Goal: Task Accomplishment & Management: Manage account settings

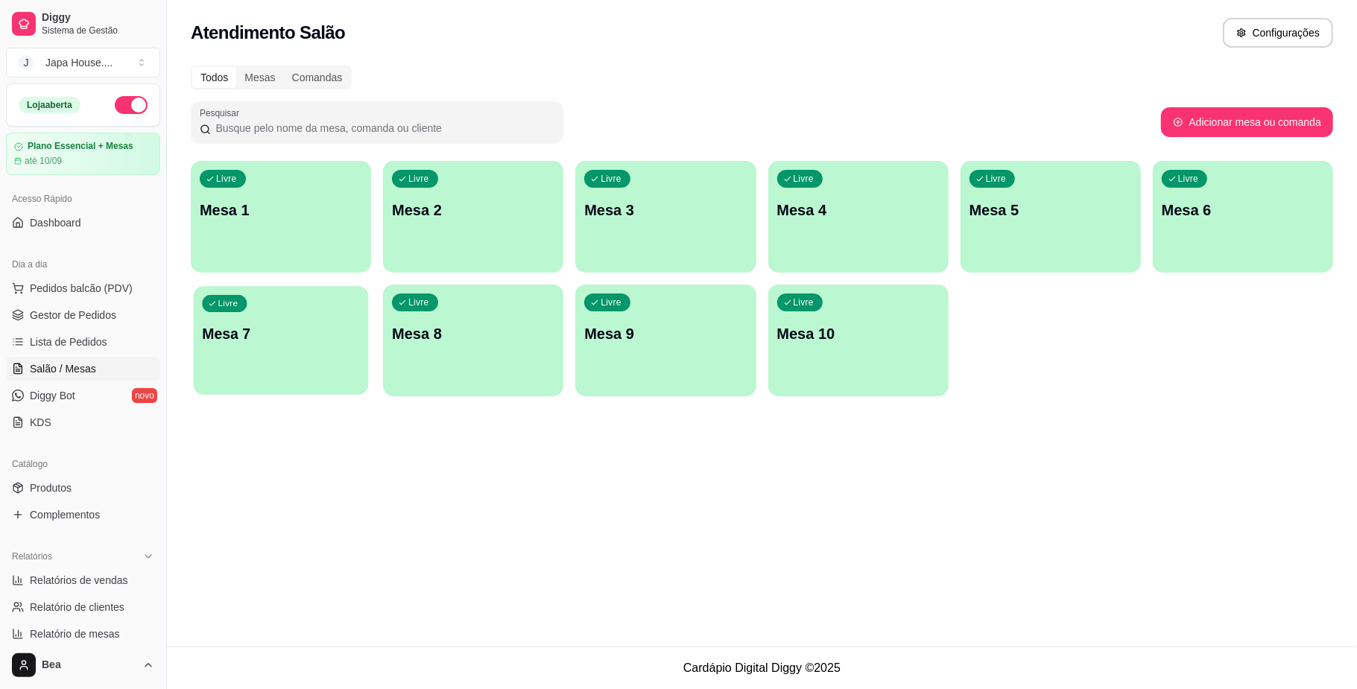
click at [305, 337] on p "Mesa 7" at bounding box center [281, 334] width 158 height 20
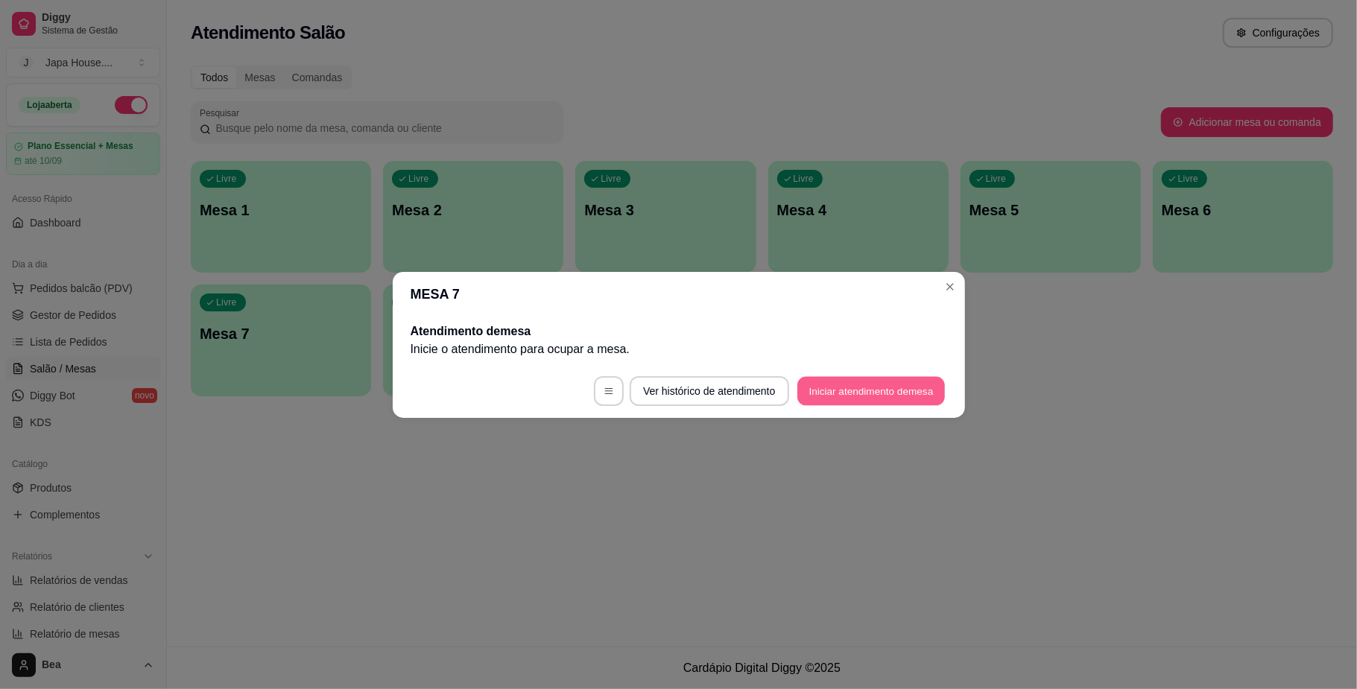
click at [821, 385] on button "Iniciar atendimento de mesa" at bounding box center [870, 390] width 147 height 29
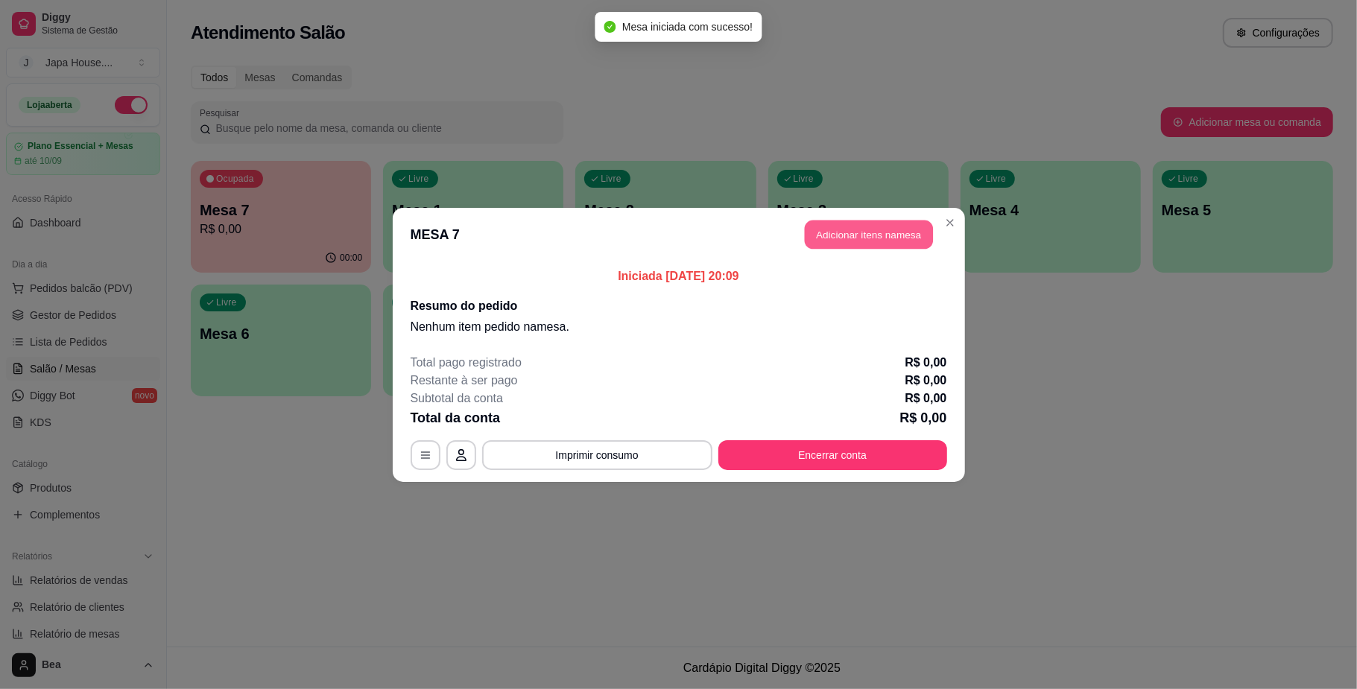
click at [864, 237] on button "Adicionar itens na mesa" at bounding box center [869, 234] width 128 height 29
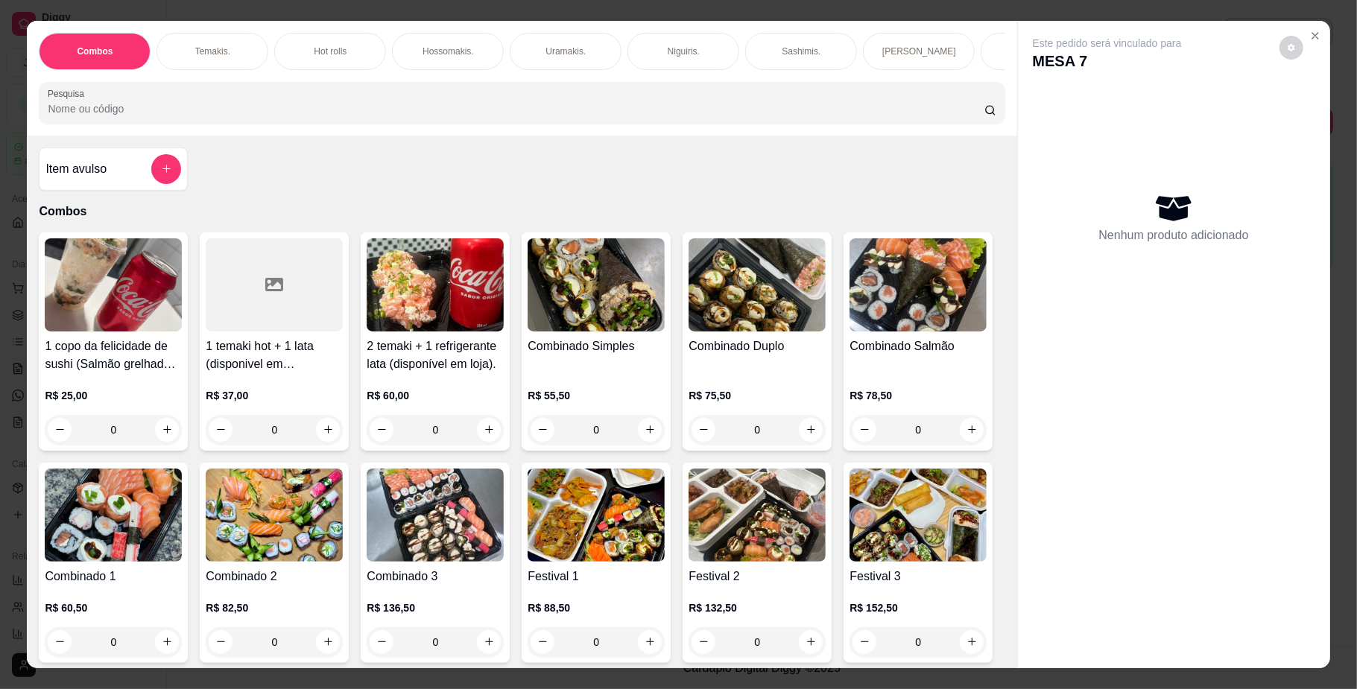
scroll to position [0, 845]
click at [543, 39] on div "Yakisoba" at bounding box center [545, 51] width 112 height 37
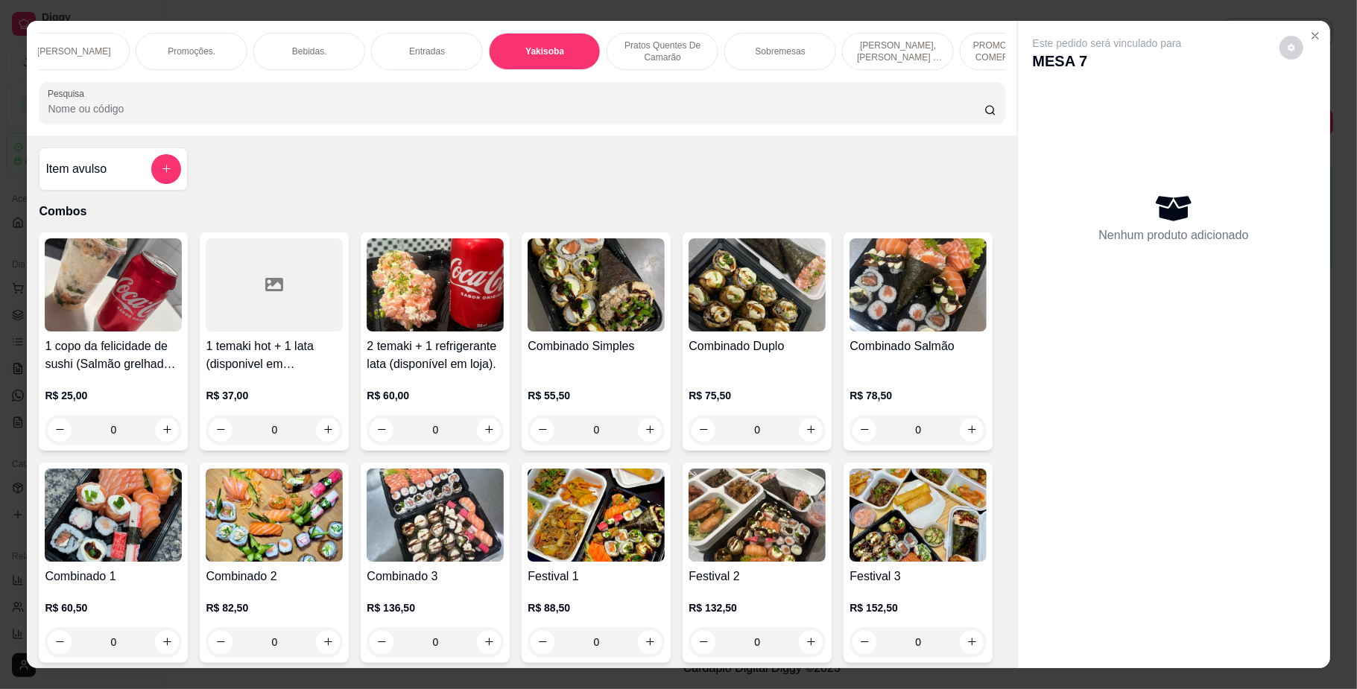
scroll to position [27, 0]
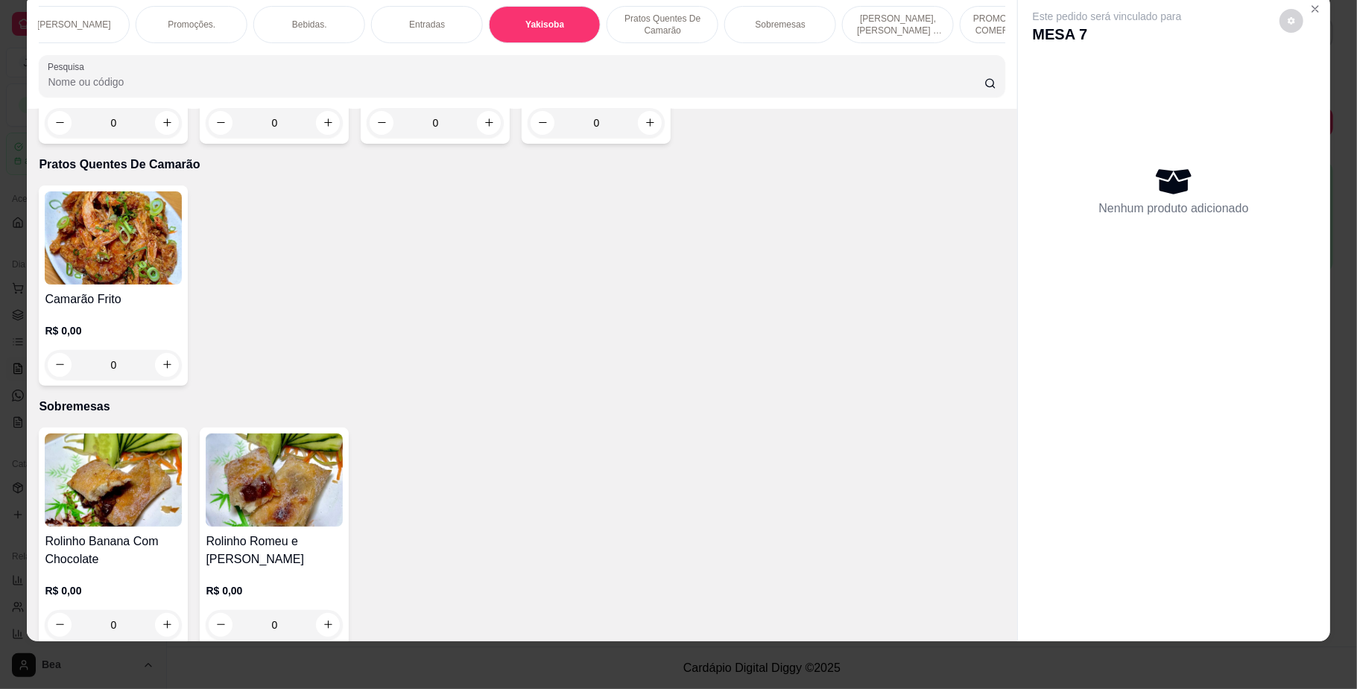
click at [320, 138] on div "0" at bounding box center [274, 123] width 137 height 30
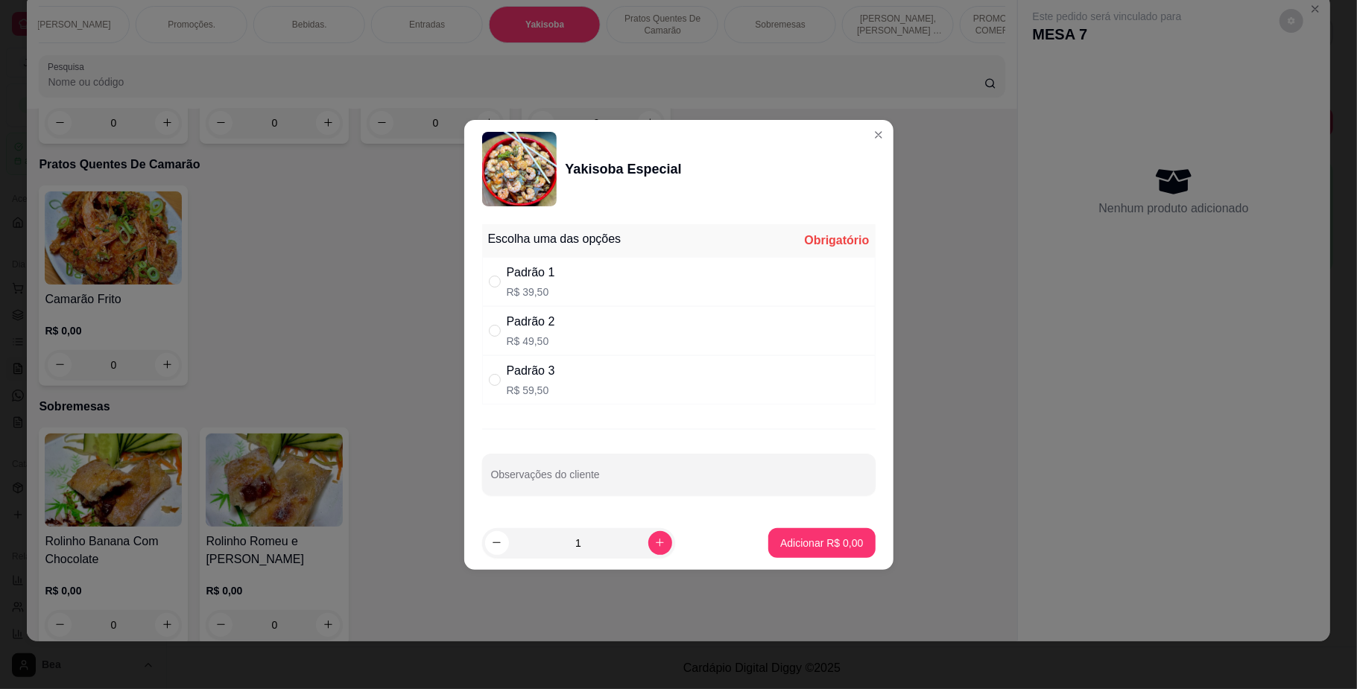
click at [563, 317] on div "Padrão 2 R$ 49,50" at bounding box center [678, 330] width 393 height 49
radio input "true"
click at [781, 545] on p "Adicionar R$ 49,50" at bounding box center [818, 543] width 86 height 14
type input "1"
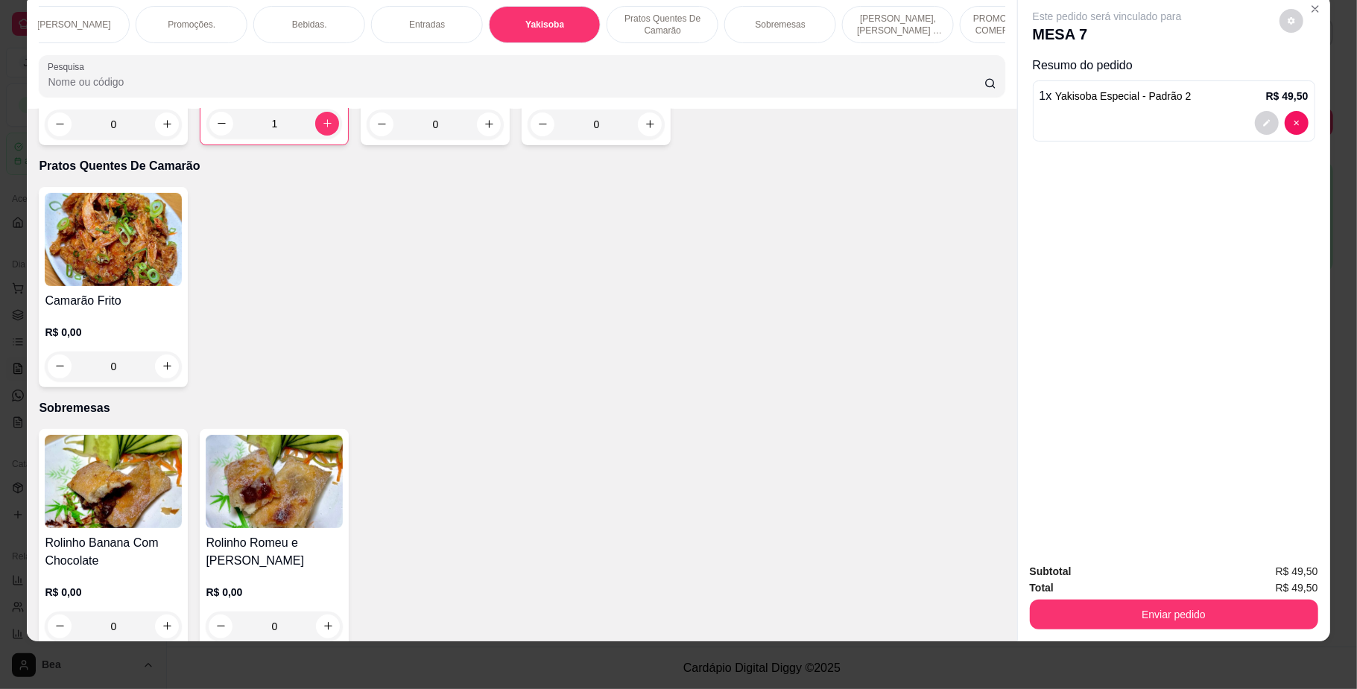
click at [319, 25] on div "Bebidas." at bounding box center [309, 24] width 112 height 37
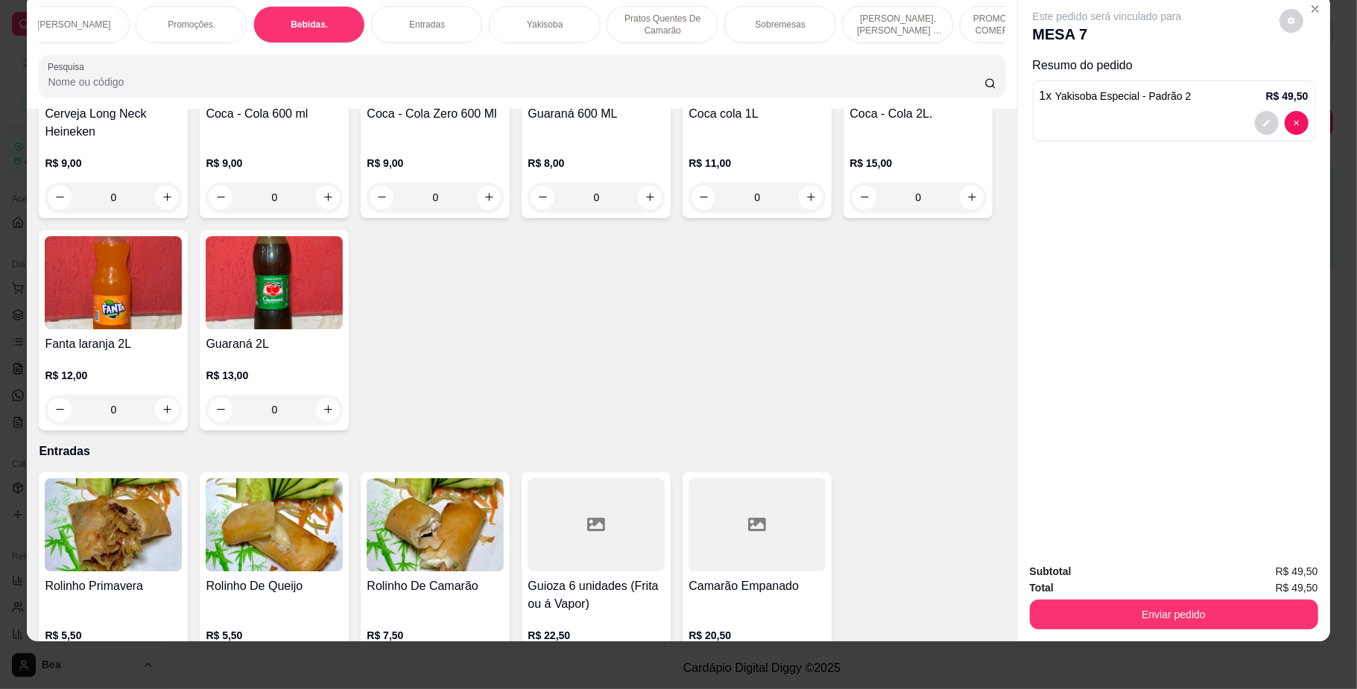
scroll to position [3631, 0]
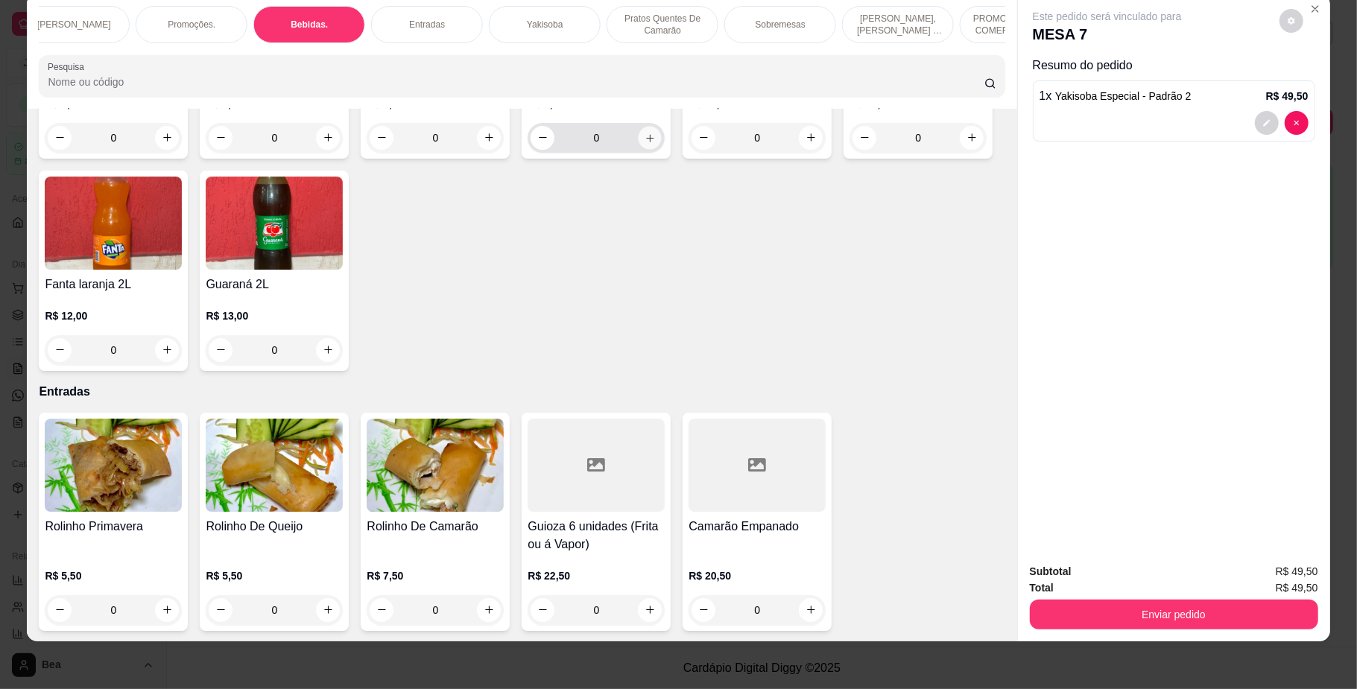
click at [644, 143] on icon "increase-product-quantity" at bounding box center [649, 137] width 11 height 11
type input "1"
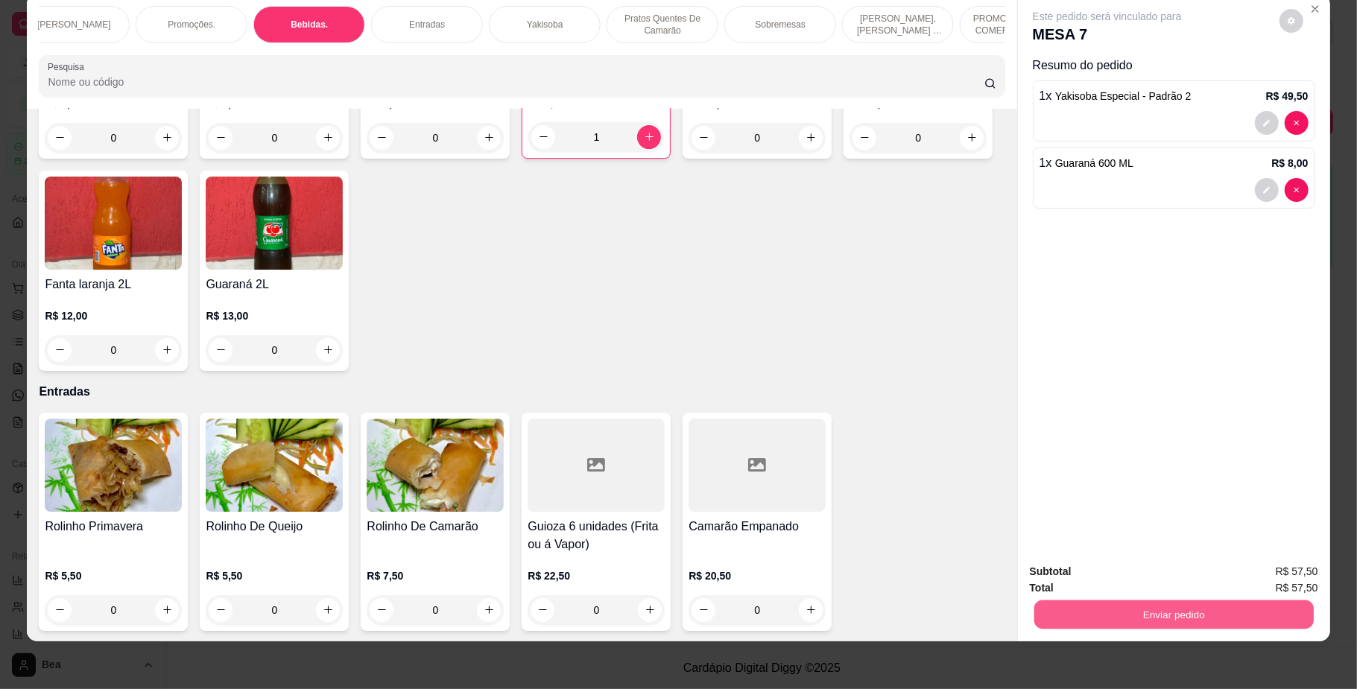
click at [1059, 615] on button "Enviar pedido" at bounding box center [1172, 614] width 279 height 29
click at [1074, 580] on button "Não registrar e enviar pedido" at bounding box center [1122, 579] width 150 height 28
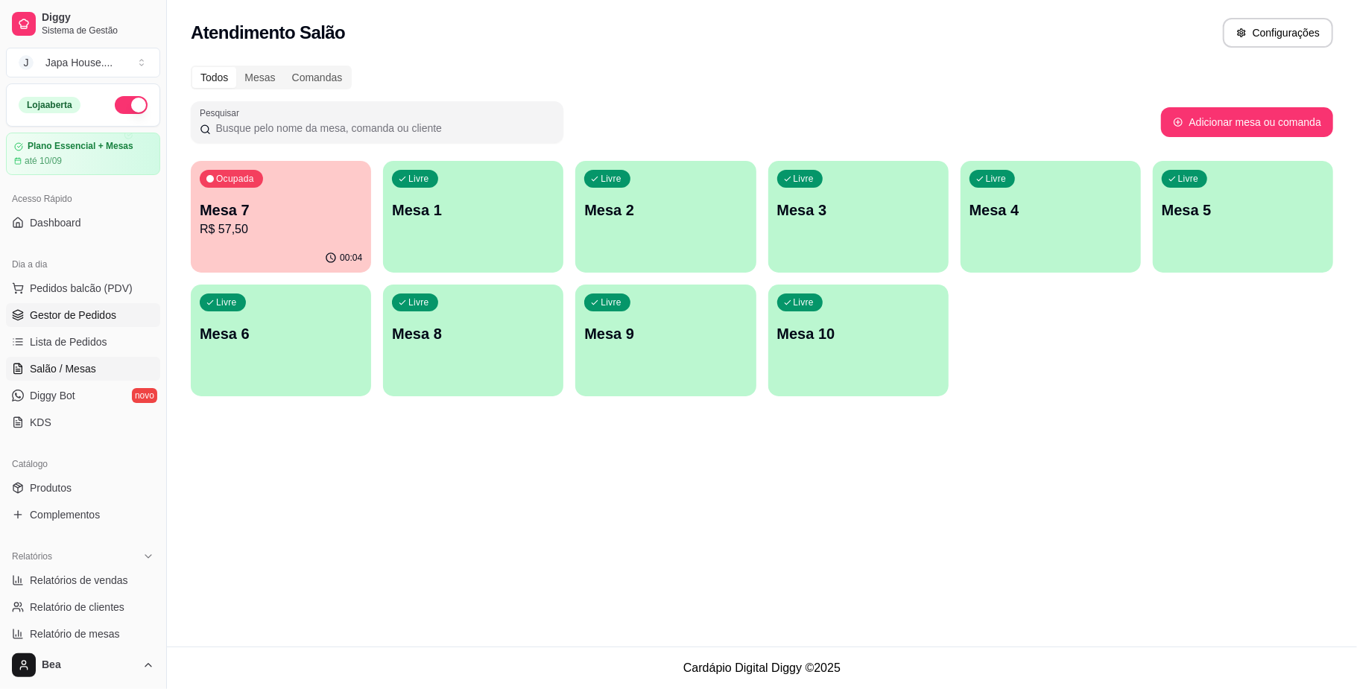
click at [66, 314] on span "Gestor de Pedidos" at bounding box center [73, 315] width 86 height 15
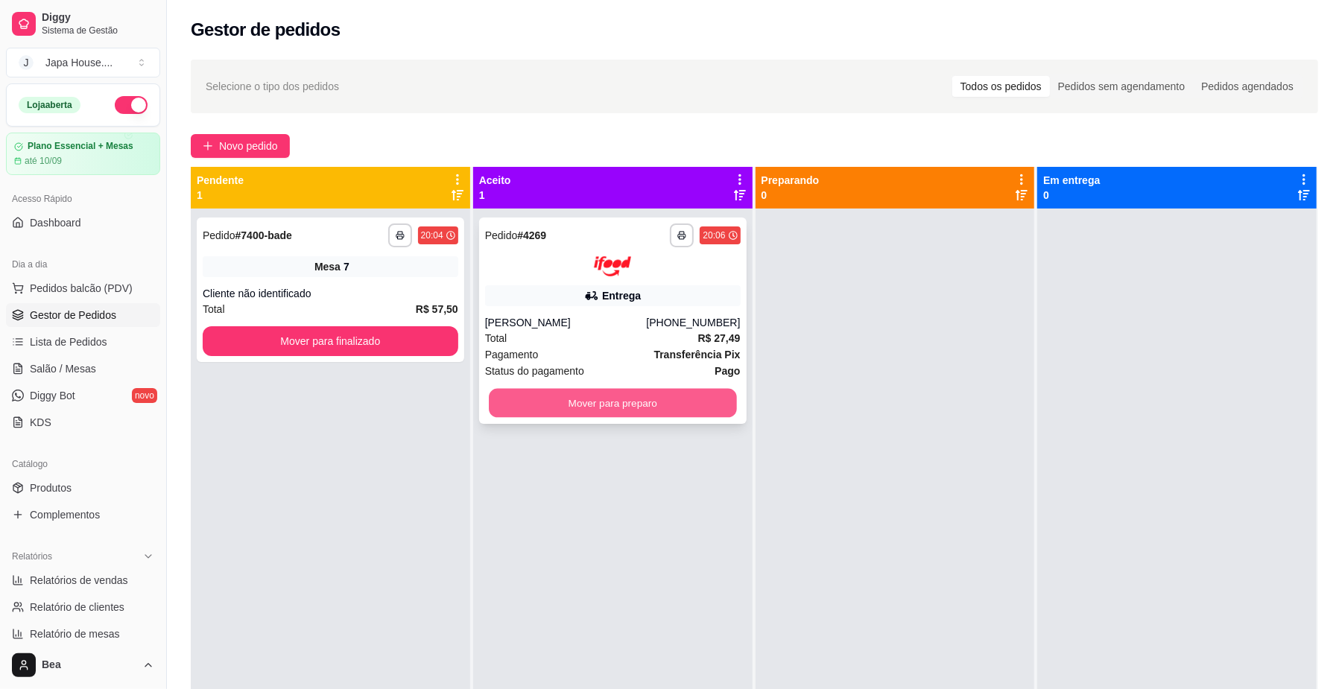
click at [612, 405] on button "Mover para preparo" at bounding box center [612, 402] width 247 height 29
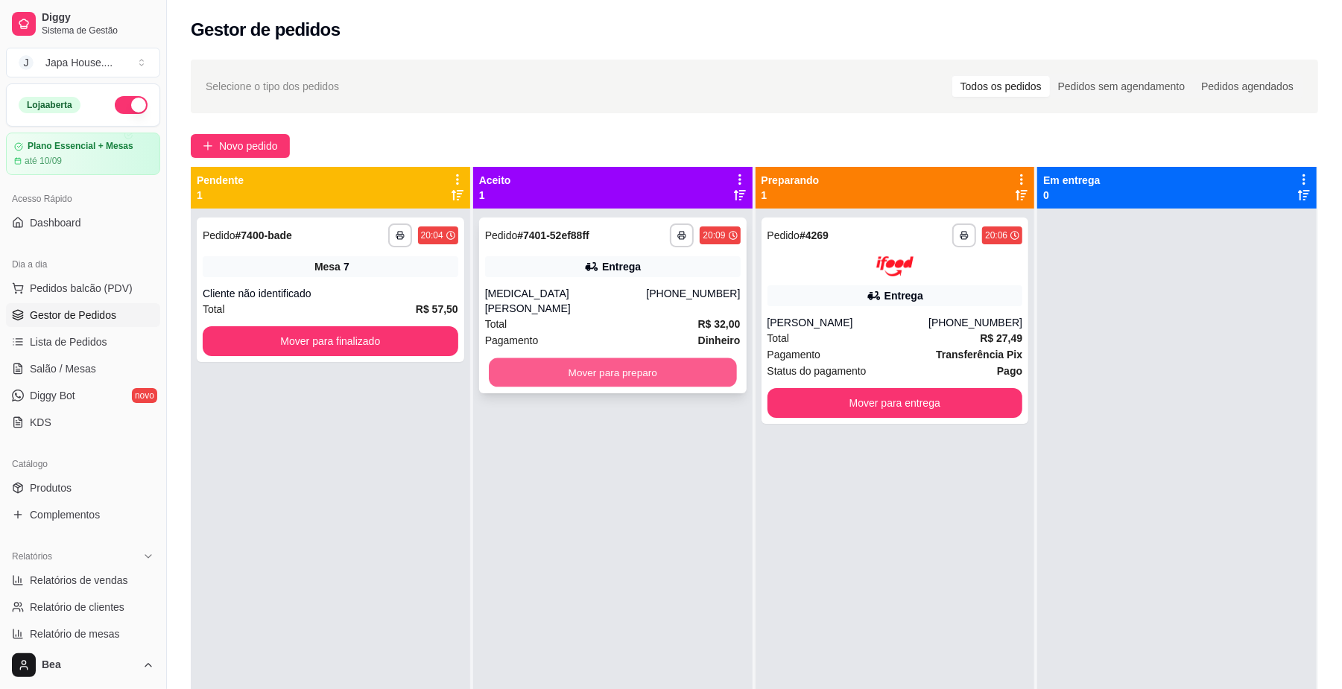
click at [594, 358] on button "Mover para preparo" at bounding box center [612, 372] width 247 height 29
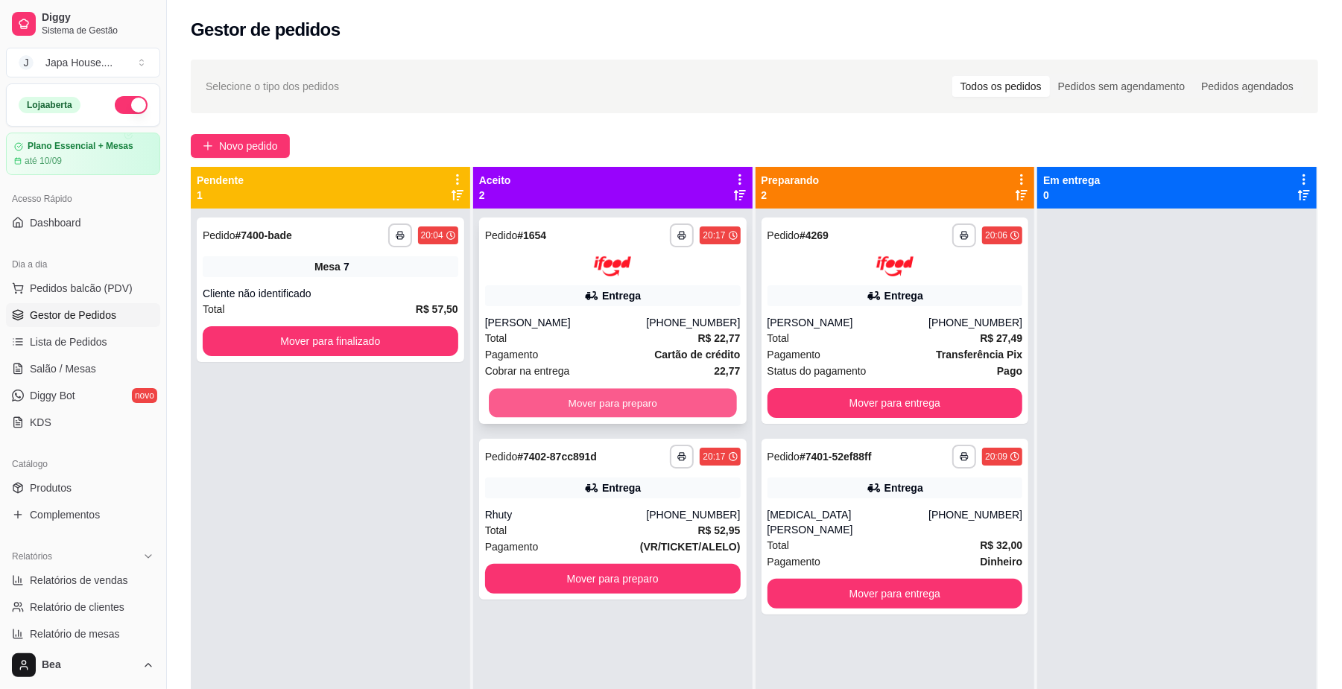
click at [670, 398] on button "Mover para preparo" at bounding box center [612, 402] width 247 height 29
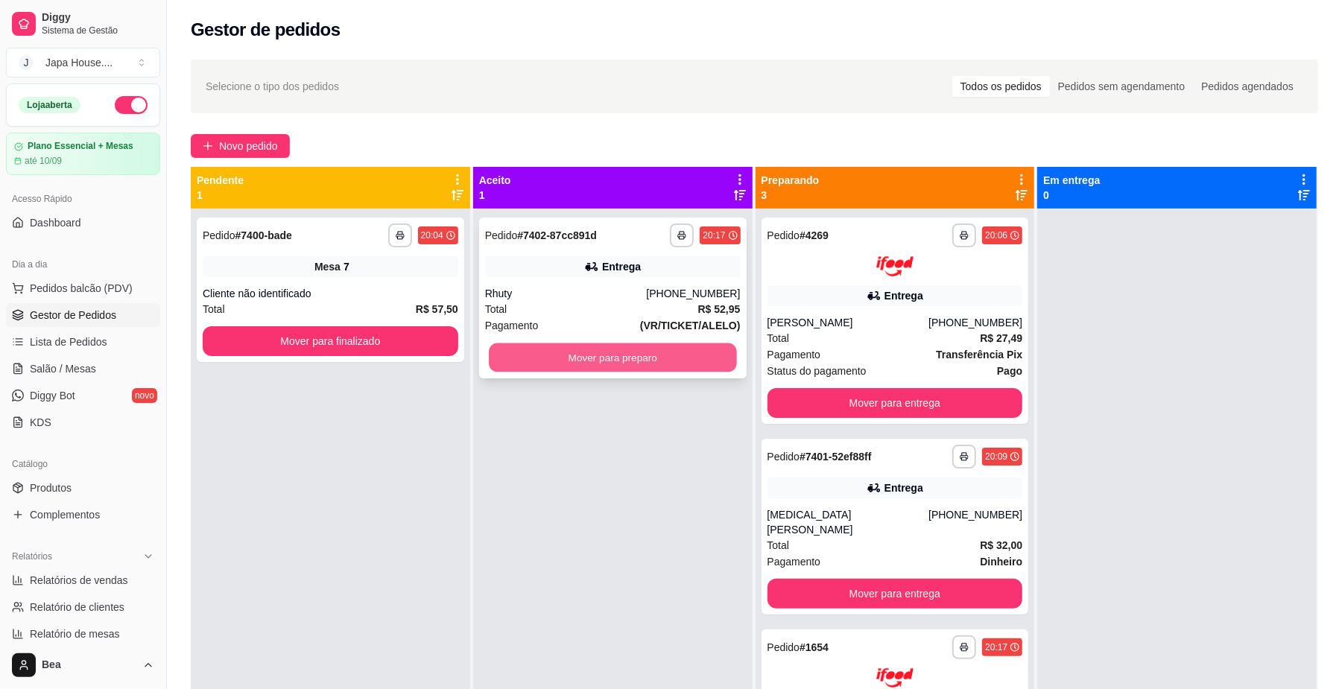
click at [651, 355] on button "Mover para preparo" at bounding box center [612, 357] width 247 height 29
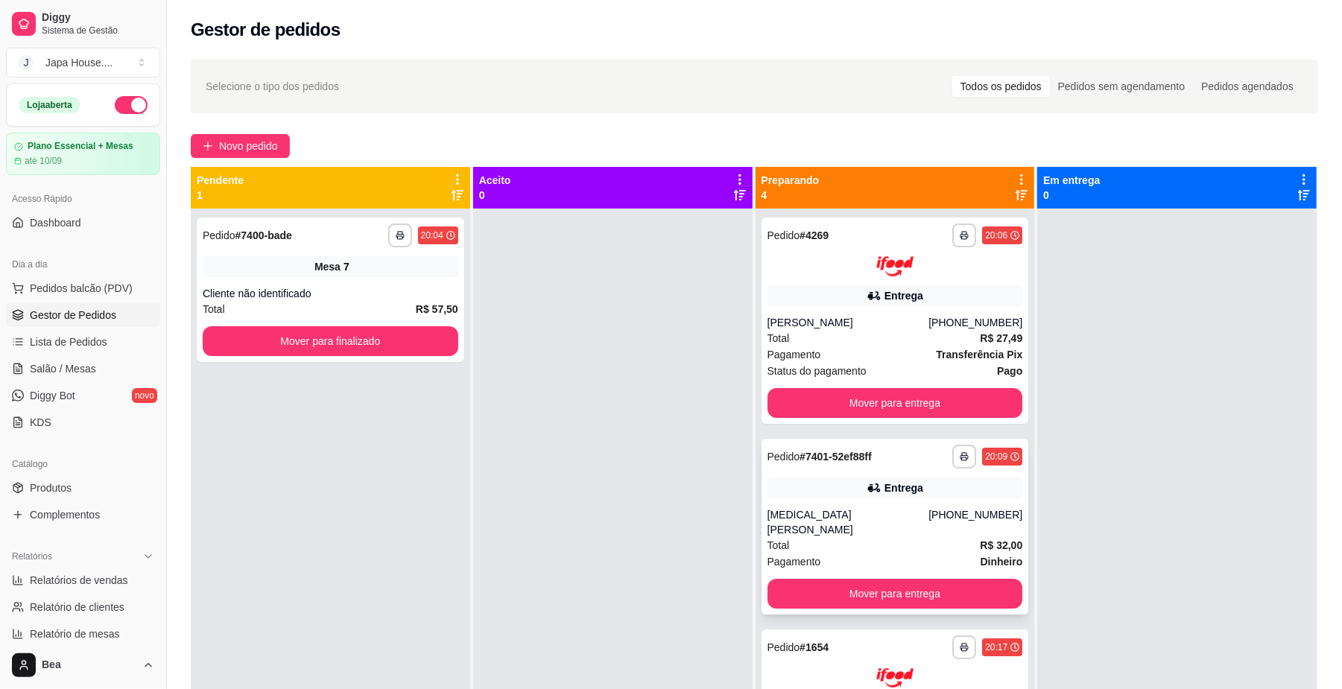
click at [907, 504] on div "**********" at bounding box center [894, 527] width 267 height 176
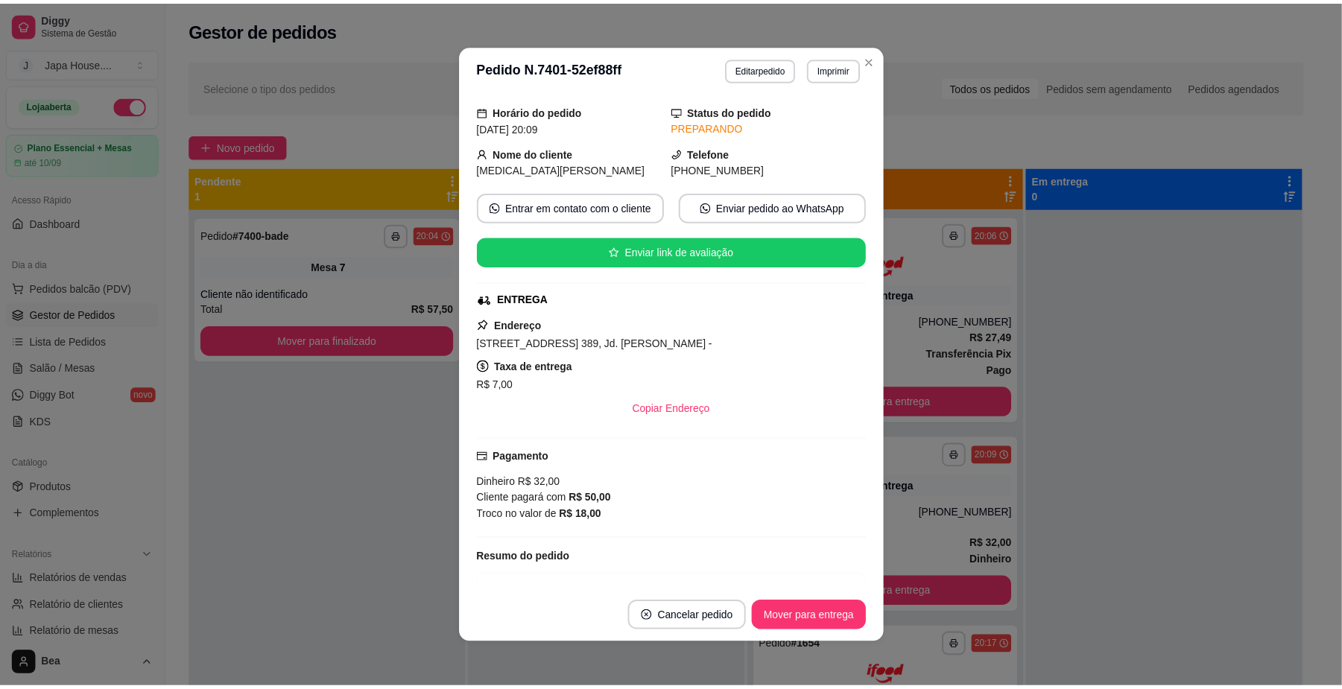
scroll to position [223, 0]
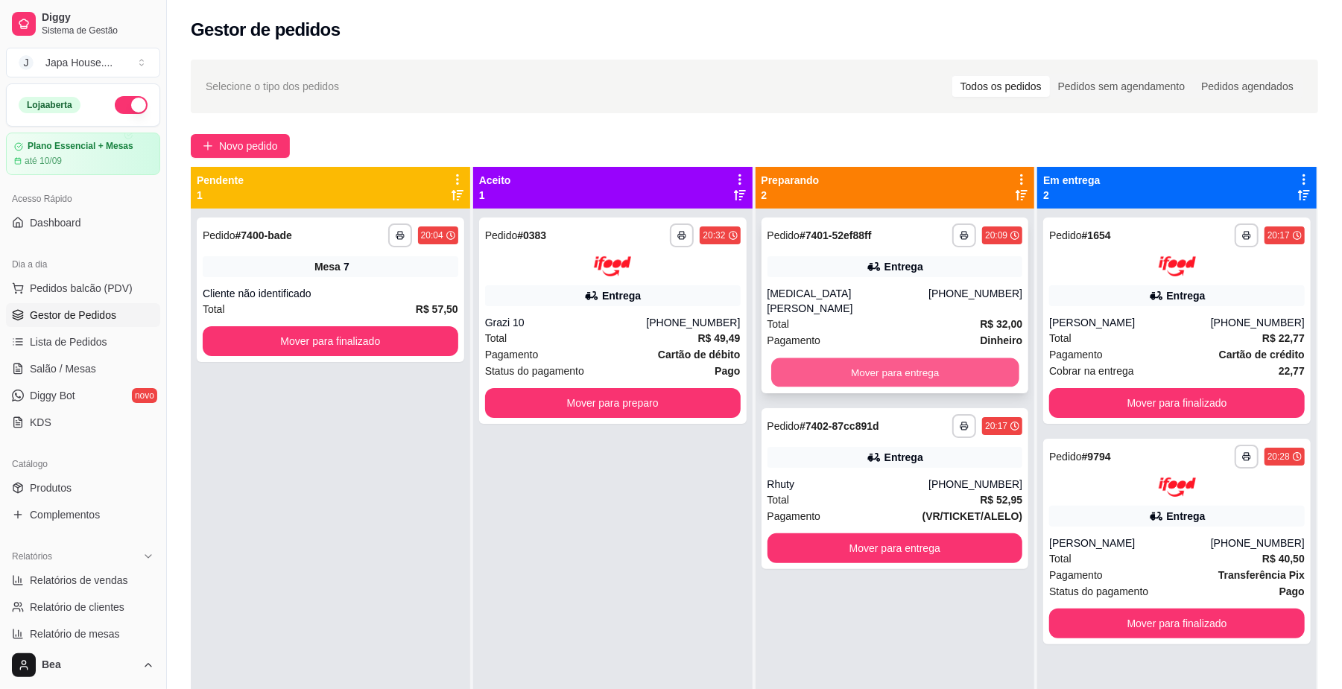
click at [933, 358] on button "Mover para entrega" at bounding box center [894, 372] width 247 height 29
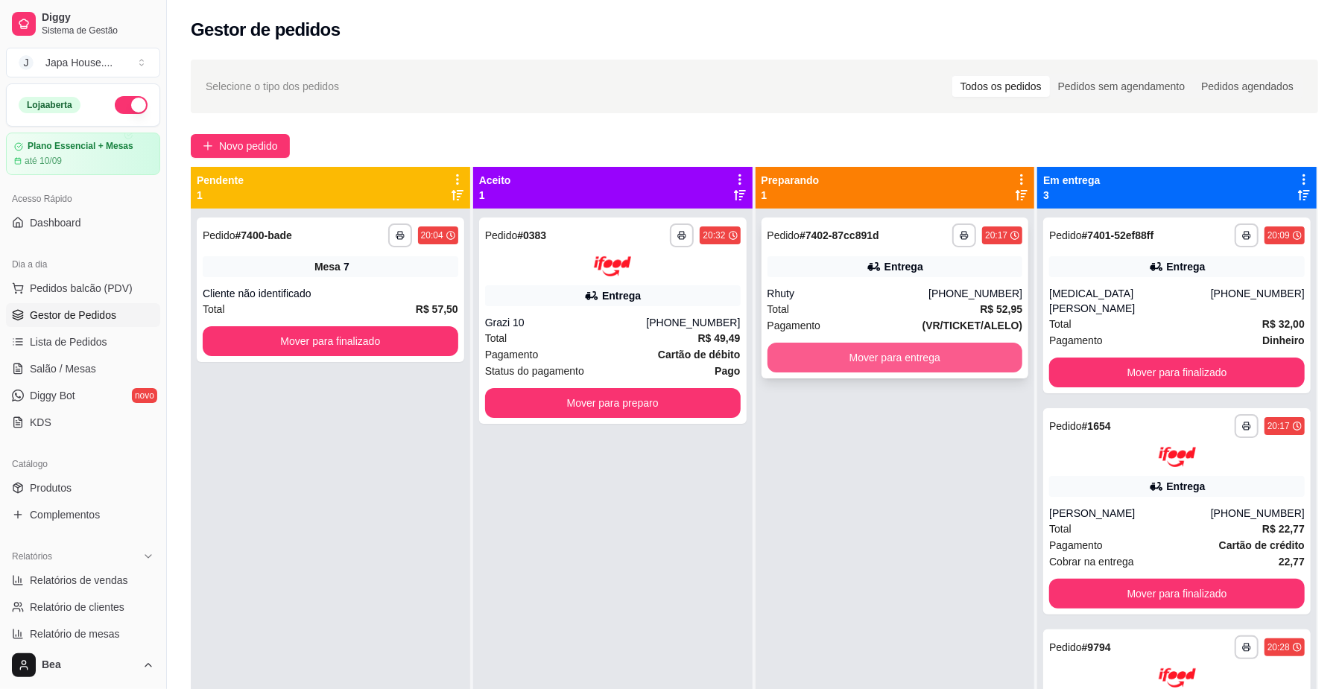
click at [823, 344] on button "Mover para entrega" at bounding box center [895, 358] width 256 height 30
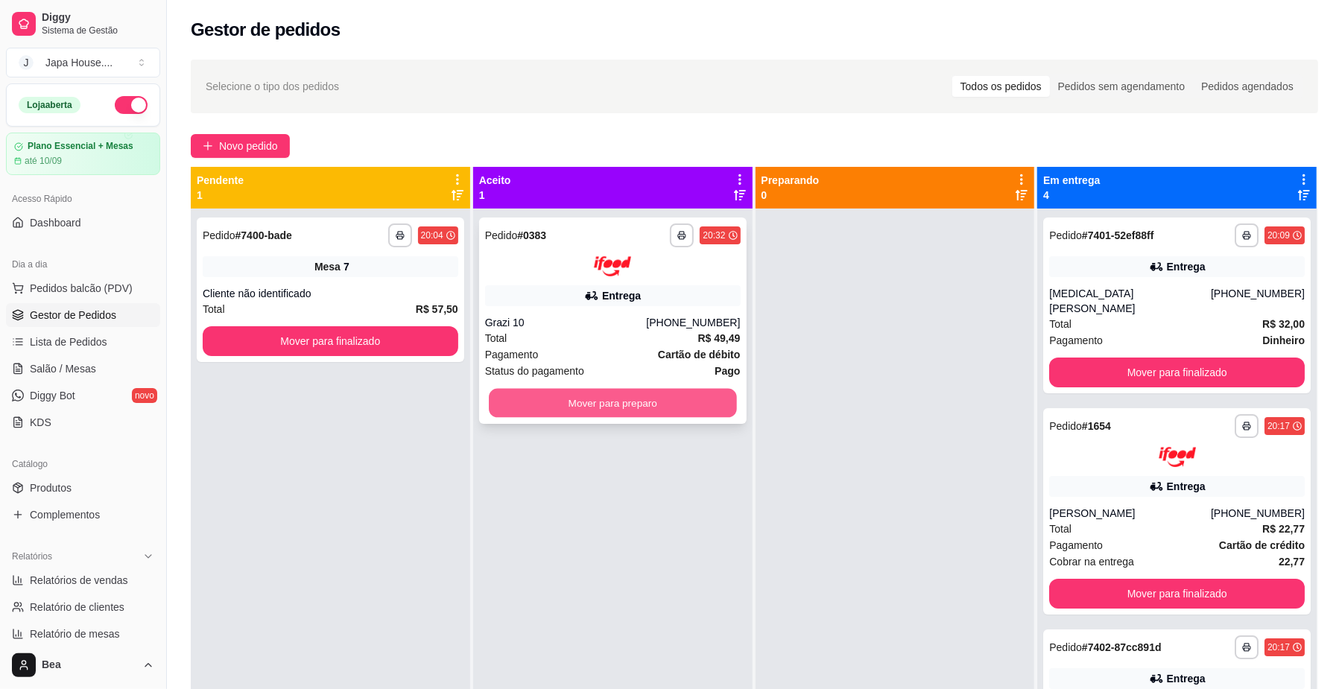
click at [681, 397] on button "Mover para preparo" at bounding box center [612, 402] width 247 height 29
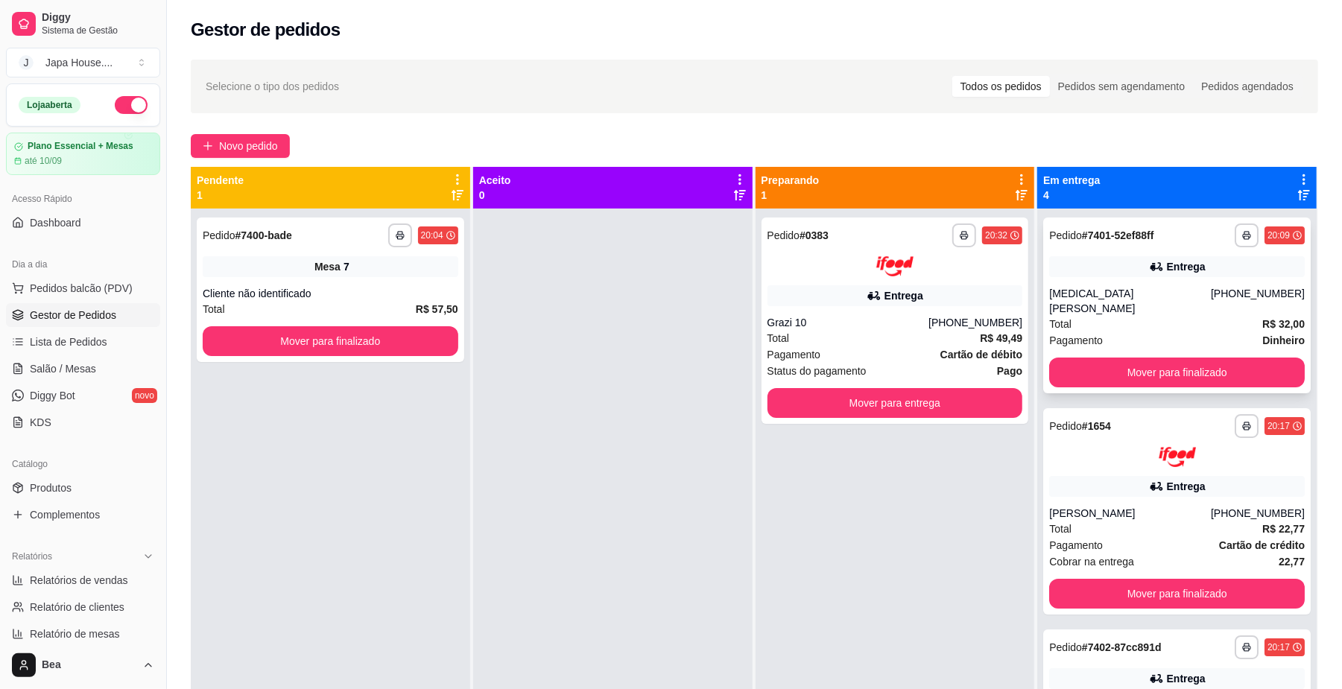
click at [1167, 271] on div "Entrega" at bounding box center [1186, 266] width 39 height 15
click at [940, 400] on button "Mover para entrega" at bounding box center [894, 402] width 247 height 29
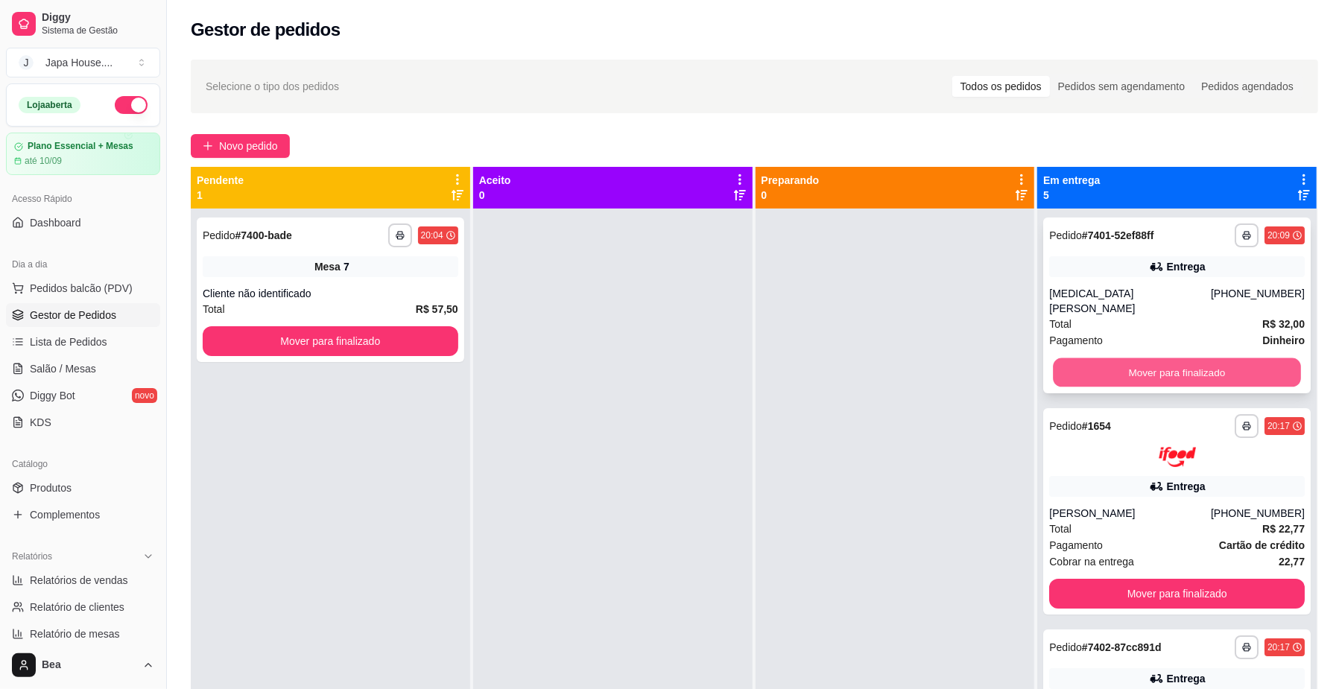
click at [1143, 358] on button "Mover para finalizado" at bounding box center [1176, 372] width 247 height 29
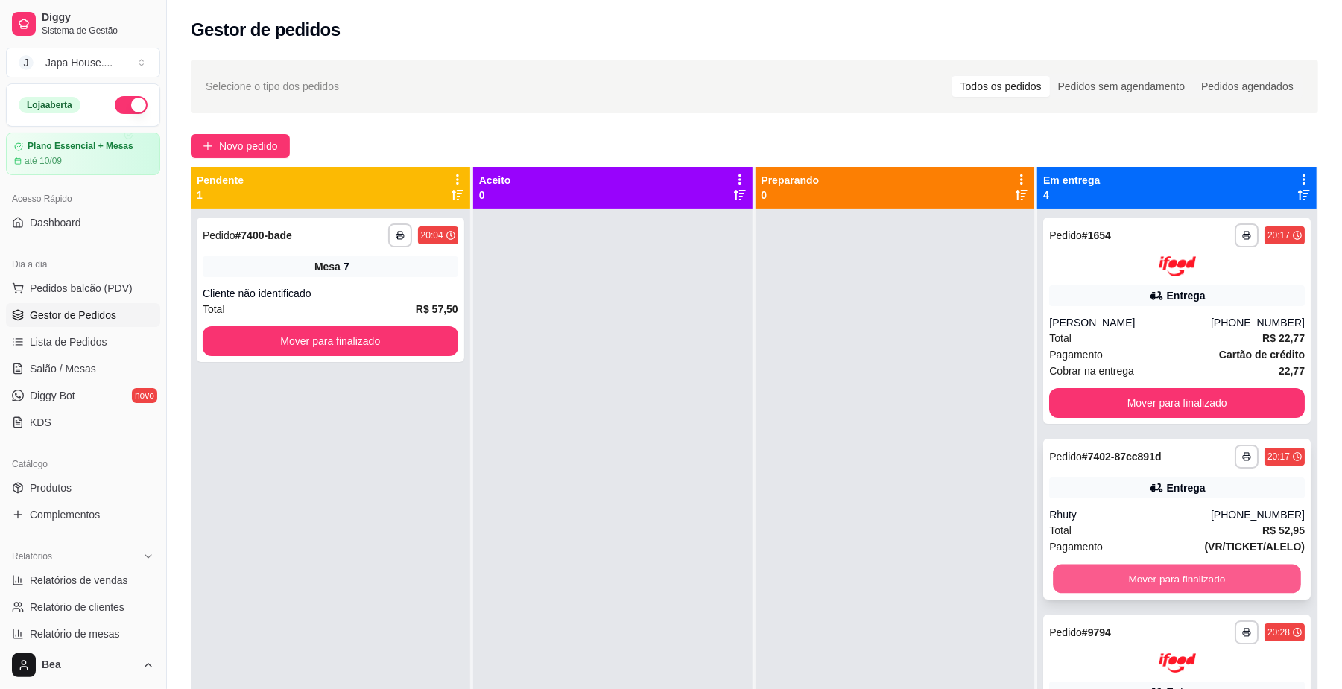
click at [1068, 584] on button "Mover para finalizado" at bounding box center [1176, 578] width 247 height 29
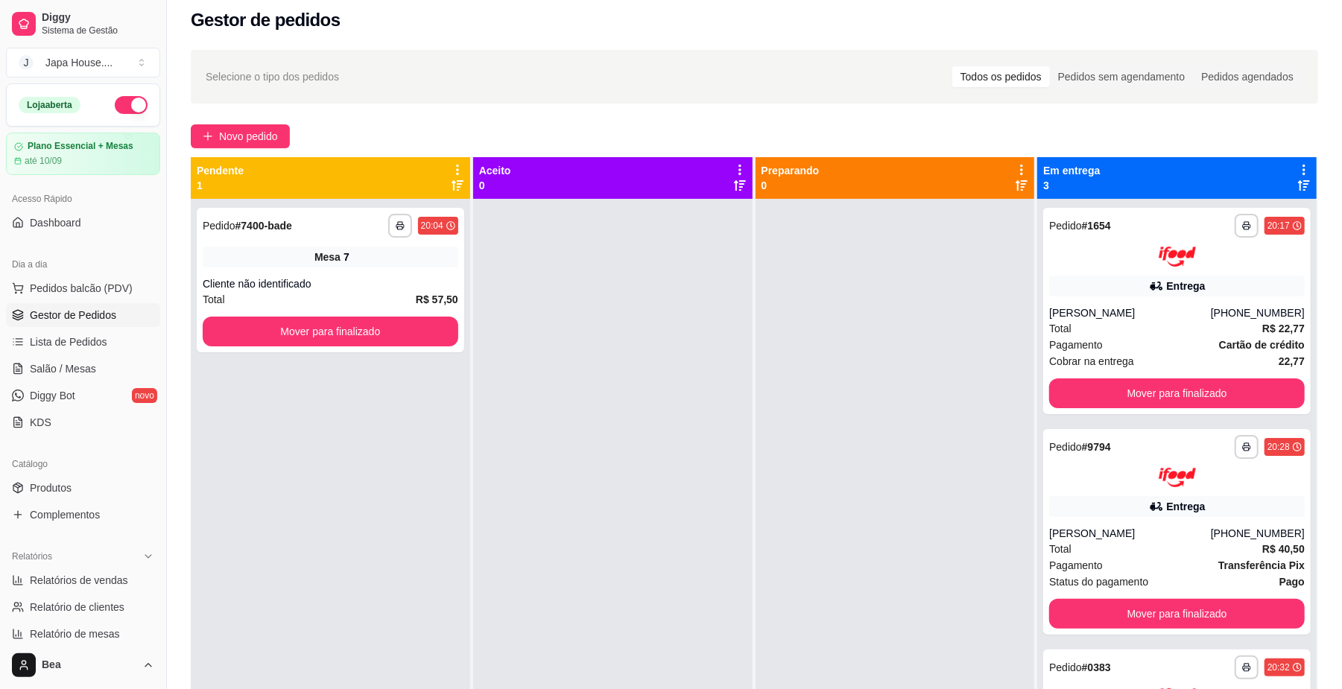
scroll to position [0, 0]
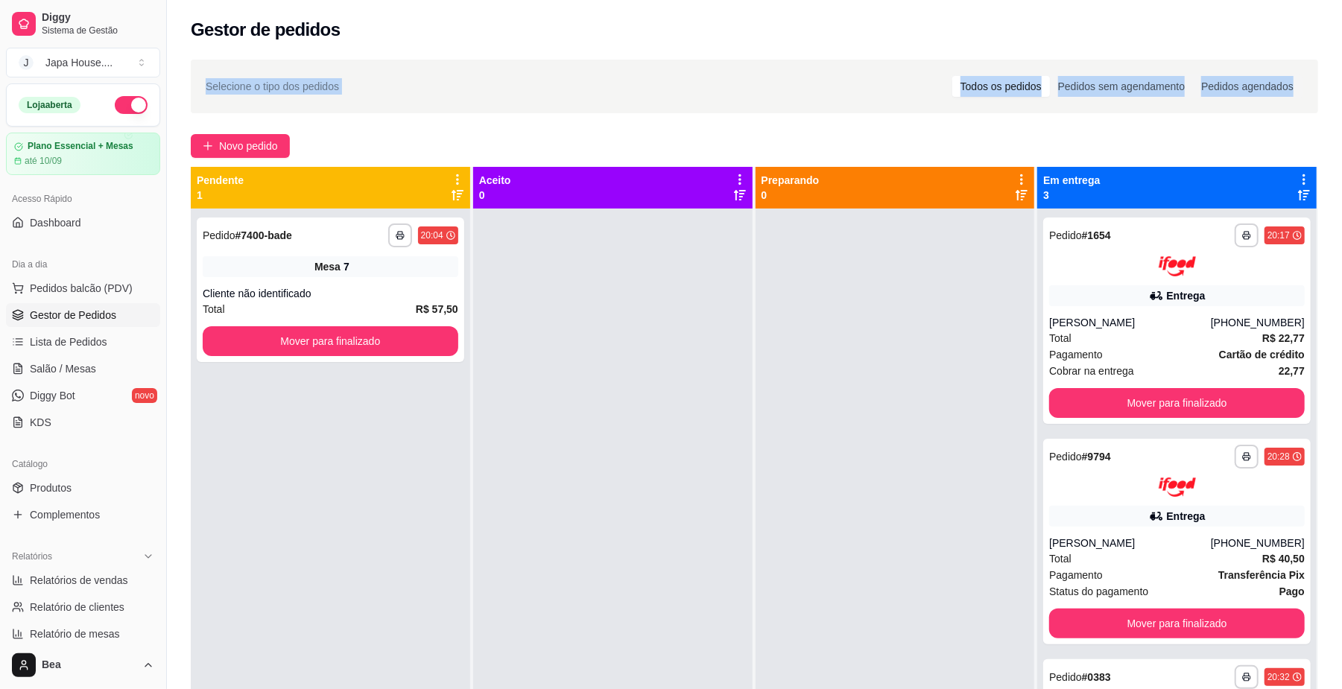
drag, startPoint x: 1249, startPoint y: 40, endPoint x: 1310, endPoint y: 103, distance: 87.4
click at [1310, 103] on div "**********" at bounding box center [754, 437] width 1175 height 874
click at [1310, 103] on div "Selecione o tipo dos pedidos Todos os pedidos Pedidos sem agendamento Pedidos a…" at bounding box center [754, 87] width 1127 height 54
drag, startPoint x: 1311, startPoint y: 42, endPoint x: 980, endPoint y: 112, distance: 338.1
click at [980, 112] on div "**********" at bounding box center [754, 437] width 1175 height 874
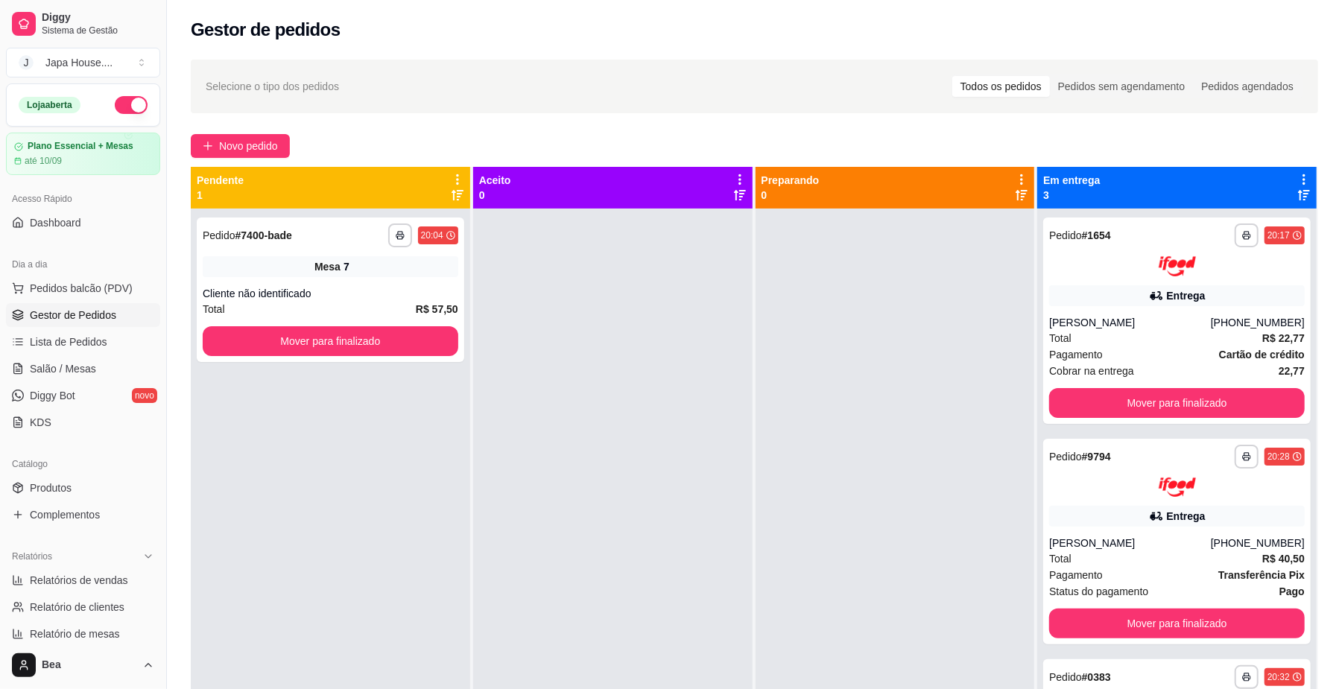
click at [980, 134] on div "Novo pedido" at bounding box center [754, 146] width 1127 height 24
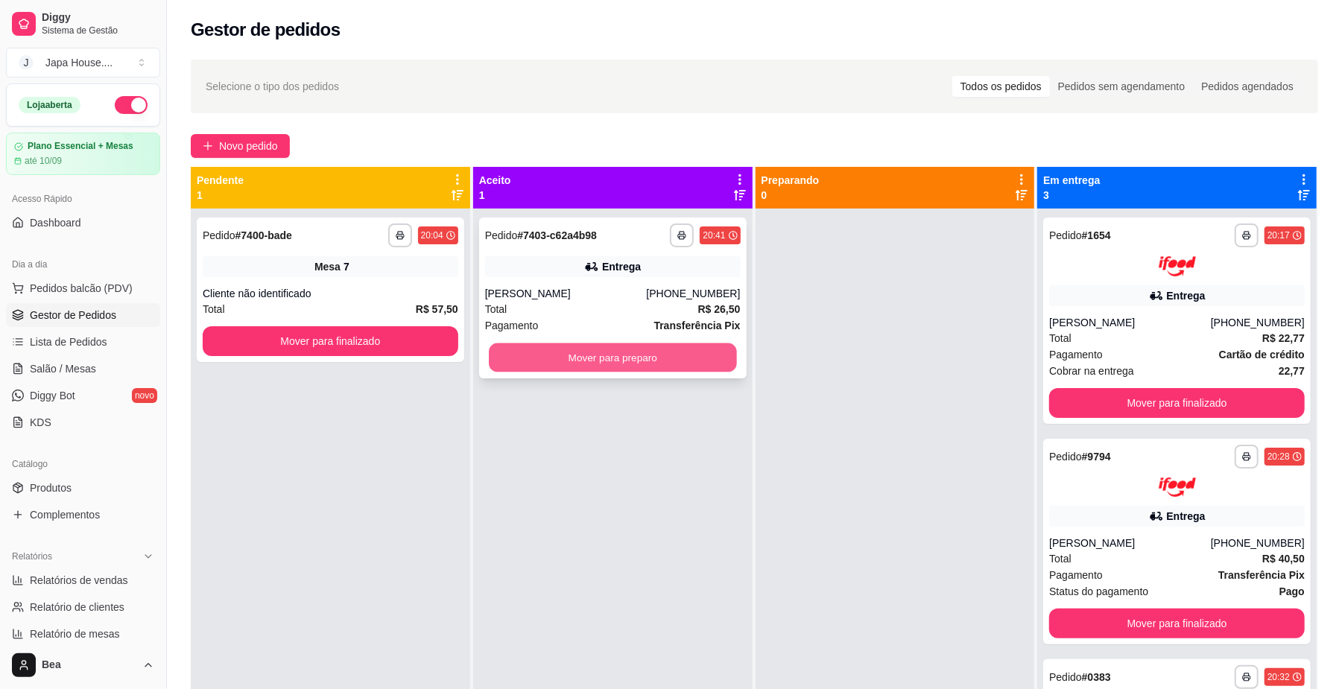
click at [645, 355] on button "Mover para preparo" at bounding box center [612, 357] width 247 height 29
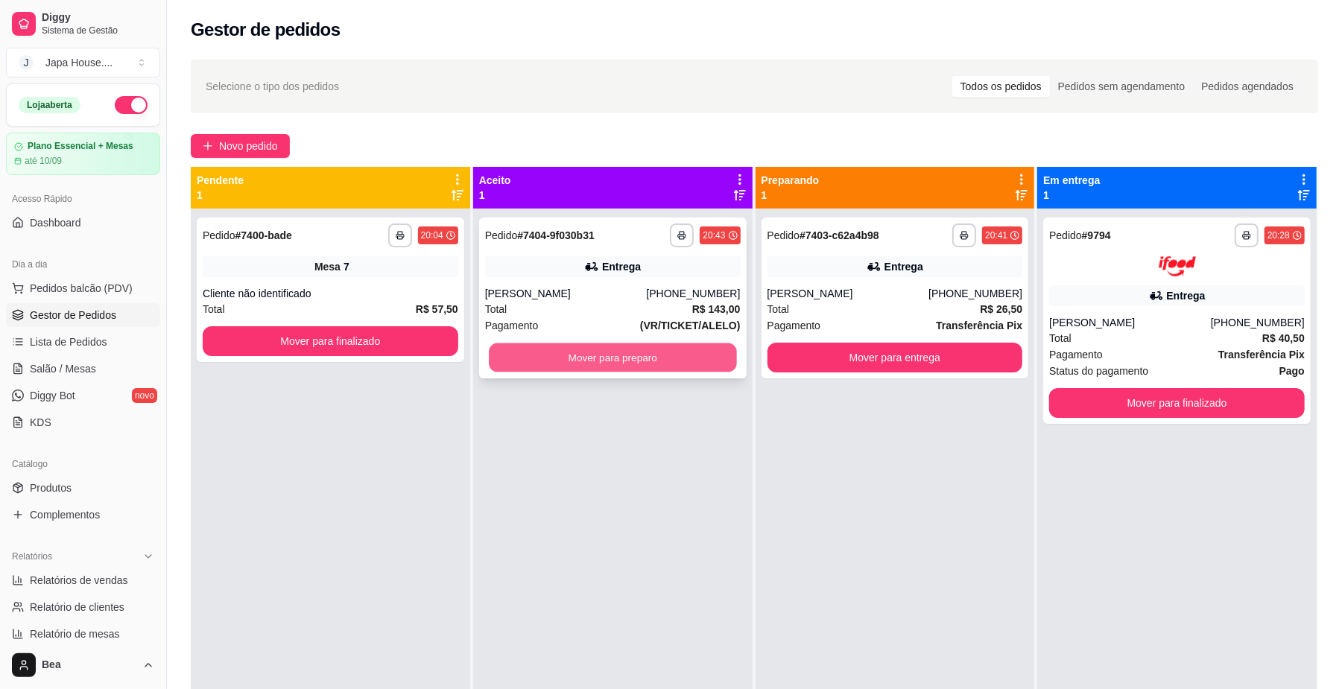
click at [618, 359] on button "Mover para preparo" at bounding box center [612, 357] width 247 height 29
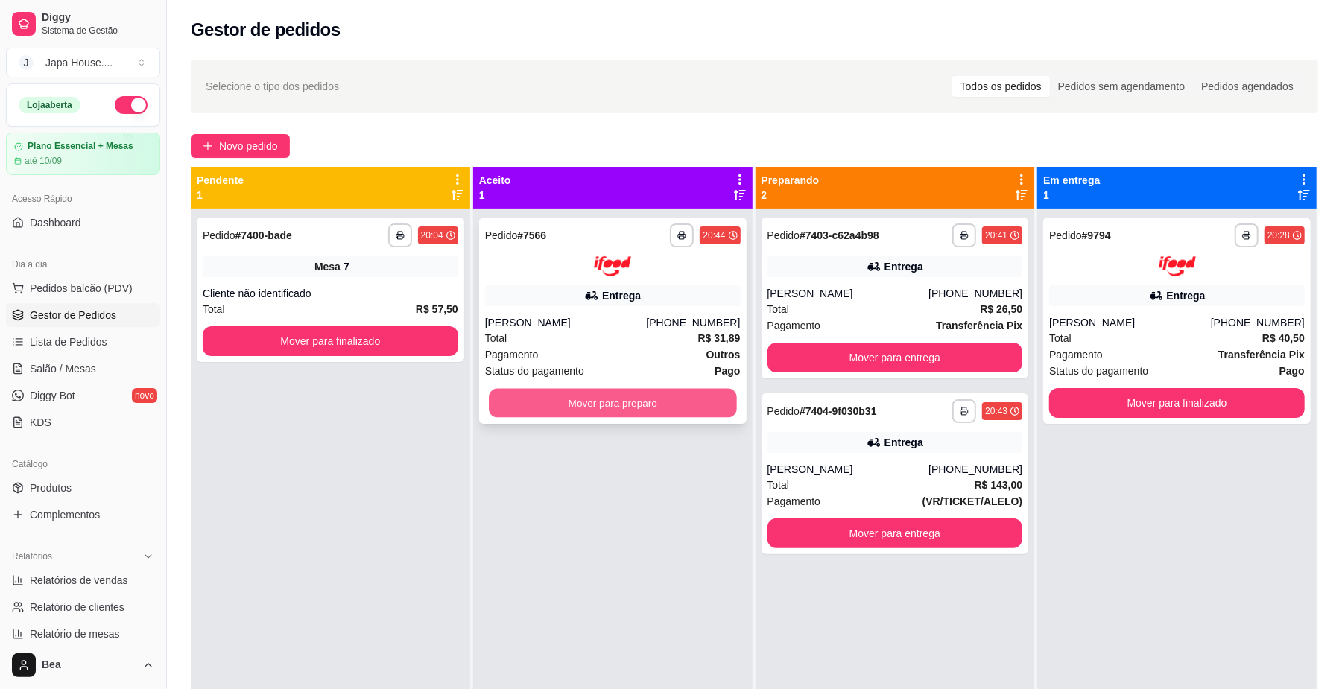
click at [697, 409] on button "Mover para preparo" at bounding box center [612, 402] width 247 height 29
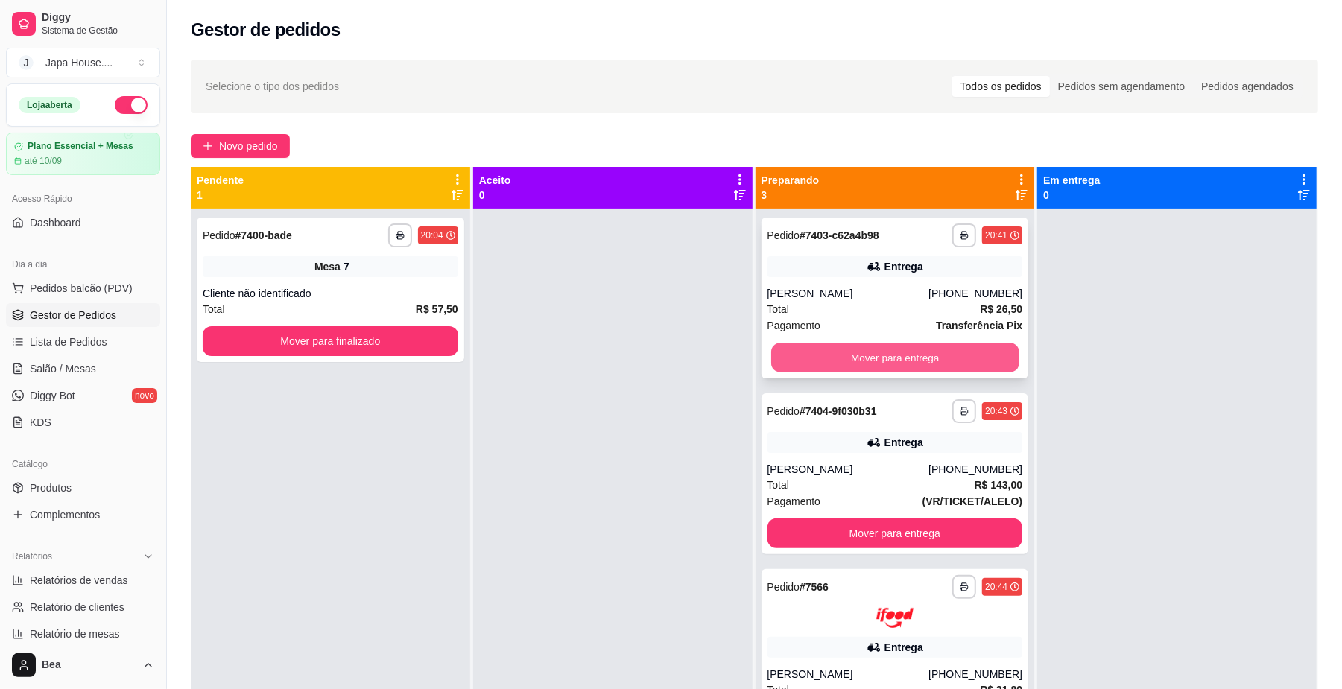
click at [922, 353] on button "Mover para entrega" at bounding box center [894, 357] width 247 height 29
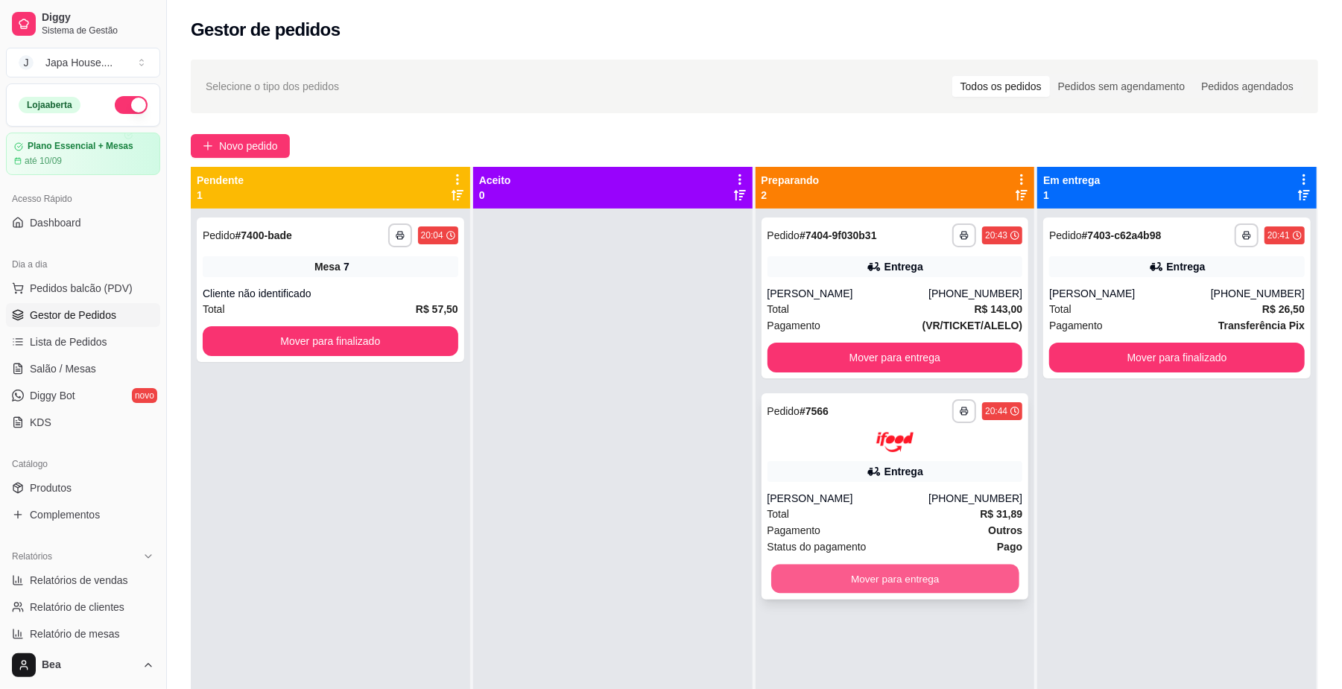
click at [827, 577] on button "Mover para entrega" at bounding box center [894, 578] width 247 height 29
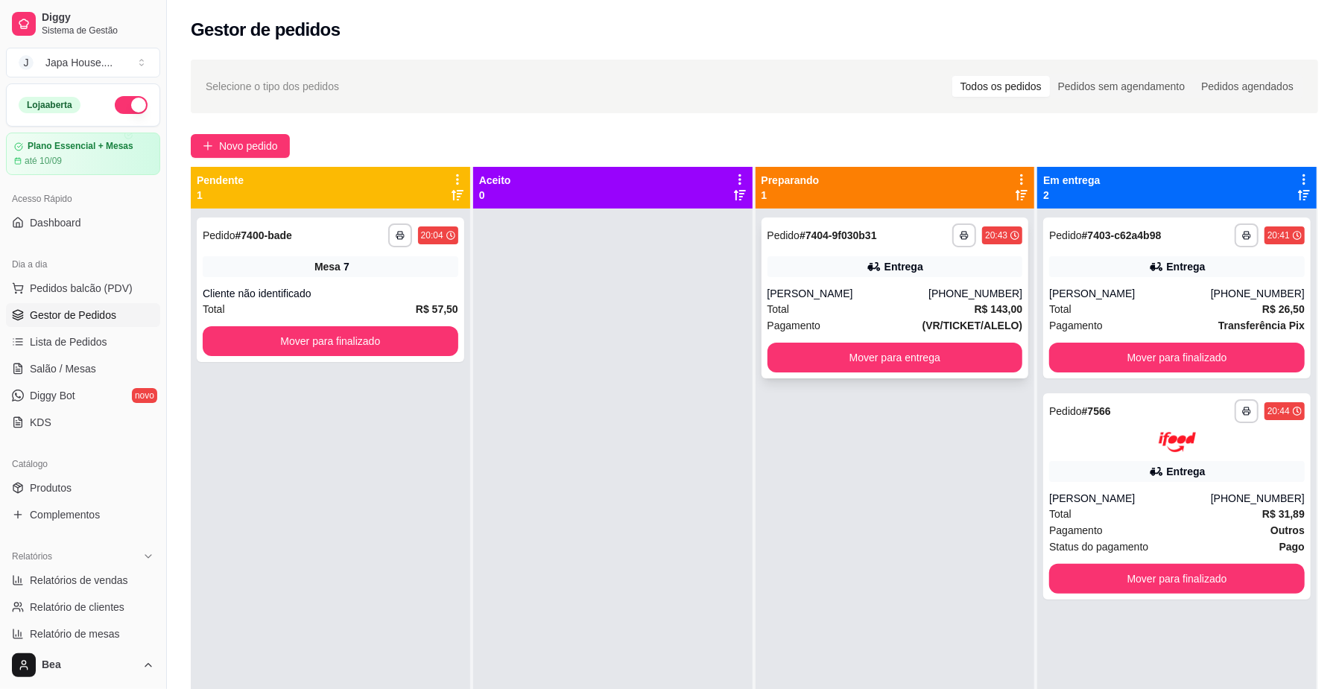
click at [841, 289] on div "[PERSON_NAME]" at bounding box center [848, 293] width 162 height 15
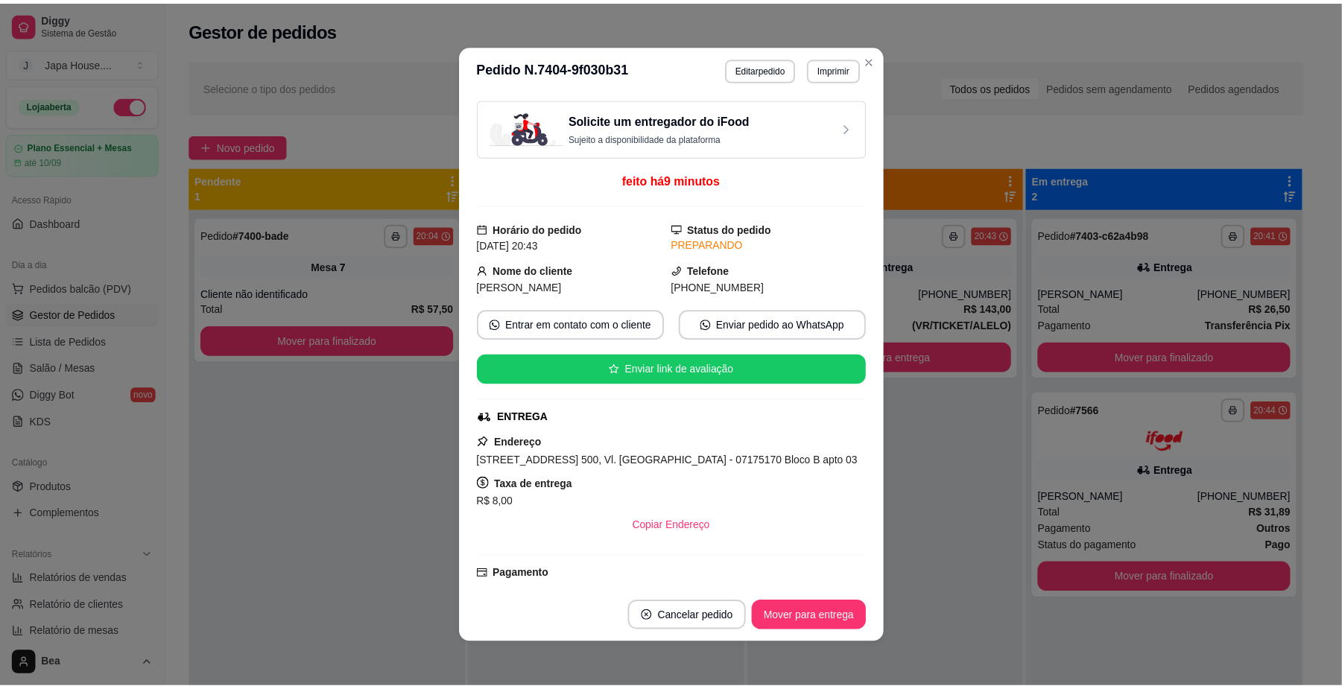
scroll to position [221, 0]
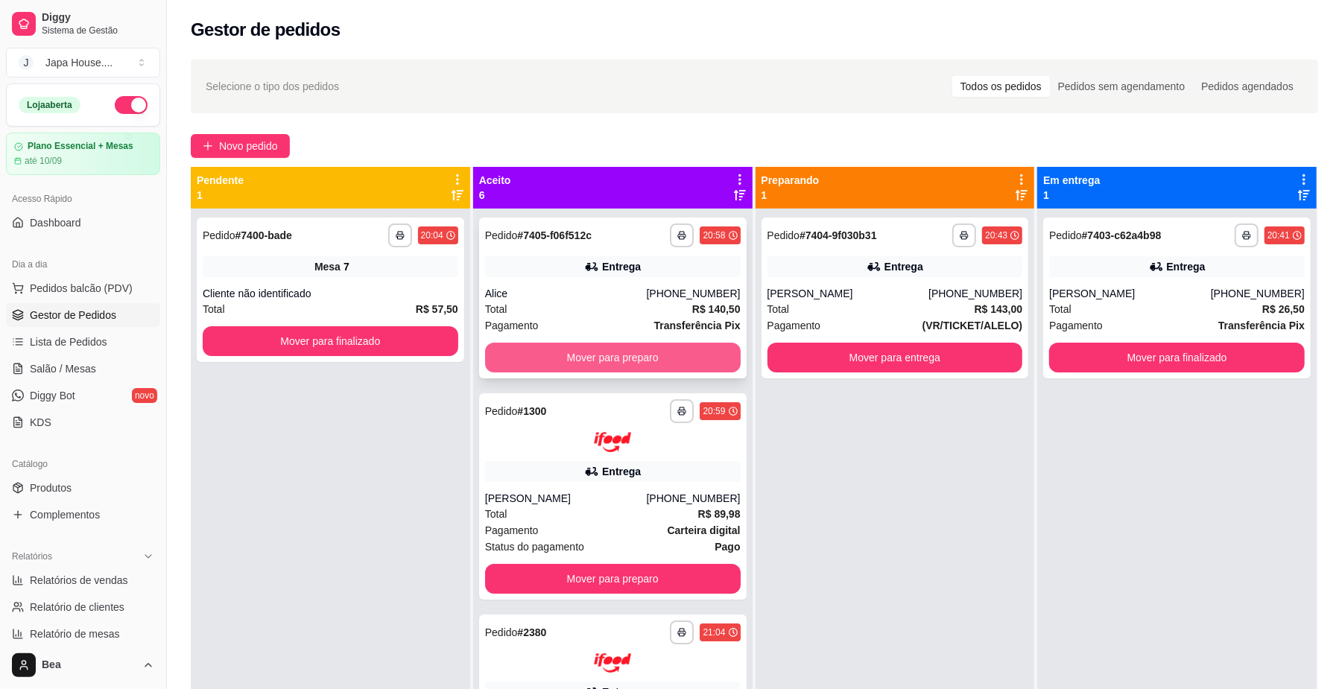
click at [647, 347] on button "Mover para preparo" at bounding box center [613, 358] width 256 height 30
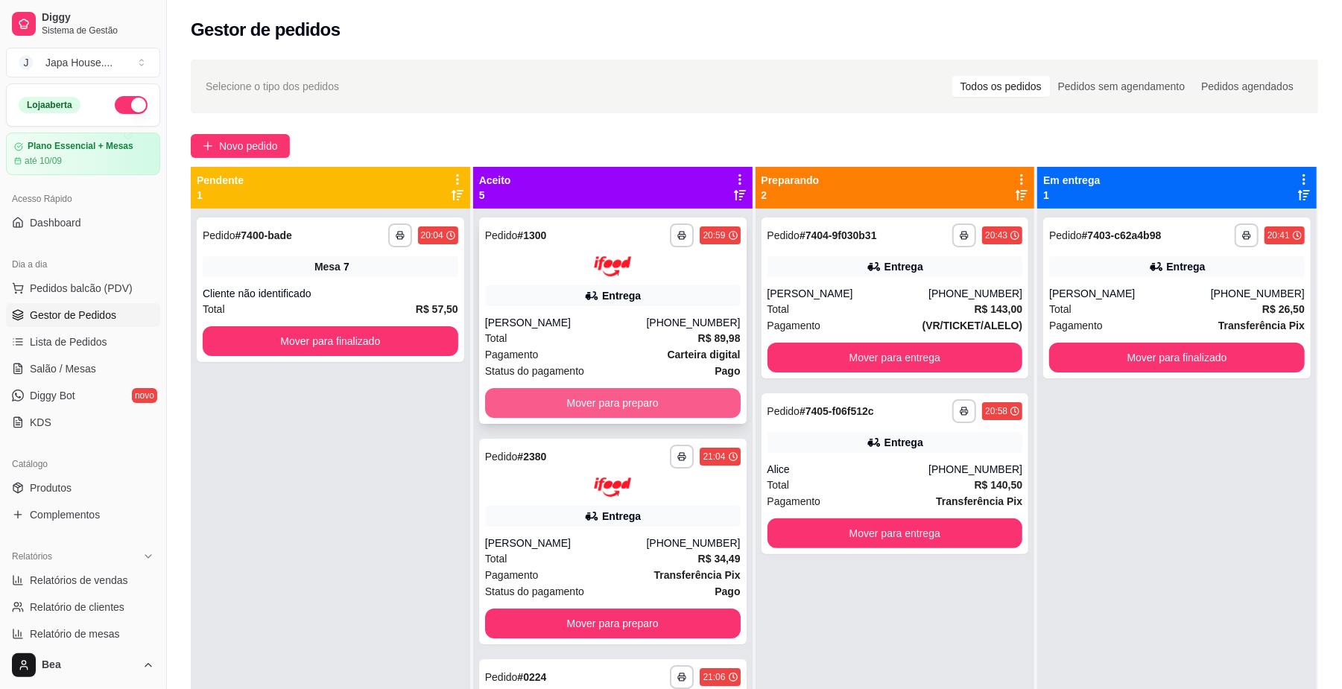
click at [653, 392] on button "Mover para preparo" at bounding box center [613, 403] width 256 height 30
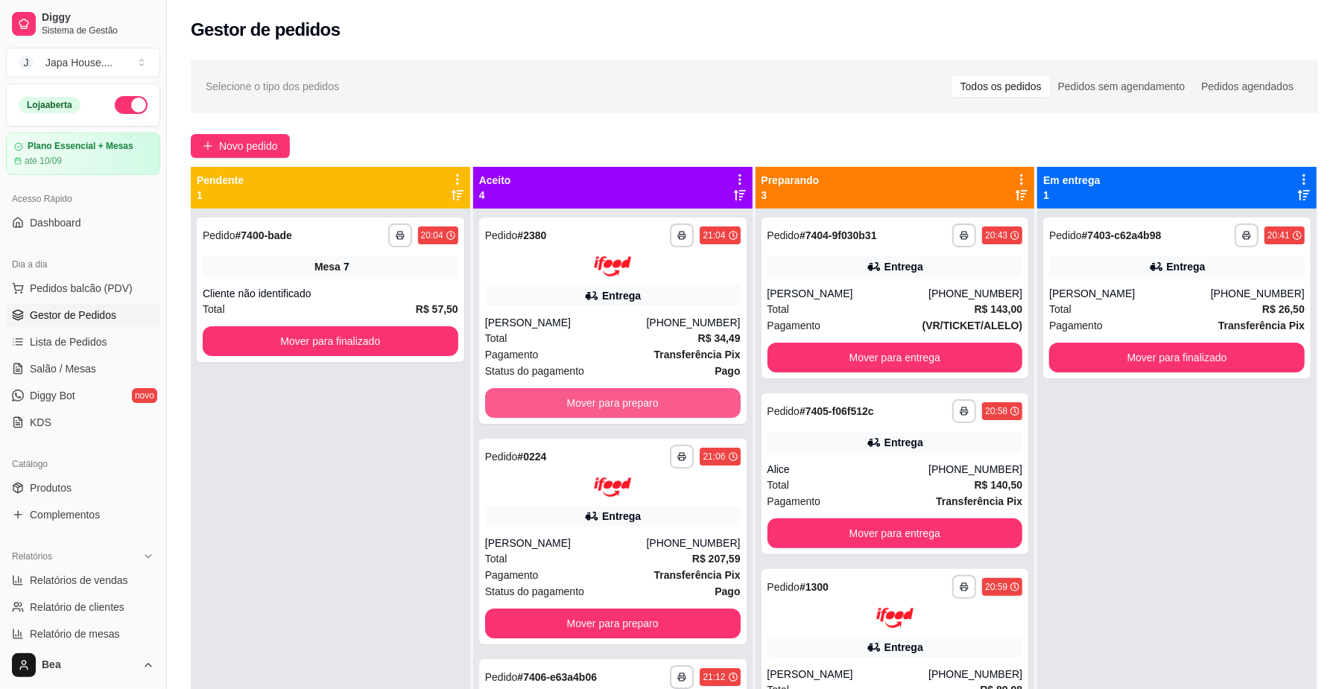
click at [653, 392] on button "Mover para preparo" at bounding box center [613, 403] width 256 height 30
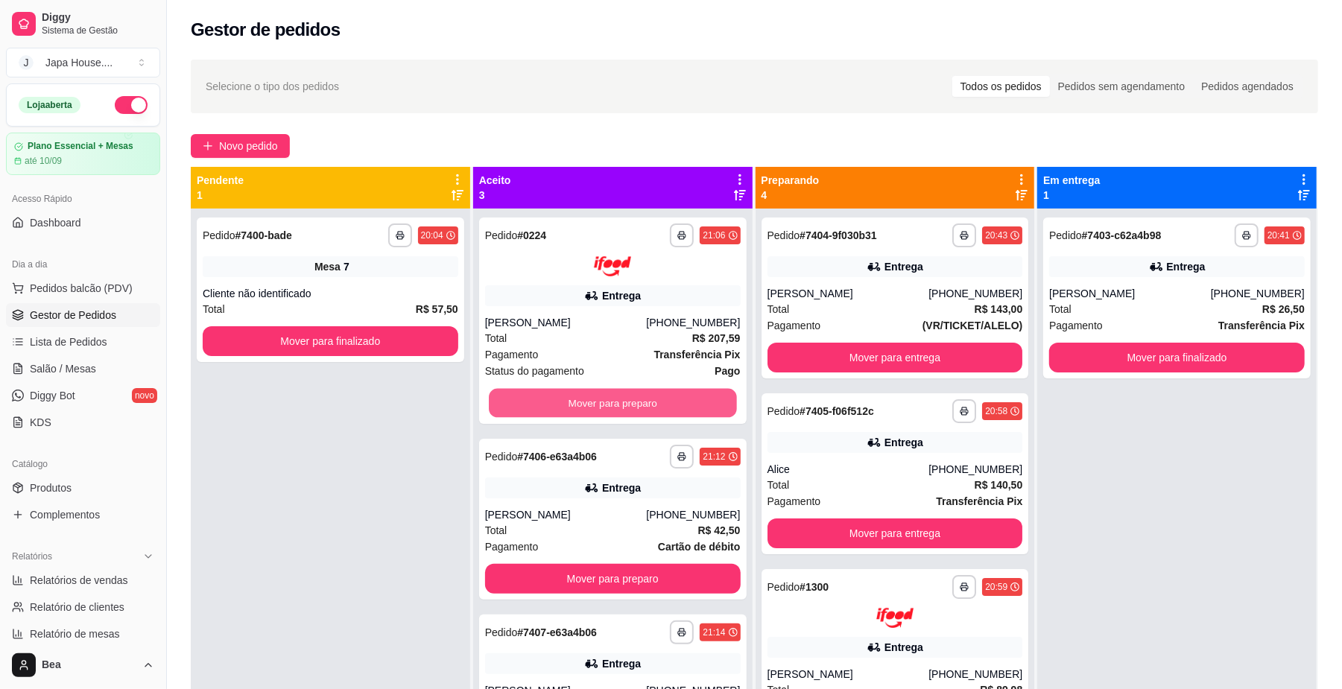
click at [653, 392] on button "Mover para preparo" at bounding box center [612, 402] width 247 height 29
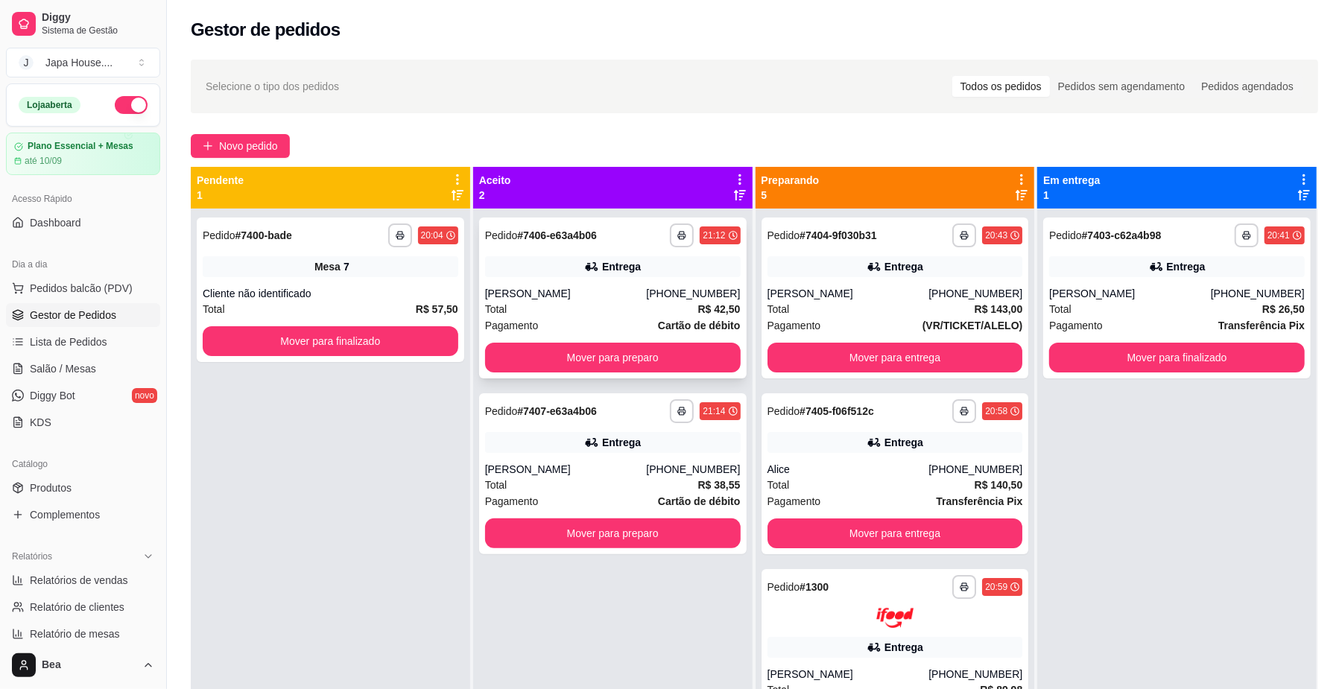
click at [635, 285] on div "**********" at bounding box center [612, 298] width 267 height 161
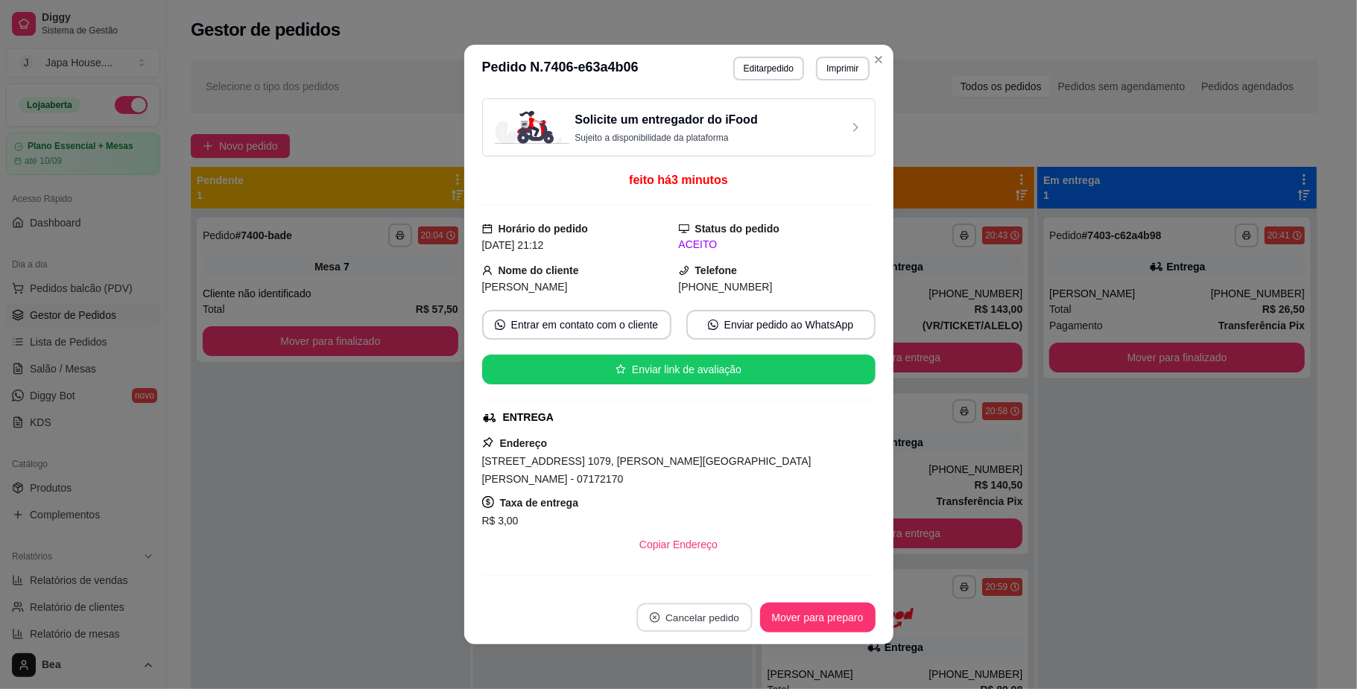
click at [689, 620] on button "Cancelar pedido" at bounding box center [693, 617] width 115 height 29
click at [717, 574] on button "Sim" at bounding box center [729, 580] width 58 height 29
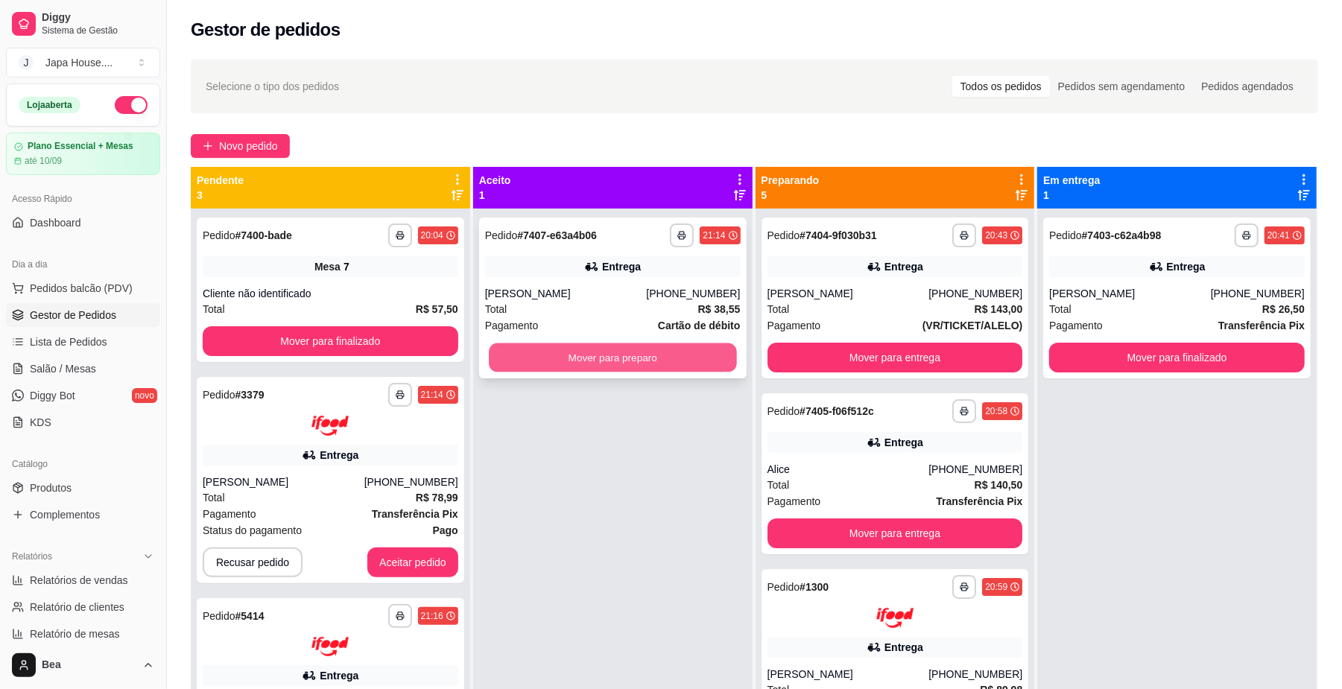
click at [579, 352] on button "Mover para preparo" at bounding box center [612, 357] width 247 height 29
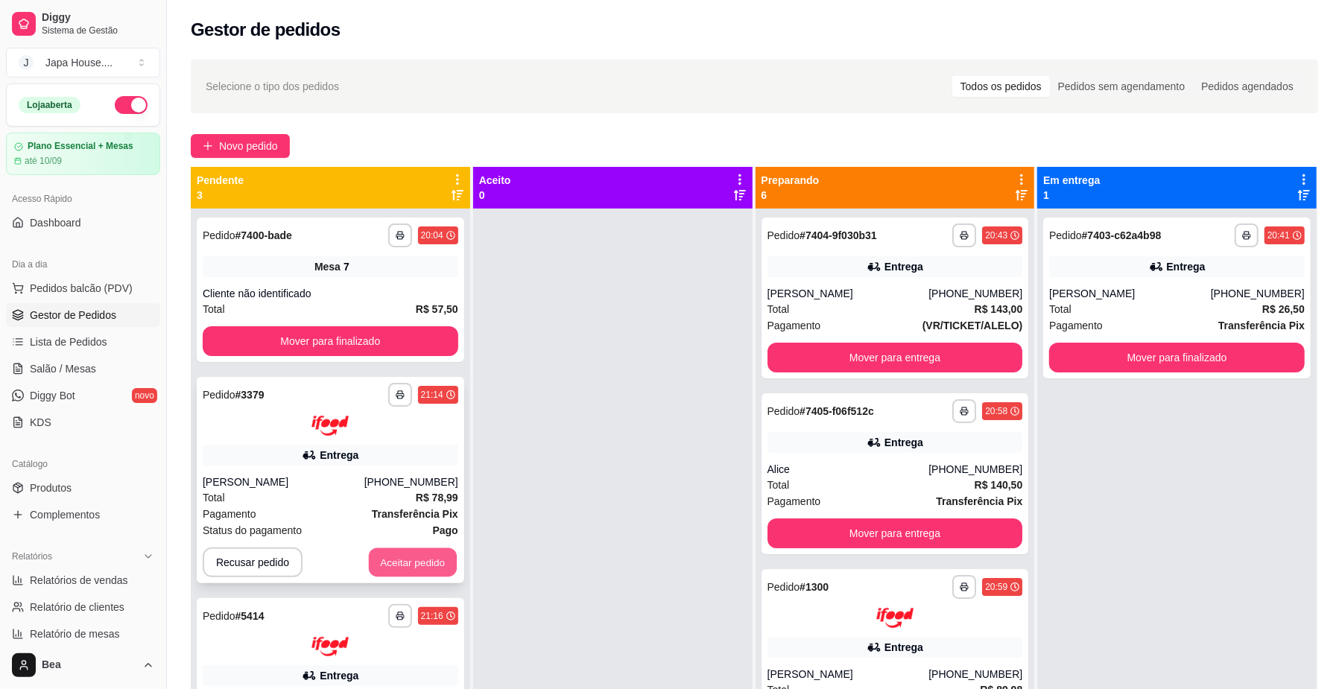
click at [428, 569] on button "Aceitar pedido" at bounding box center [413, 562] width 88 height 29
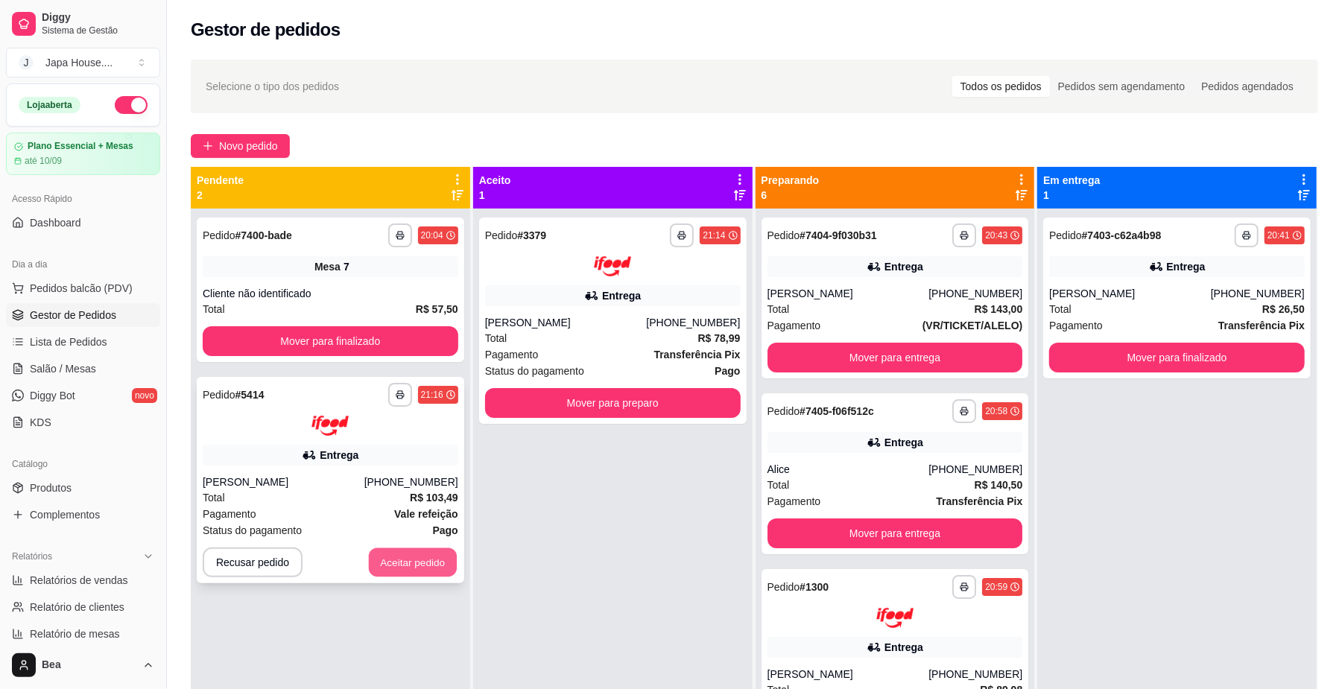
click at [423, 562] on button "Aceitar pedido" at bounding box center [413, 562] width 88 height 29
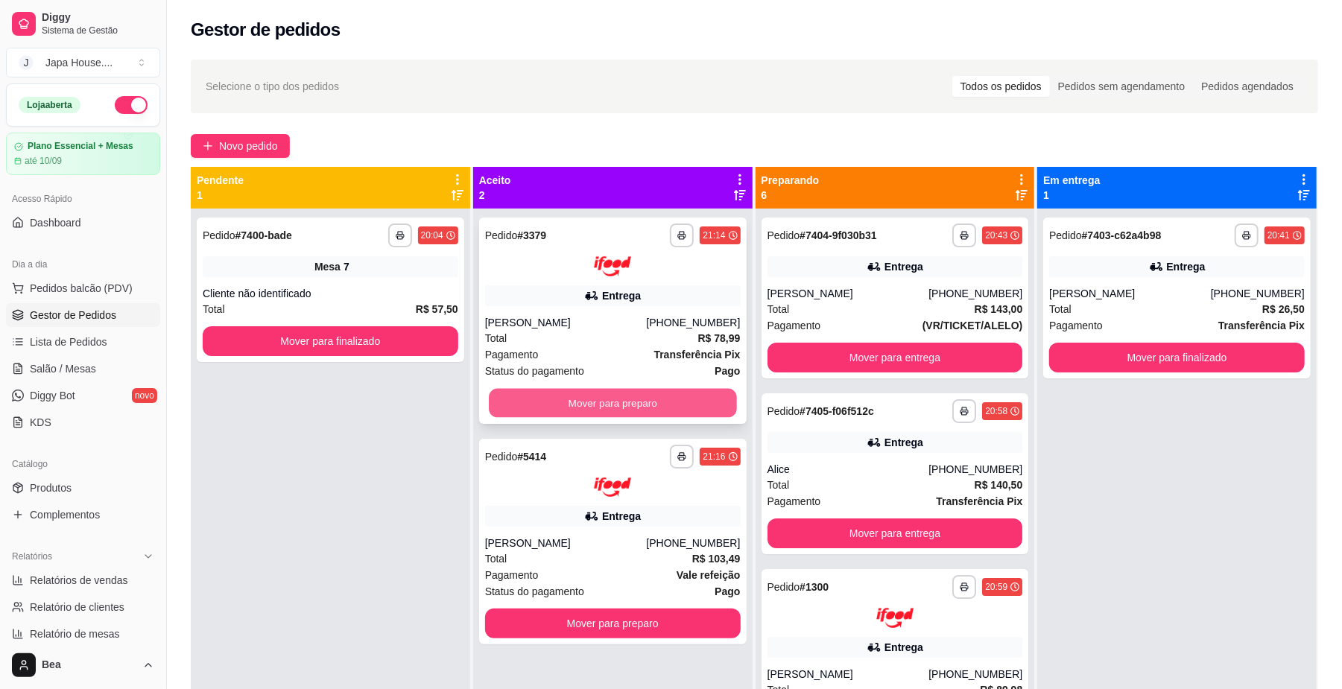
click at [644, 395] on button "Mover para preparo" at bounding box center [612, 402] width 247 height 29
click at [644, 395] on button "Mover para preparo" at bounding box center [613, 403] width 256 height 30
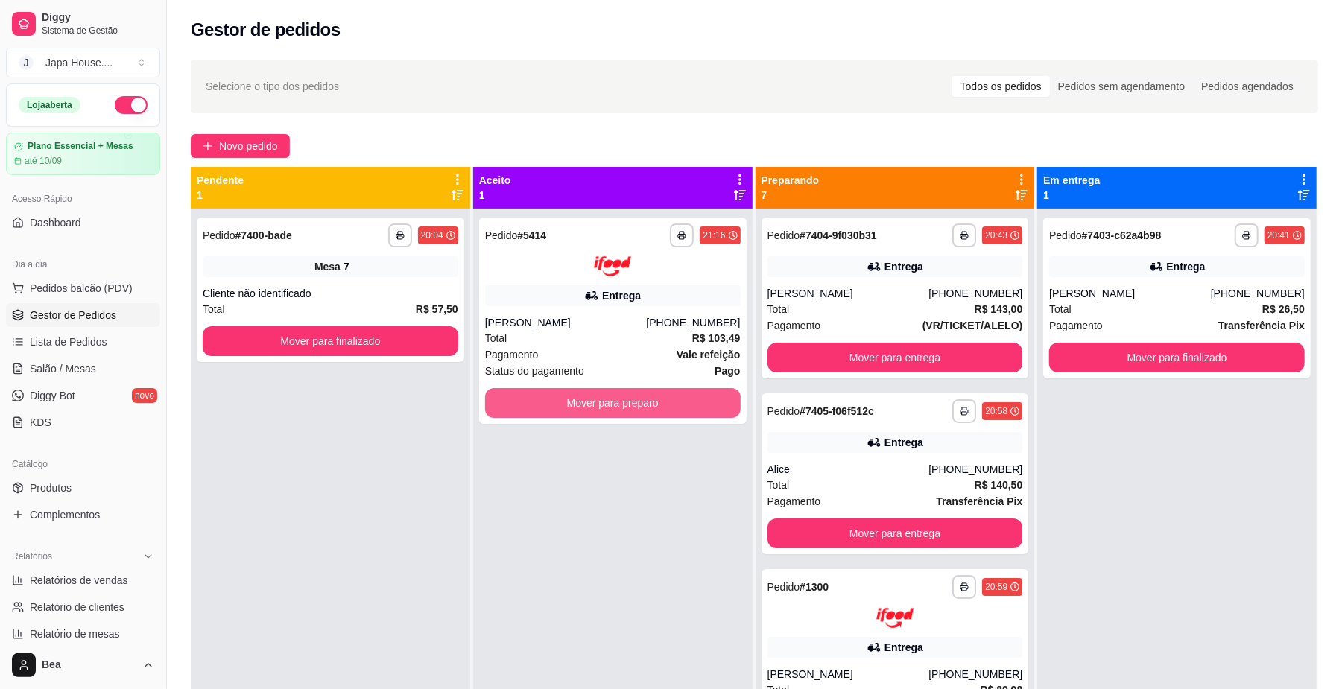
click at [644, 395] on button "Mover para preparo" at bounding box center [613, 403] width 256 height 30
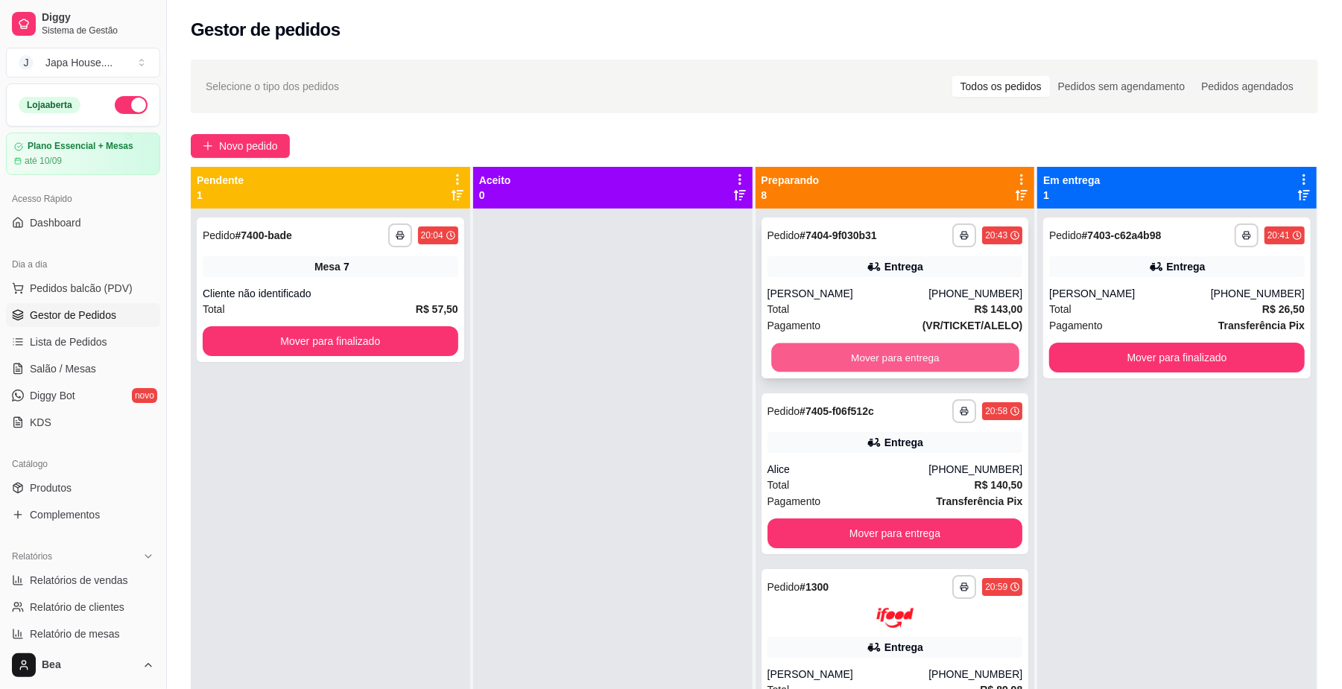
click at [842, 353] on button "Mover para entrega" at bounding box center [894, 357] width 247 height 29
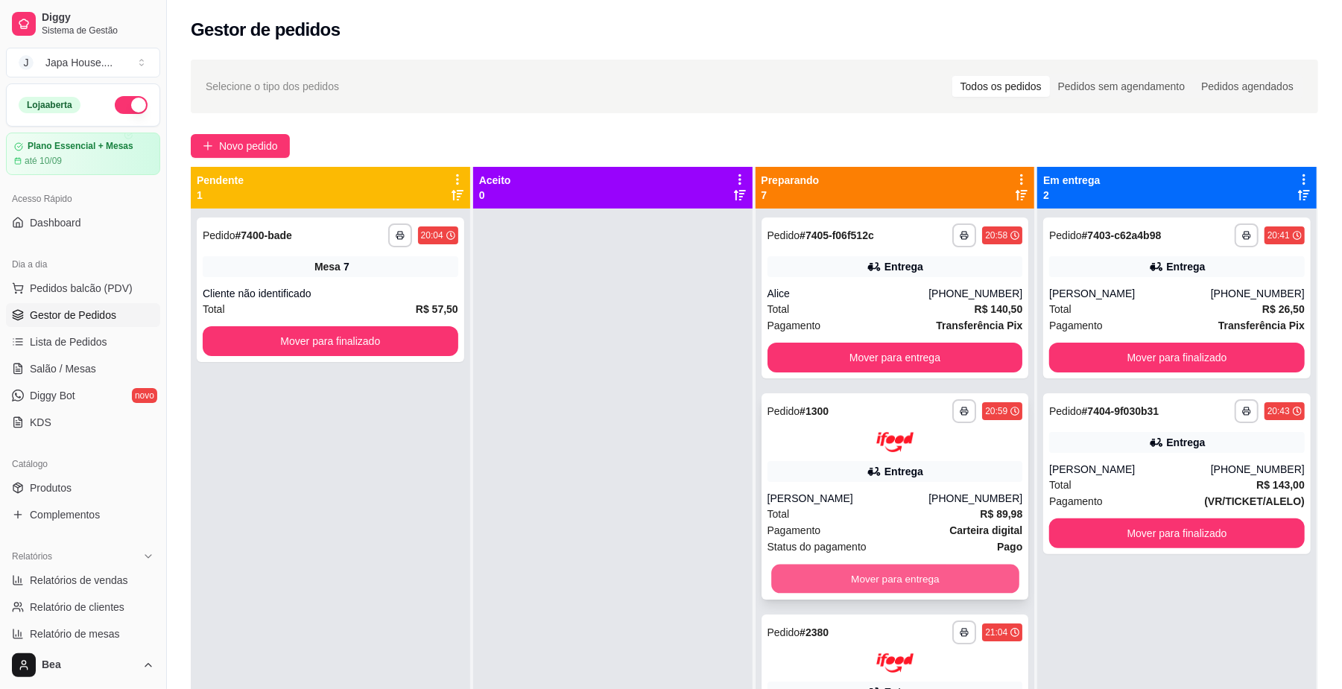
click at [796, 581] on button "Mover para entrega" at bounding box center [894, 578] width 247 height 29
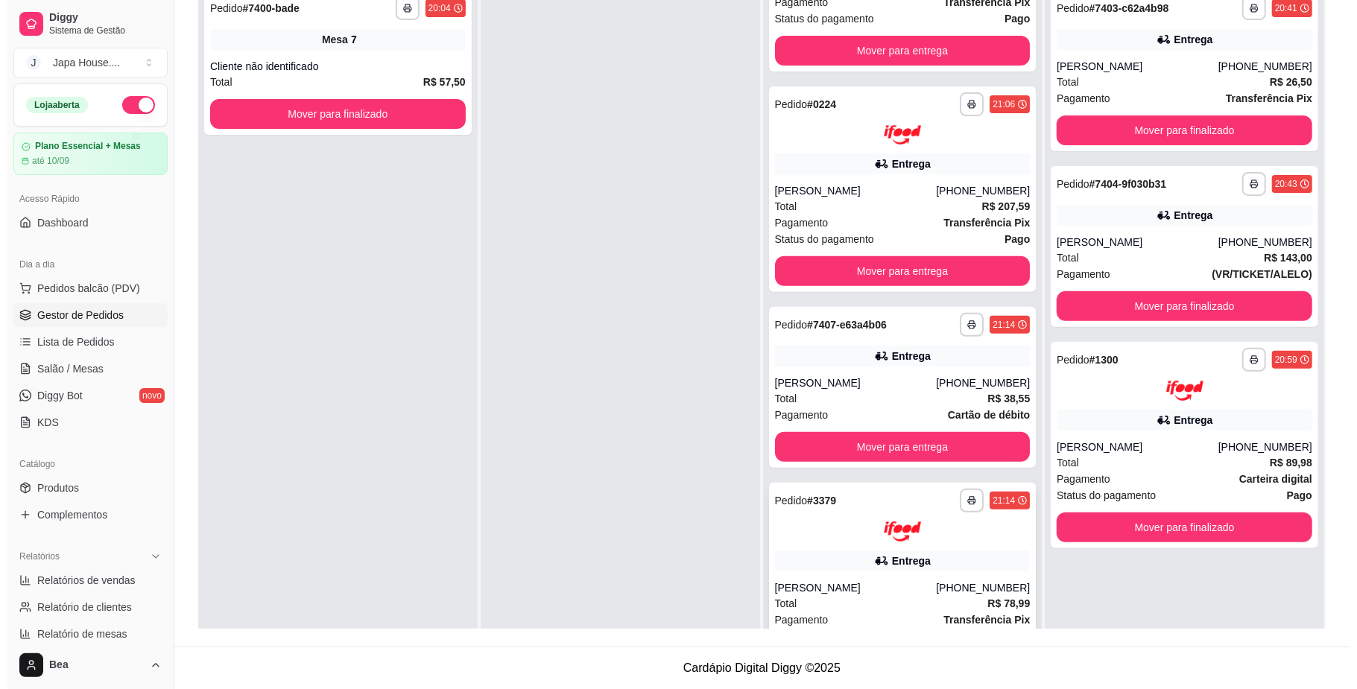
scroll to position [305, 0]
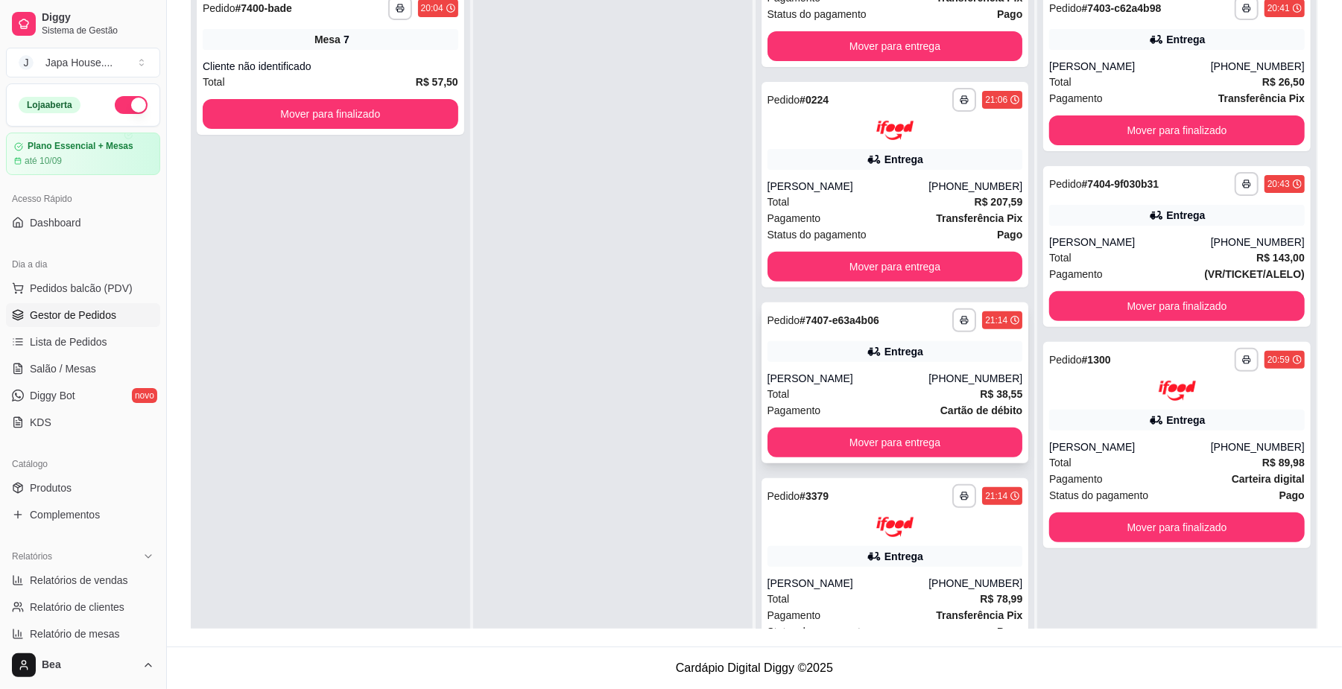
click at [884, 352] on div "Entrega" at bounding box center [903, 351] width 39 height 15
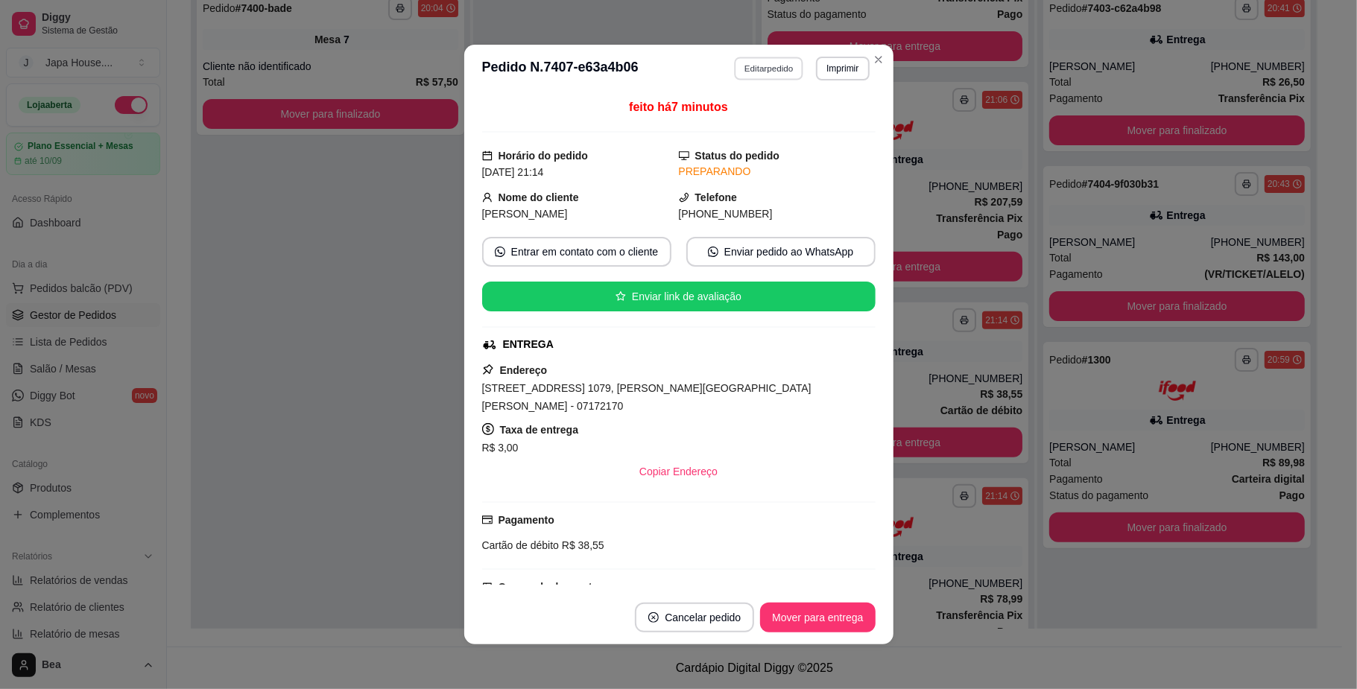
click at [755, 66] on button "Editar pedido" at bounding box center [768, 68] width 69 height 23
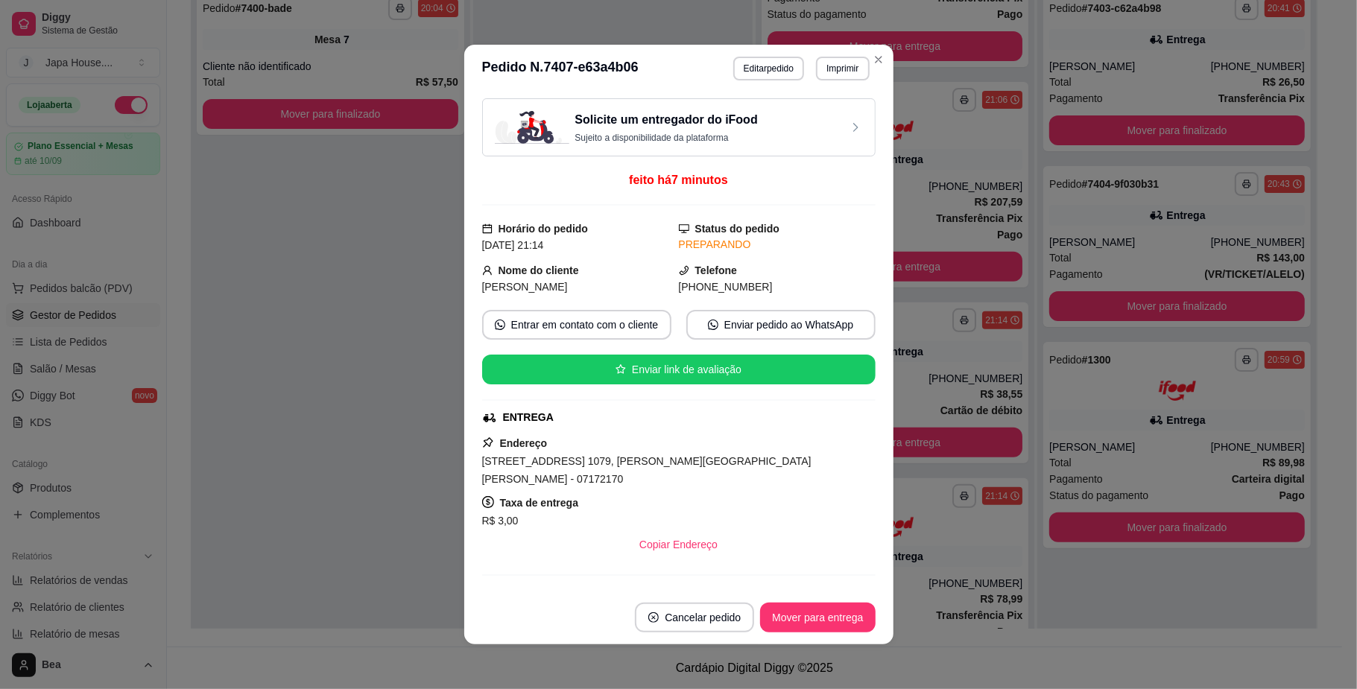
select select "6823c0040367db9c43a6939b"
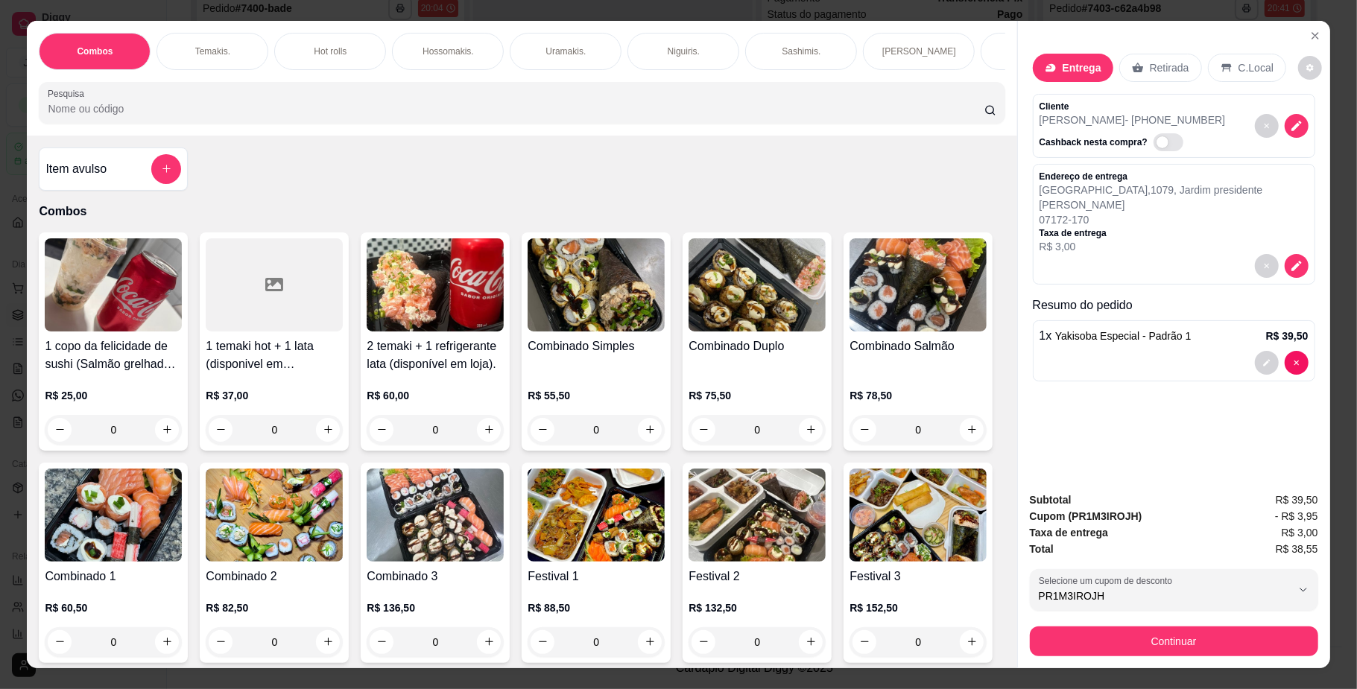
scroll to position [0, 845]
click at [316, 45] on p "Bebidas." at bounding box center [309, 51] width 35 height 12
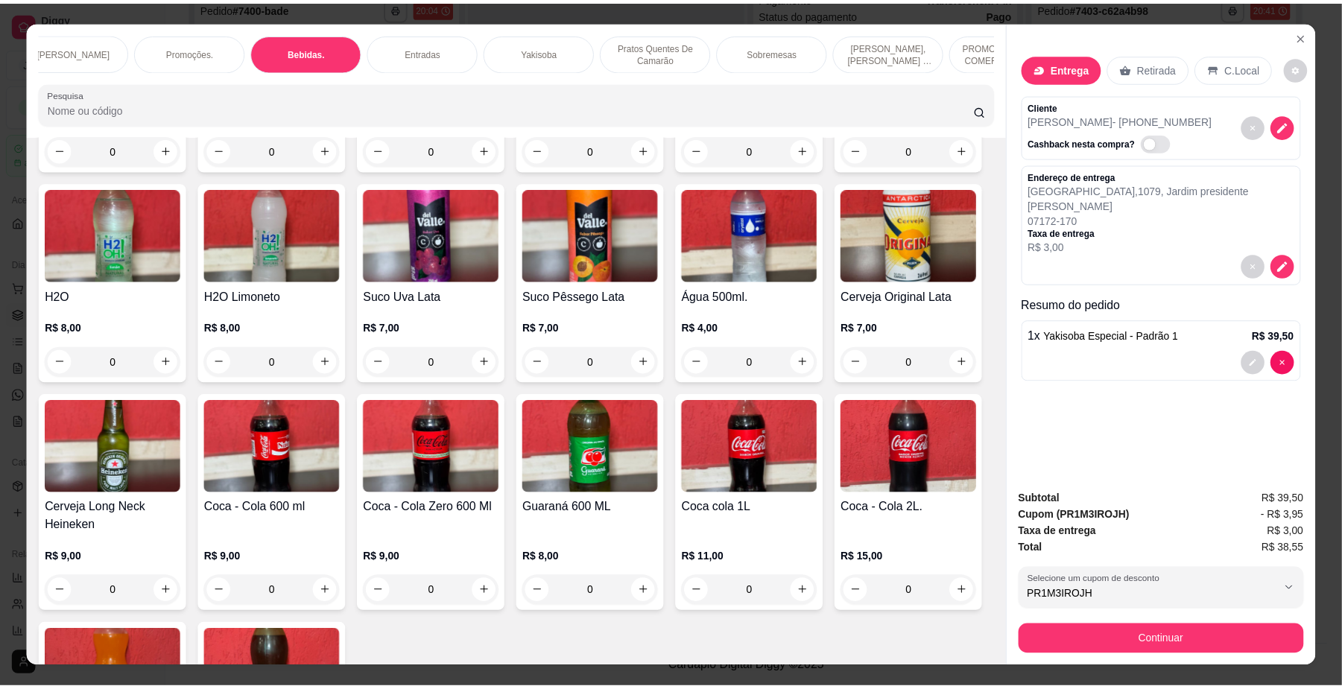
scroll to position [27, 0]
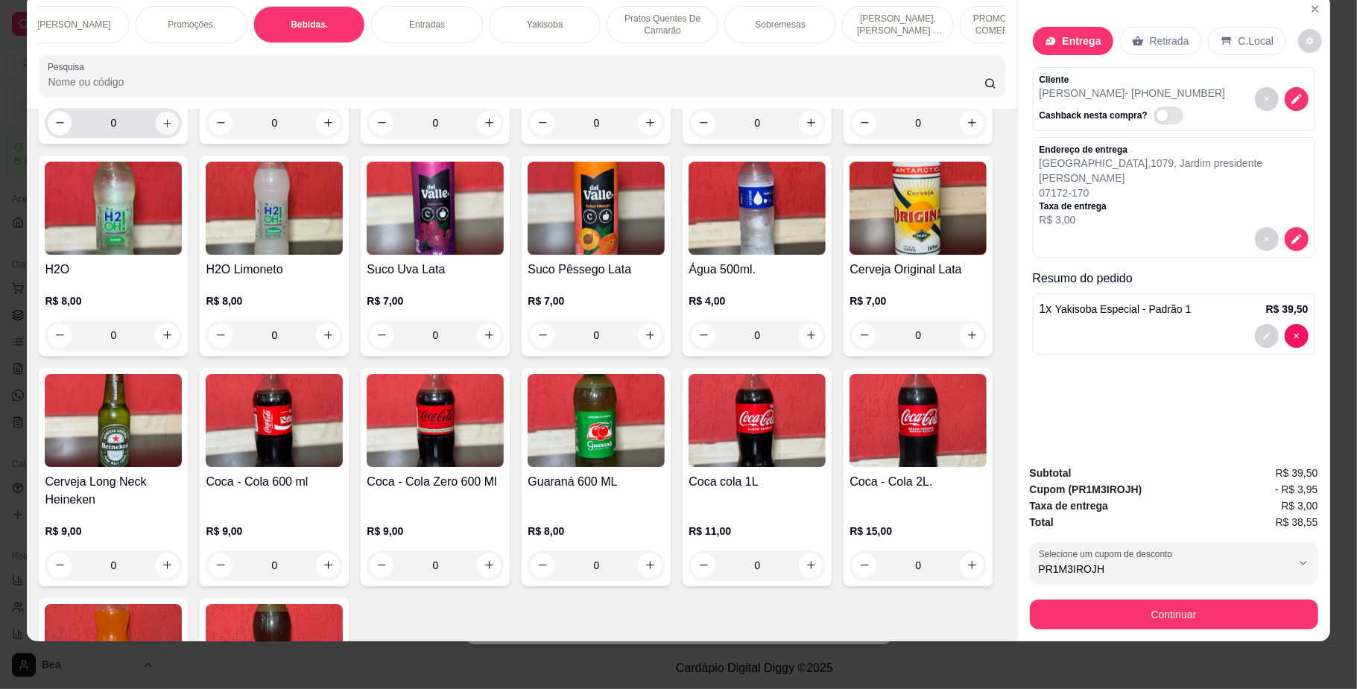
click at [164, 128] on icon "increase-product-quantity" at bounding box center [167, 122] width 11 height 11
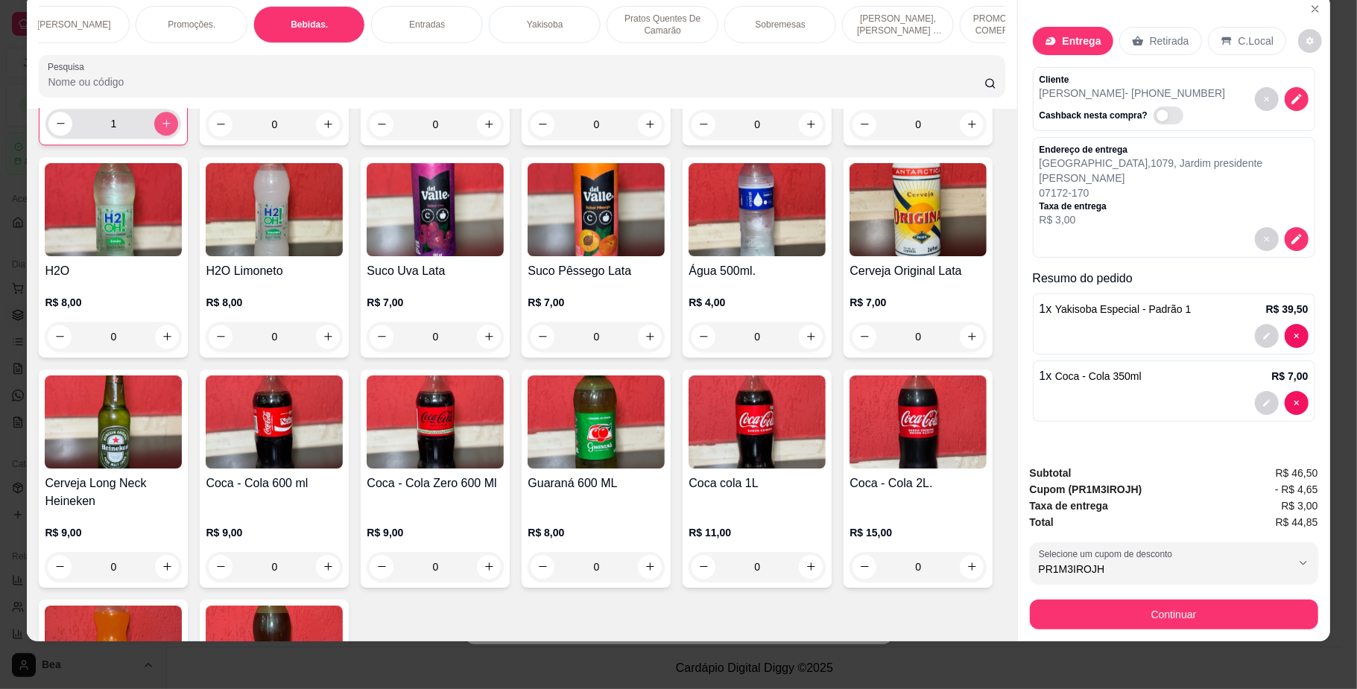
click at [164, 129] on icon "increase-product-quantity" at bounding box center [166, 123] width 11 height 11
type input "2"
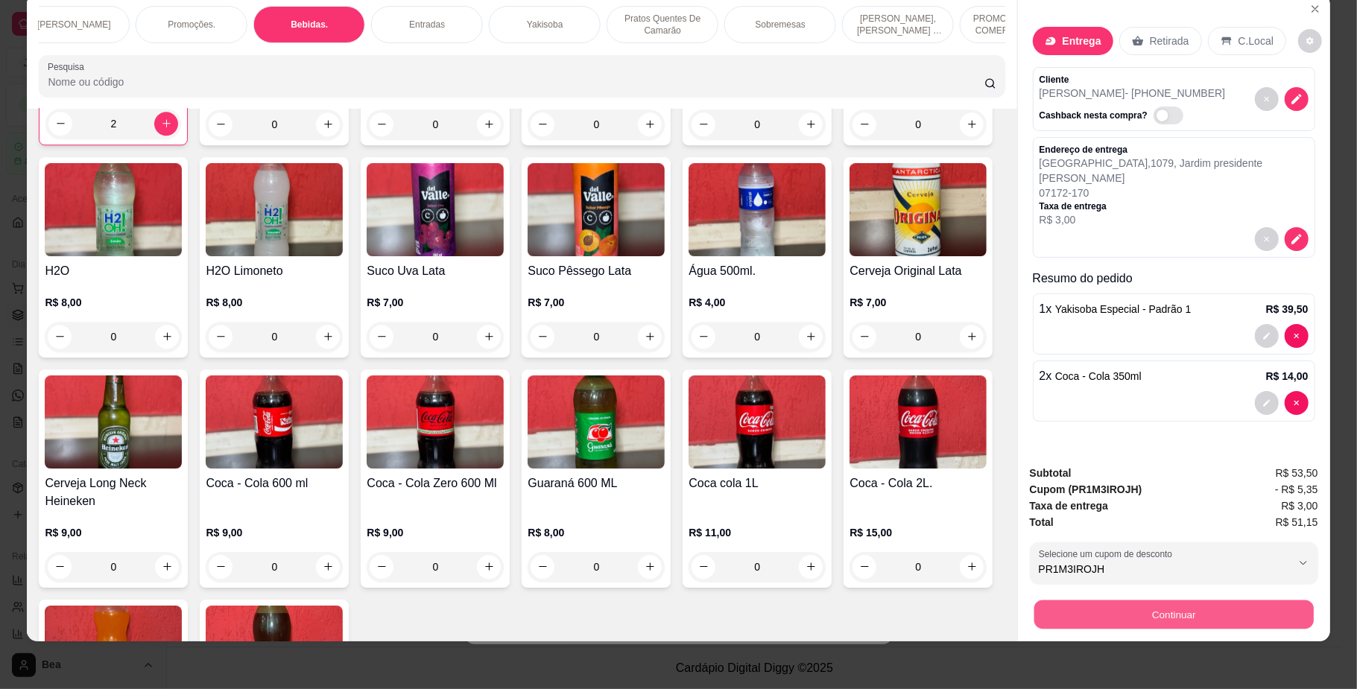
click at [1118, 615] on button "Continuar" at bounding box center [1172, 614] width 279 height 29
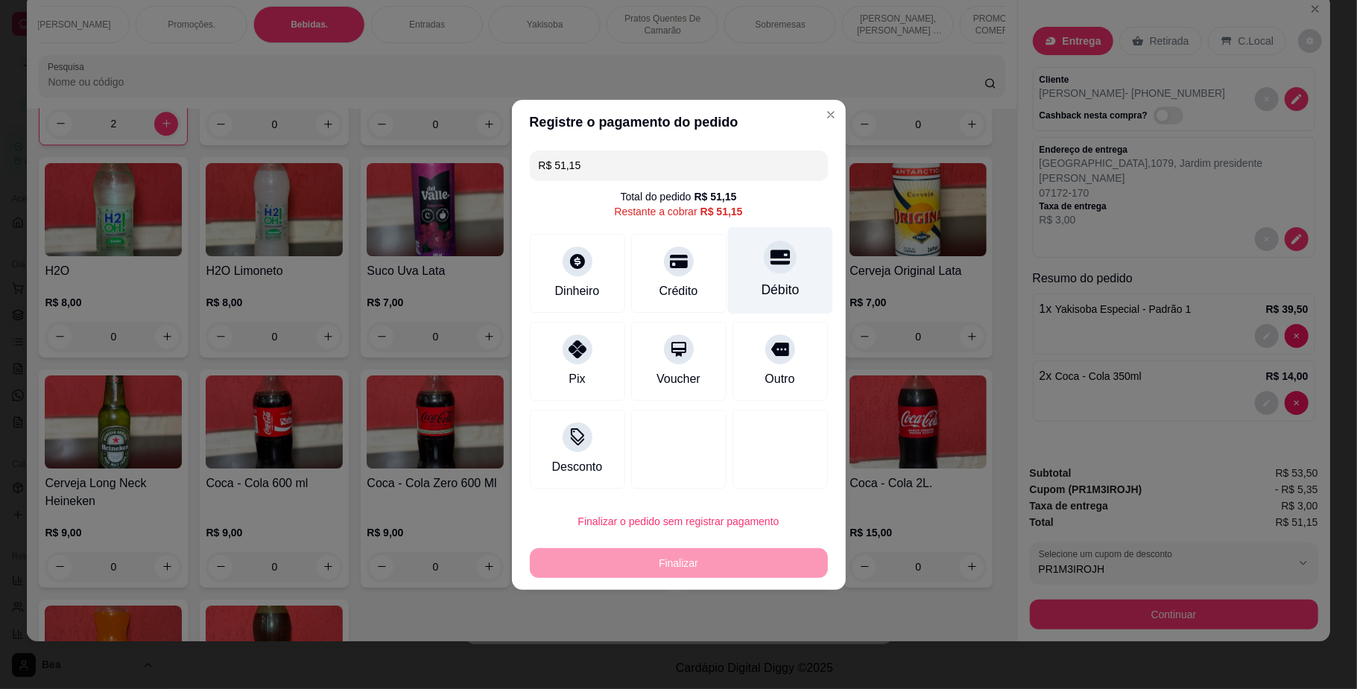
click at [778, 263] on div at bounding box center [780, 257] width 33 height 33
type input "R$ 0,00"
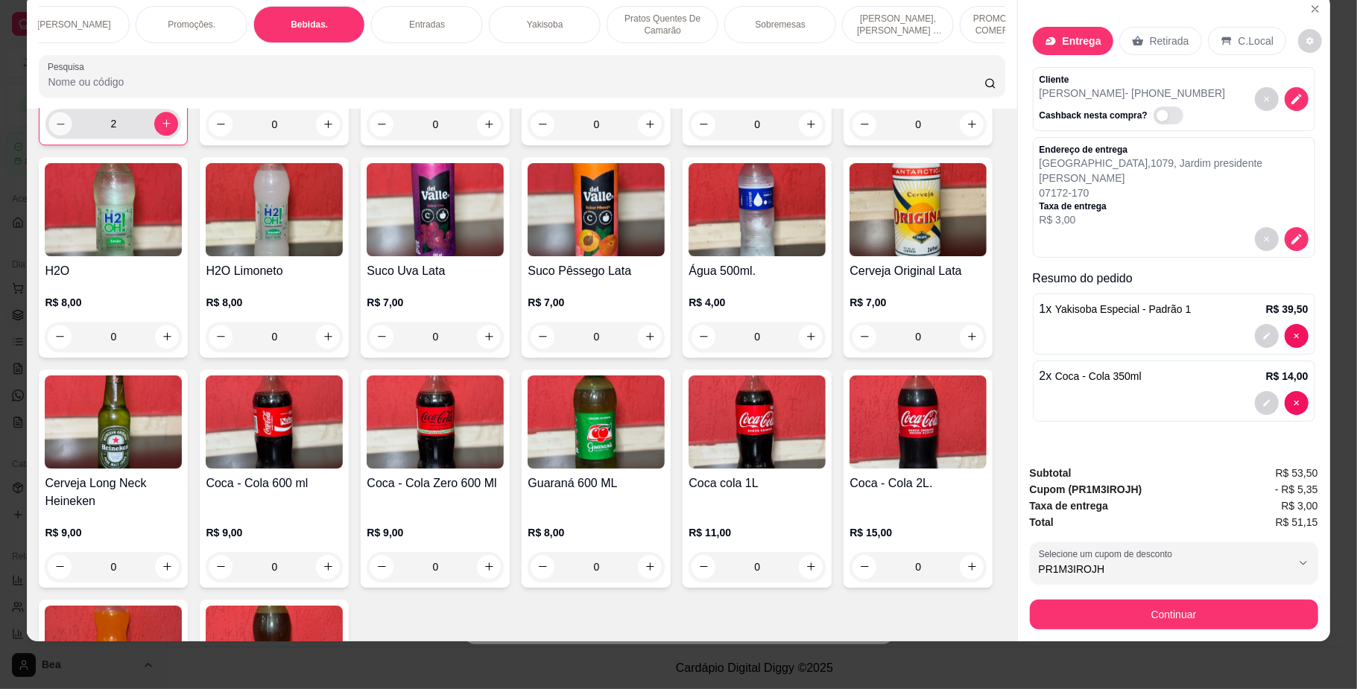
click at [57, 129] on icon "decrease-product-quantity" at bounding box center [60, 123] width 11 height 11
type input "1"
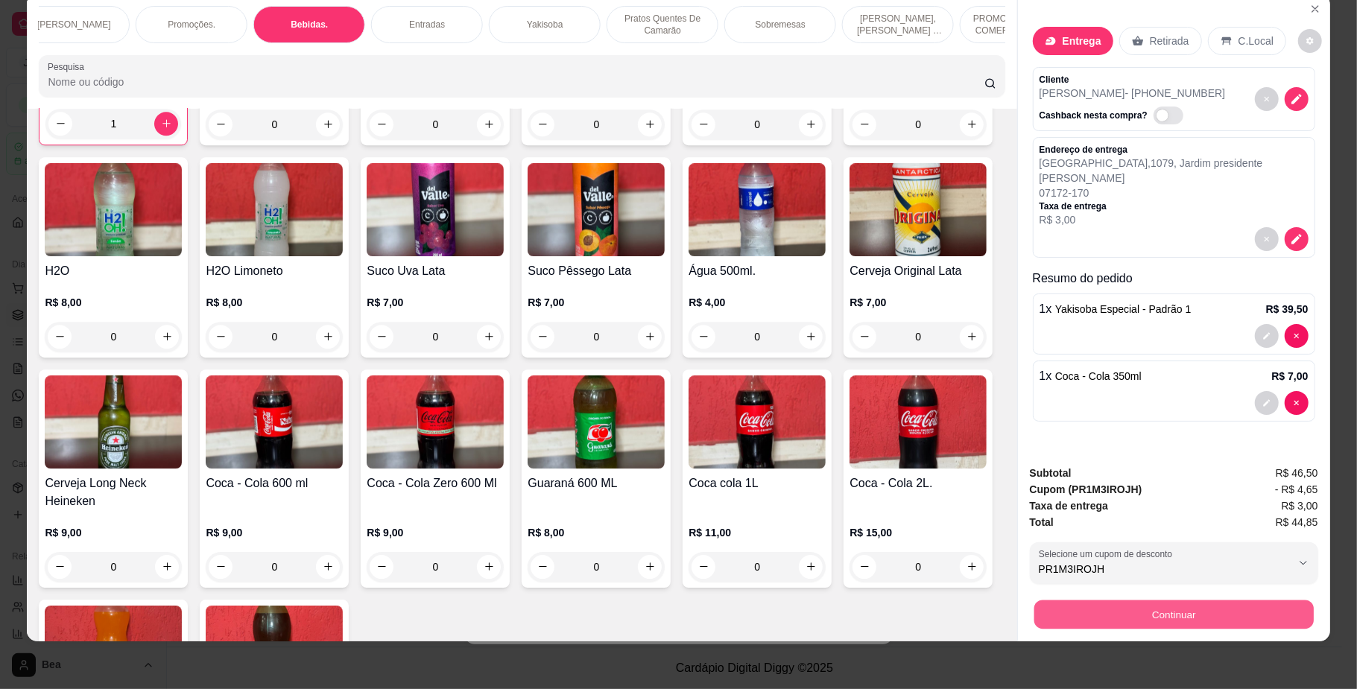
click at [1105, 609] on button "Continuar" at bounding box center [1172, 614] width 279 height 29
click at [773, 263] on icon at bounding box center [779, 256] width 19 height 19
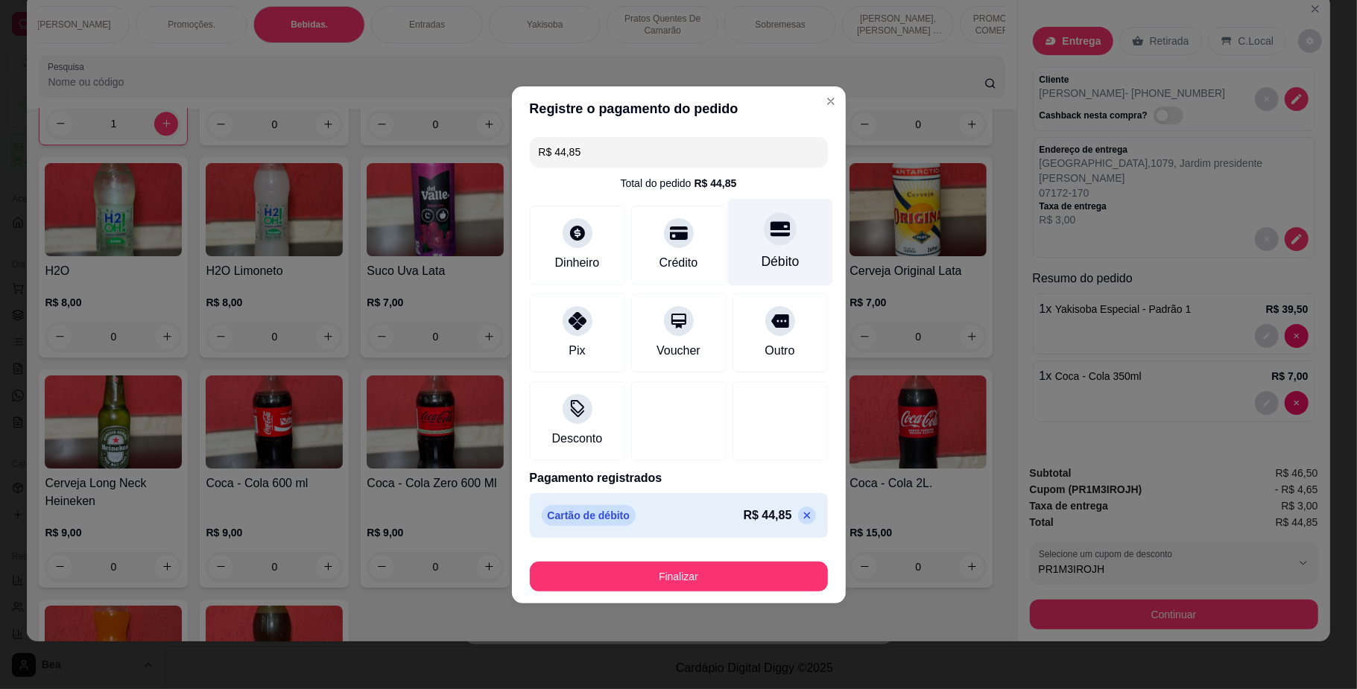
type input "R$ 0,00"
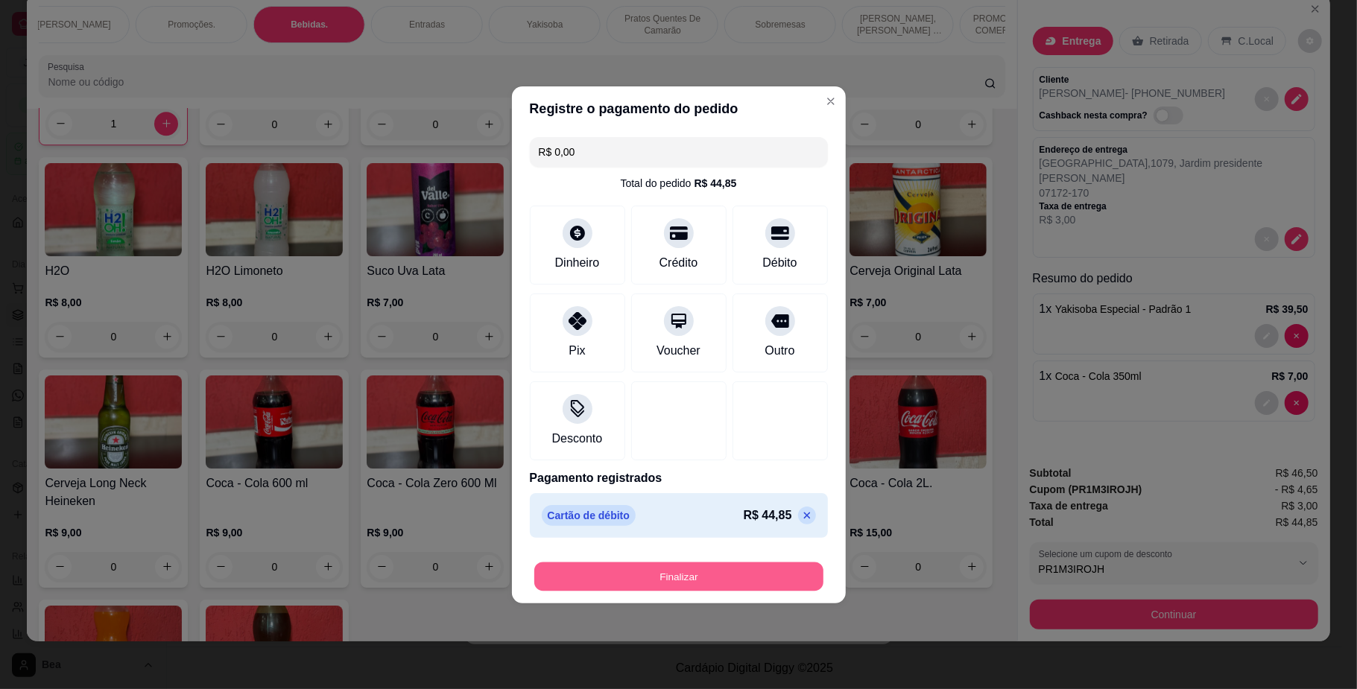
click at [582, 583] on button "Finalizar" at bounding box center [678, 576] width 289 height 29
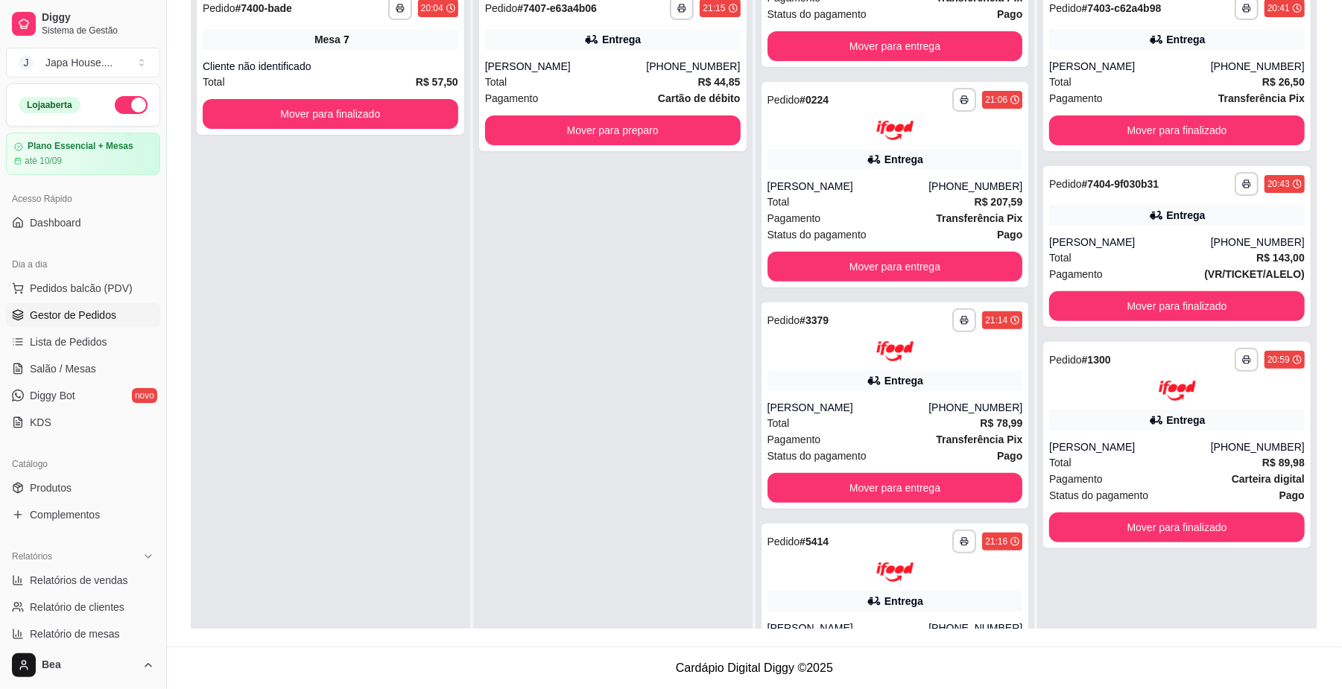
scroll to position [0, 0]
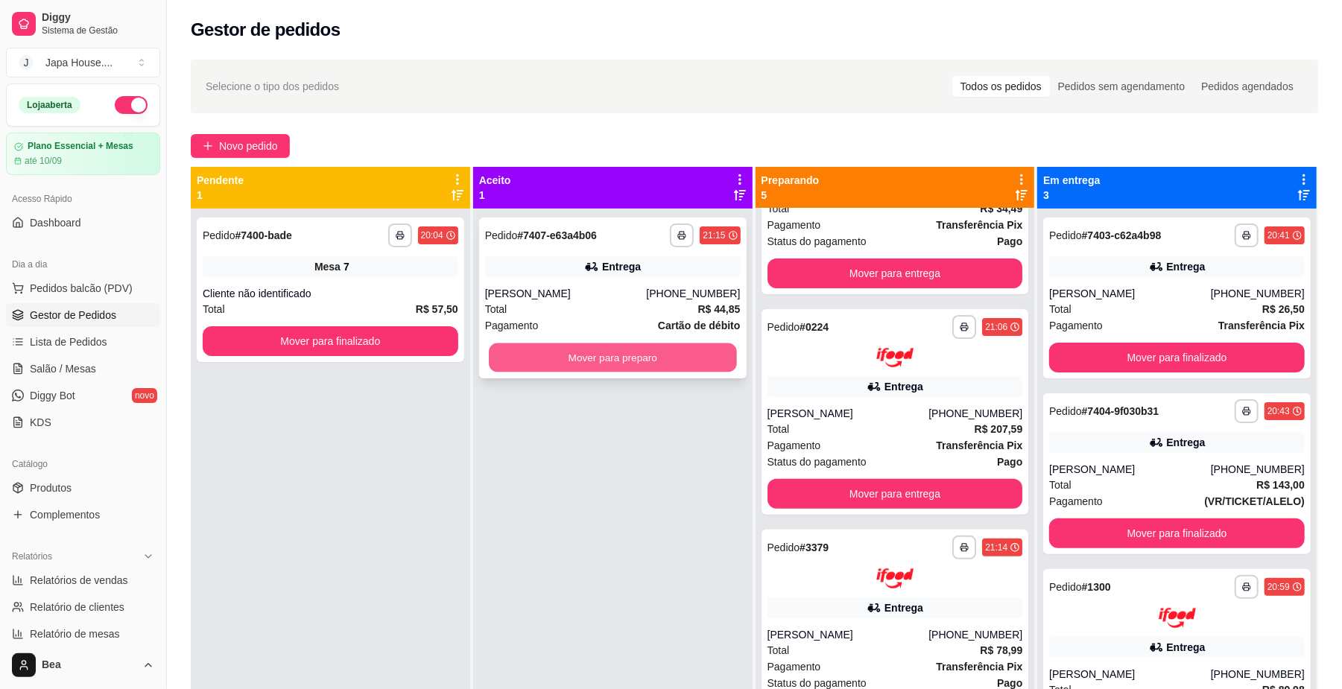
click at [674, 353] on button "Mover para preparo" at bounding box center [612, 357] width 247 height 29
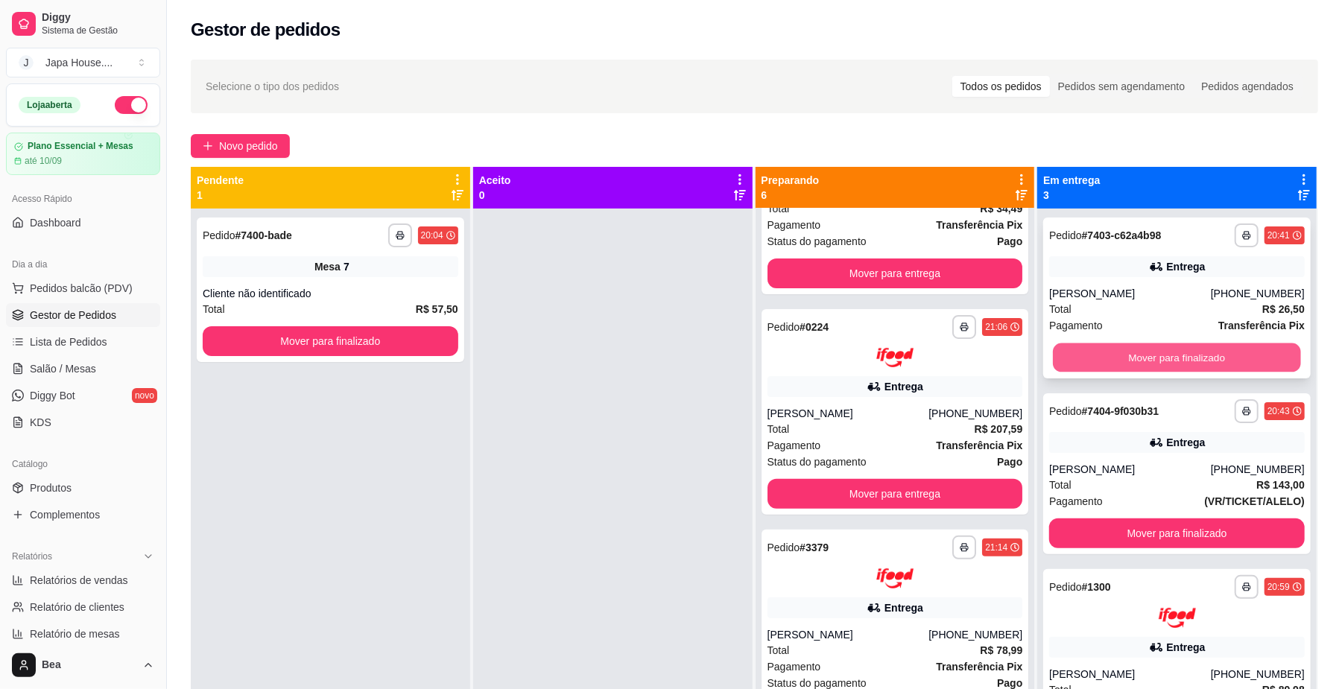
click at [1061, 361] on button "Mover para finalizado" at bounding box center [1176, 357] width 247 height 29
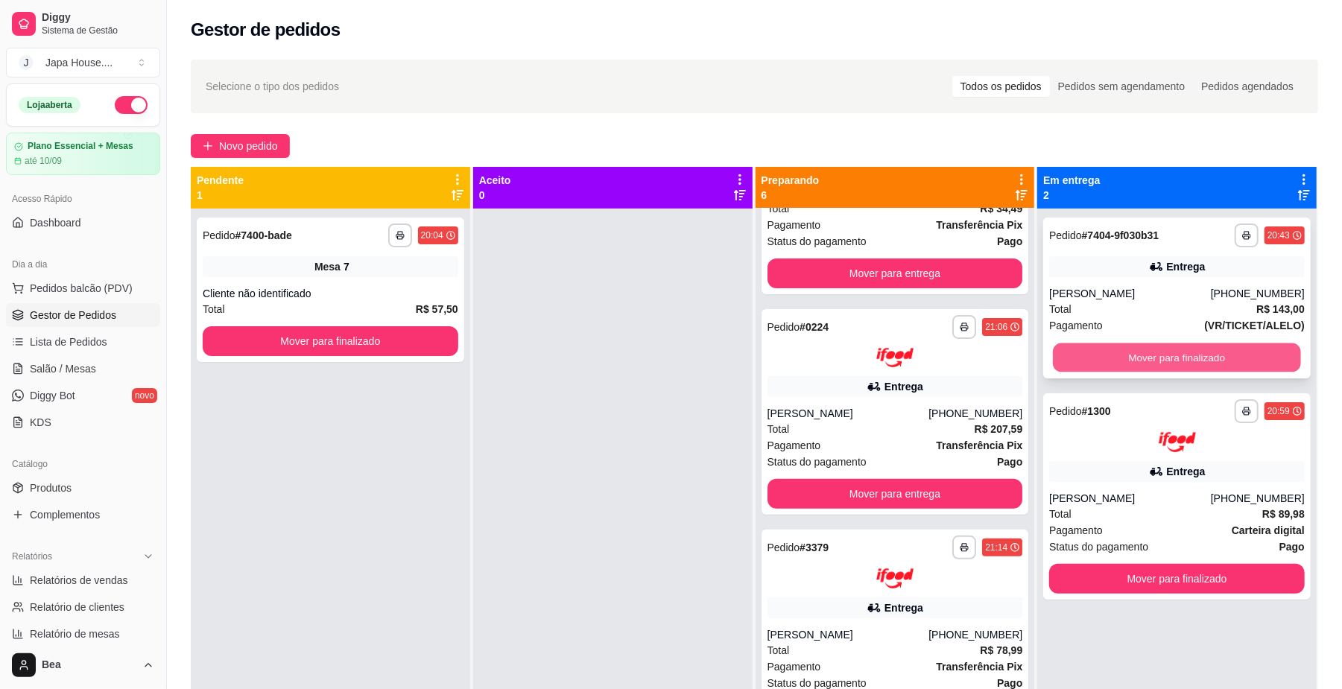
click at [1098, 350] on button "Mover para finalizado" at bounding box center [1176, 357] width 247 height 29
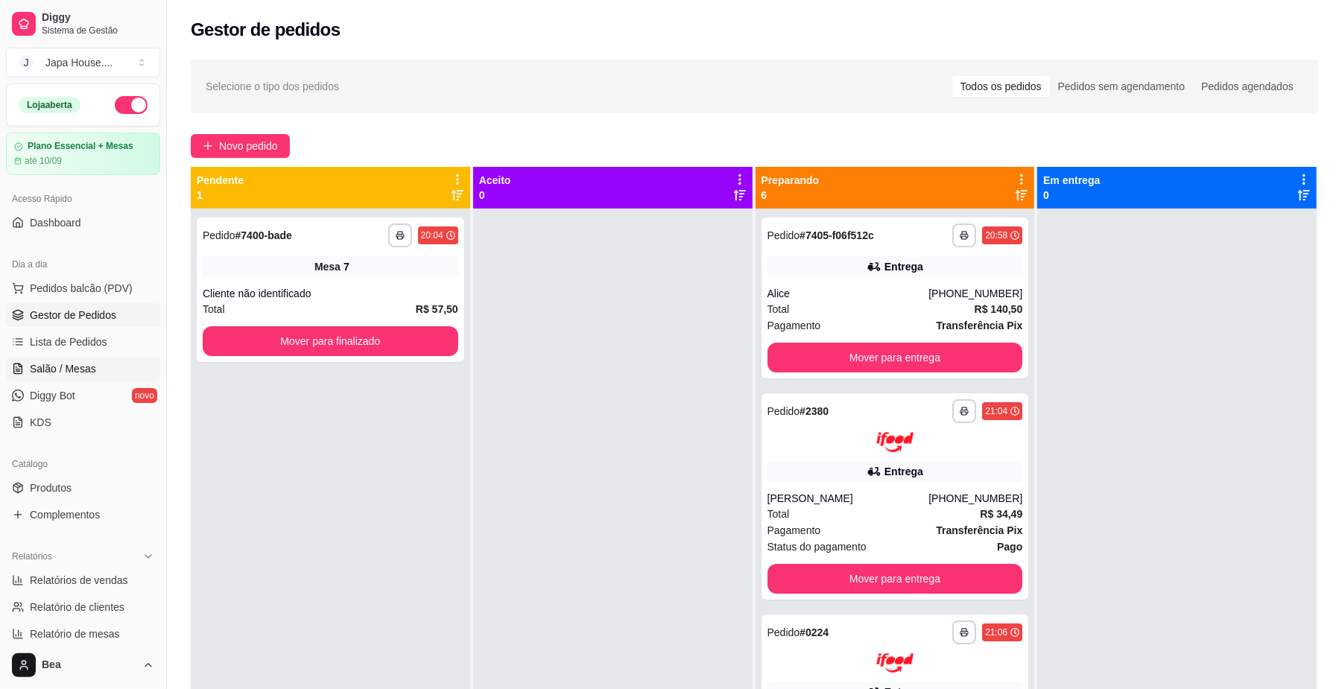
click at [109, 361] on link "Salão / Mesas" at bounding box center [83, 369] width 154 height 24
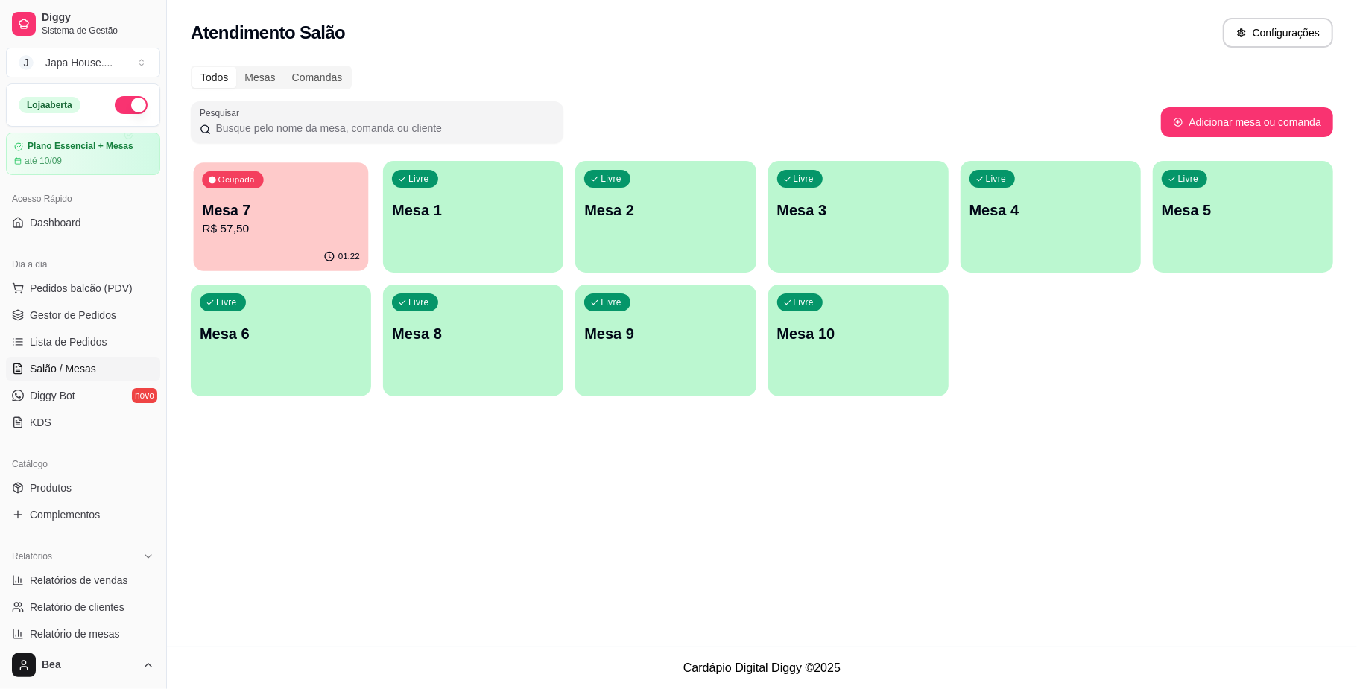
click at [320, 204] on p "Mesa 7" at bounding box center [281, 210] width 158 height 20
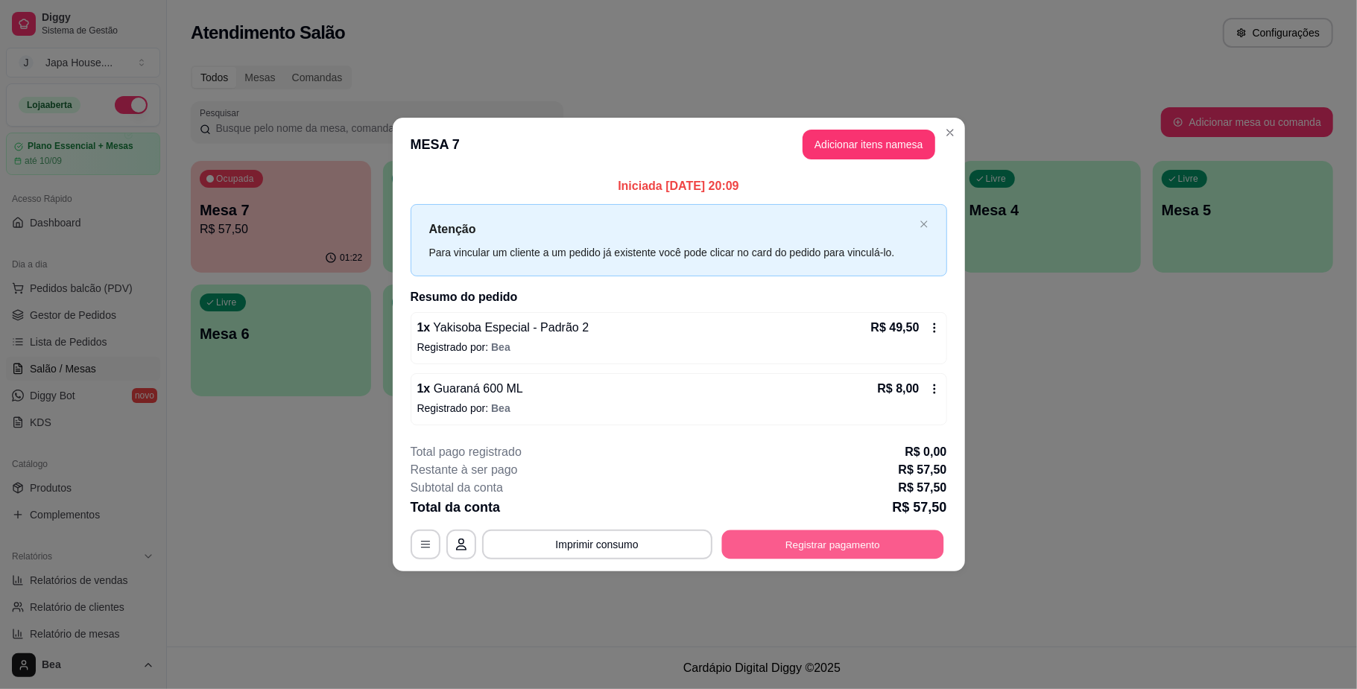
click at [764, 537] on button "Registrar pagamento" at bounding box center [832, 544] width 222 height 29
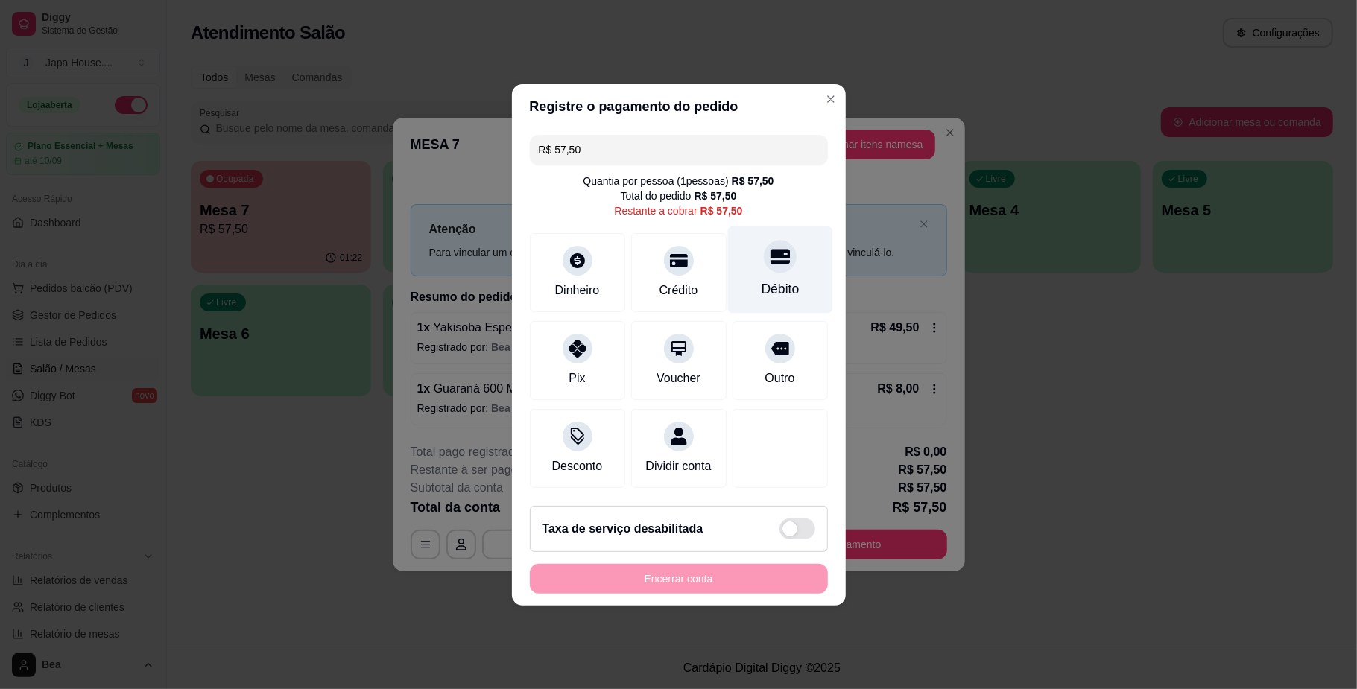
click at [740, 259] on div "Débito" at bounding box center [779, 269] width 105 height 87
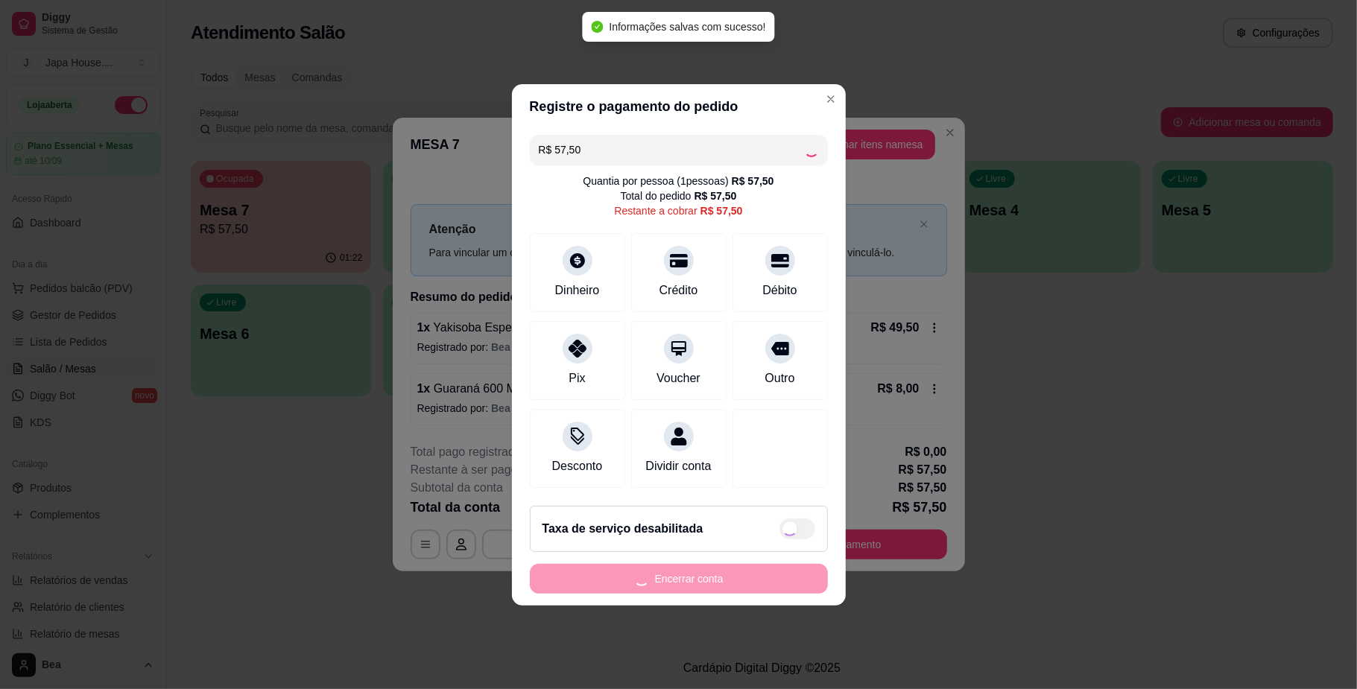
type input "R$ 0,00"
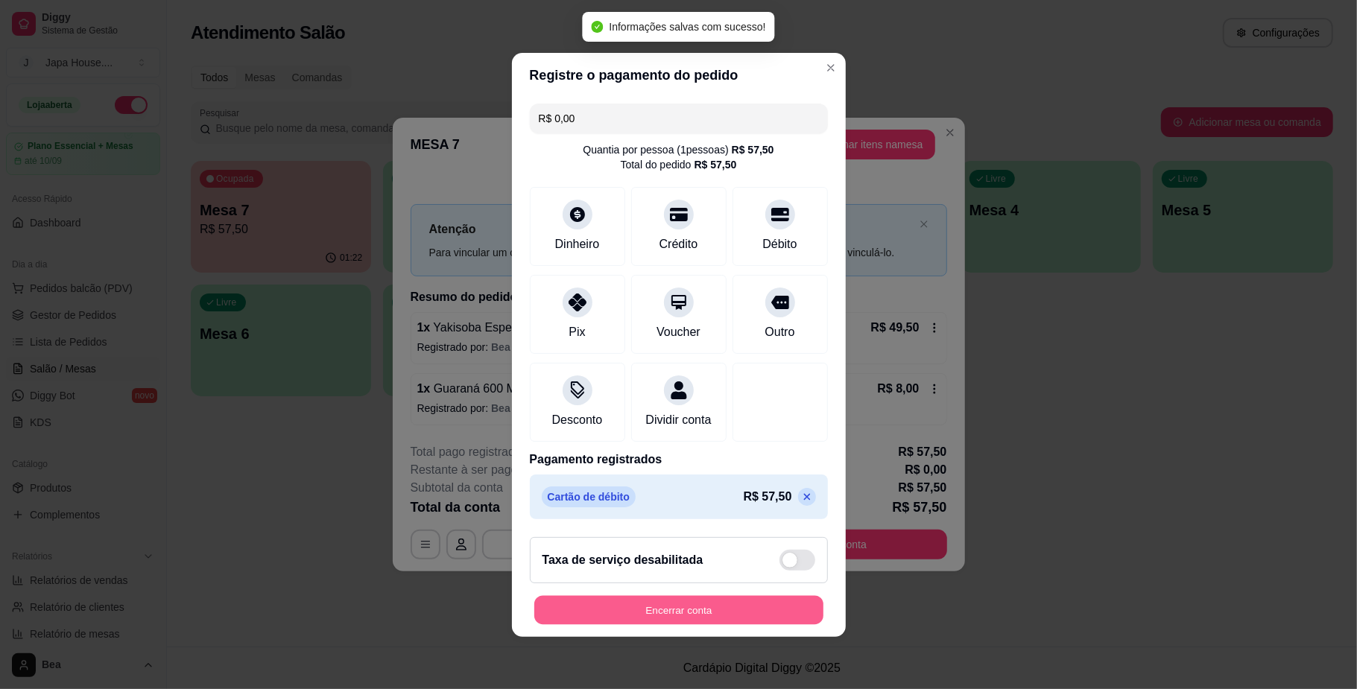
click at [650, 617] on button "Encerrar conta" at bounding box center [678, 609] width 289 height 29
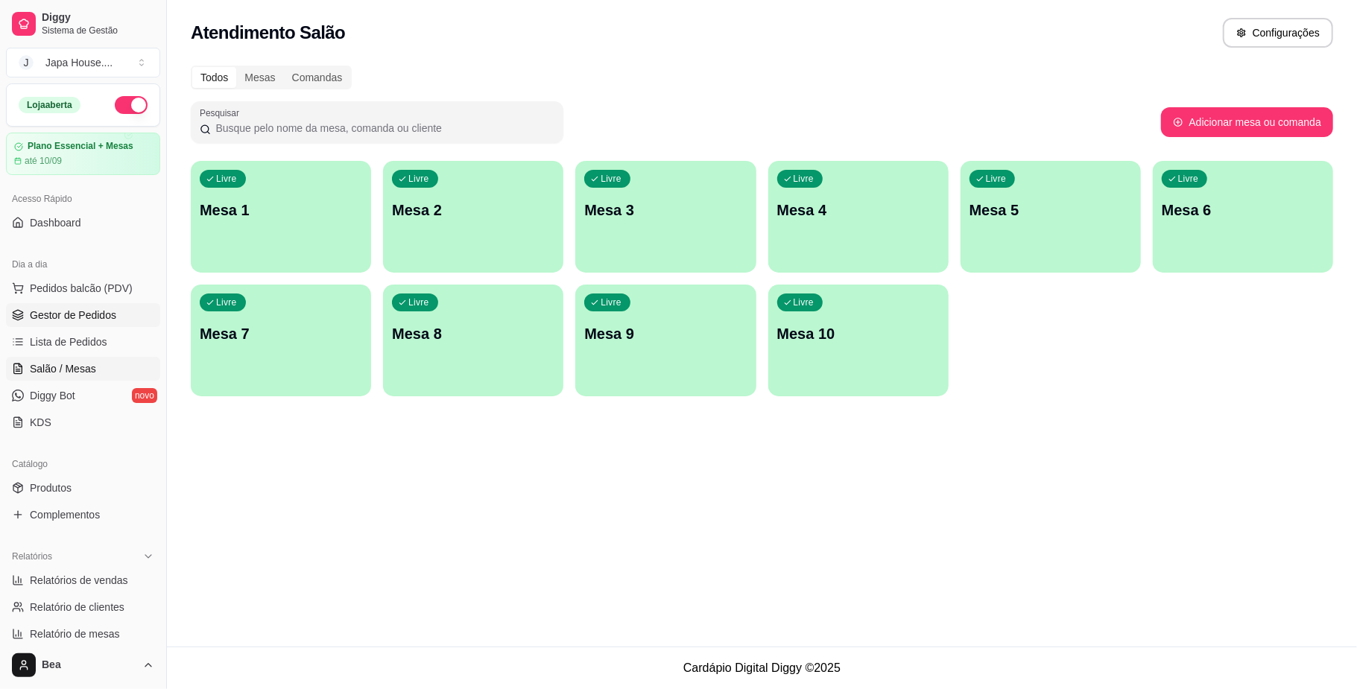
click at [117, 307] on link "Gestor de Pedidos" at bounding box center [83, 315] width 154 height 24
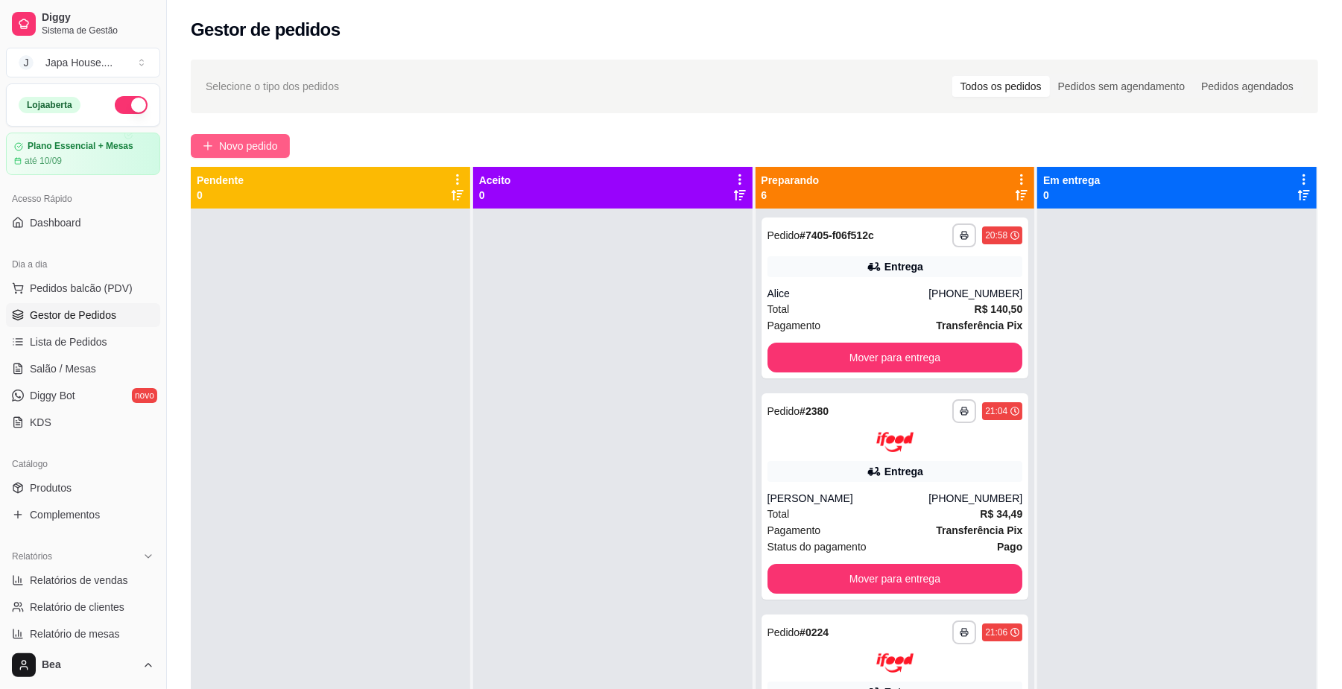
click at [255, 155] on button "Novo pedido" at bounding box center [240, 146] width 99 height 24
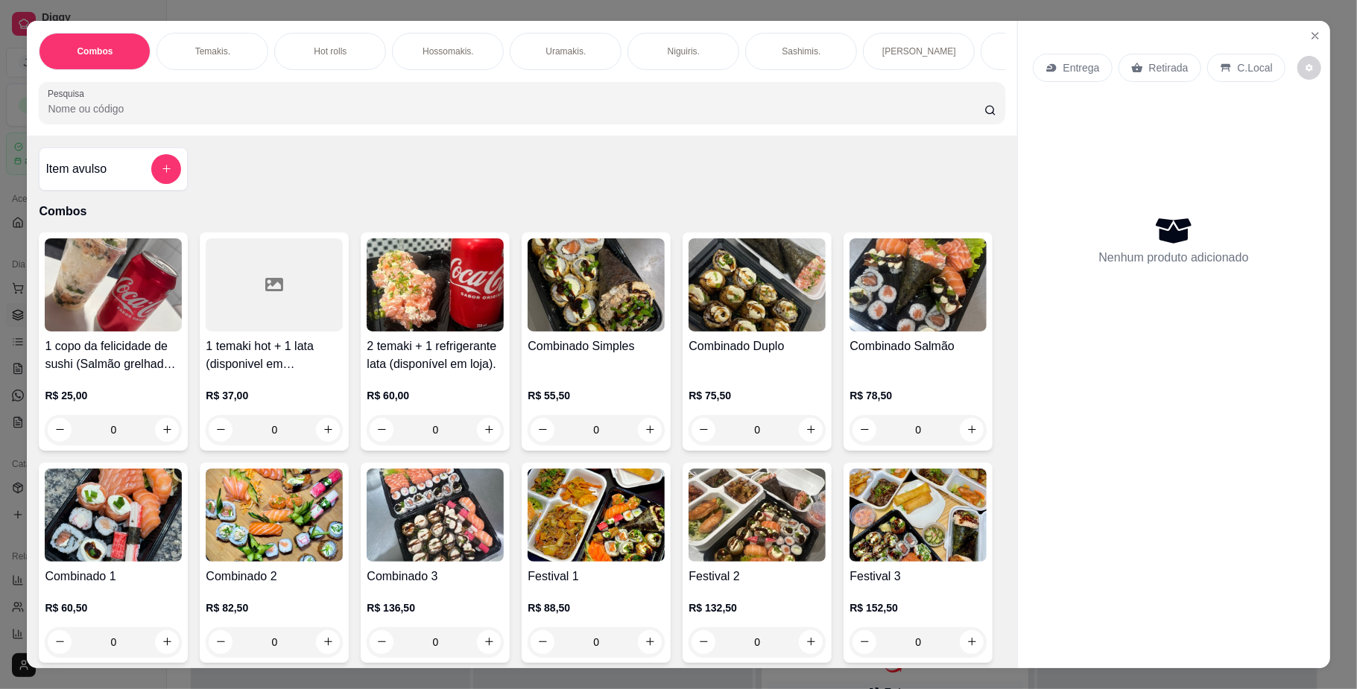
click at [1073, 70] on p "Entrega" at bounding box center [1081, 67] width 37 height 15
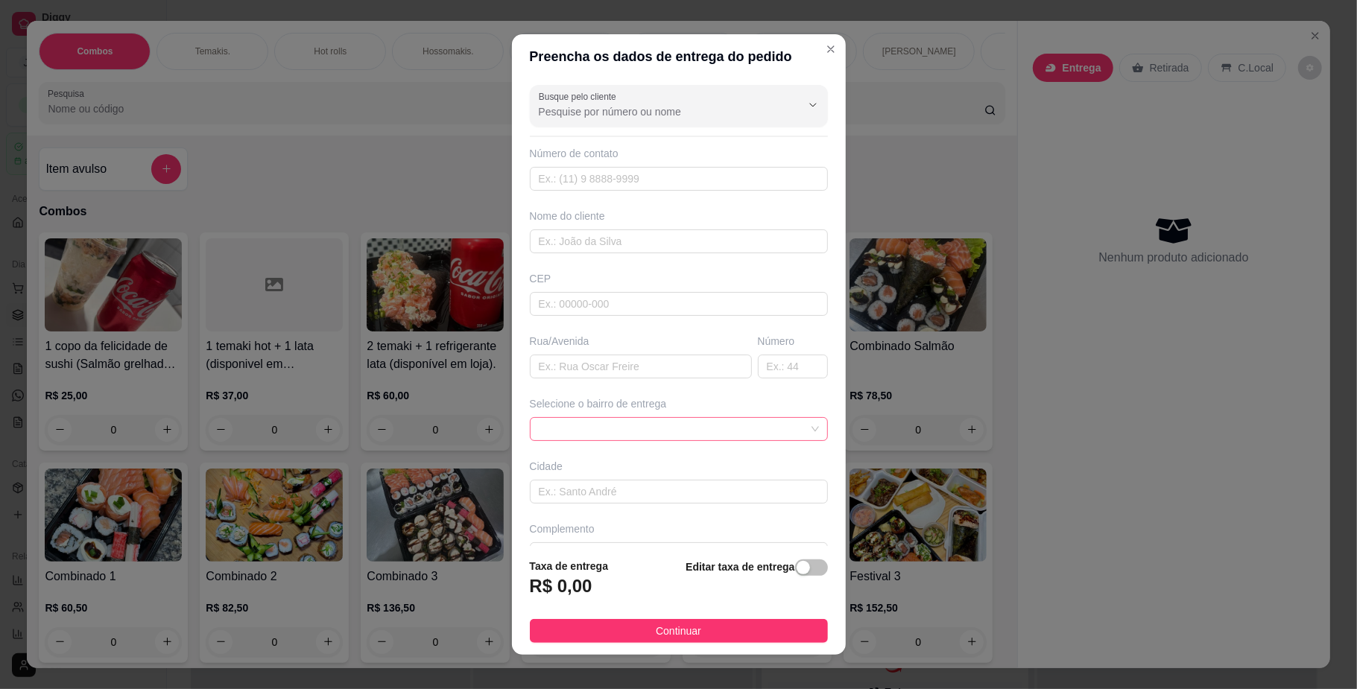
click at [770, 437] on span at bounding box center [679, 429] width 280 height 22
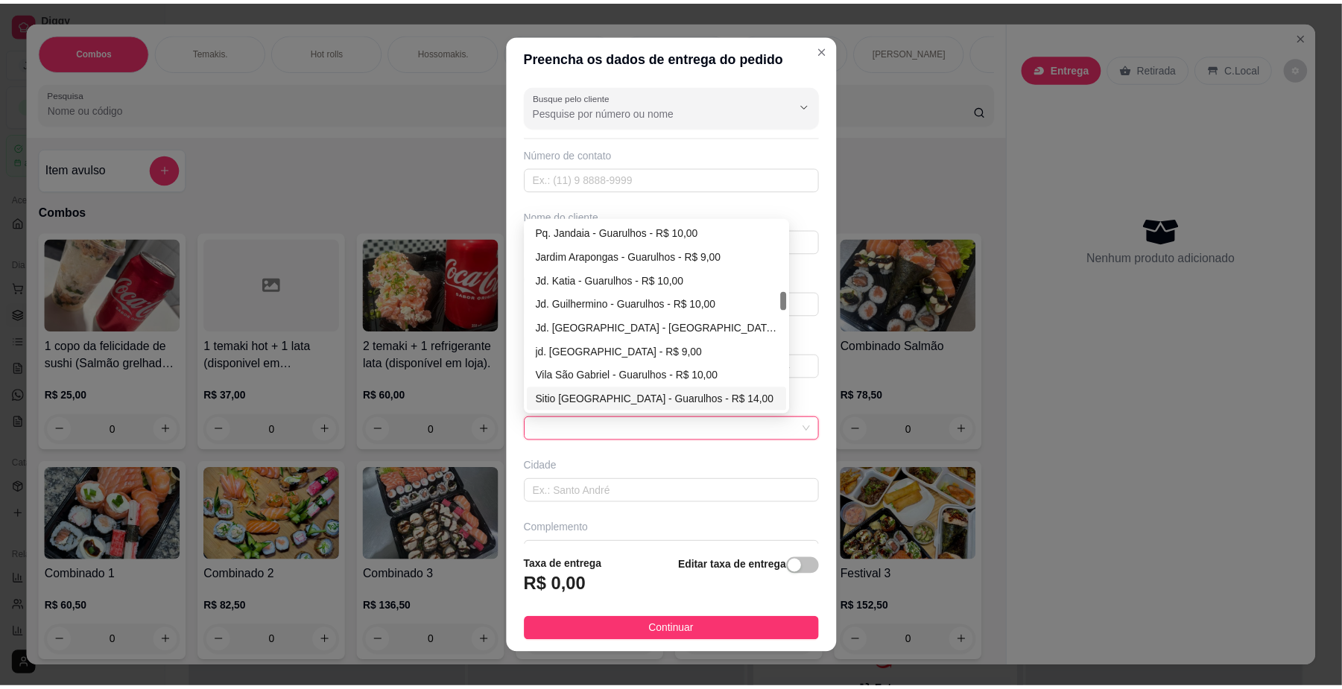
scroll to position [715, 0]
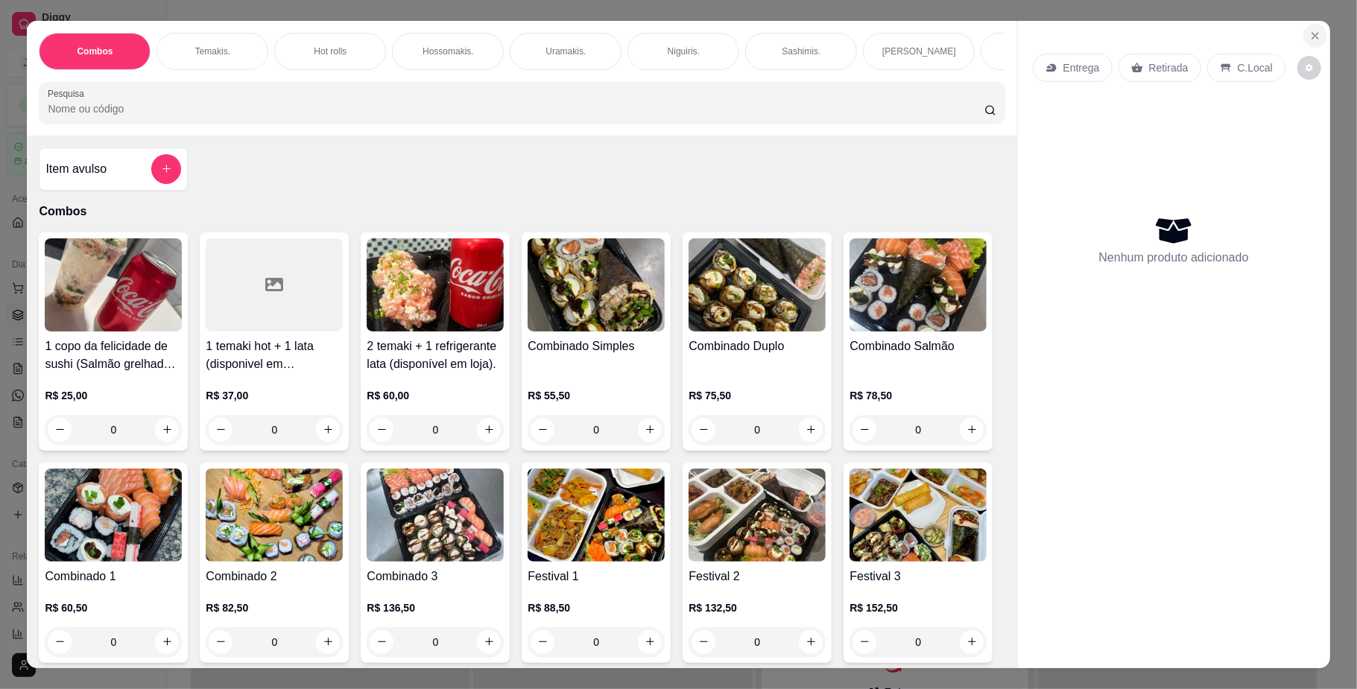
click at [1309, 34] on icon "Close" at bounding box center [1315, 36] width 12 height 12
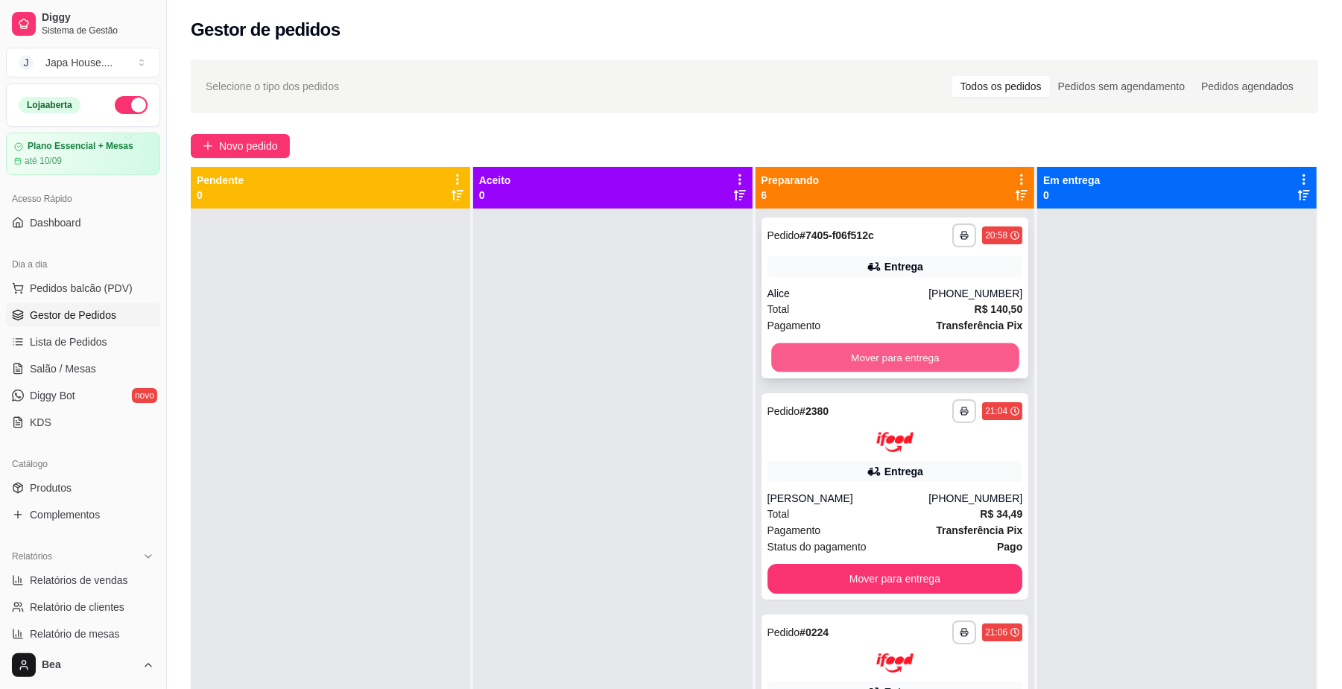
click at [889, 356] on button "Mover para entrega" at bounding box center [894, 357] width 247 height 29
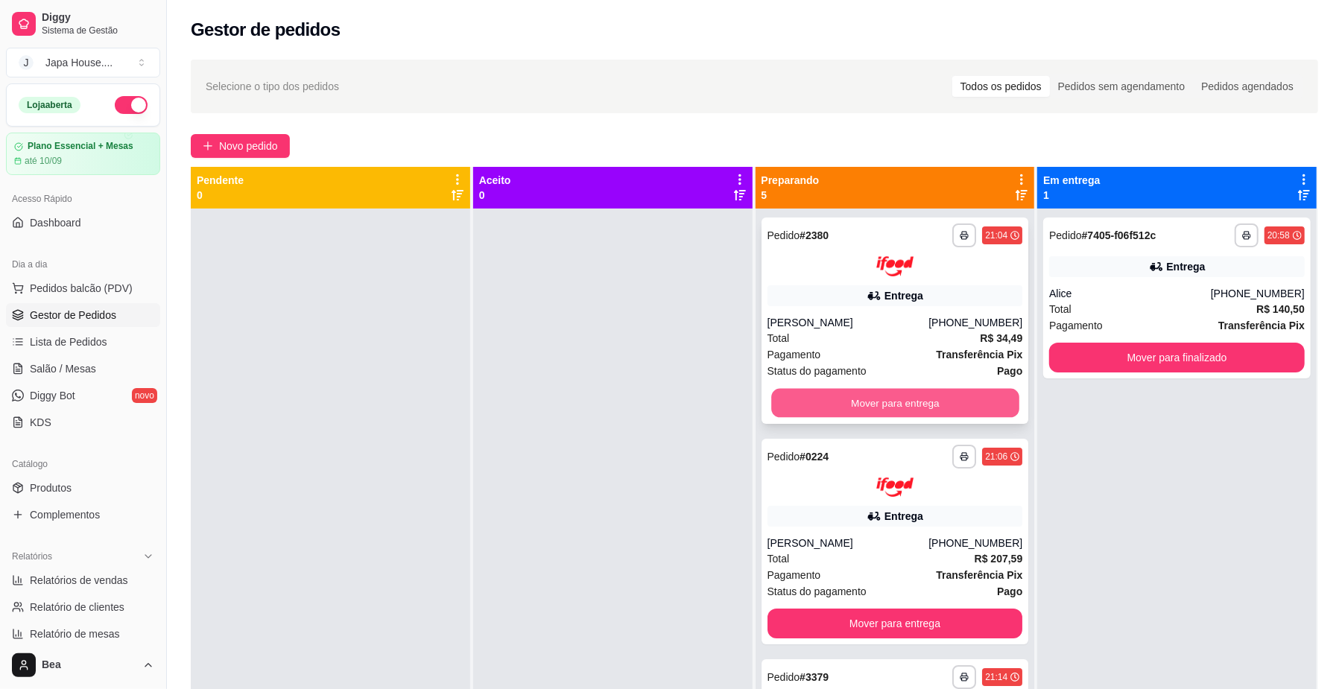
click at [906, 397] on button "Mover para entrega" at bounding box center [894, 402] width 247 height 29
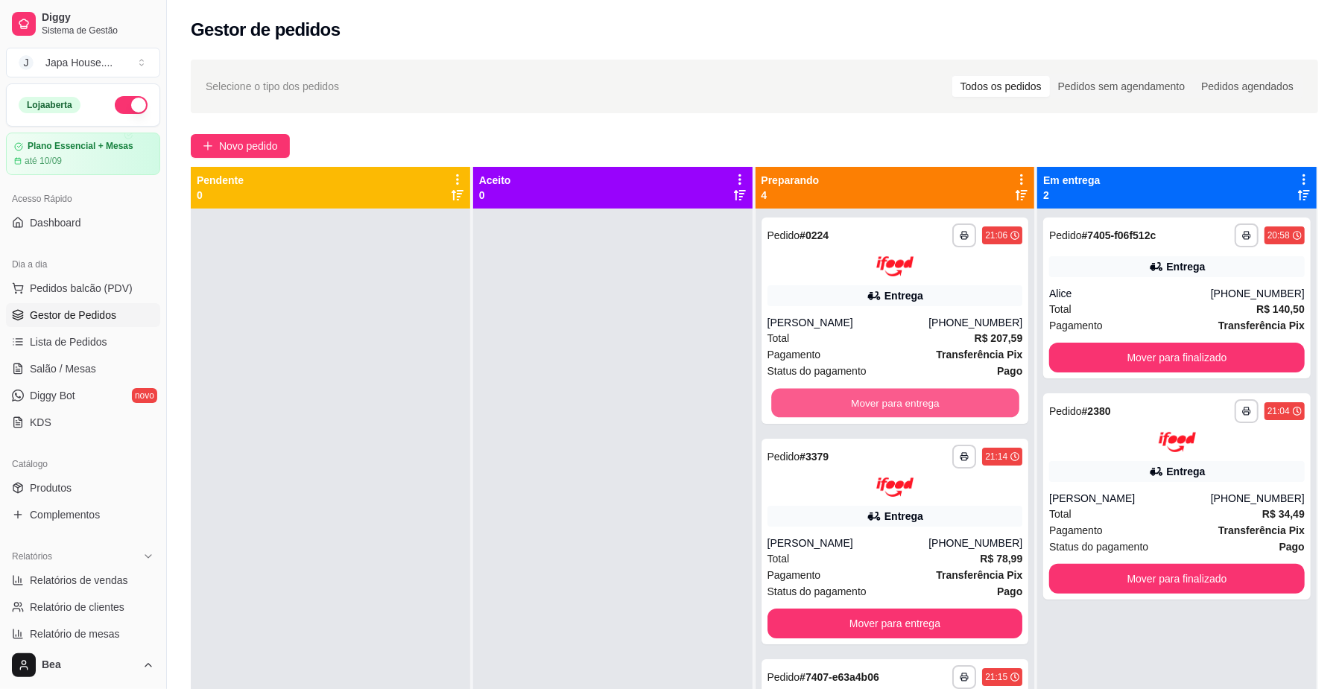
click at [906, 397] on button "Mover para entrega" at bounding box center [894, 402] width 247 height 29
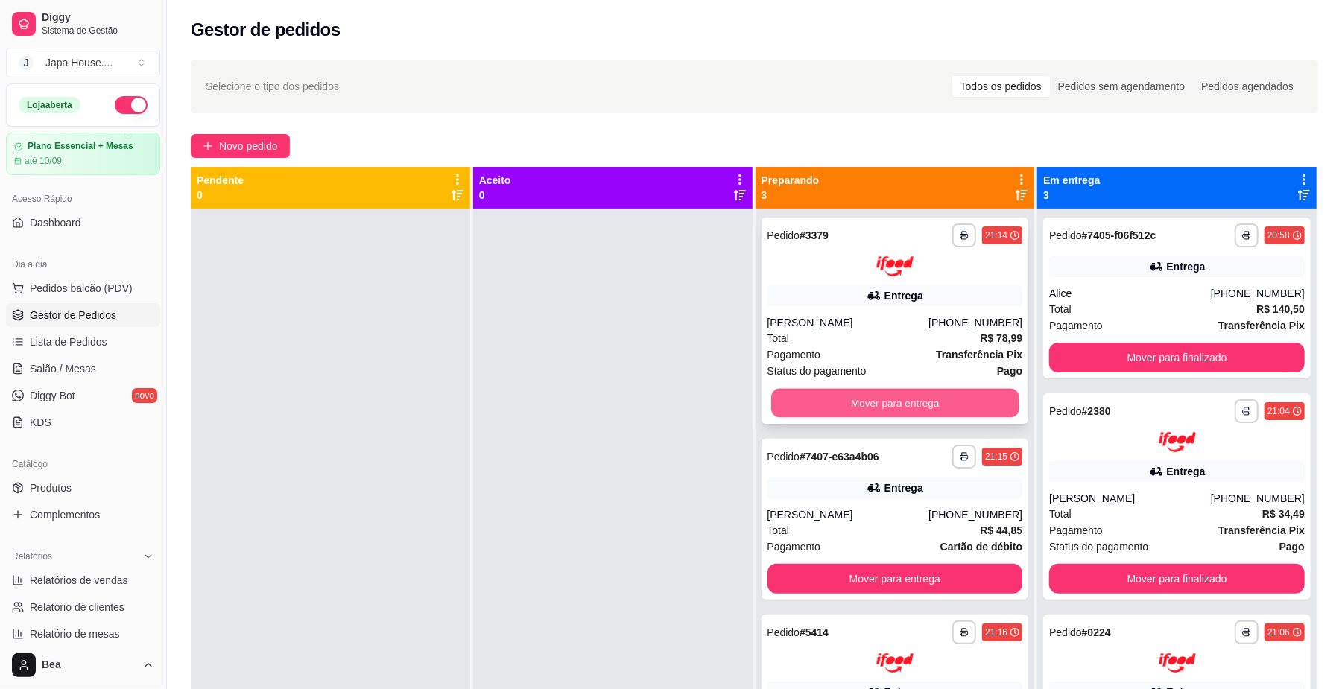
click at [919, 407] on button "Mover para entrega" at bounding box center [894, 402] width 247 height 29
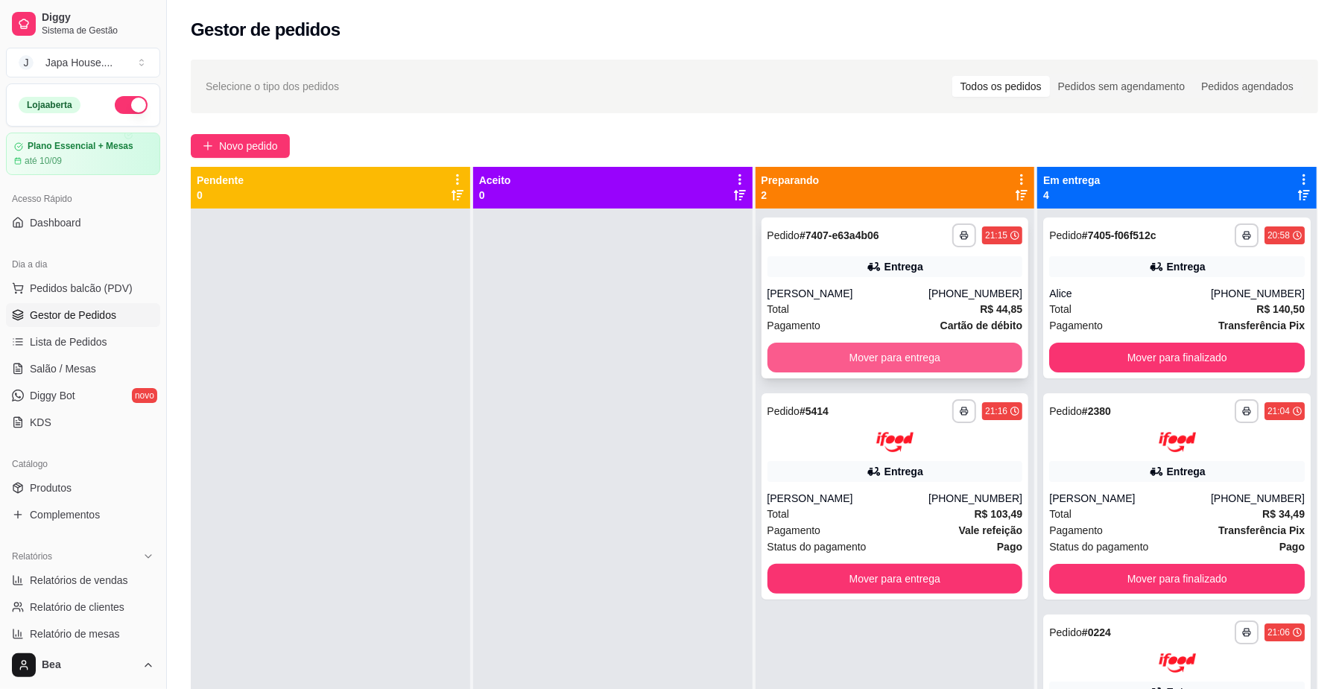
click at [919, 361] on button "Mover para entrega" at bounding box center [895, 358] width 256 height 30
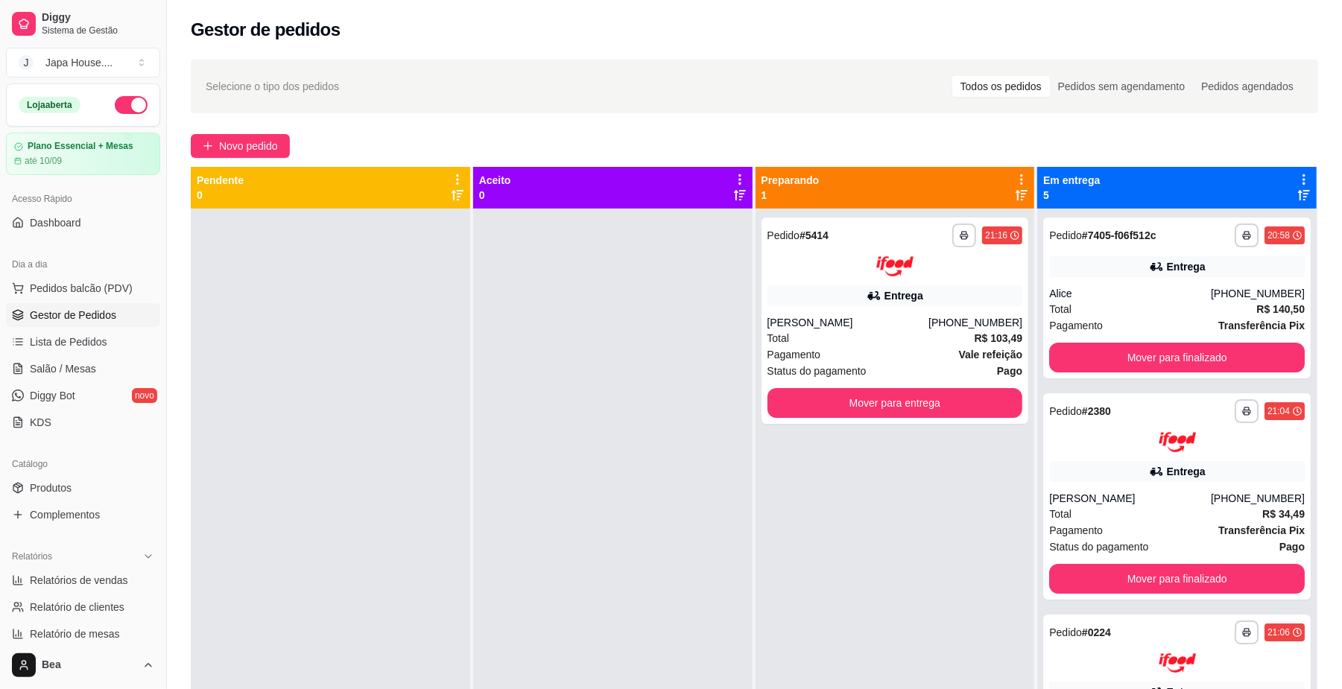
scroll to position [383, 0]
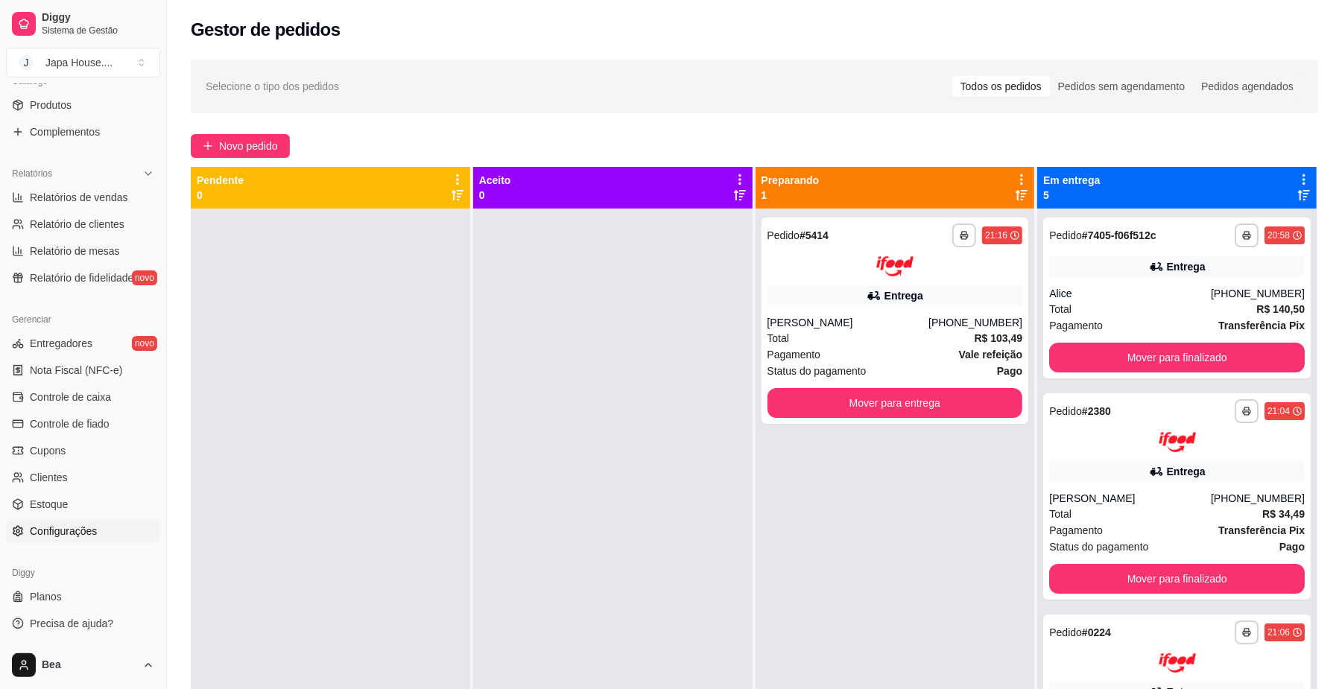
click at [82, 527] on span "Configurações" at bounding box center [63, 531] width 67 height 15
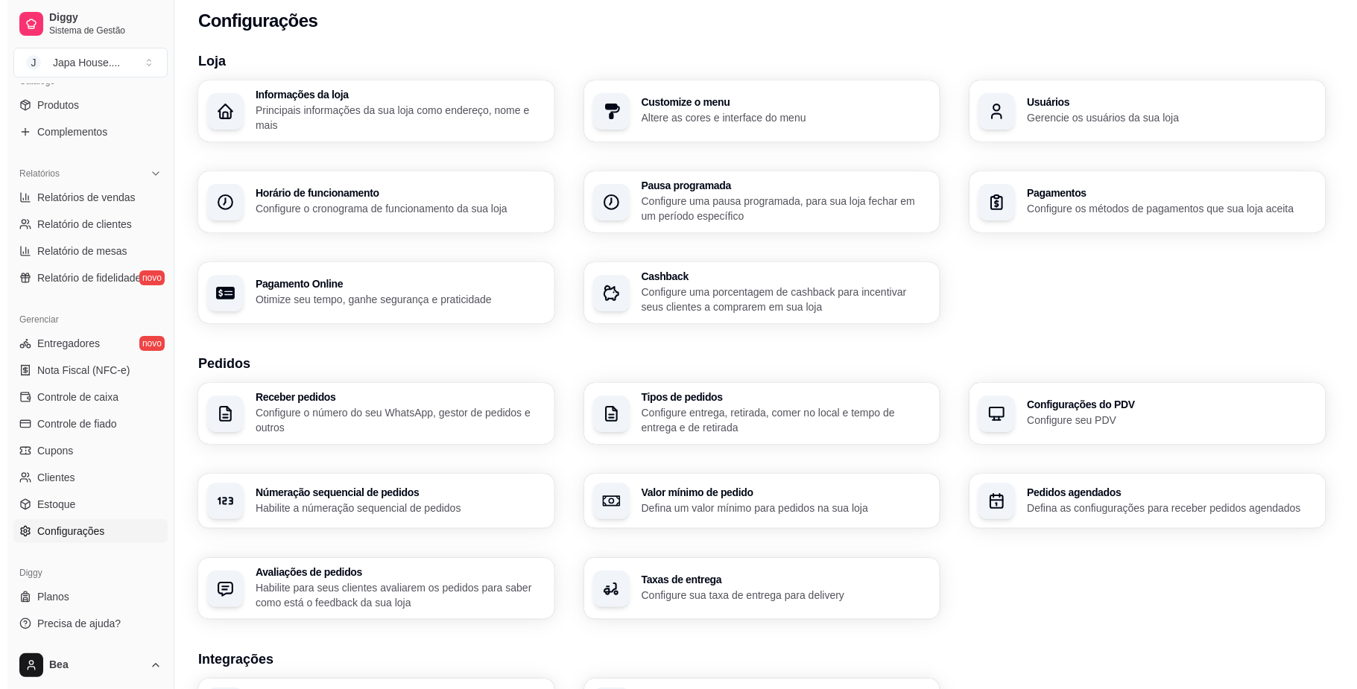
scroll to position [13, 0]
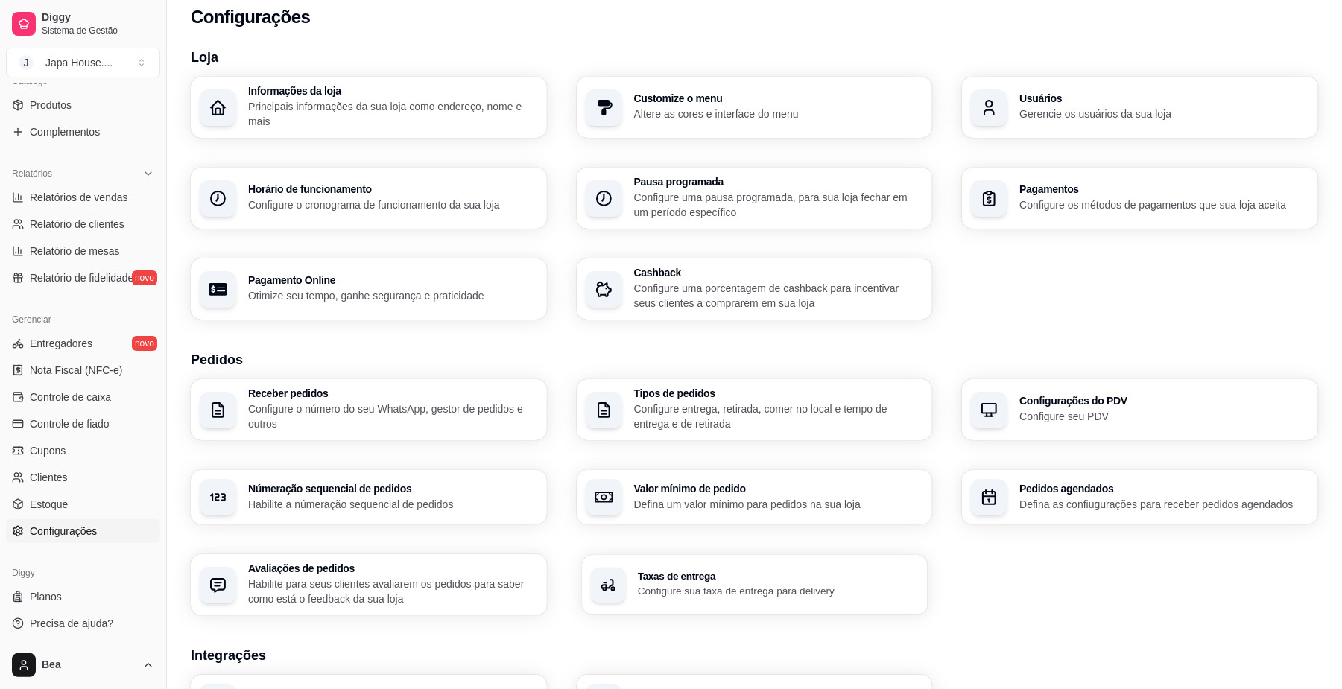
click at [808, 580] on h3 "Taxas de entrega" at bounding box center [778, 576] width 281 height 10
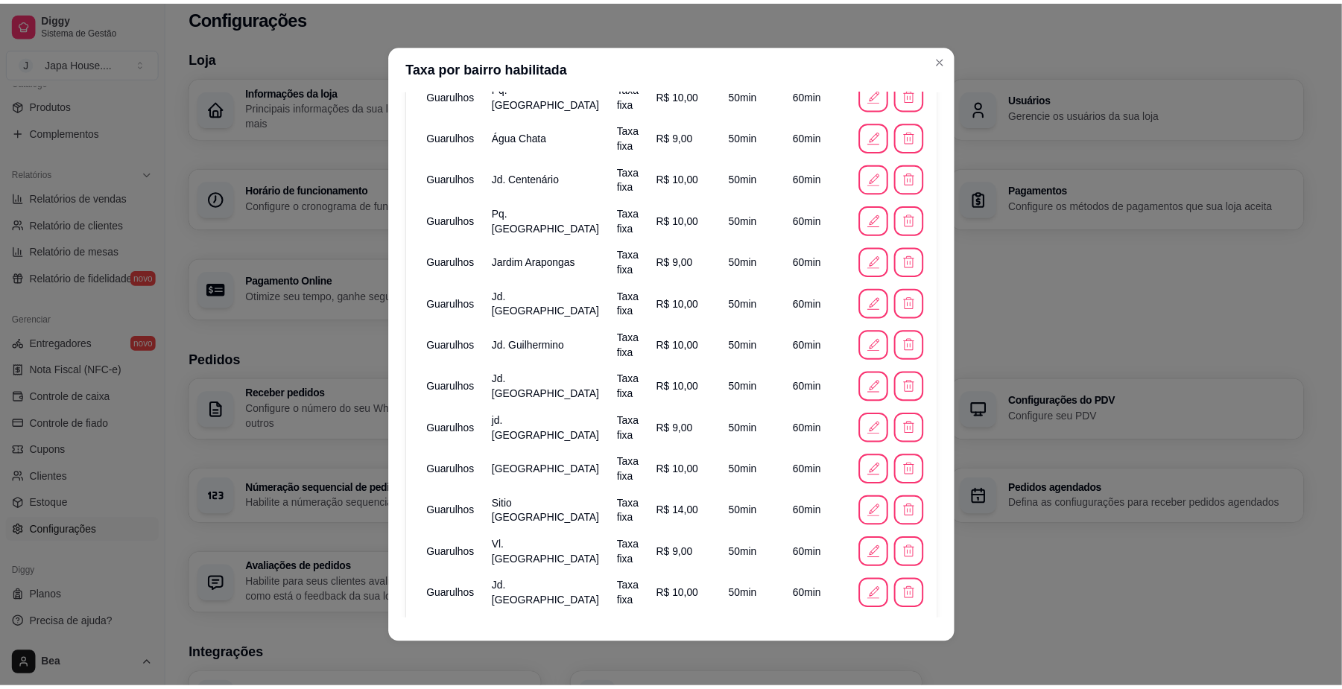
scroll to position [1243, 0]
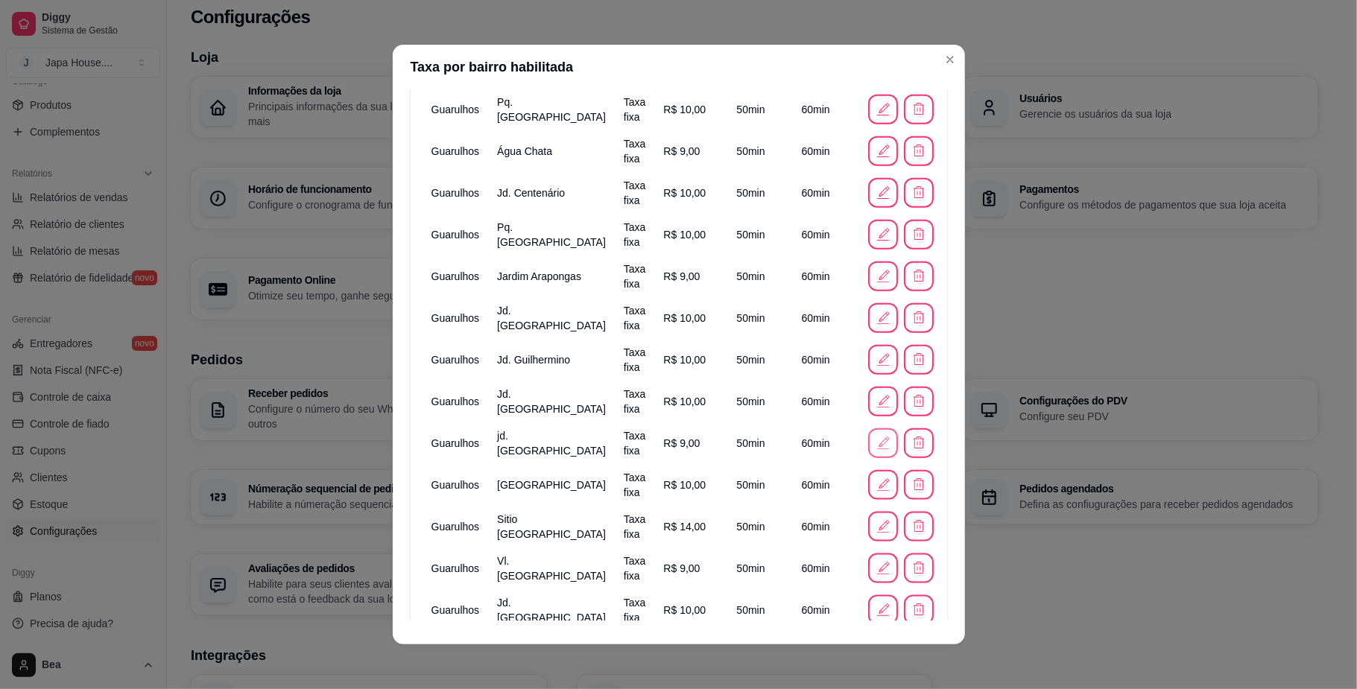
click at [875, 445] on icon "button" at bounding box center [883, 443] width 16 height 16
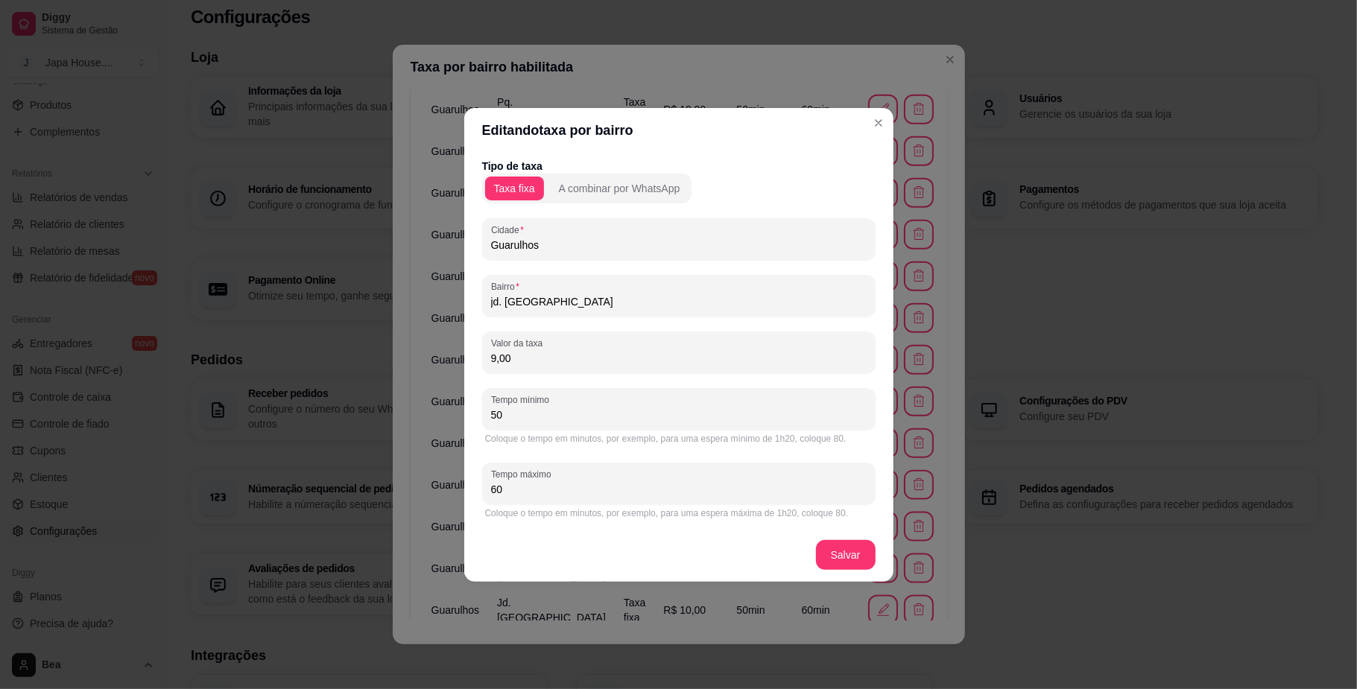
click at [549, 356] on input "9,00" at bounding box center [678, 358] width 375 height 15
type input "12,00"
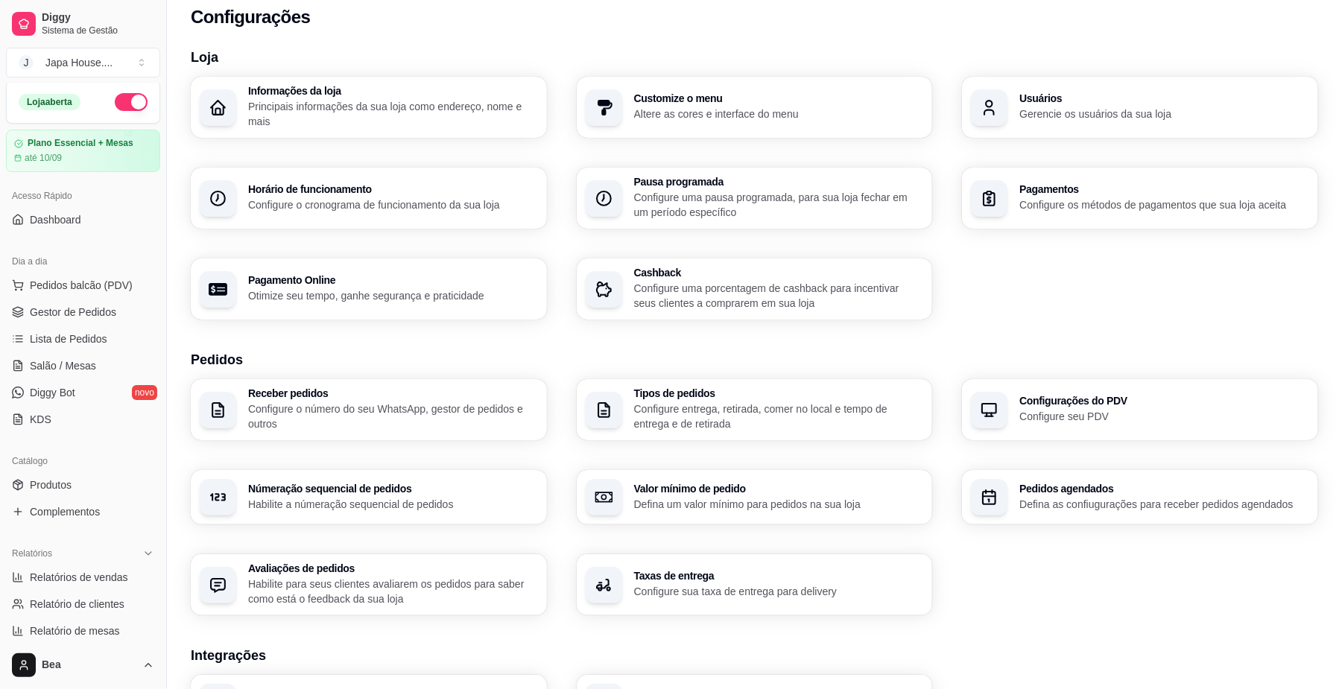
scroll to position [0, 0]
click at [92, 323] on link "Gestor de Pedidos" at bounding box center [83, 315] width 154 height 24
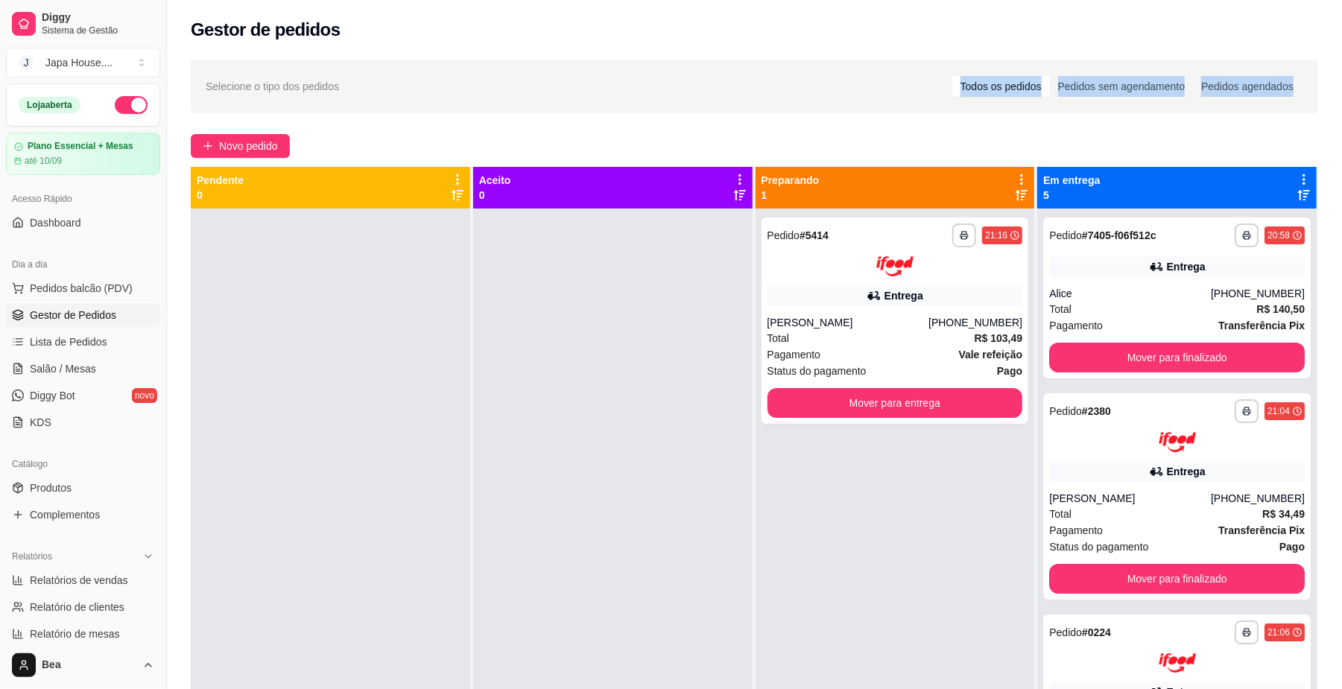
drag, startPoint x: 933, startPoint y: 72, endPoint x: 1234, endPoint y: 116, distance: 303.5
click at [1234, 116] on div "**********" at bounding box center [754, 462] width 1175 height 823
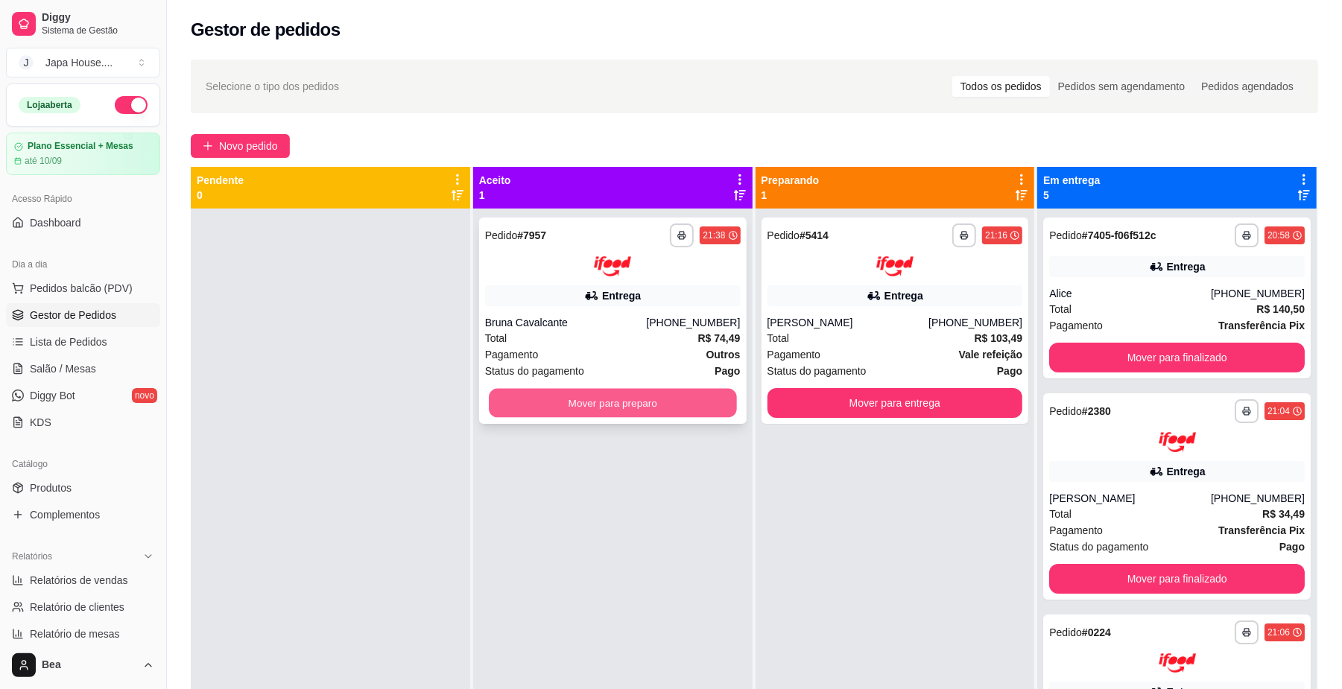
click at [699, 396] on button "Mover para preparo" at bounding box center [612, 402] width 247 height 29
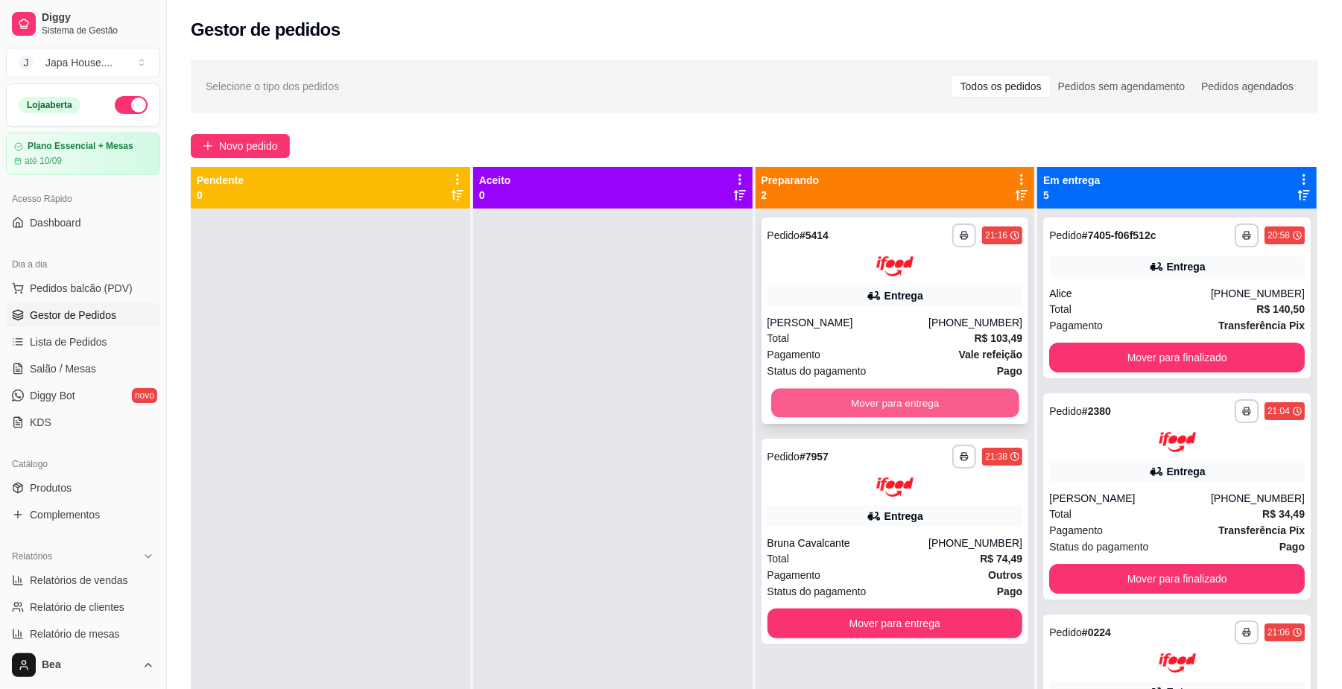
click at [970, 398] on button "Mover para entrega" at bounding box center [894, 402] width 247 height 29
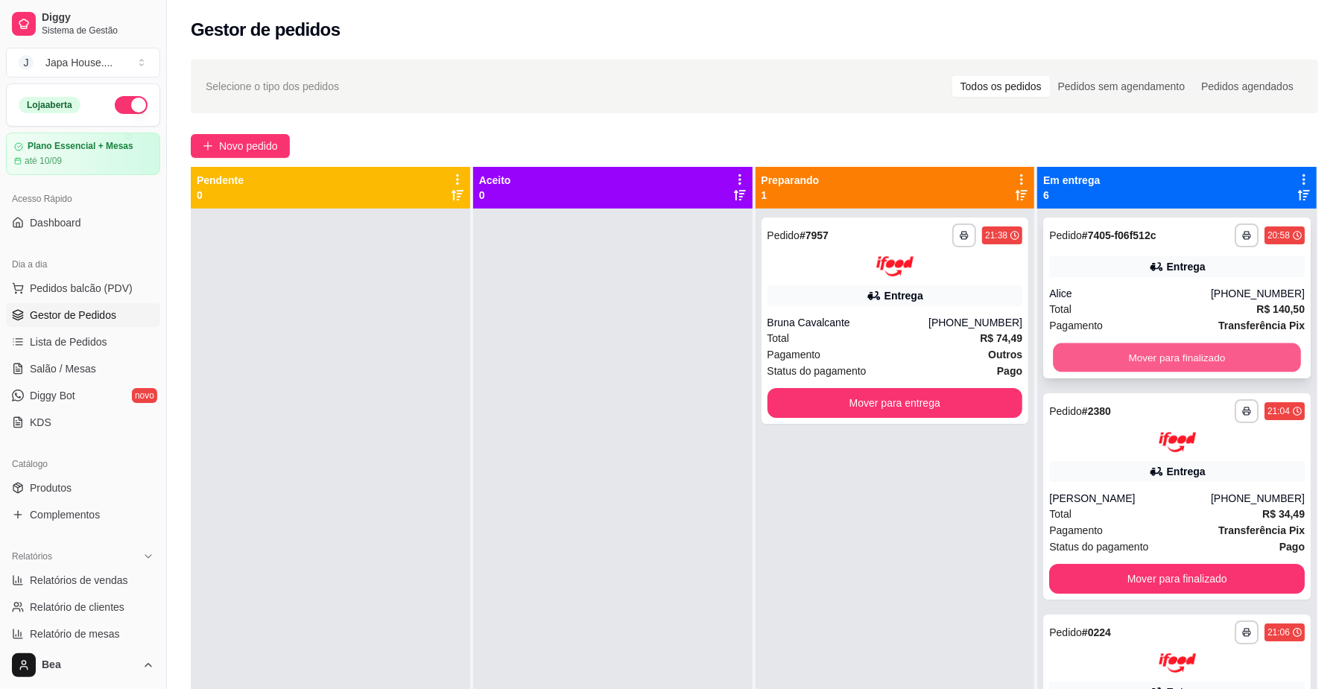
click at [1172, 355] on button "Mover para finalizado" at bounding box center [1176, 357] width 247 height 29
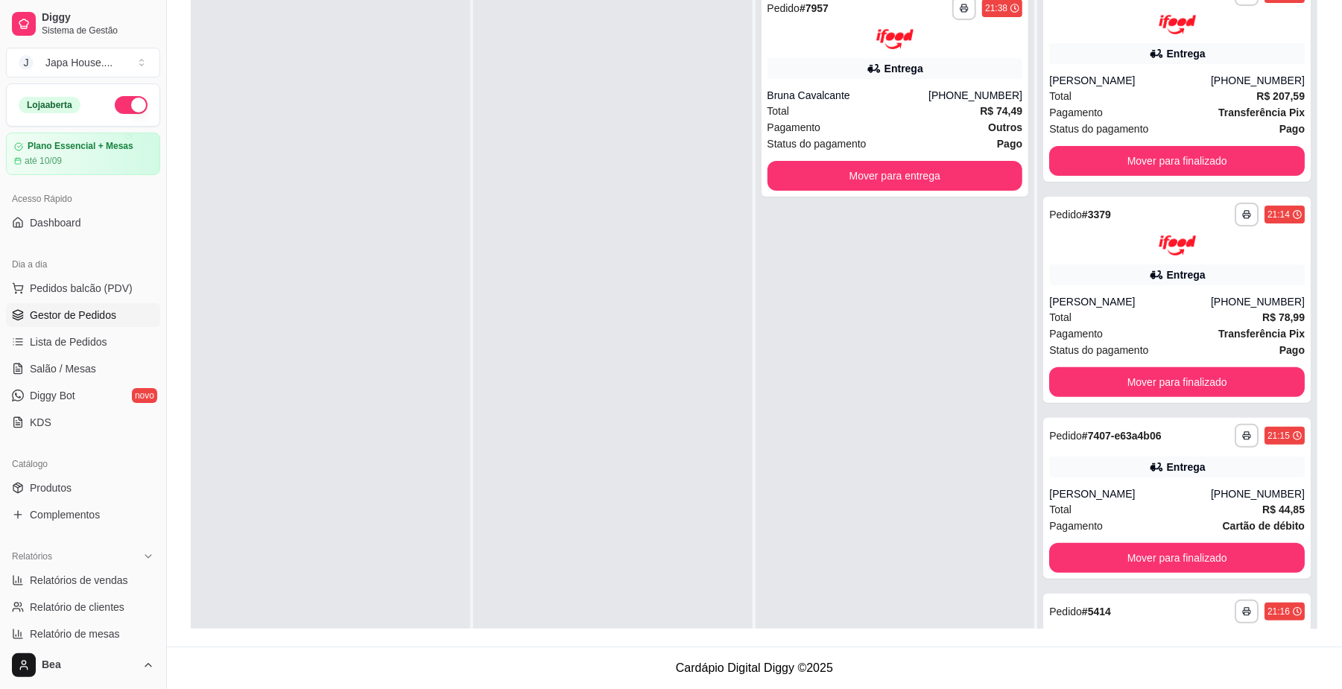
scroll to position [385, 0]
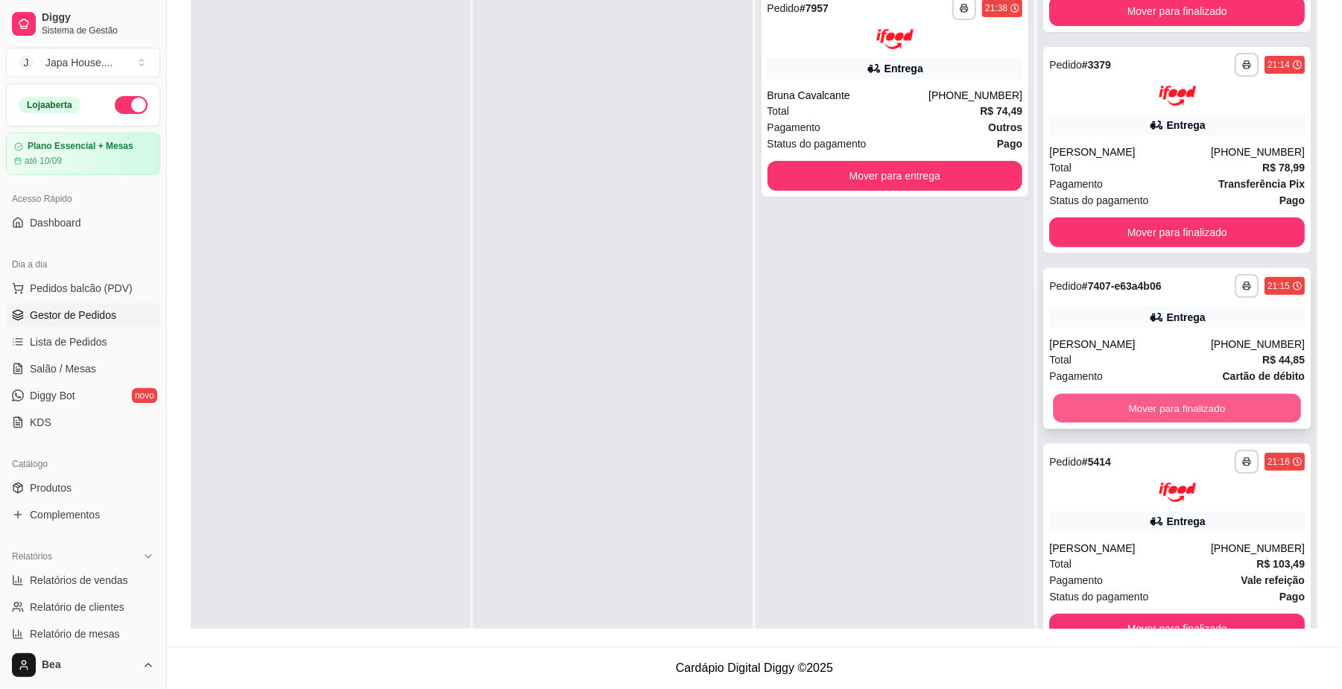
click at [1207, 406] on button "Mover para finalizado" at bounding box center [1176, 407] width 247 height 29
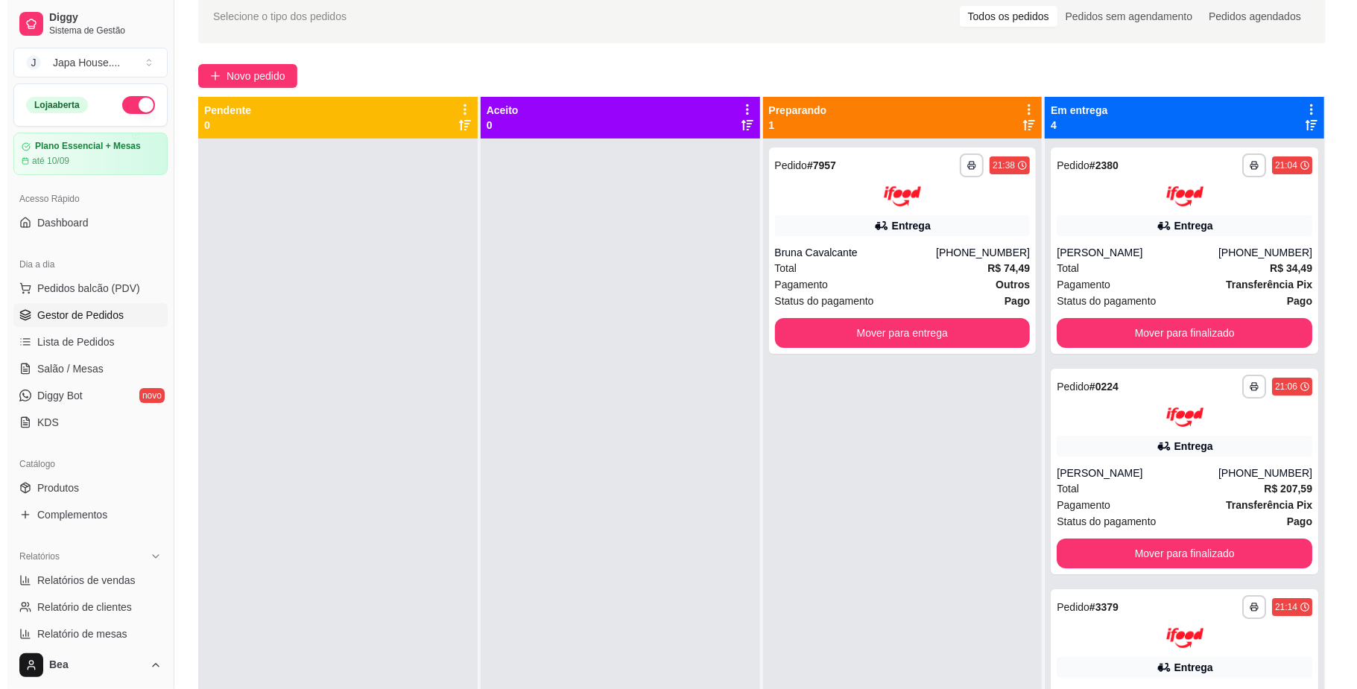
scroll to position [0, 0]
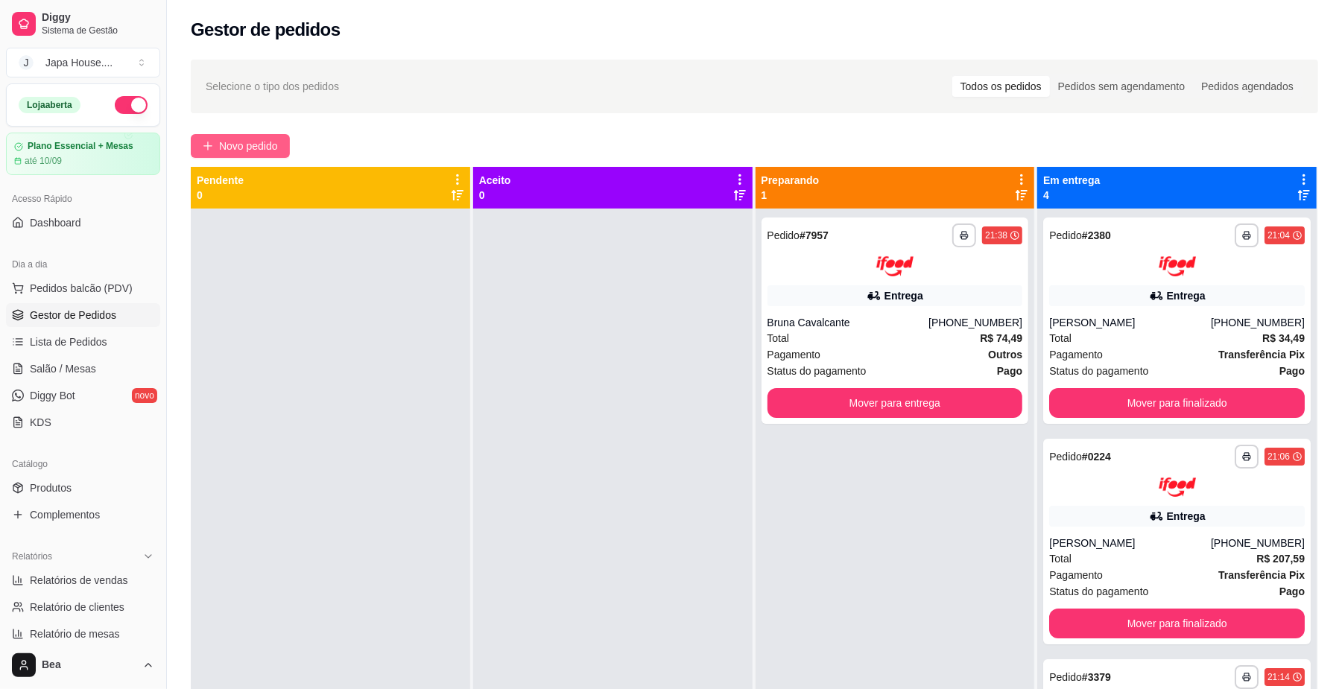
click at [265, 143] on span "Novo pedido" at bounding box center [248, 146] width 59 height 16
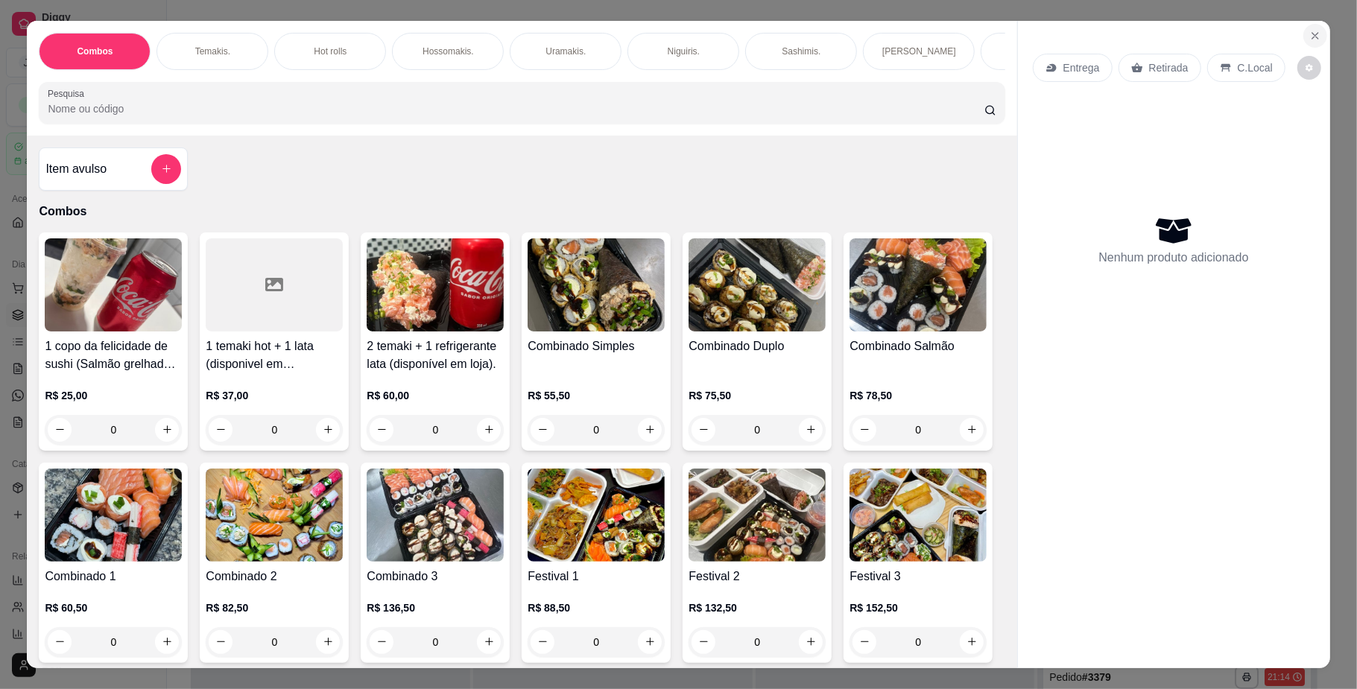
click at [1309, 37] on icon "Close" at bounding box center [1315, 36] width 12 height 12
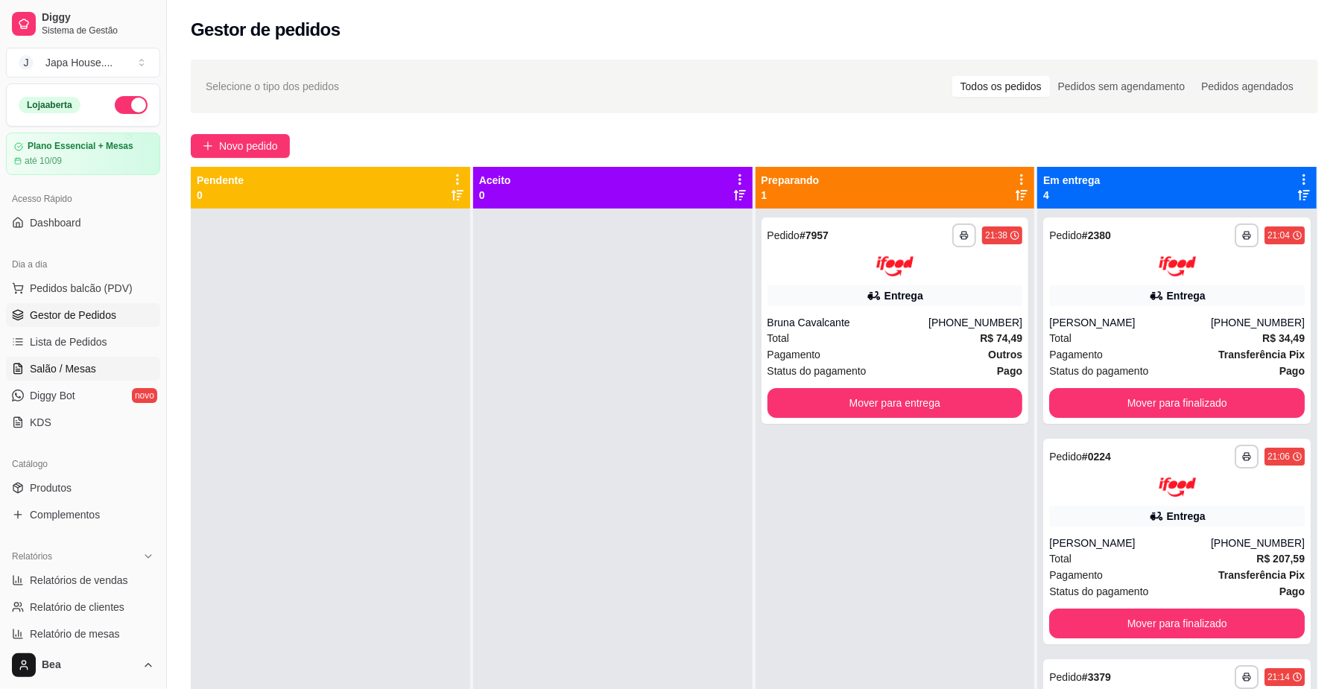
click at [98, 373] on link "Salão / Mesas" at bounding box center [83, 369] width 154 height 24
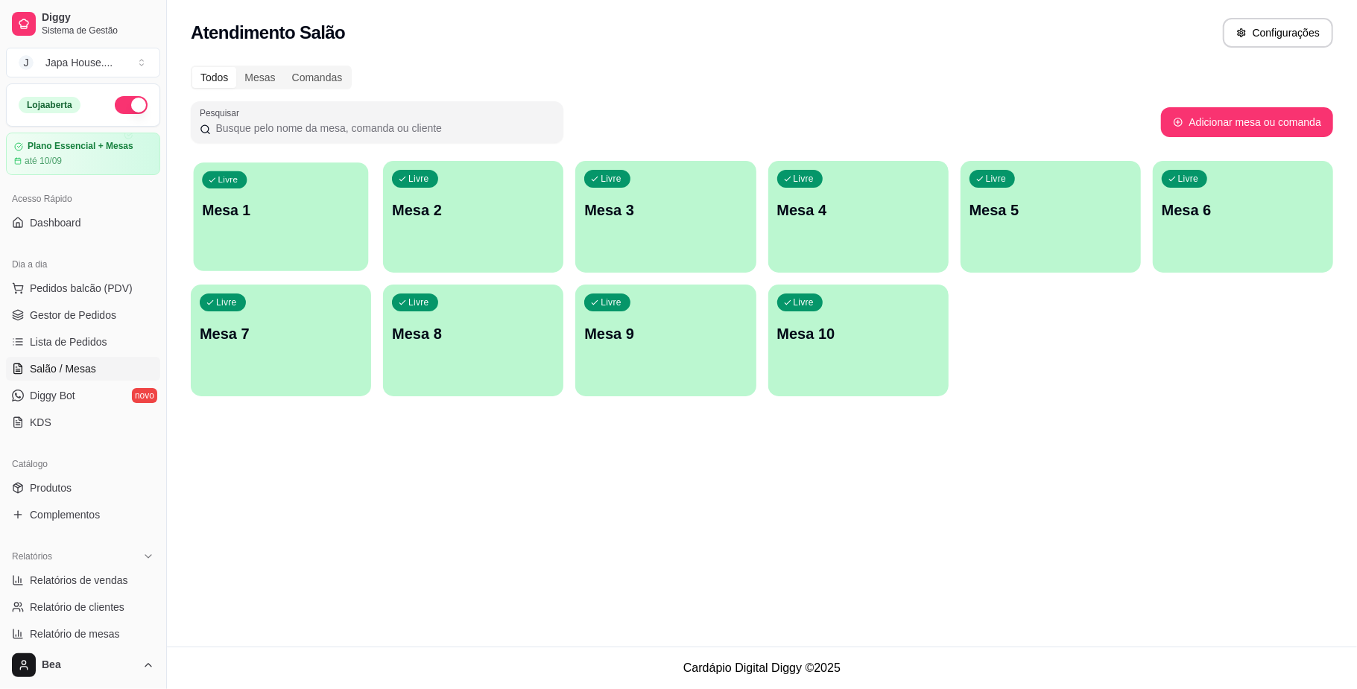
click at [299, 231] on div "Livre Mesa 1" at bounding box center [281, 207] width 175 height 91
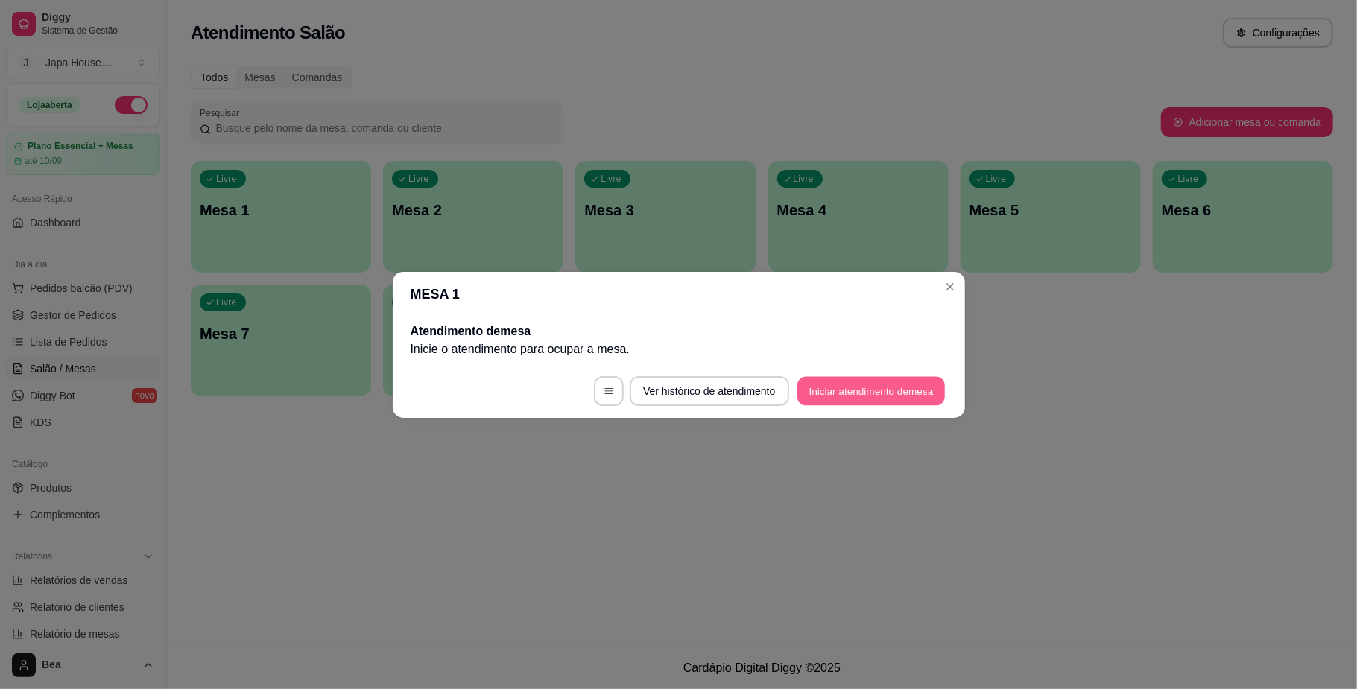
click at [850, 389] on button "Iniciar atendimento de mesa" at bounding box center [870, 390] width 147 height 29
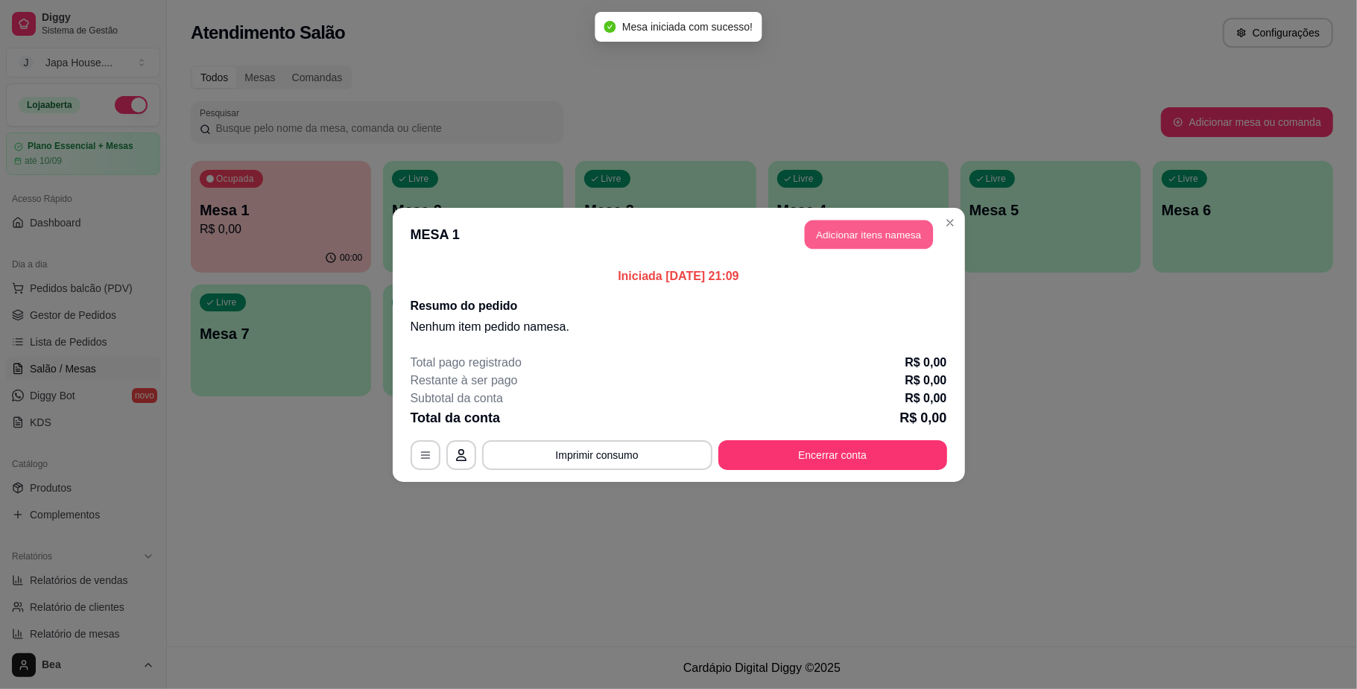
click at [852, 237] on button "Adicionar itens na mesa" at bounding box center [869, 234] width 128 height 29
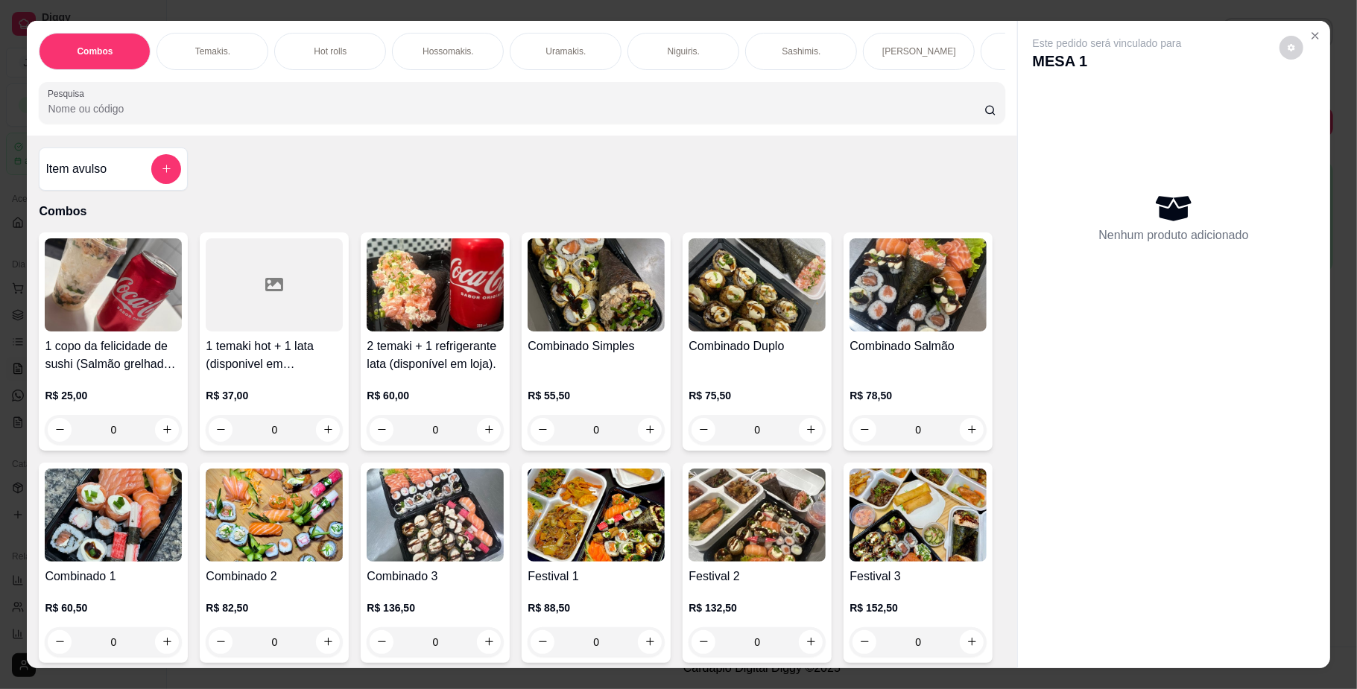
scroll to position [0, 845]
click at [343, 551] on img at bounding box center [274, 515] width 137 height 93
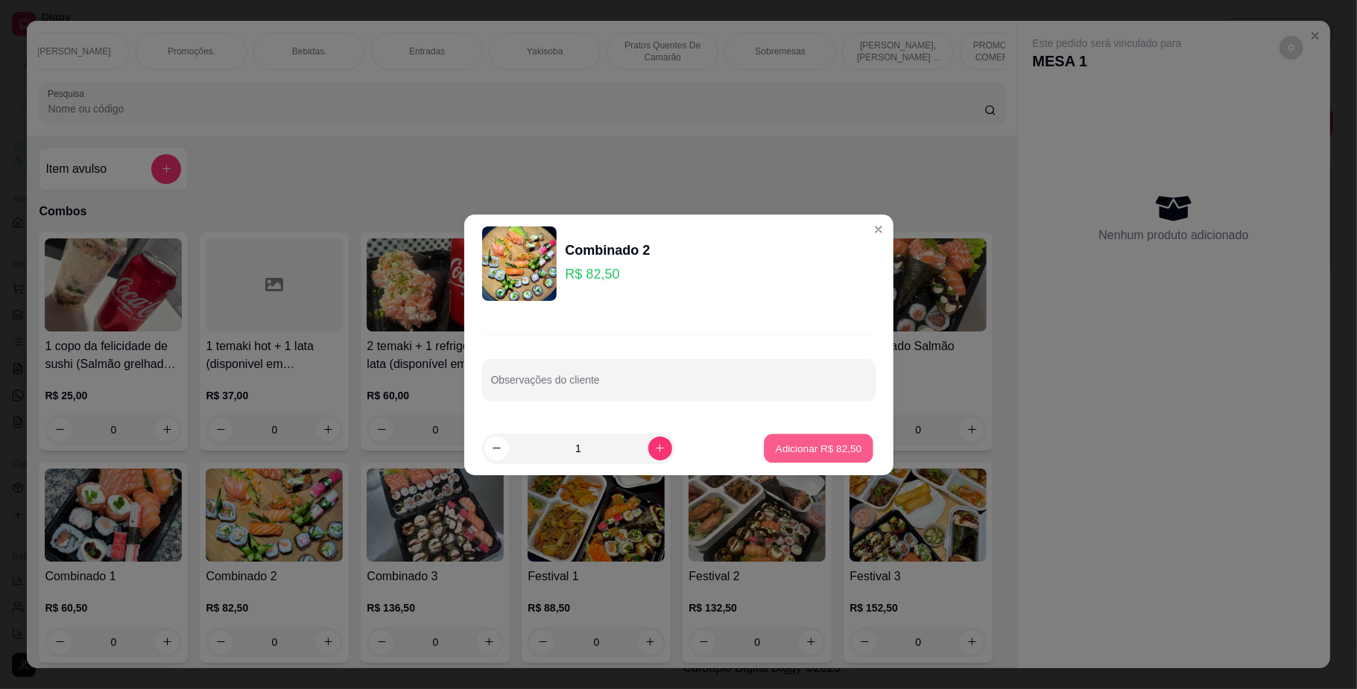
click at [784, 454] on p "Adicionar R$ 82,50" at bounding box center [818, 448] width 86 height 14
type input "1"
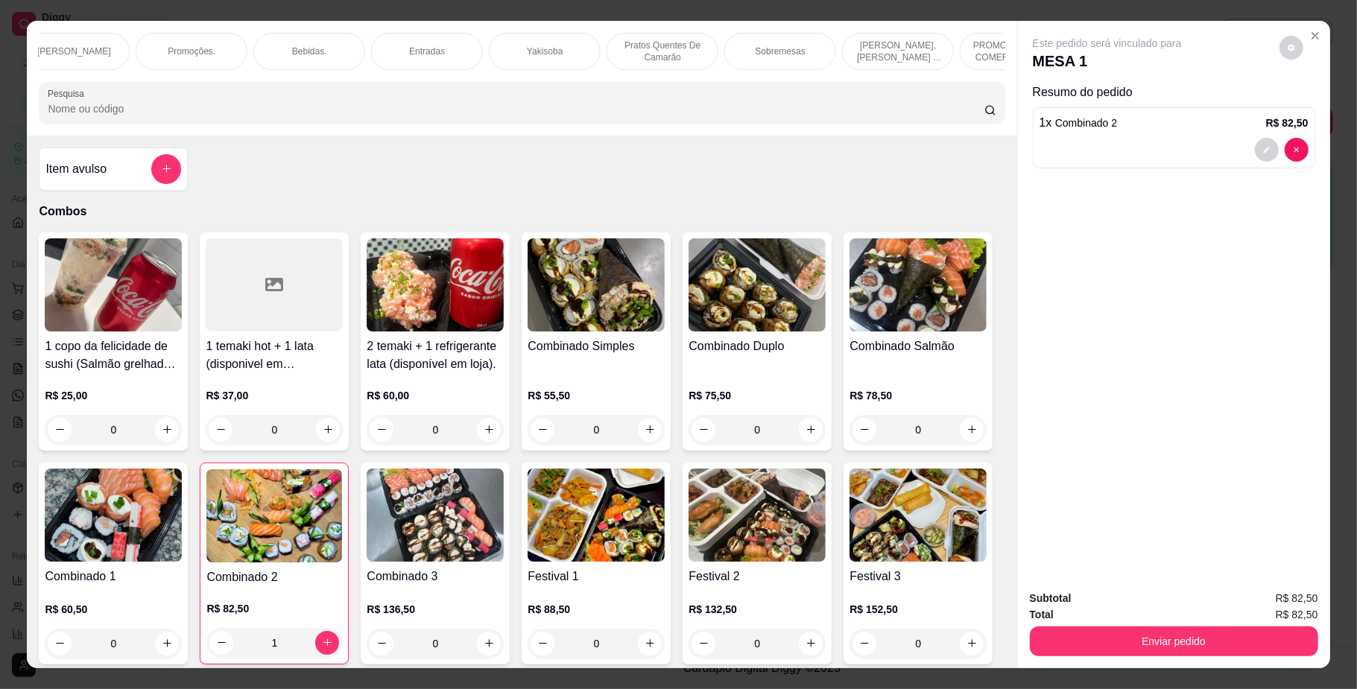
click at [574, 116] on input "Pesquisa" at bounding box center [516, 108] width 936 height 15
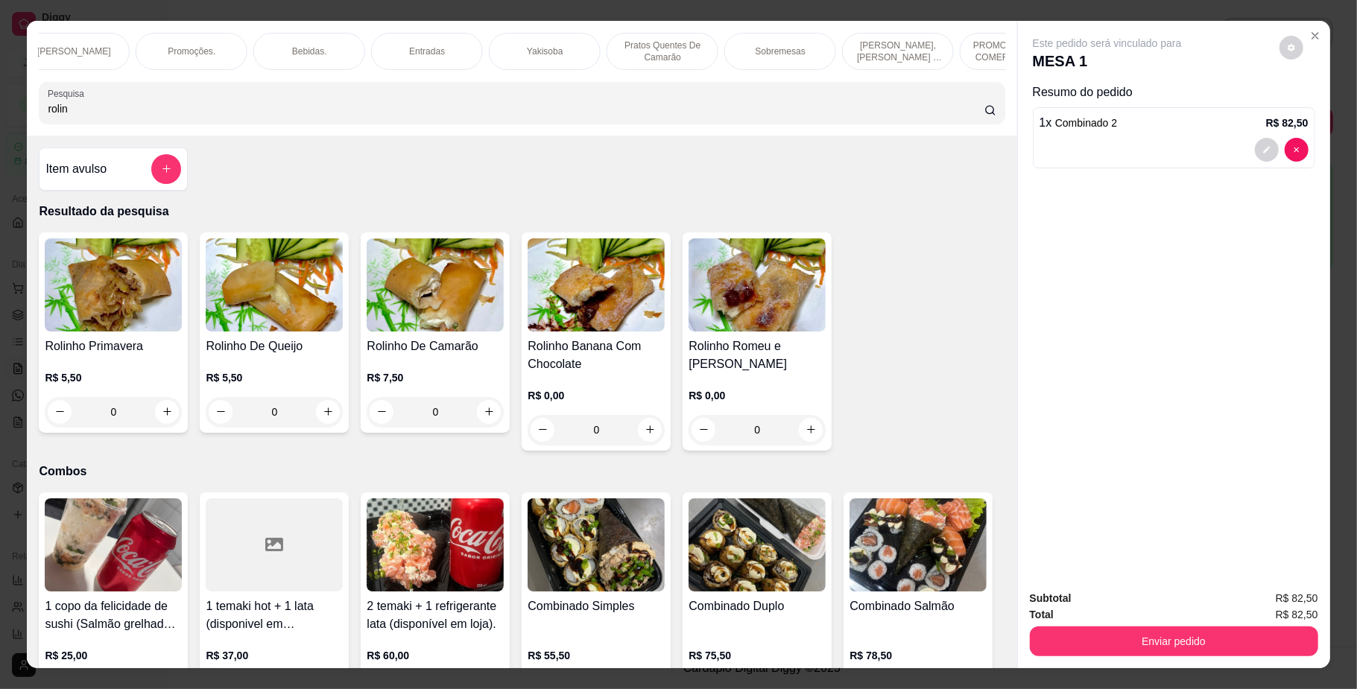
type input "rolin"
click at [291, 332] on img at bounding box center [274, 284] width 137 height 93
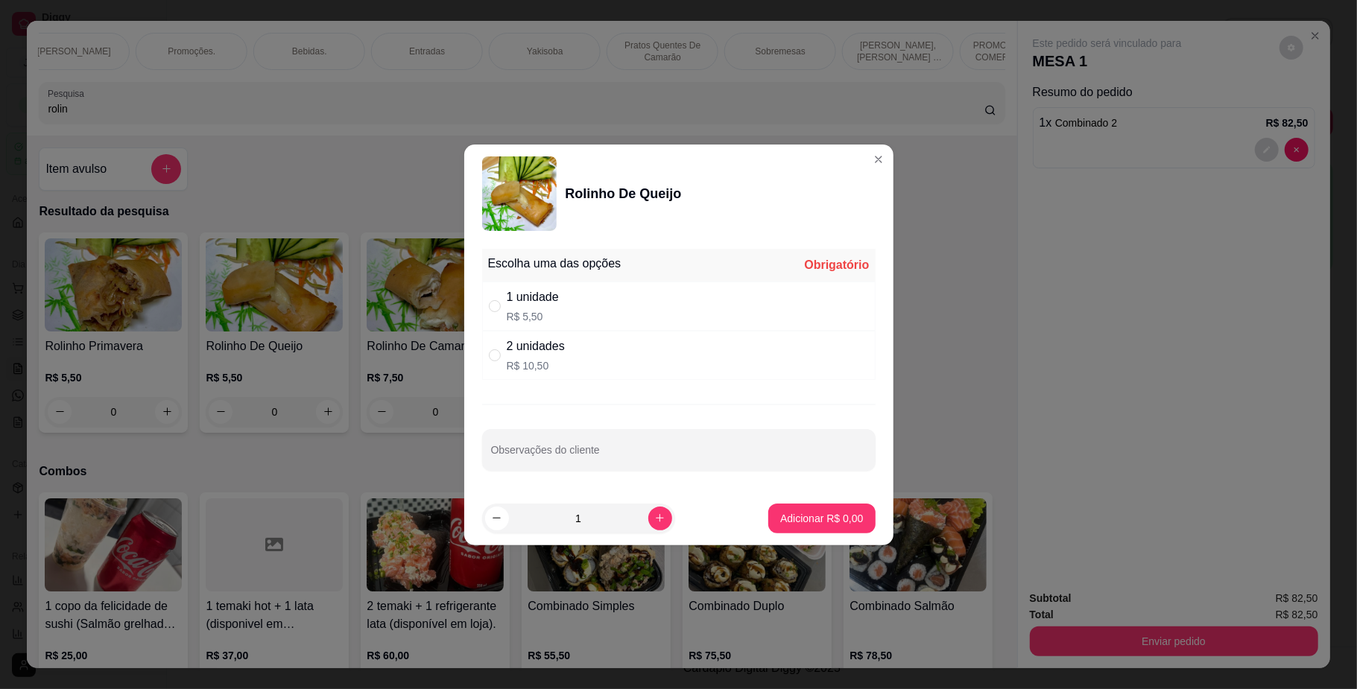
click at [588, 314] on div "1 unidade R$ 5,50" at bounding box center [678, 306] width 393 height 49
radio input "true"
click at [654, 513] on icon "increase-product-quantity" at bounding box center [659, 518] width 11 height 11
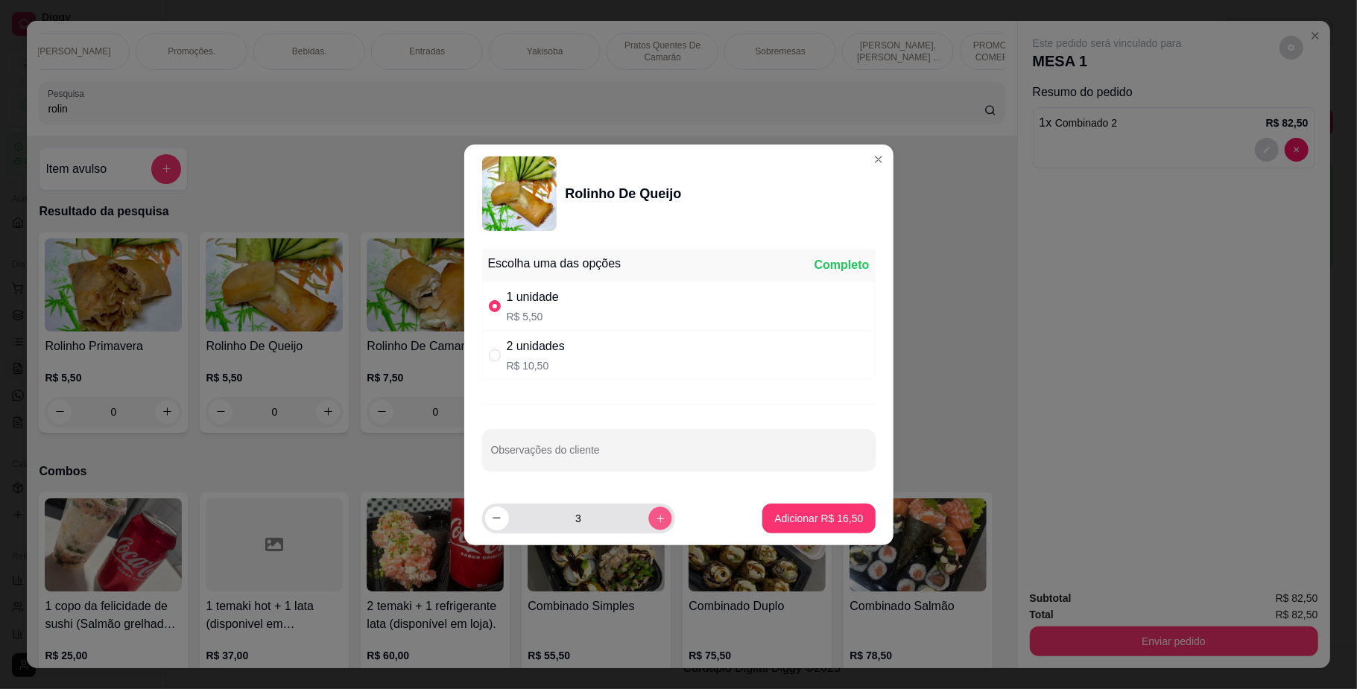
type input "4"
click at [787, 510] on button "Adicionar R$ 22,00" at bounding box center [818, 519] width 112 height 30
type input "4"
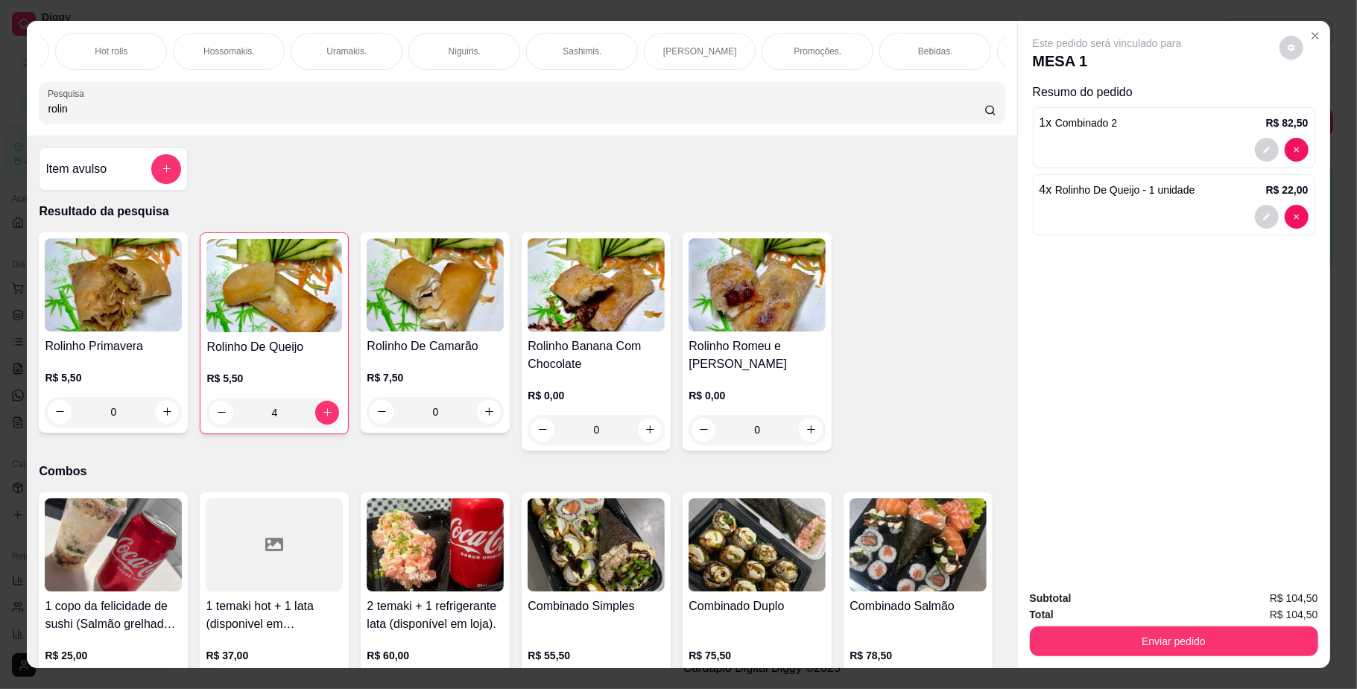
scroll to position [0, 0]
click at [206, 42] on div "Temakis." at bounding box center [212, 51] width 112 height 37
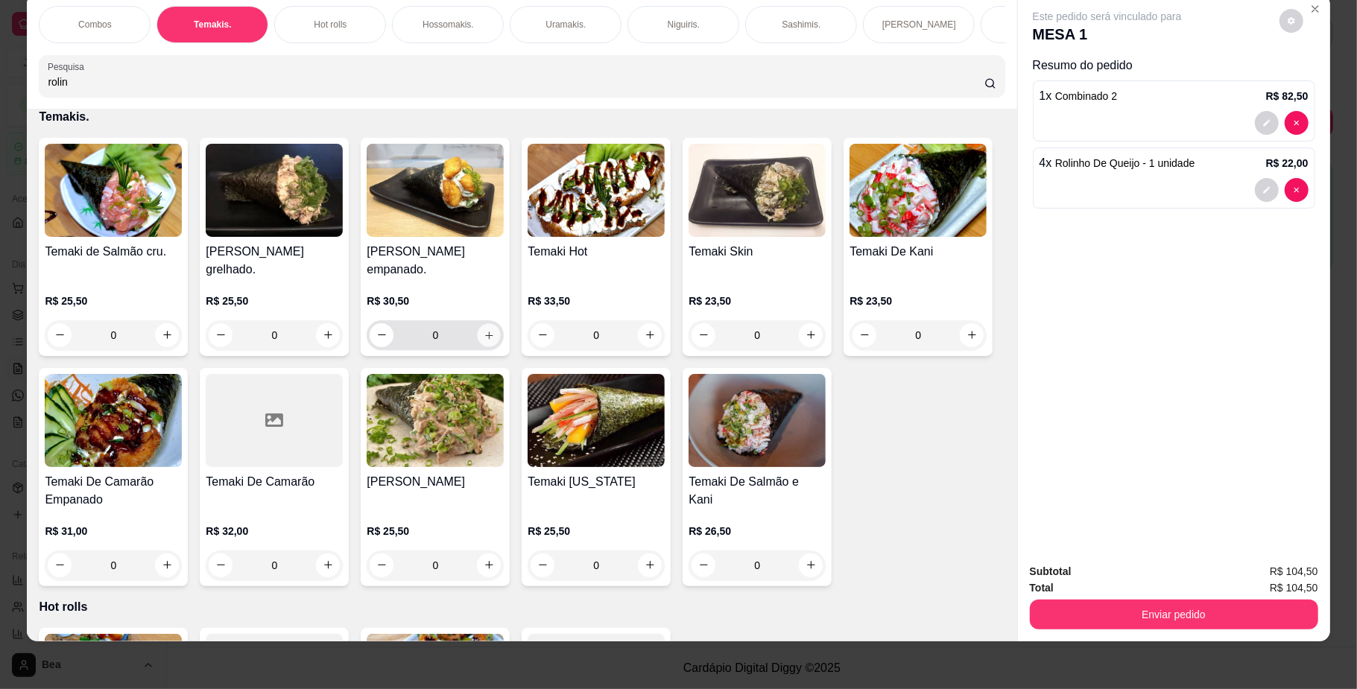
click at [483, 340] on icon "increase-product-quantity" at bounding box center [488, 334] width 11 height 11
type input "1"
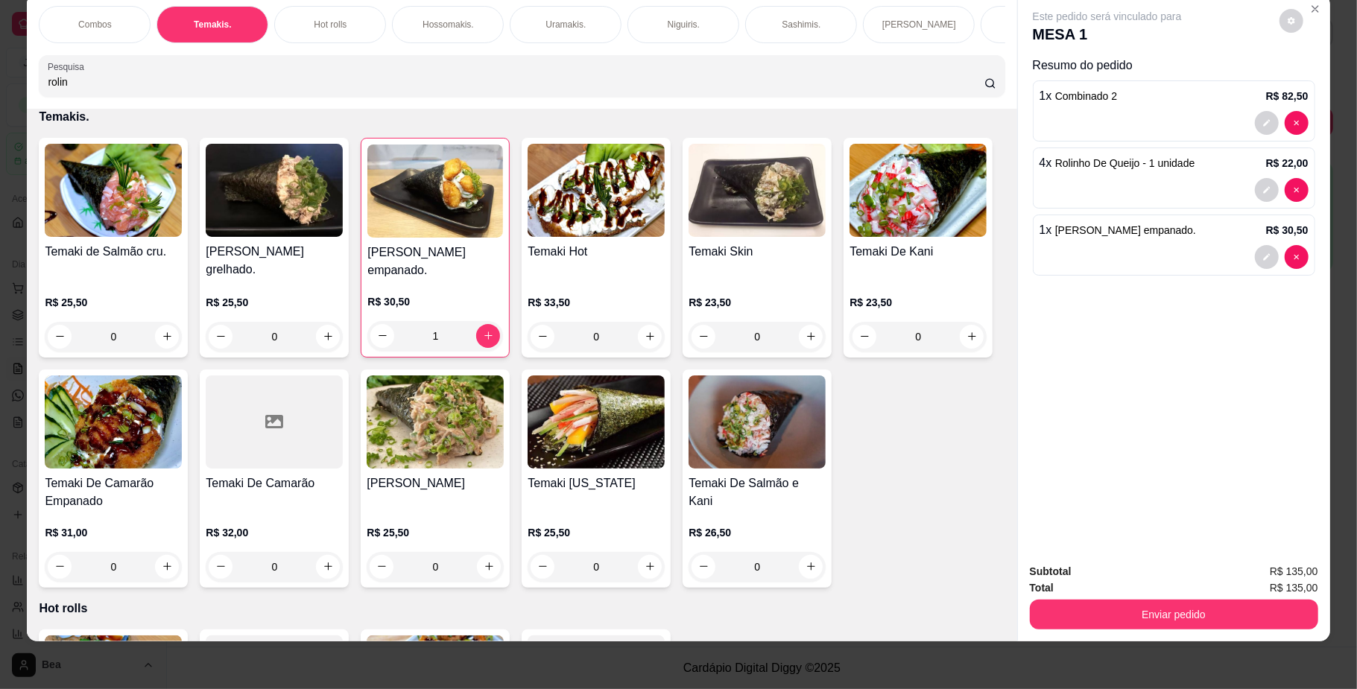
scroll to position [0, 845]
click at [301, 16] on div "Bebidas." at bounding box center [309, 24] width 112 height 37
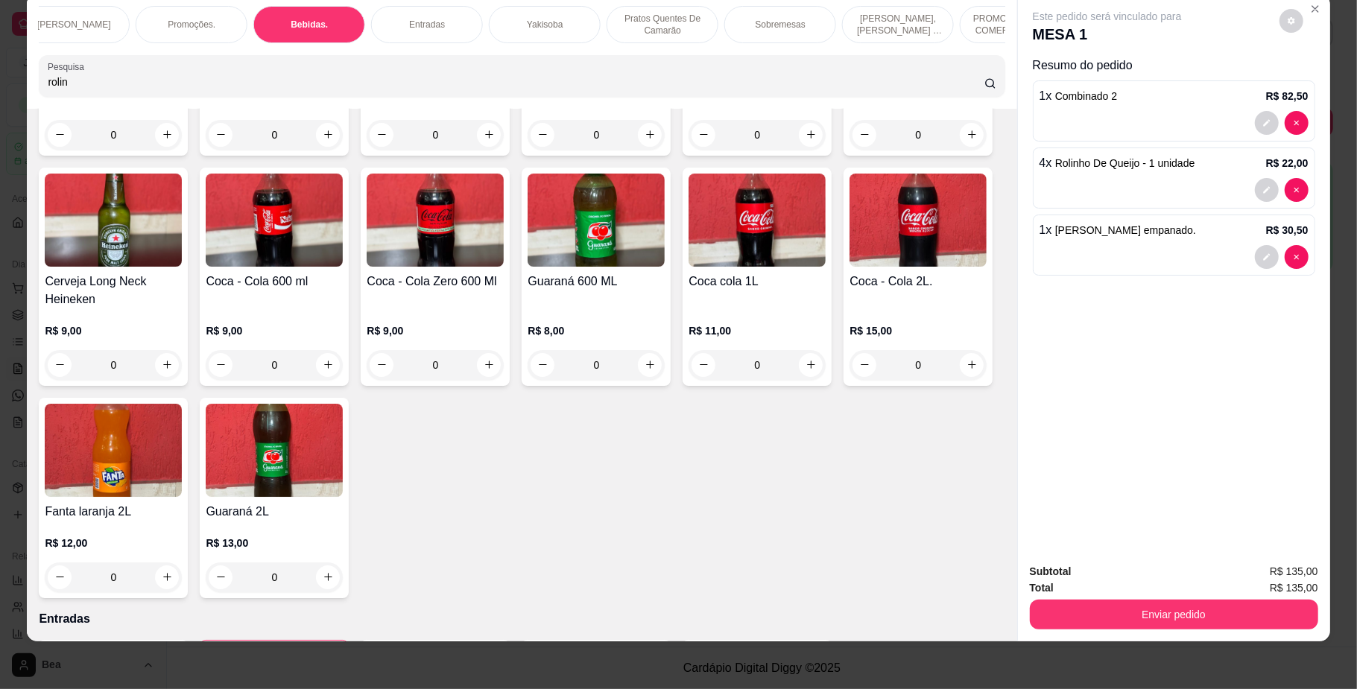
scroll to position [3844, 0]
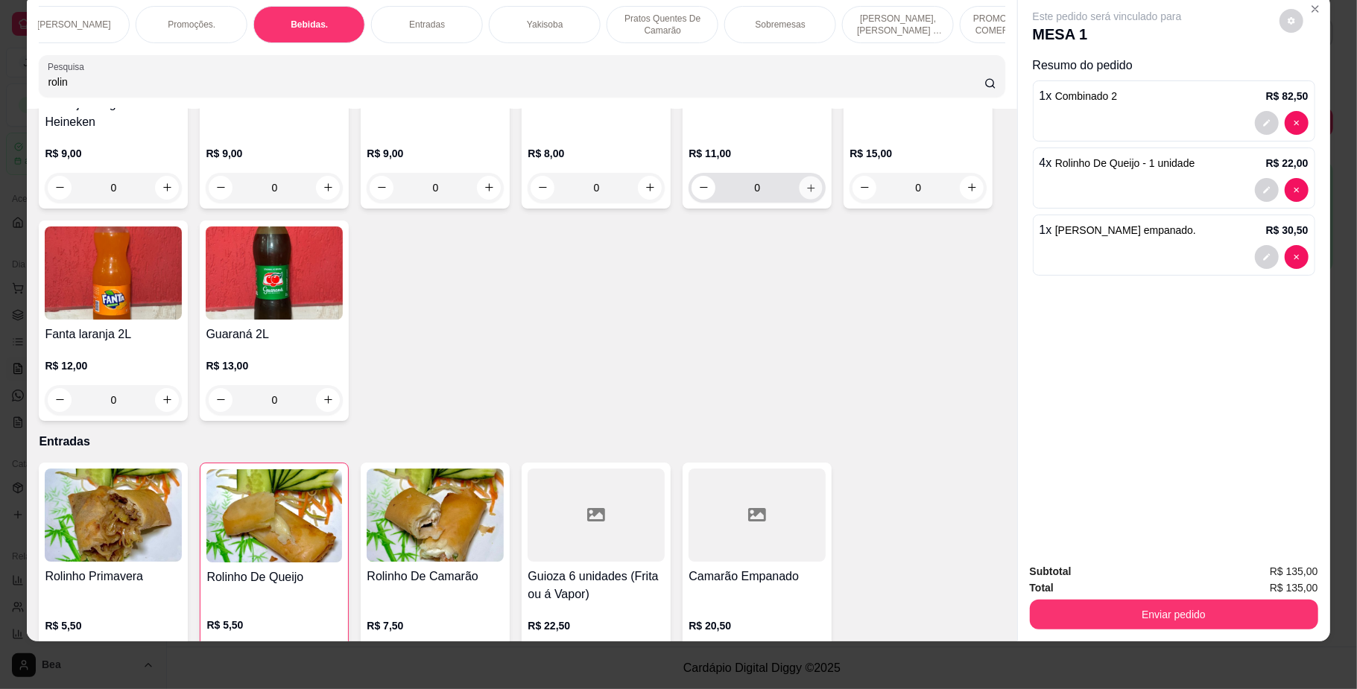
click at [805, 193] on icon "increase-product-quantity" at bounding box center [810, 187] width 11 height 11
type input "1"
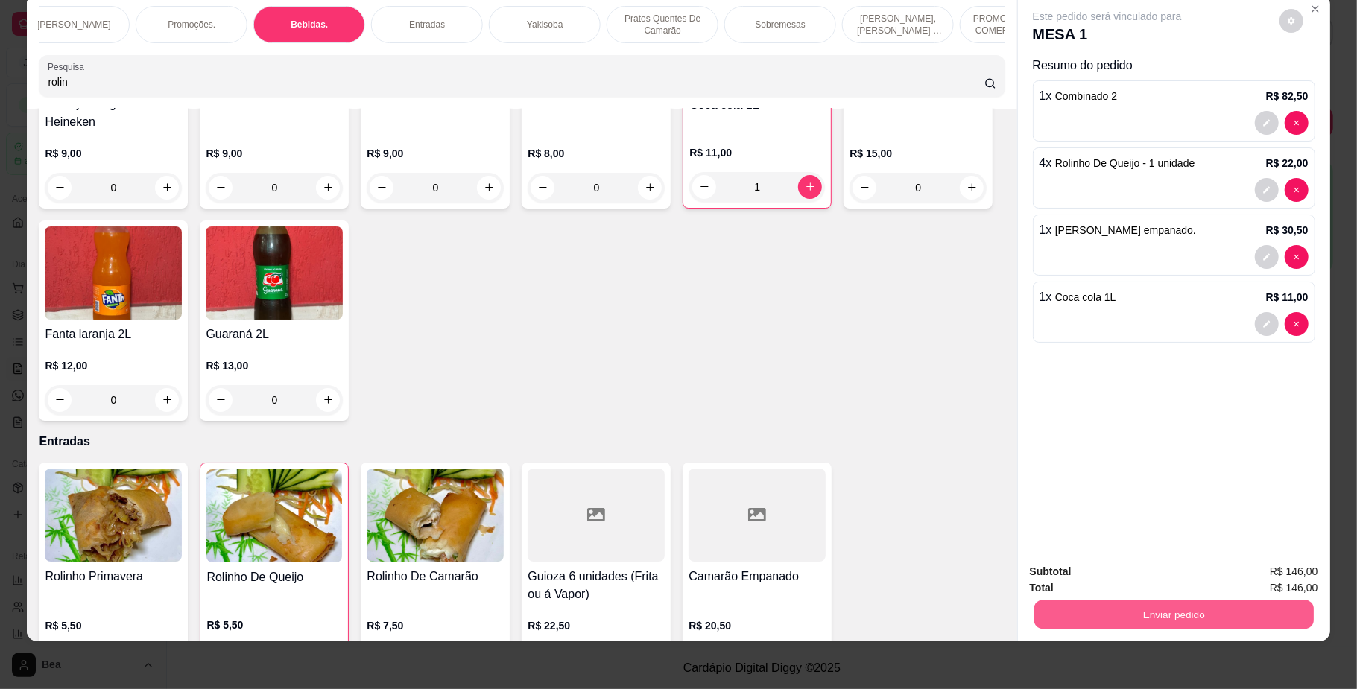
click at [1119, 612] on button "Enviar pedido" at bounding box center [1172, 614] width 279 height 29
click at [1115, 577] on button "Não registrar e enviar pedido" at bounding box center [1122, 579] width 150 height 28
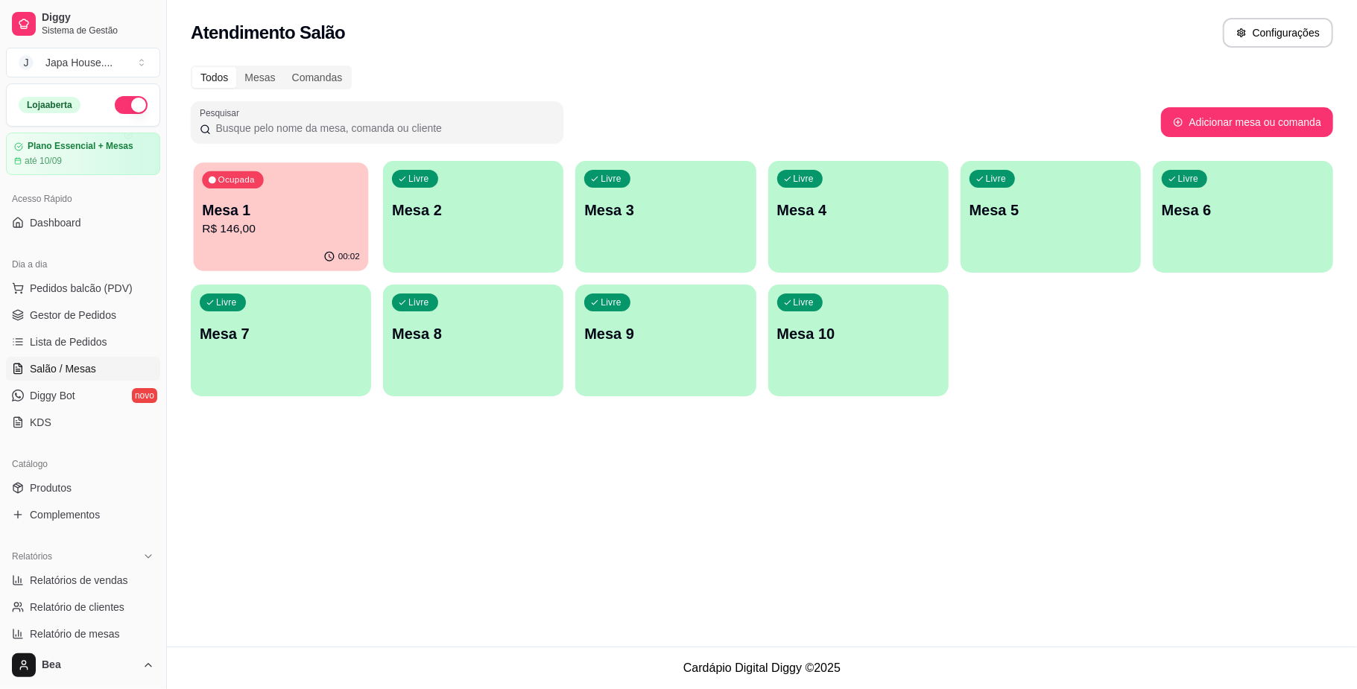
click at [310, 191] on div "Ocupada Mesa 1 R$ 146,00" at bounding box center [281, 202] width 175 height 80
click at [87, 308] on span "Gestor de Pedidos" at bounding box center [73, 315] width 86 height 15
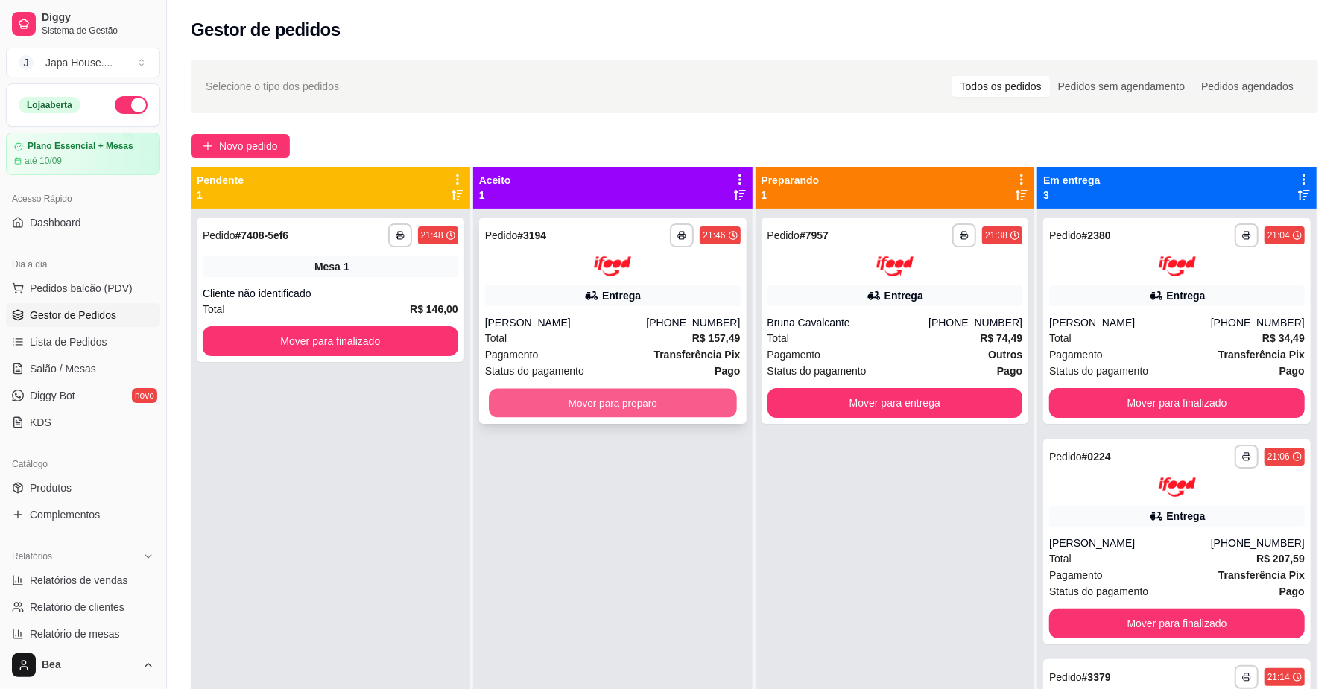
click at [639, 405] on button "Mover para preparo" at bounding box center [612, 402] width 247 height 29
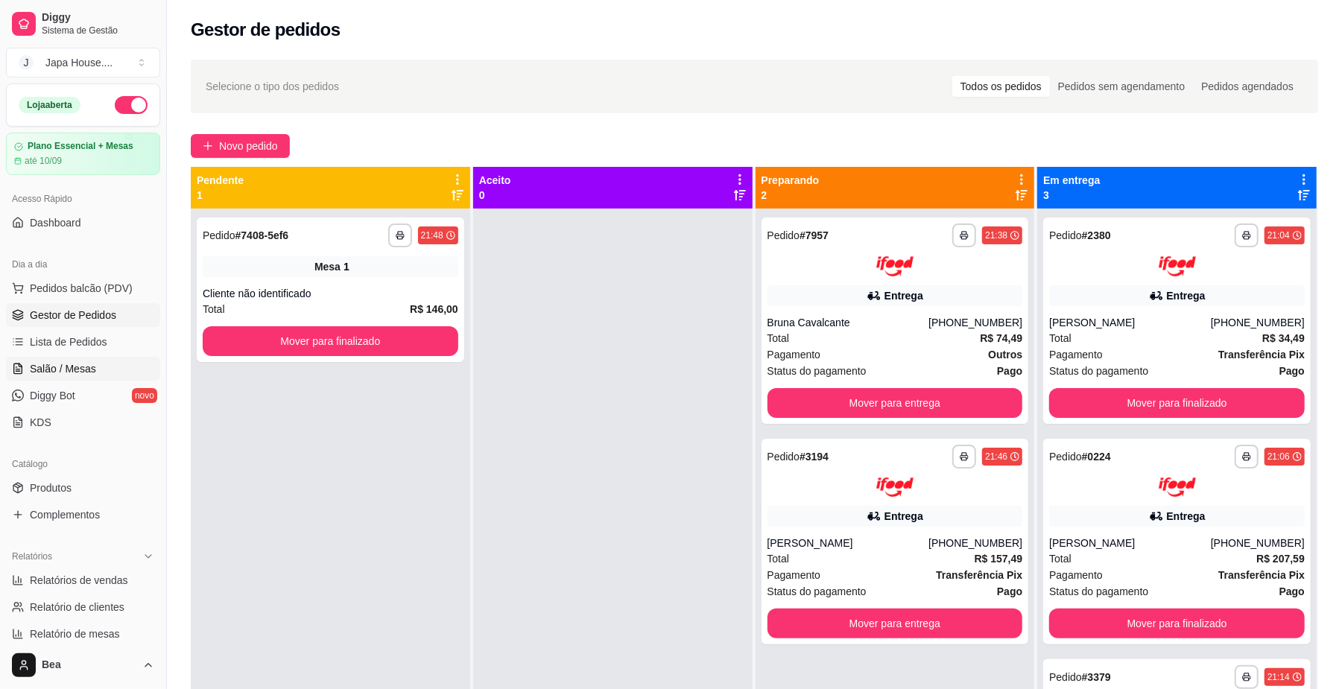
click at [79, 370] on span "Salão / Mesas" at bounding box center [63, 368] width 66 height 15
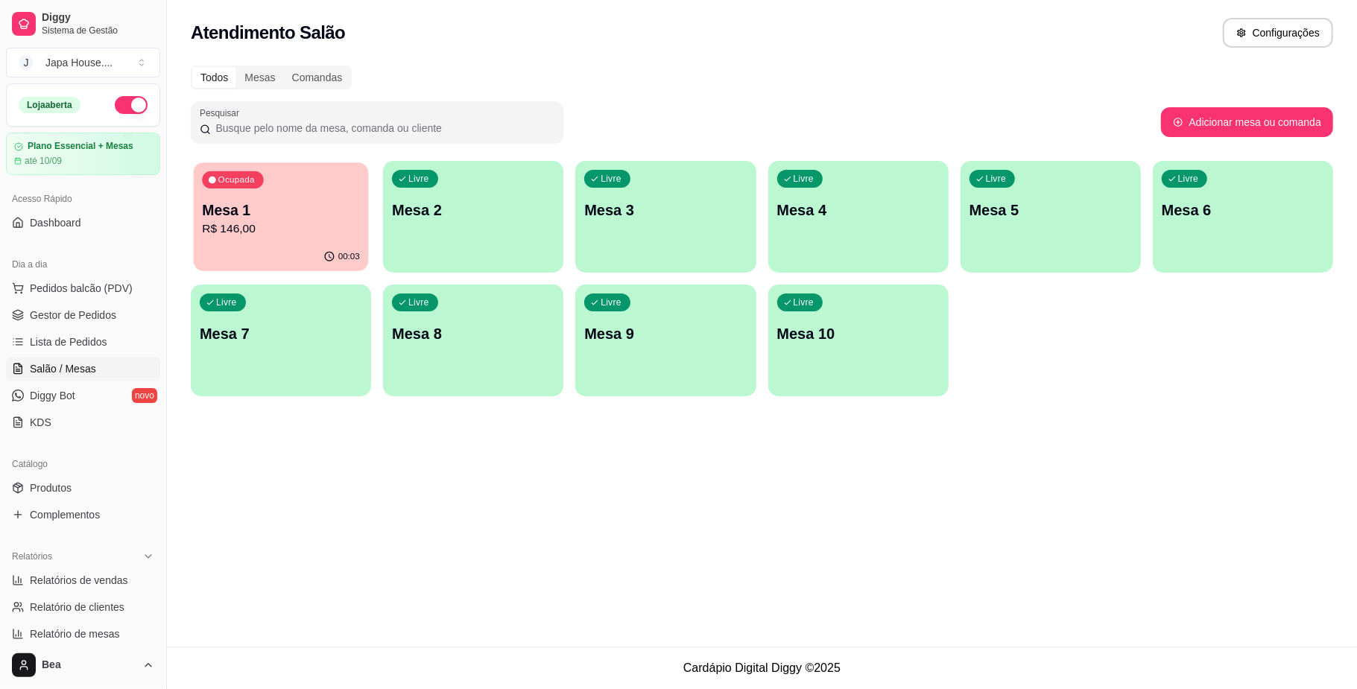
click at [216, 245] on div "00:03" at bounding box center [281, 257] width 175 height 28
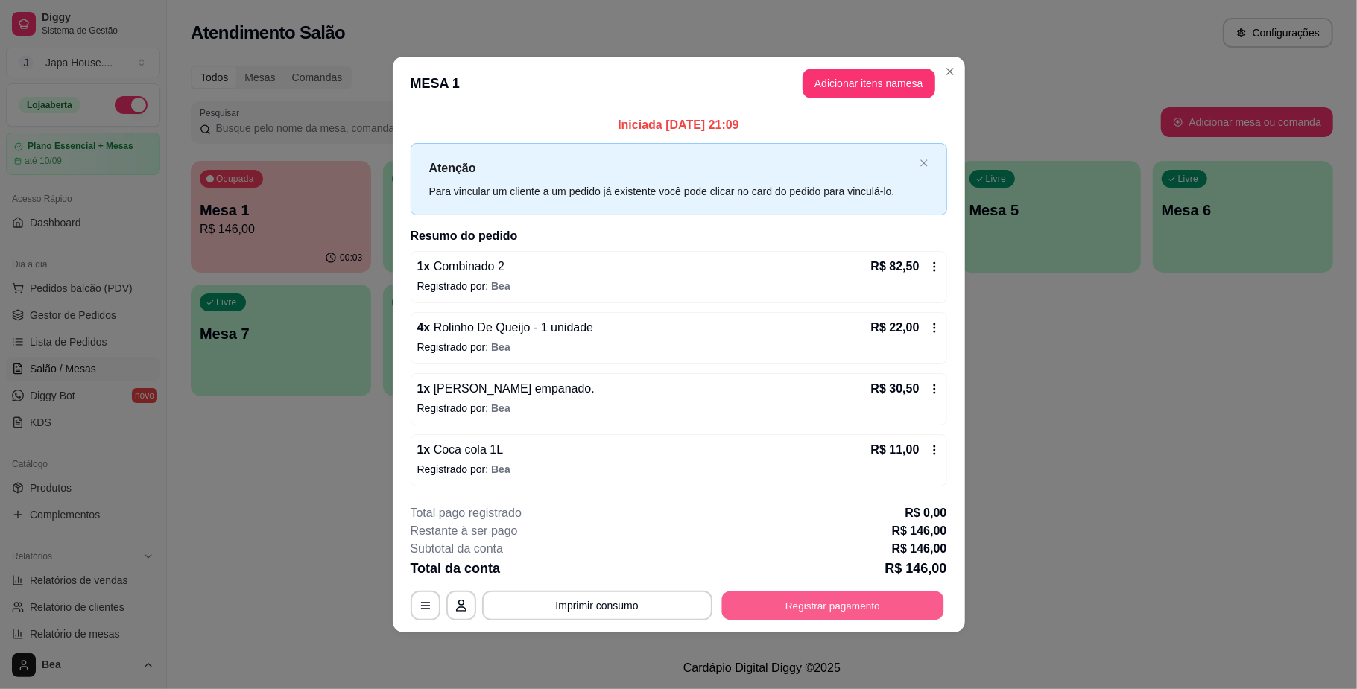
click at [764, 615] on button "Registrar pagamento" at bounding box center [832, 605] width 222 height 29
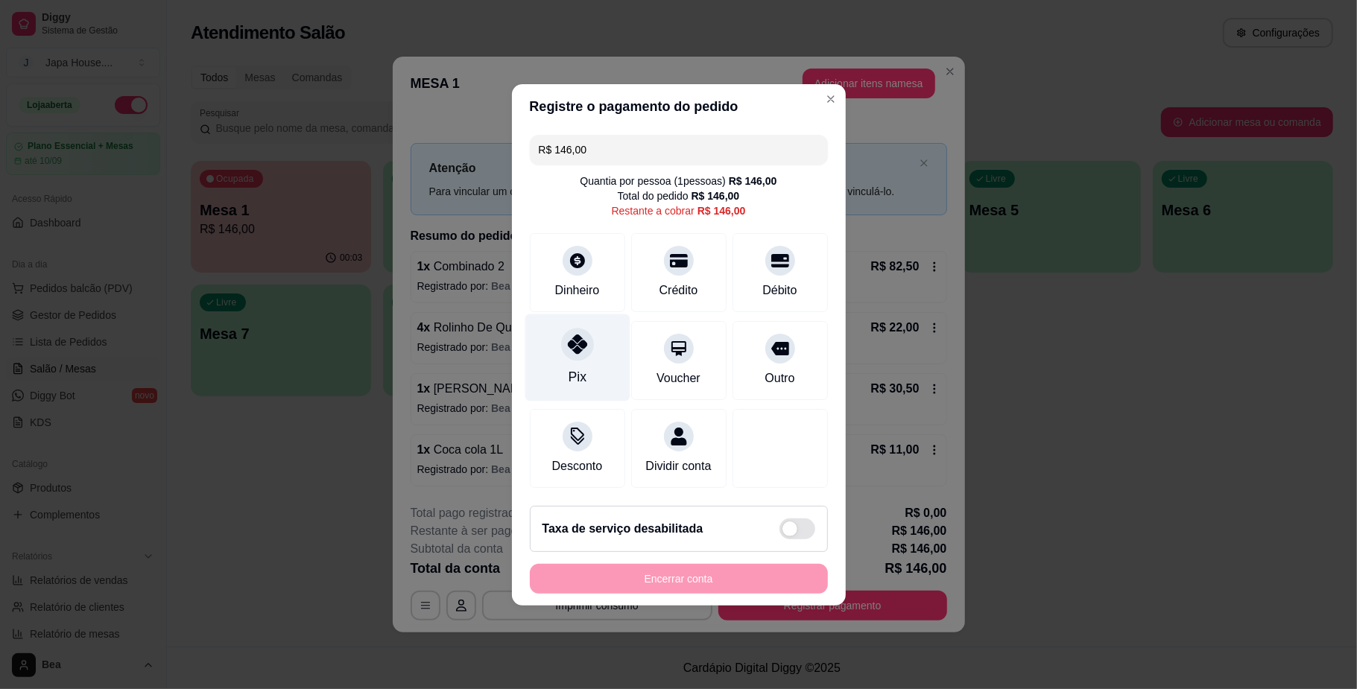
click at [573, 344] on icon at bounding box center [576, 343] width 19 height 19
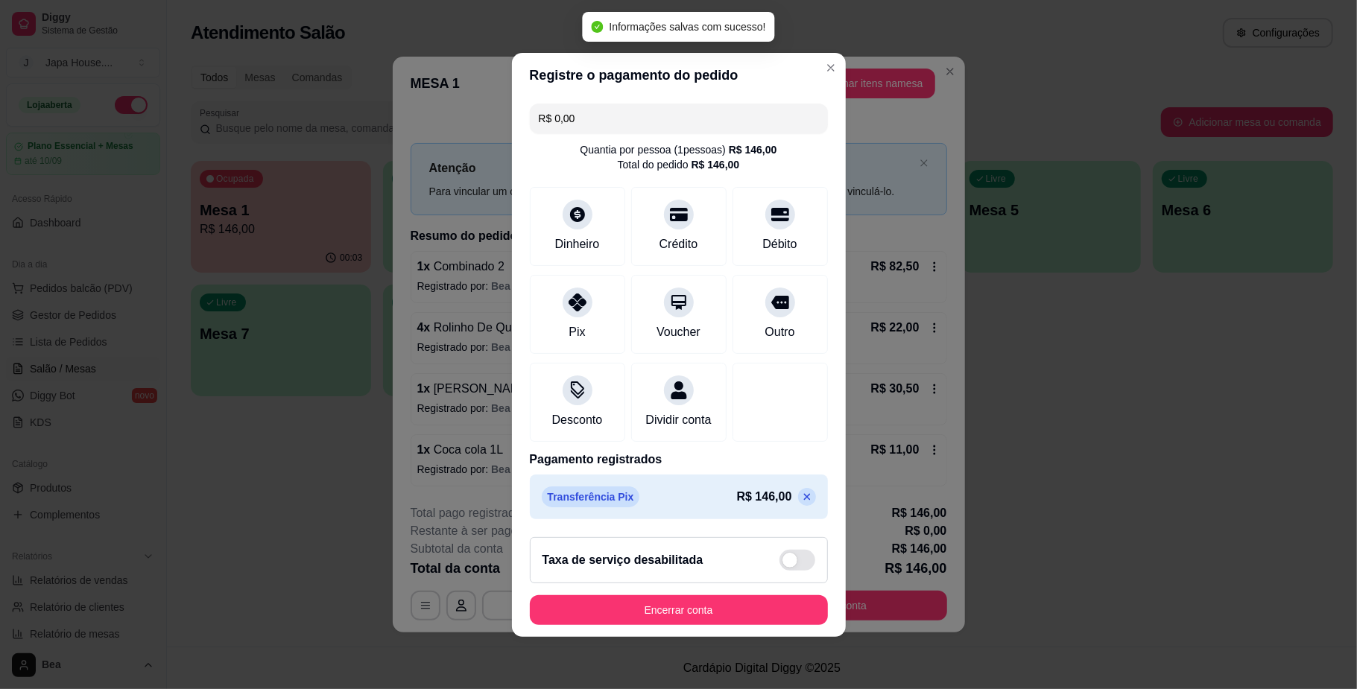
type input "R$ 0,00"
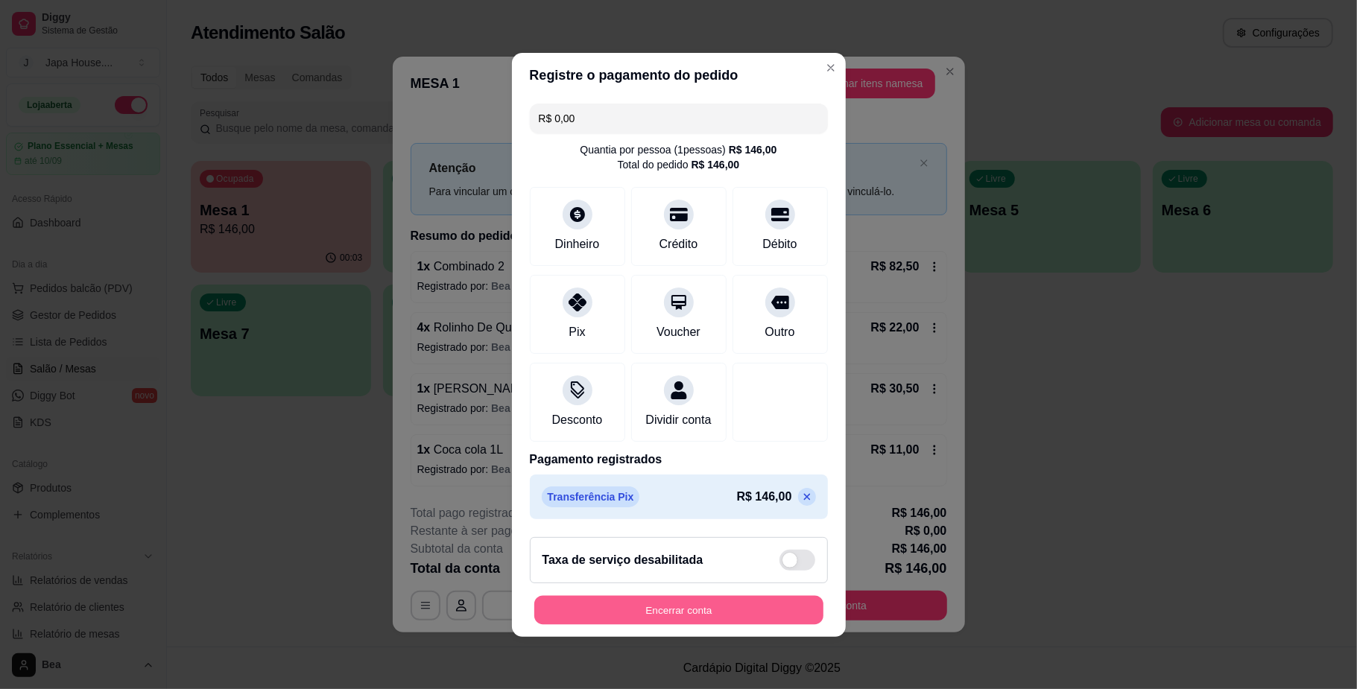
click at [670, 614] on button "Encerrar conta" at bounding box center [678, 609] width 289 height 29
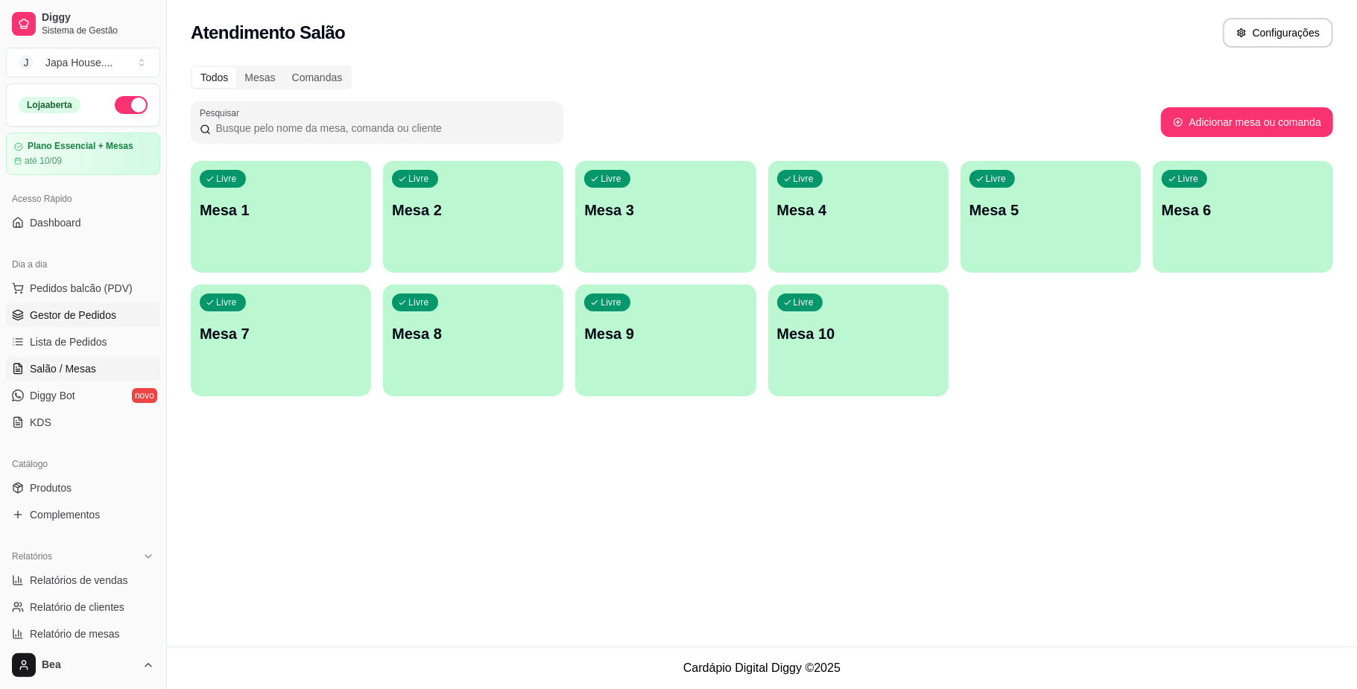
click at [114, 319] on link "Gestor de Pedidos" at bounding box center [83, 315] width 154 height 24
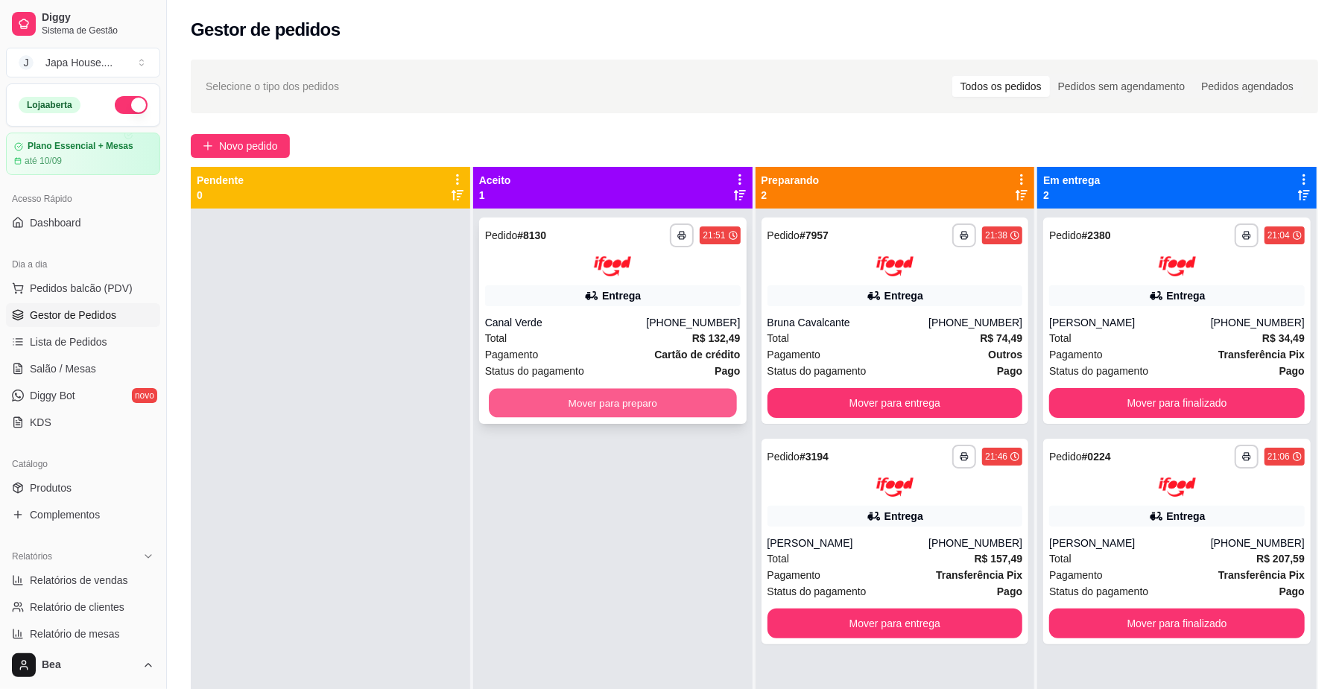
click at [530, 402] on button "Mover para preparo" at bounding box center [612, 402] width 247 height 29
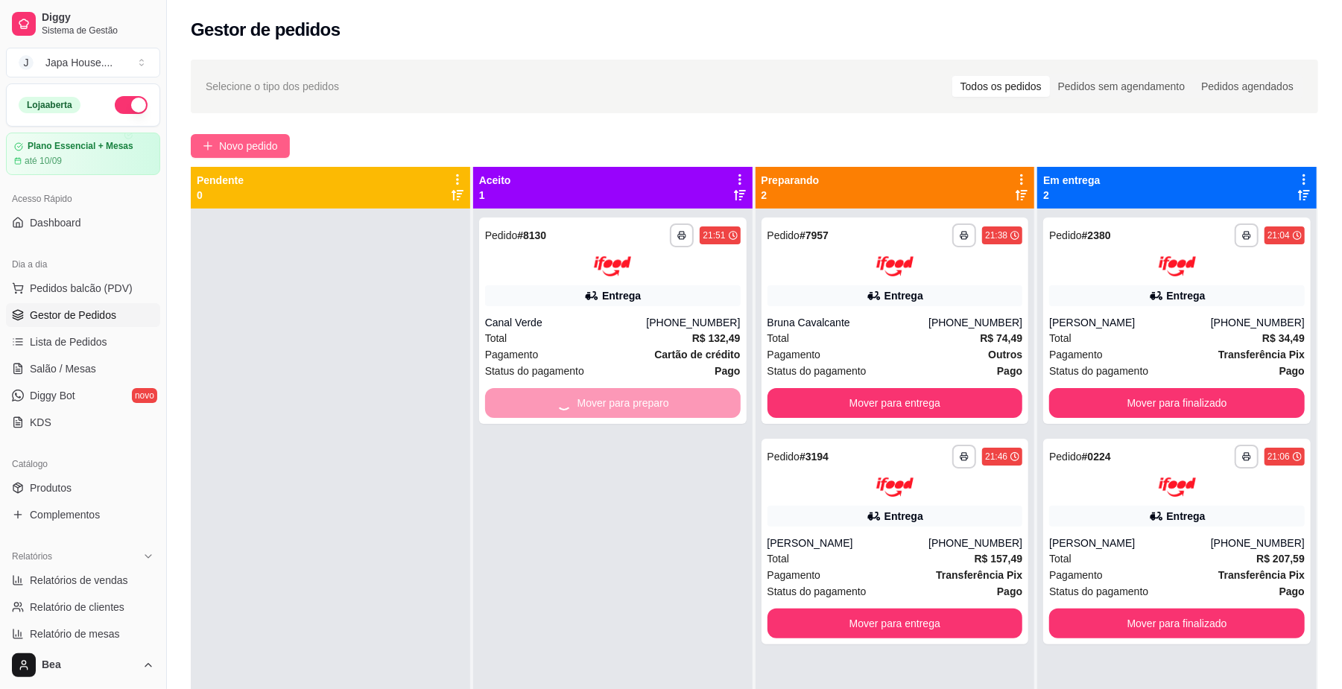
click at [264, 143] on span "Novo pedido" at bounding box center [248, 146] width 59 height 16
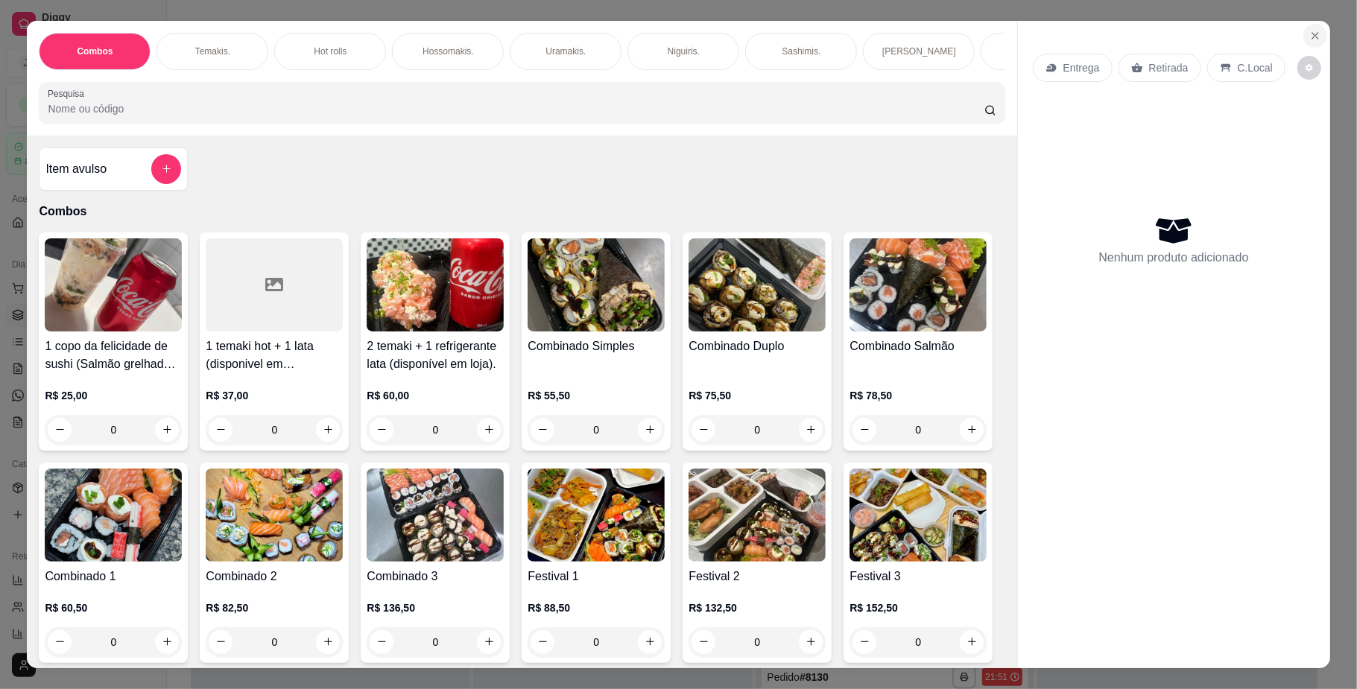
click at [1313, 30] on icon "Close" at bounding box center [1315, 36] width 12 height 12
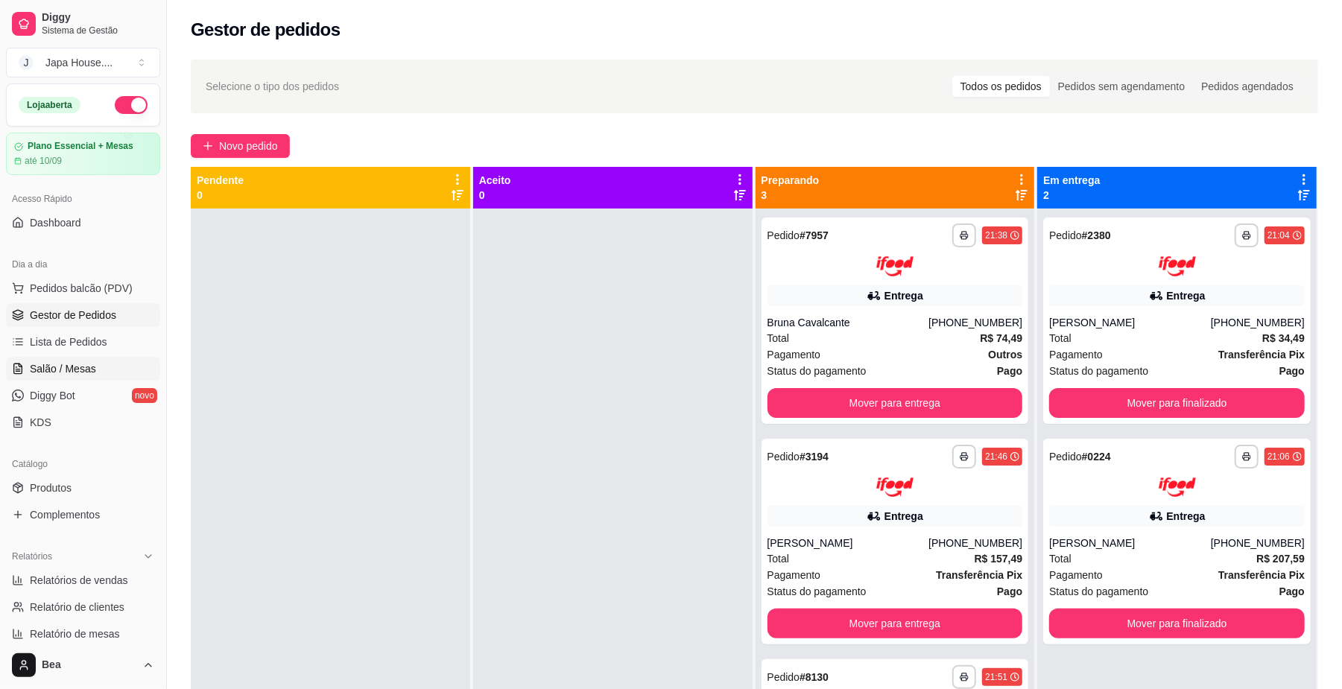
click at [103, 371] on link "Salão / Mesas" at bounding box center [83, 369] width 154 height 24
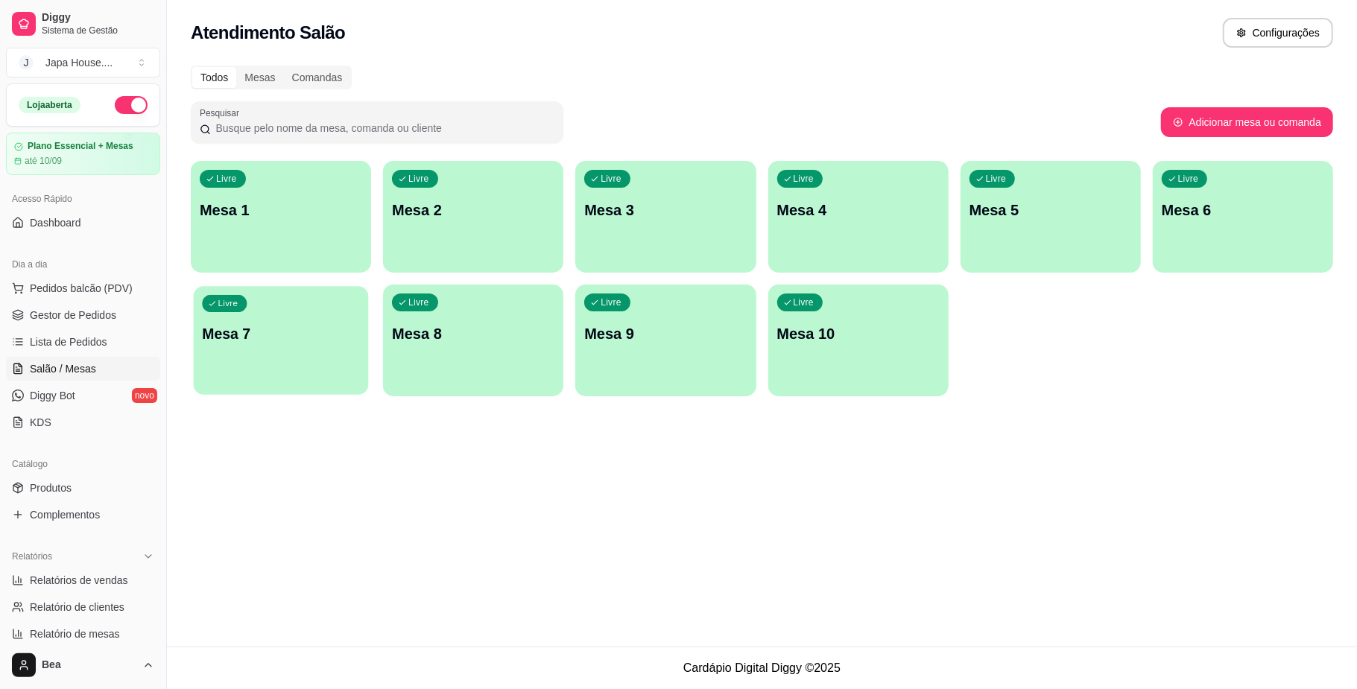
click at [279, 331] on p "Mesa 7" at bounding box center [281, 334] width 158 height 20
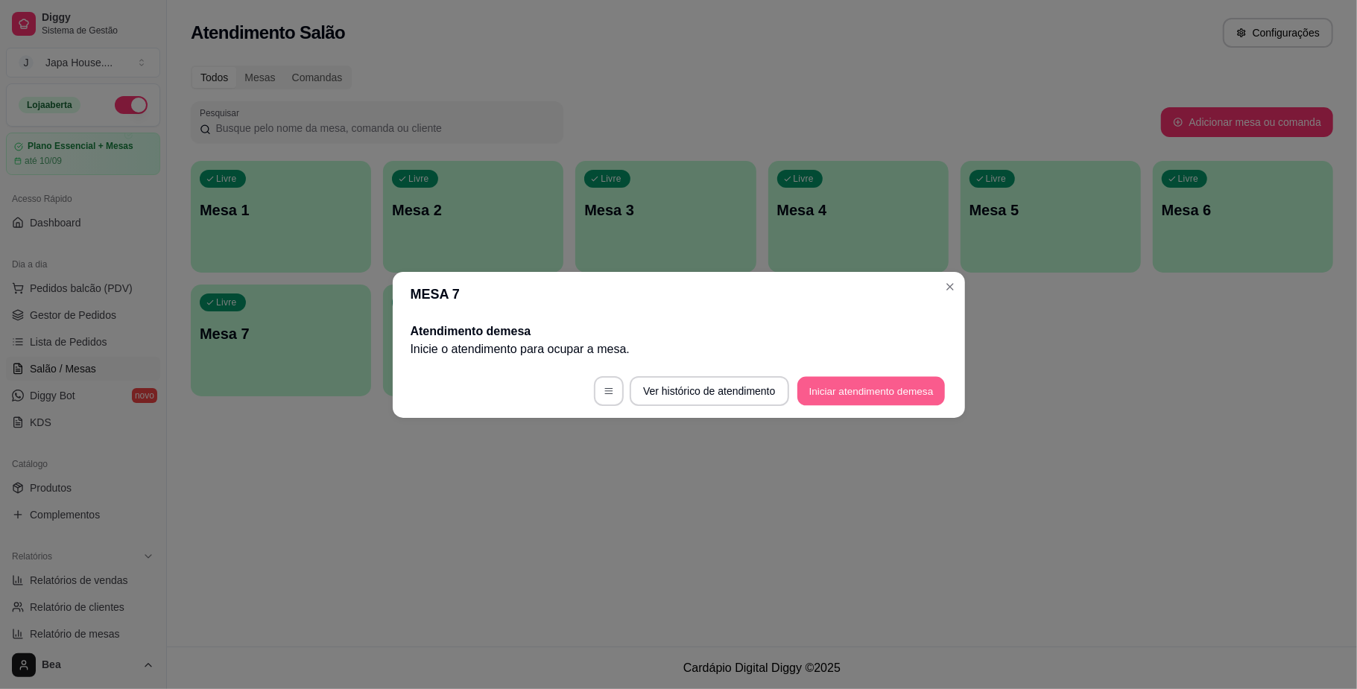
click at [836, 388] on button "Iniciar atendimento de mesa" at bounding box center [870, 390] width 147 height 29
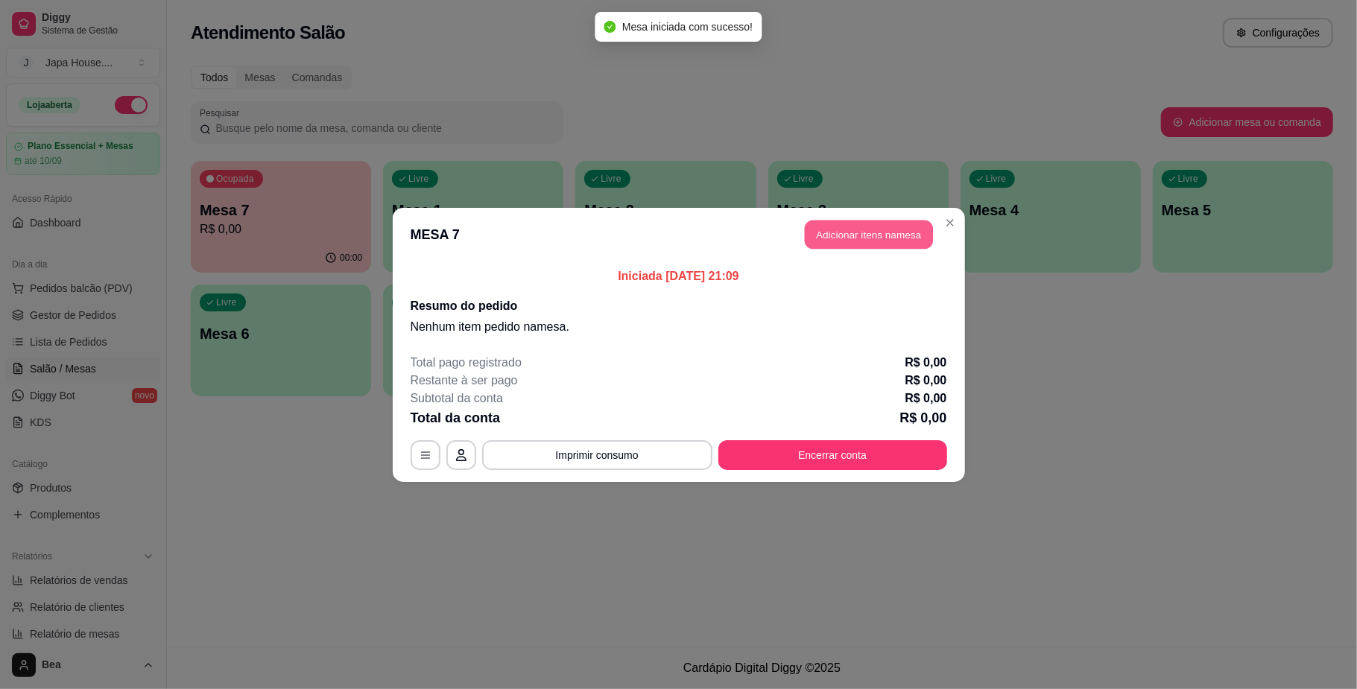
click at [861, 243] on button "Adicionar itens na mesa" at bounding box center [869, 234] width 128 height 29
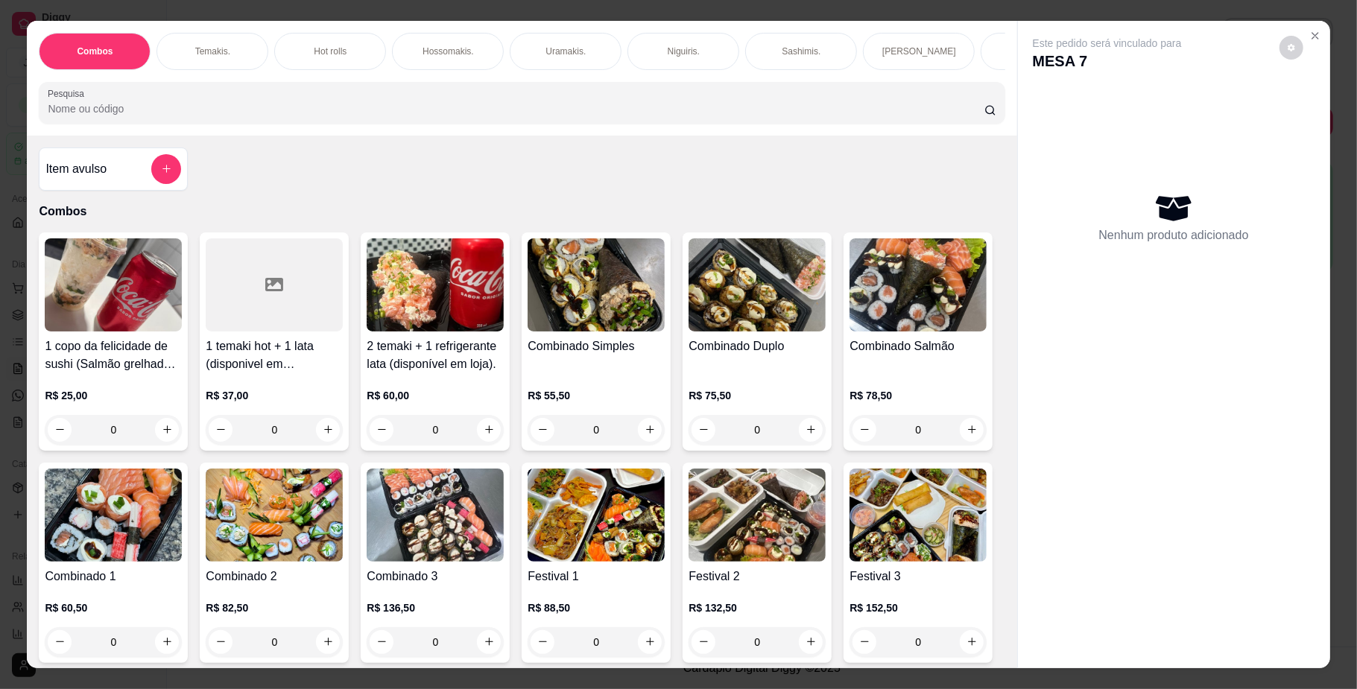
click at [219, 42] on div "Temakis." at bounding box center [212, 51] width 112 height 37
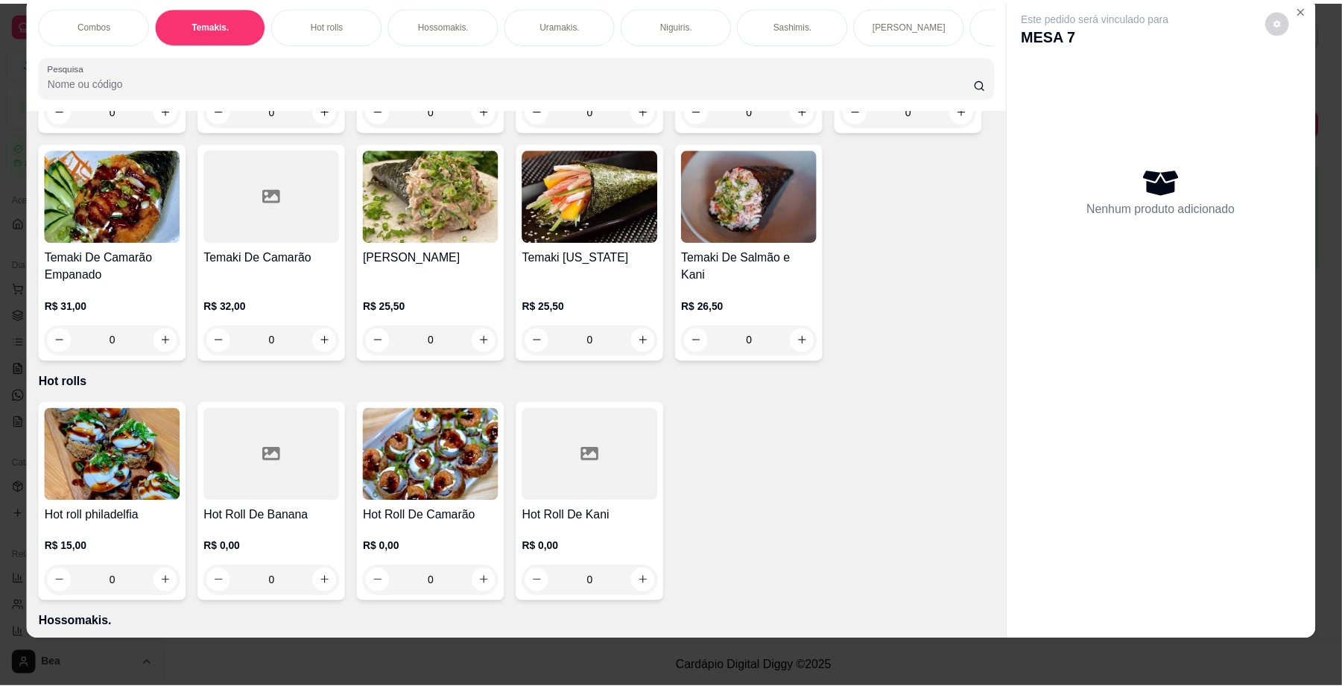
scroll to position [964, 0]
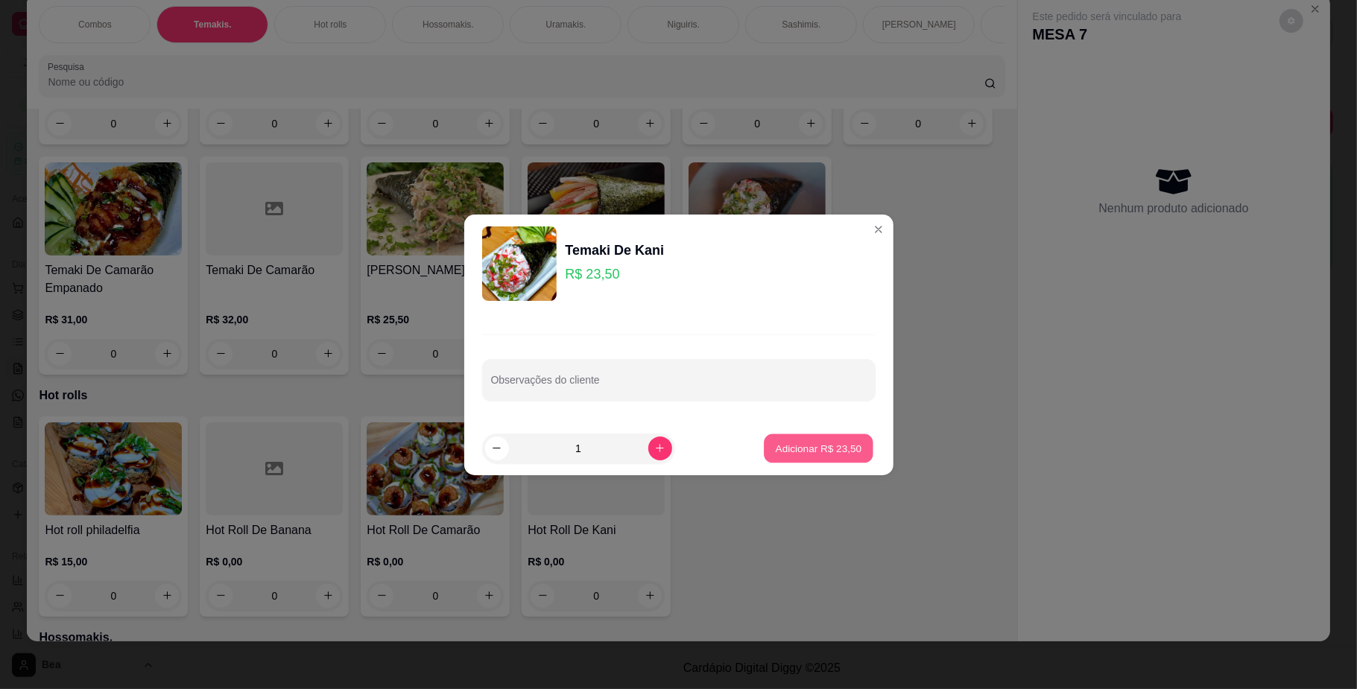
click at [787, 445] on p "Adicionar R$ 23,50" at bounding box center [818, 448] width 86 height 14
type input "1"
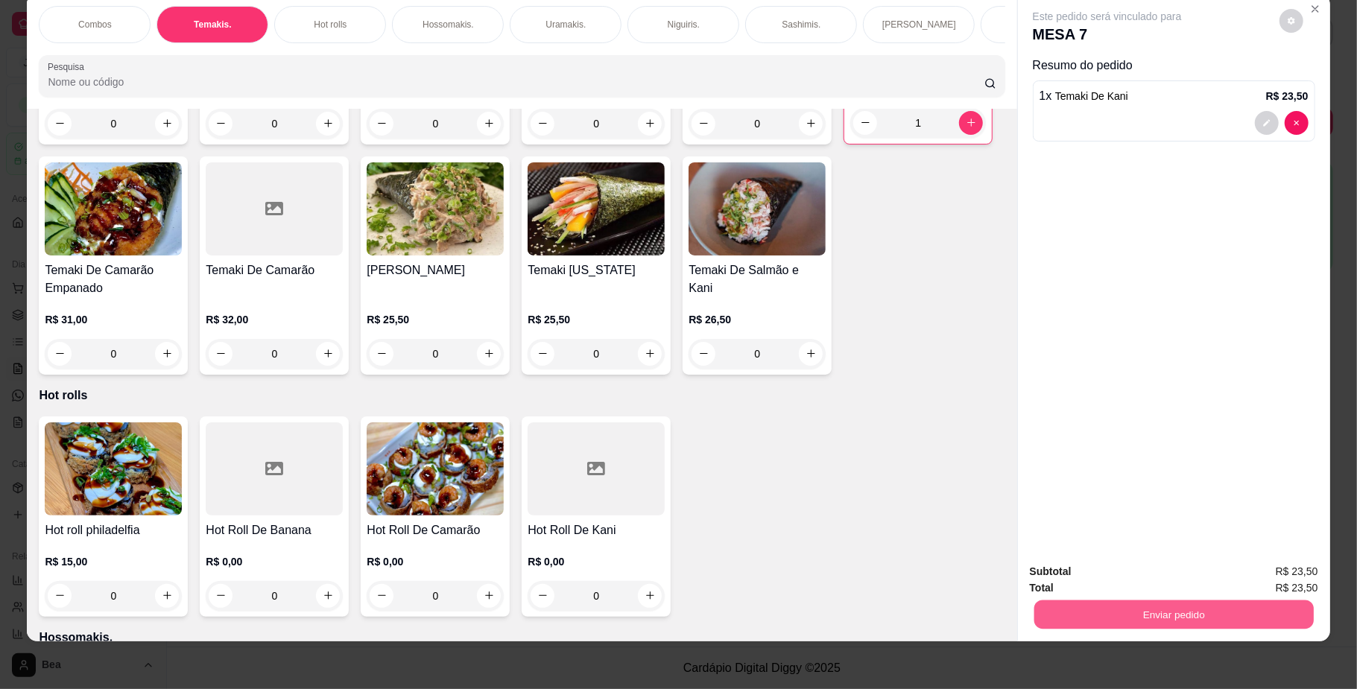
click at [1180, 626] on button "Enviar pedido" at bounding box center [1172, 614] width 279 height 29
click at [1133, 578] on button "Não registrar e enviar pedido" at bounding box center [1122, 579] width 150 height 28
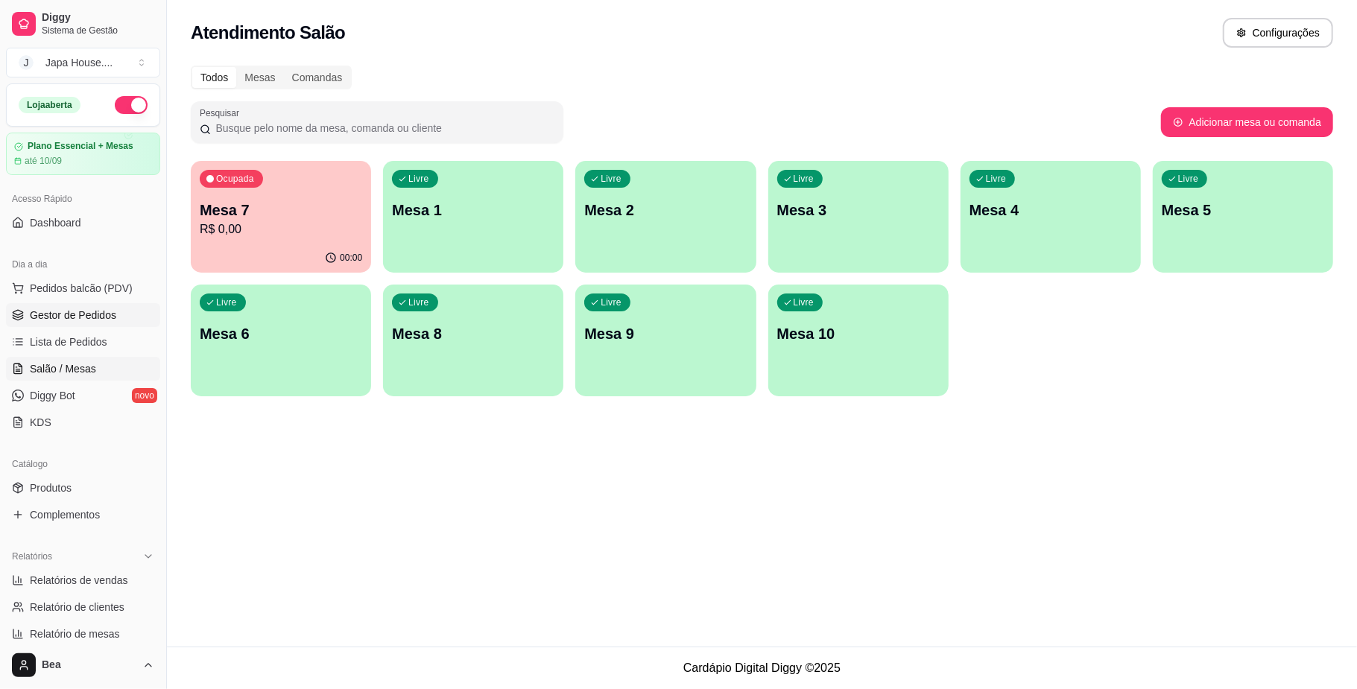
click at [104, 314] on span "Gestor de Pedidos" at bounding box center [73, 315] width 86 height 15
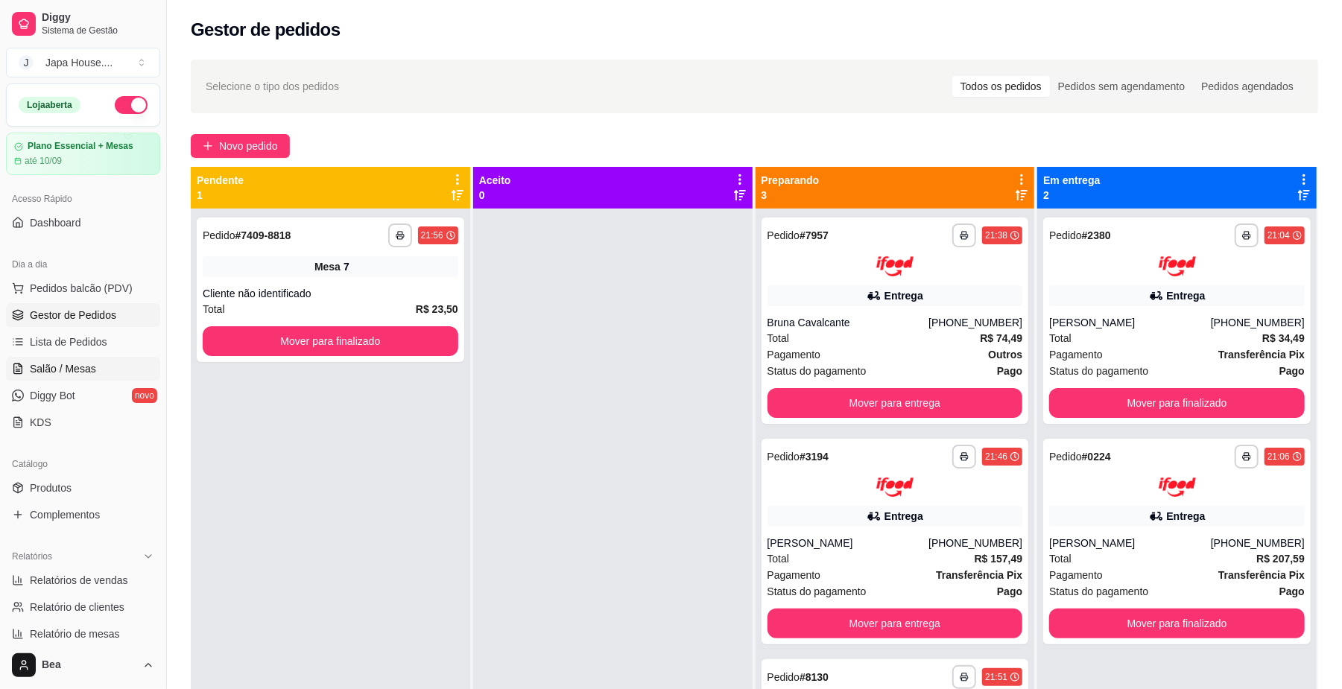
click at [120, 367] on link "Salão / Mesas" at bounding box center [83, 369] width 154 height 24
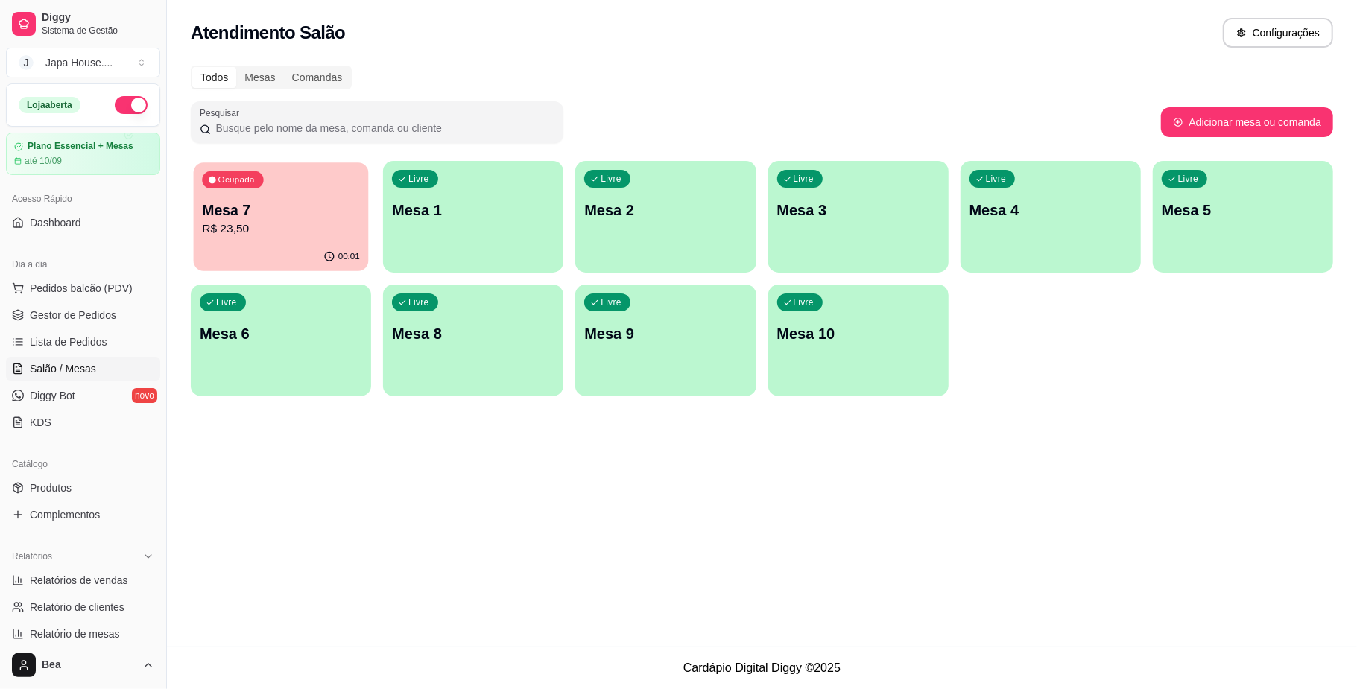
click at [261, 242] on div "Ocupada Mesa 7 R$ 23,50" at bounding box center [281, 202] width 175 height 80
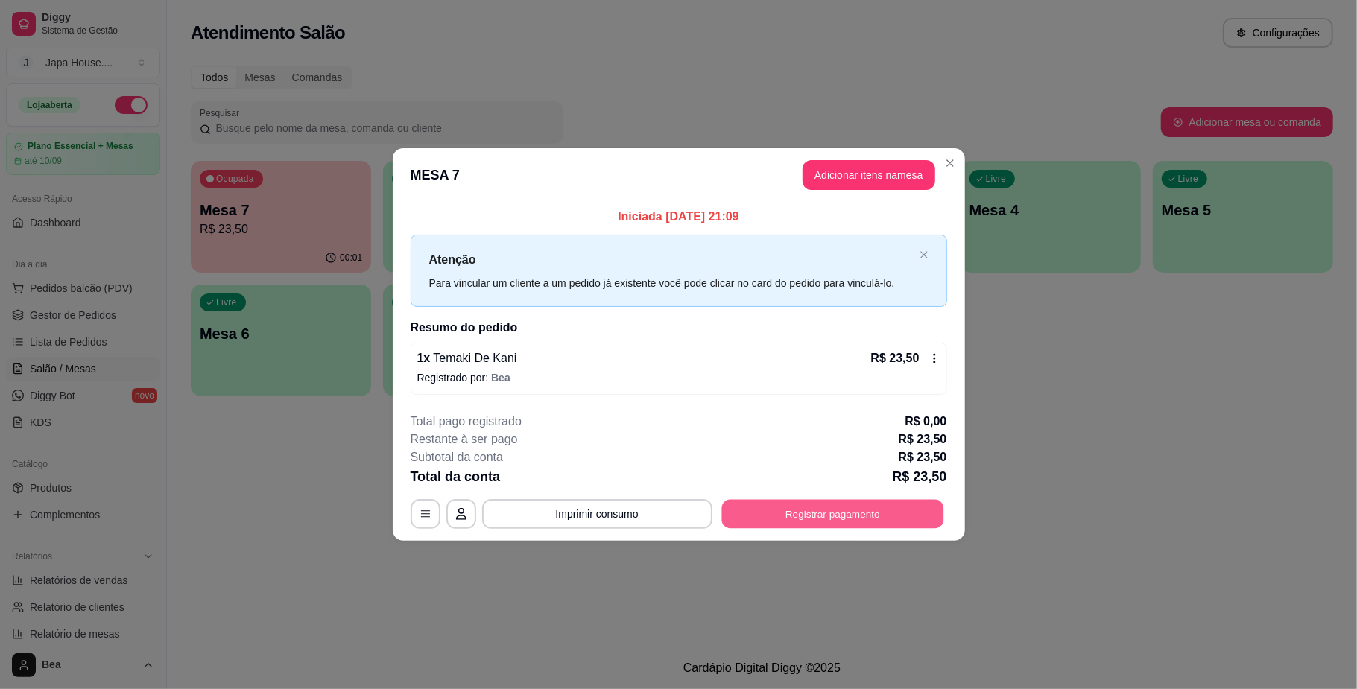
click at [752, 520] on button "Registrar pagamento" at bounding box center [832, 514] width 222 height 29
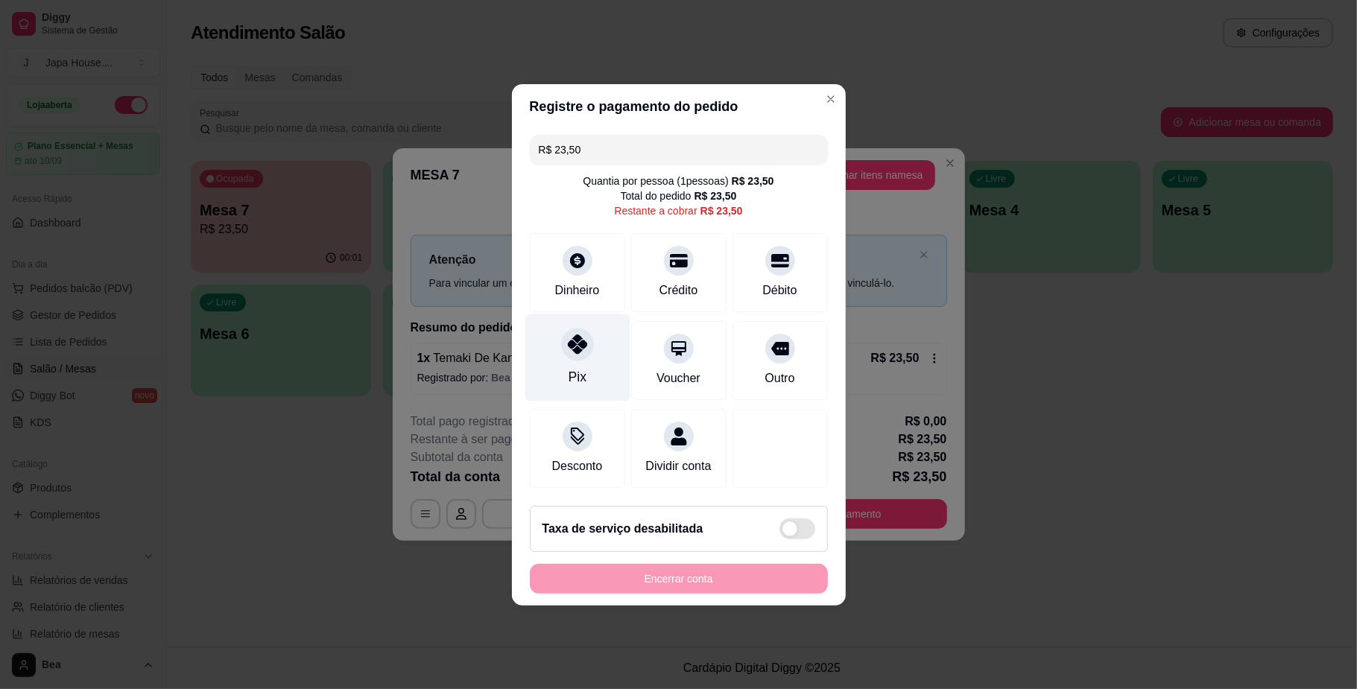
click at [578, 334] on icon at bounding box center [576, 343] width 19 height 19
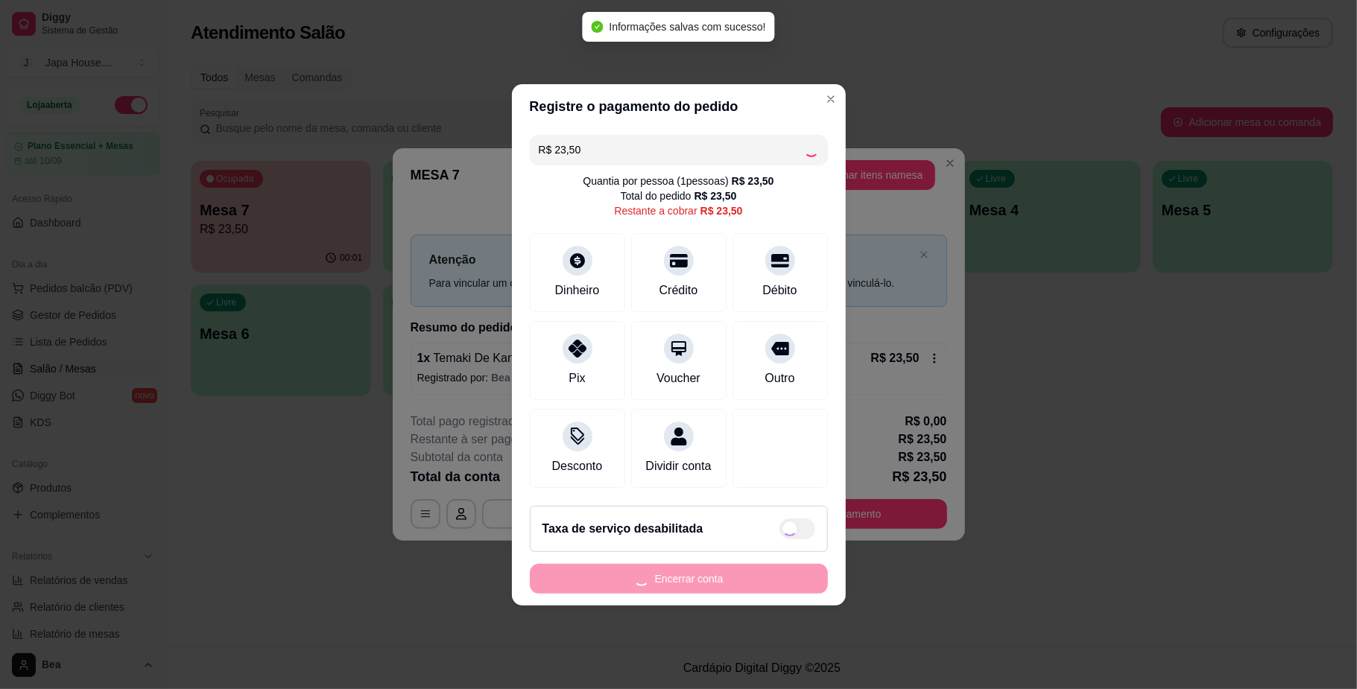
type input "R$ 0,00"
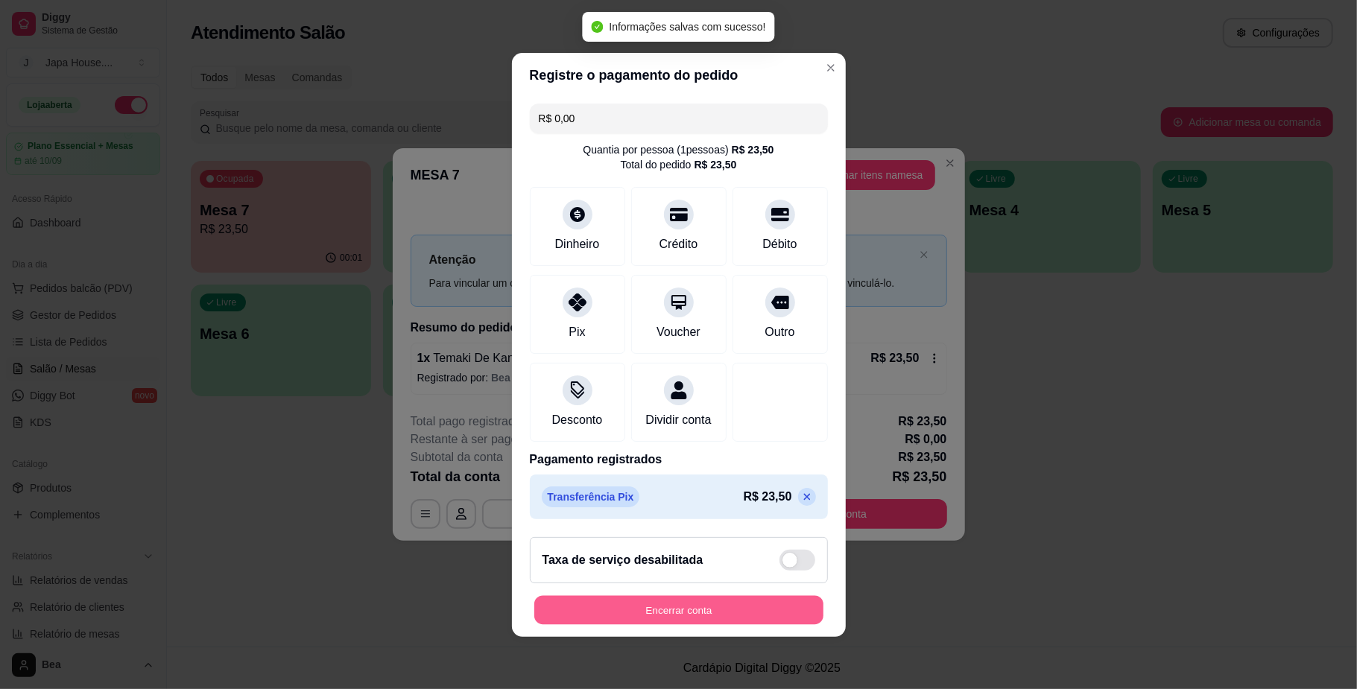
click at [665, 612] on button "Encerrar conta" at bounding box center [678, 609] width 289 height 29
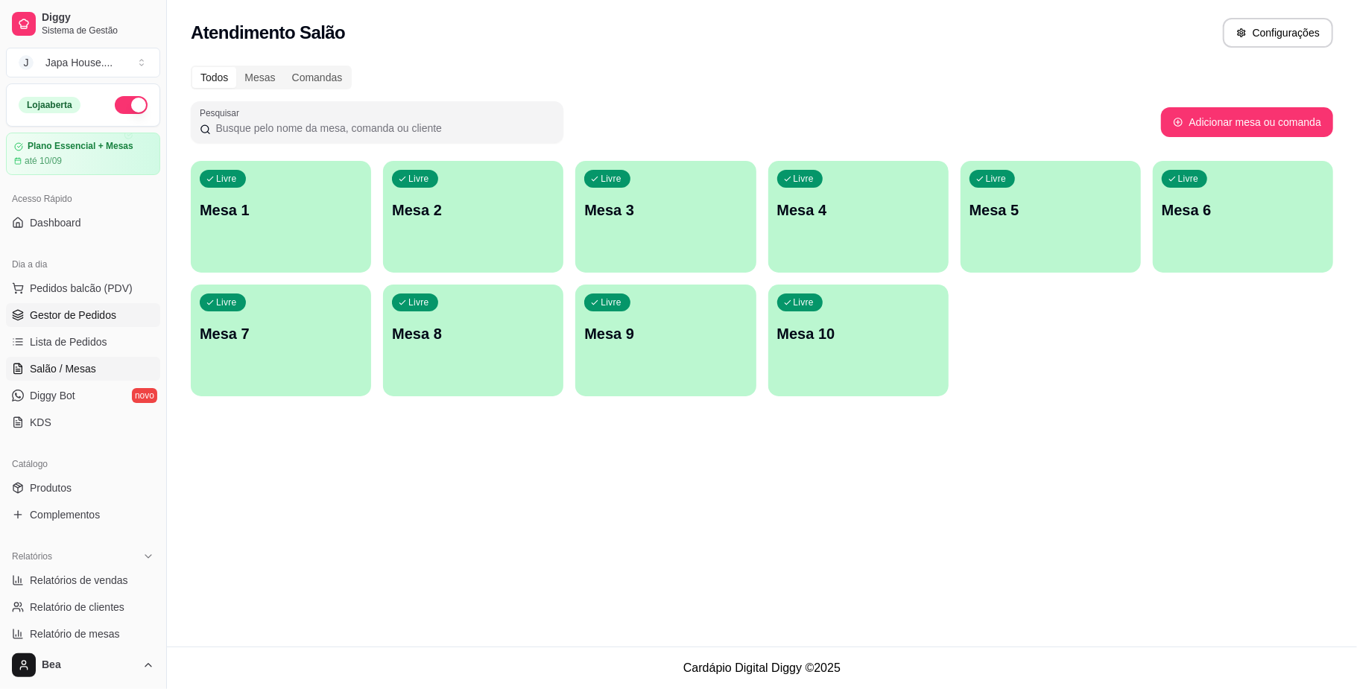
click at [92, 304] on link "Gestor de Pedidos" at bounding box center [83, 315] width 154 height 24
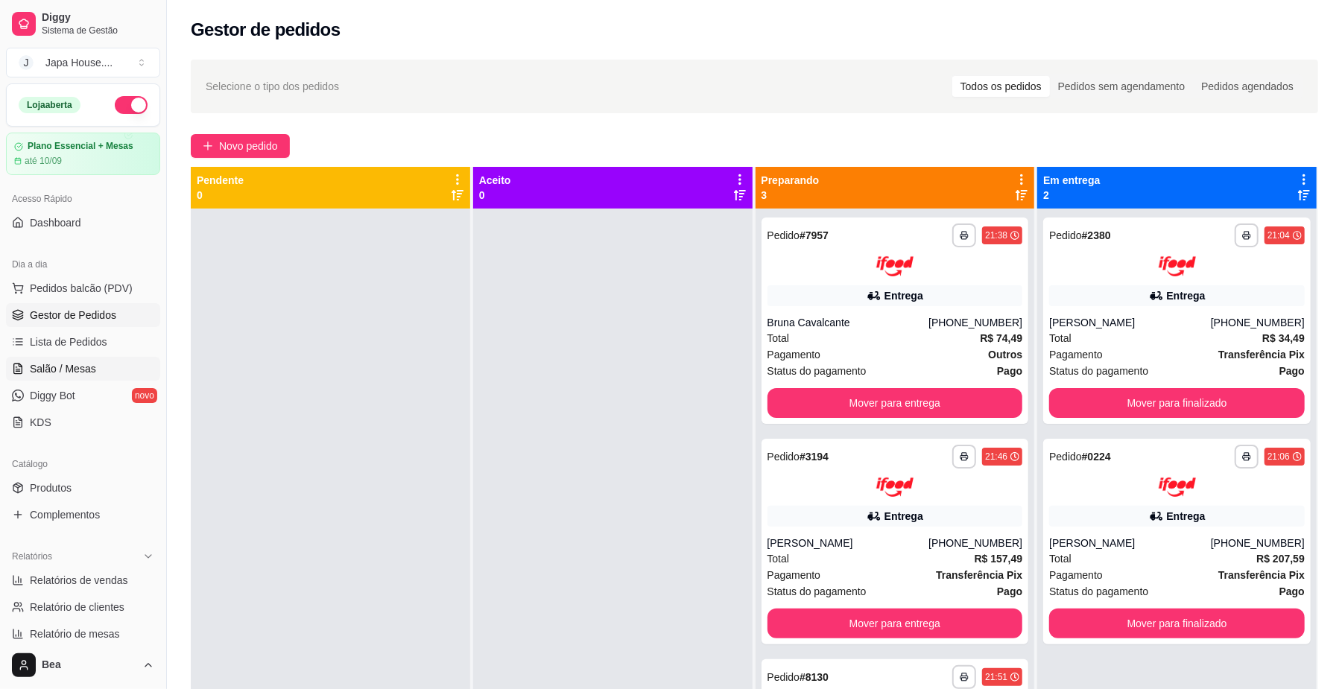
click at [104, 359] on link "Salão / Mesas" at bounding box center [83, 369] width 154 height 24
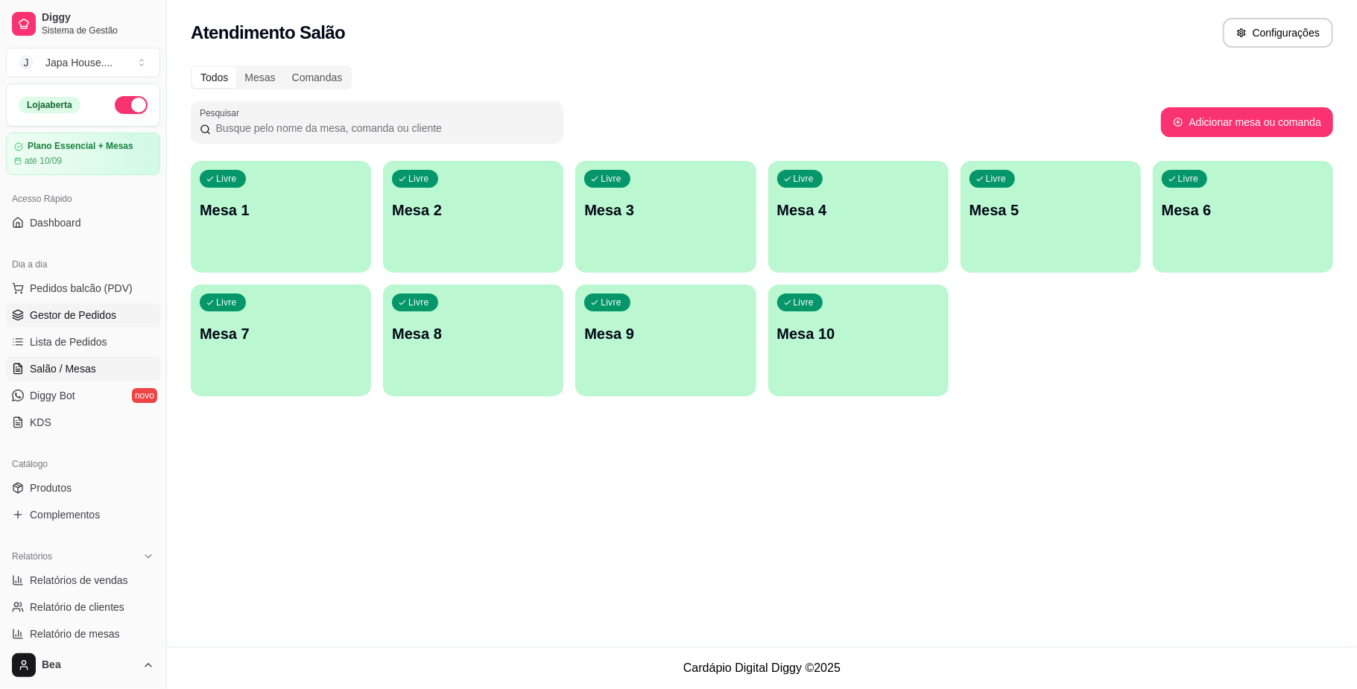
click at [82, 325] on link "Gestor de Pedidos" at bounding box center [83, 315] width 154 height 24
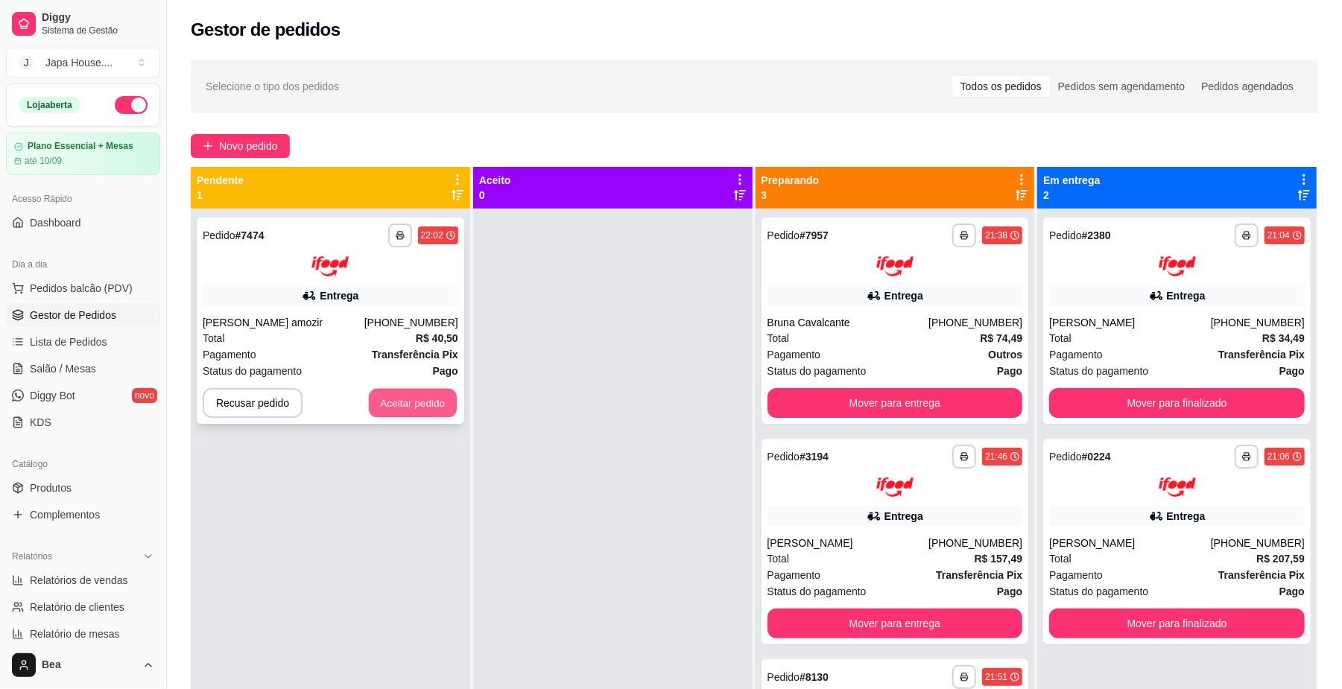
click at [409, 413] on button "Aceitar pedido" at bounding box center [413, 402] width 88 height 29
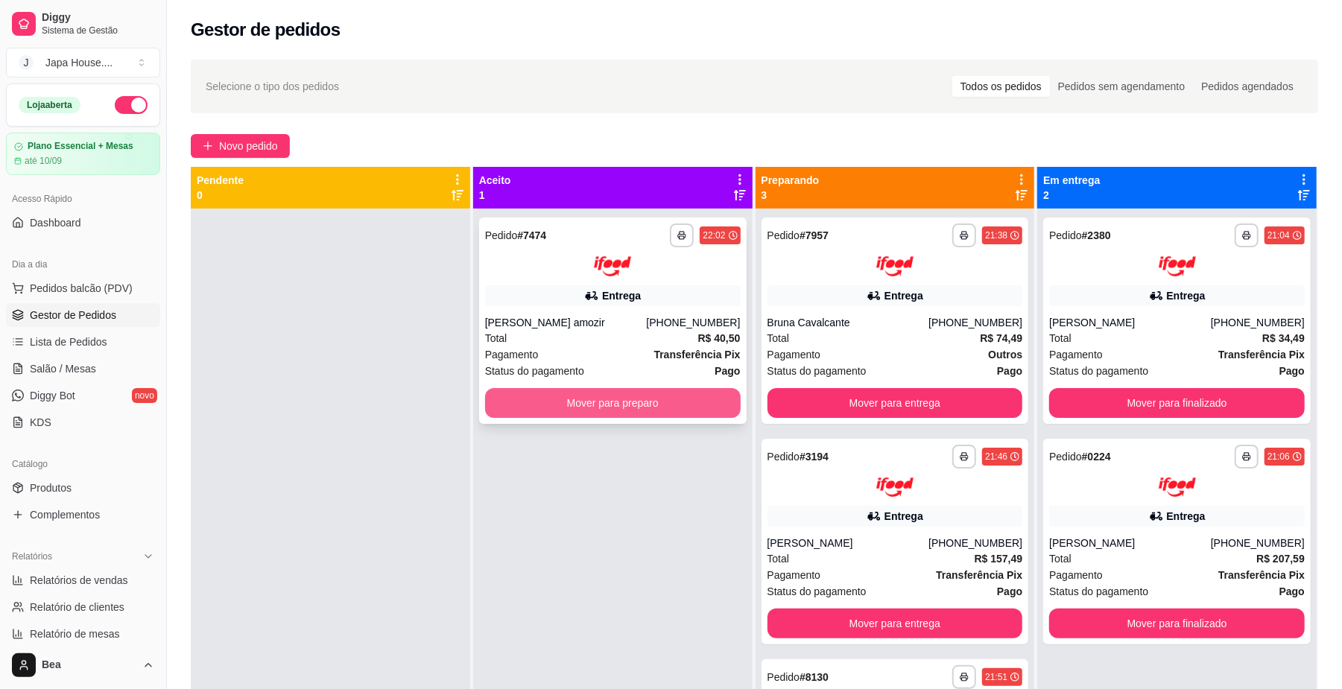
click at [541, 403] on button "Mover para preparo" at bounding box center [613, 403] width 256 height 30
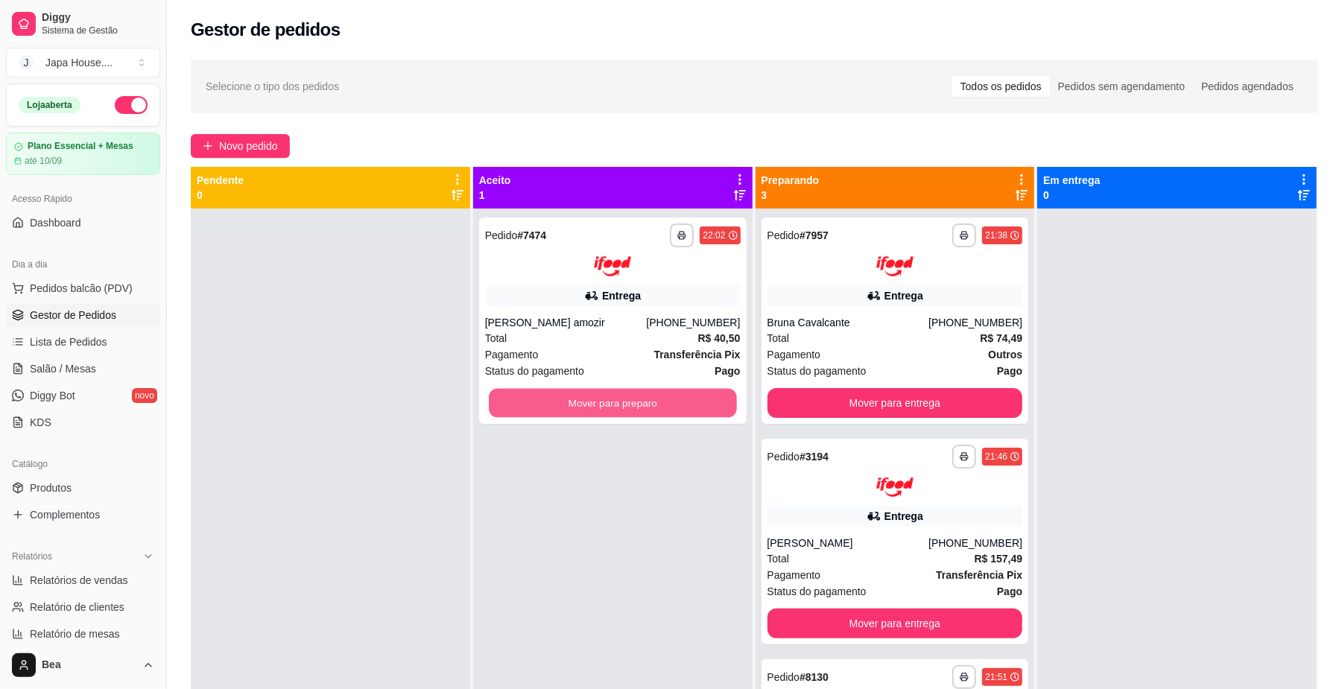
click at [541, 403] on button "Mover para preparo" at bounding box center [612, 402] width 247 height 29
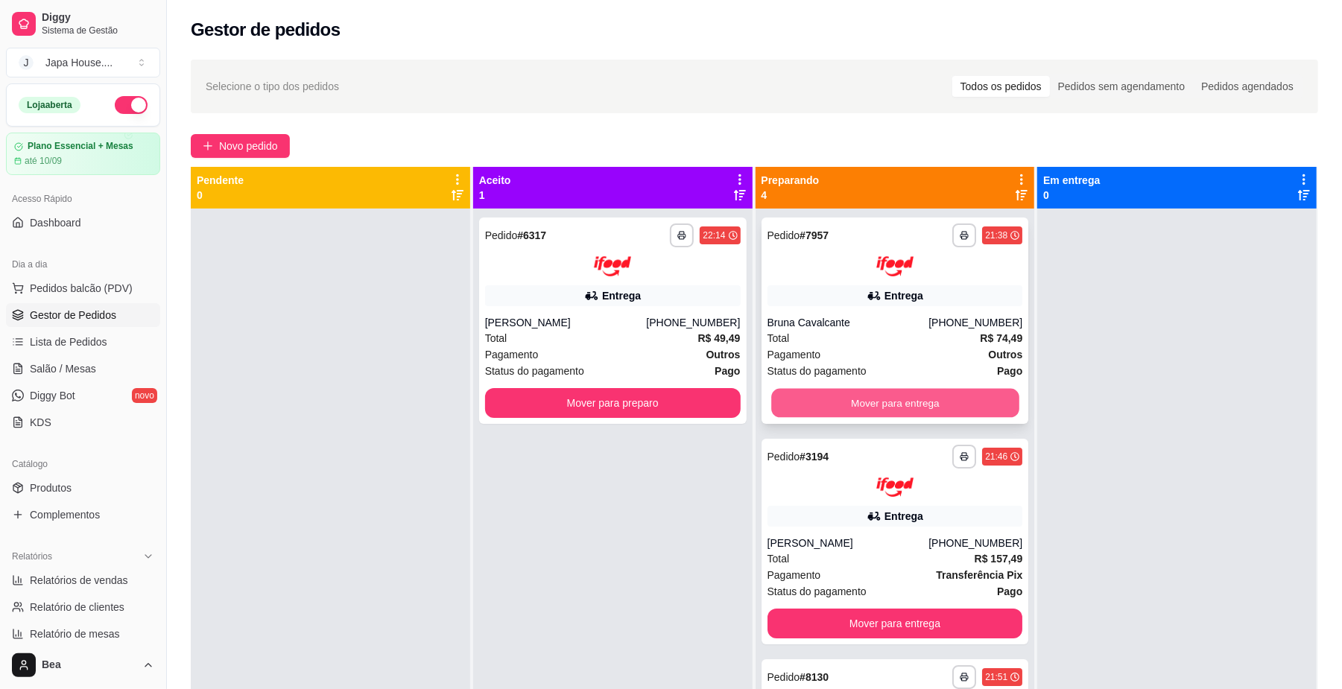
click at [861, 392] on button "Mover para entrega" at bounding box center [894, 402] width 247 height 29
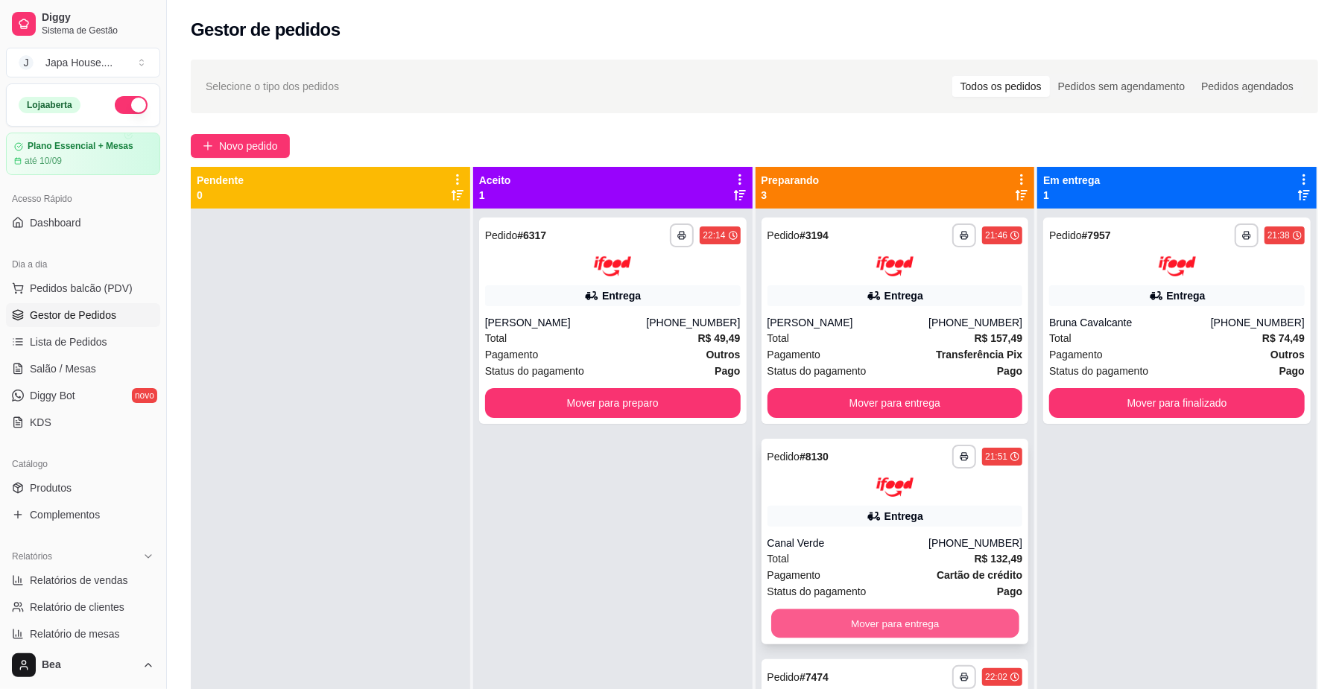
click at [879, 609] on button "Mover para entrega" at bounding box center [894, 623] width 247 height 29
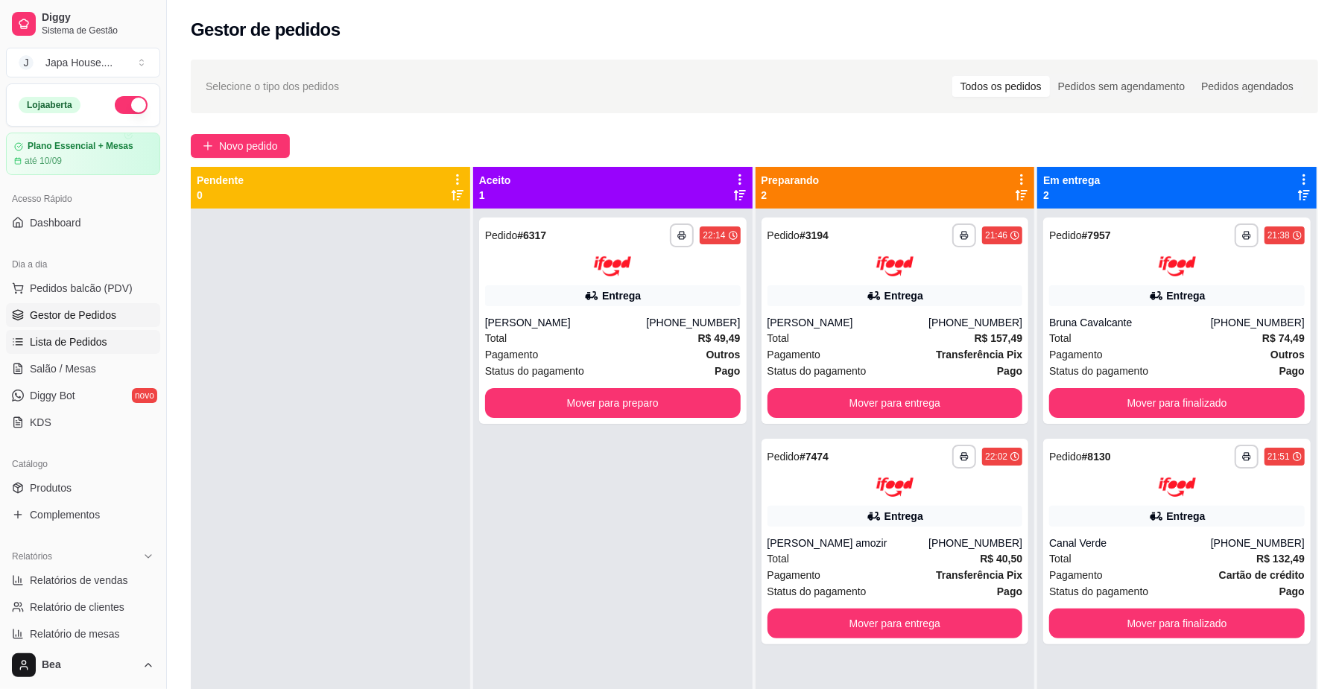
click at [117, 340] on link "Lista de Pedidos" at bounding box center [83, 342] width 154 height 24
click at [69, 343] on span "Lista de Pedidos" at bounding box center [68, 341] width 77 height 15
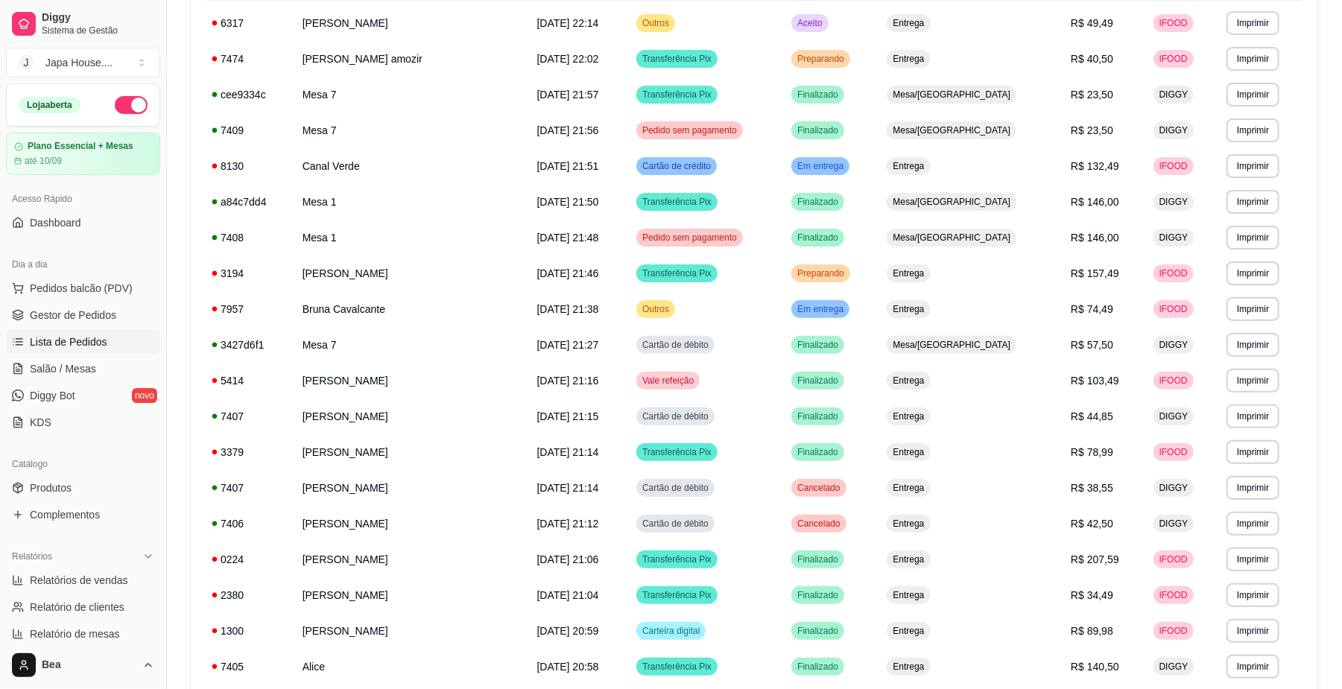
scroll to position [235, 0]
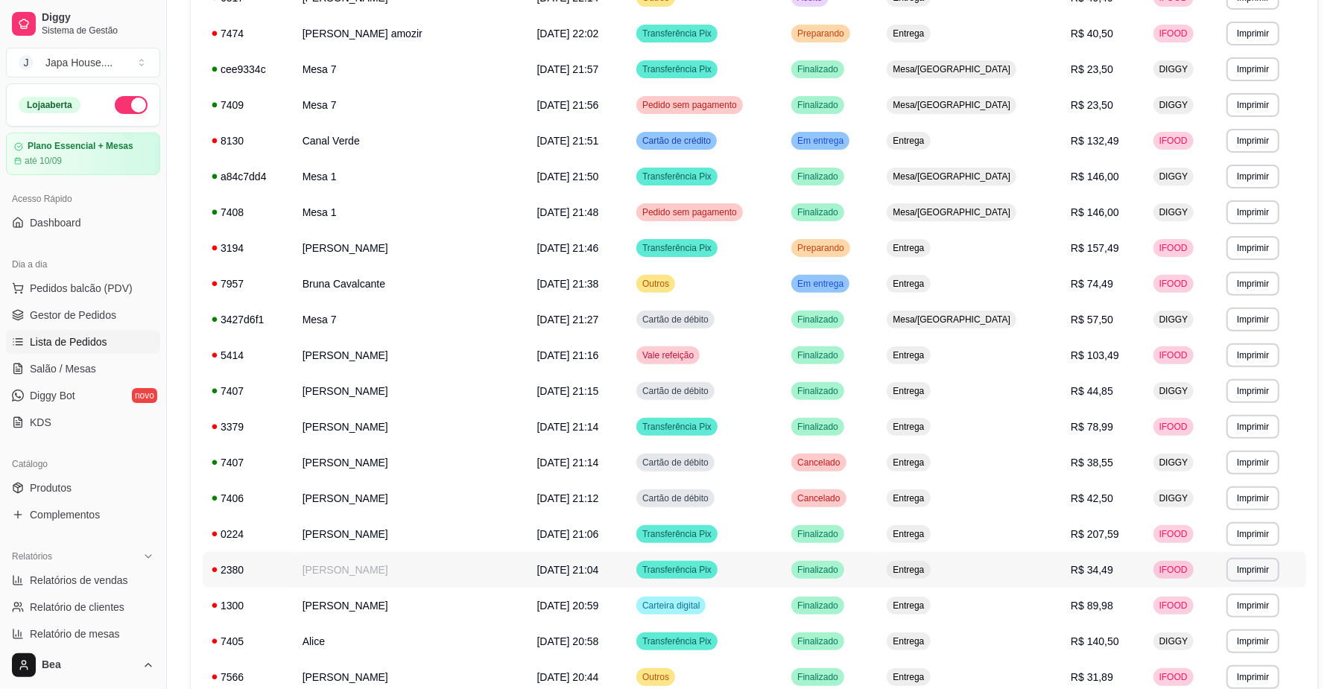
click at [585, 566] on td "[DATE] 21:04" at bounding box center [578, 570] width 100 height 36
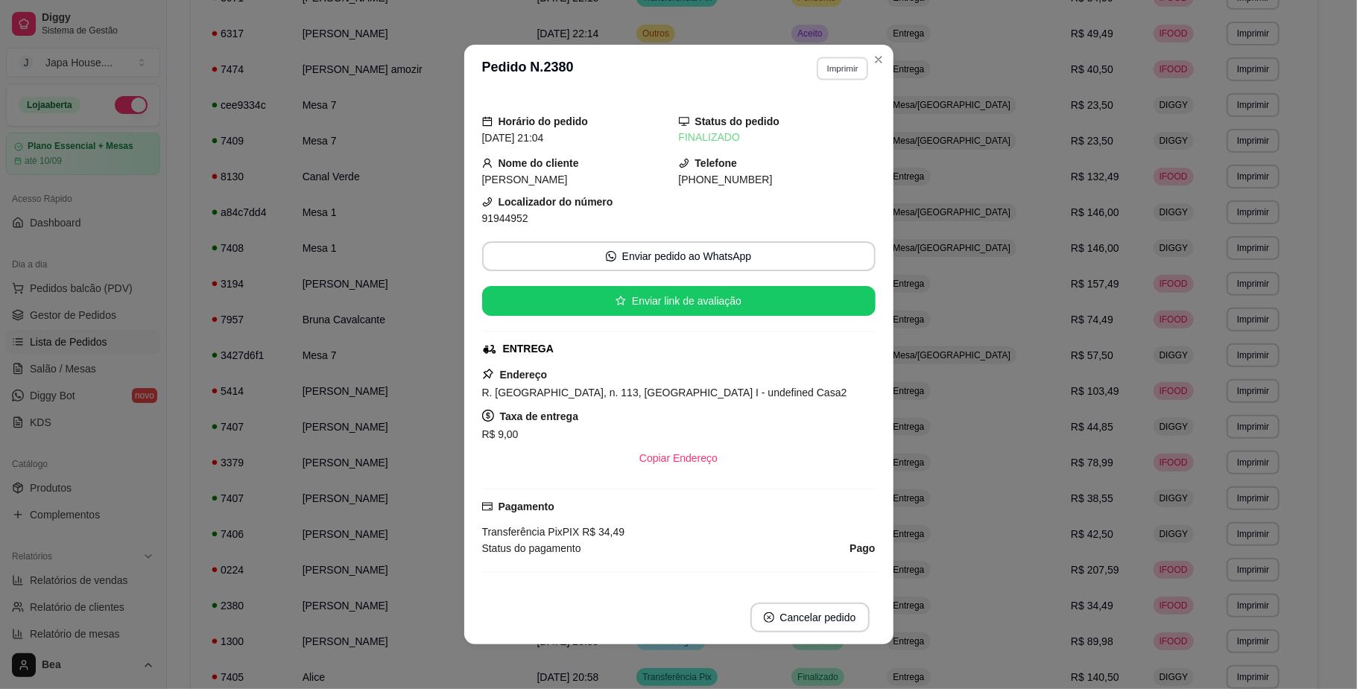
click at [833, 72] on button "Imprimir" at bounding box center [841, 68] width 51 height 23
click at [829, 150] on button "IMPRESSORA" at bounding box center [809, 151] width 108 height 24
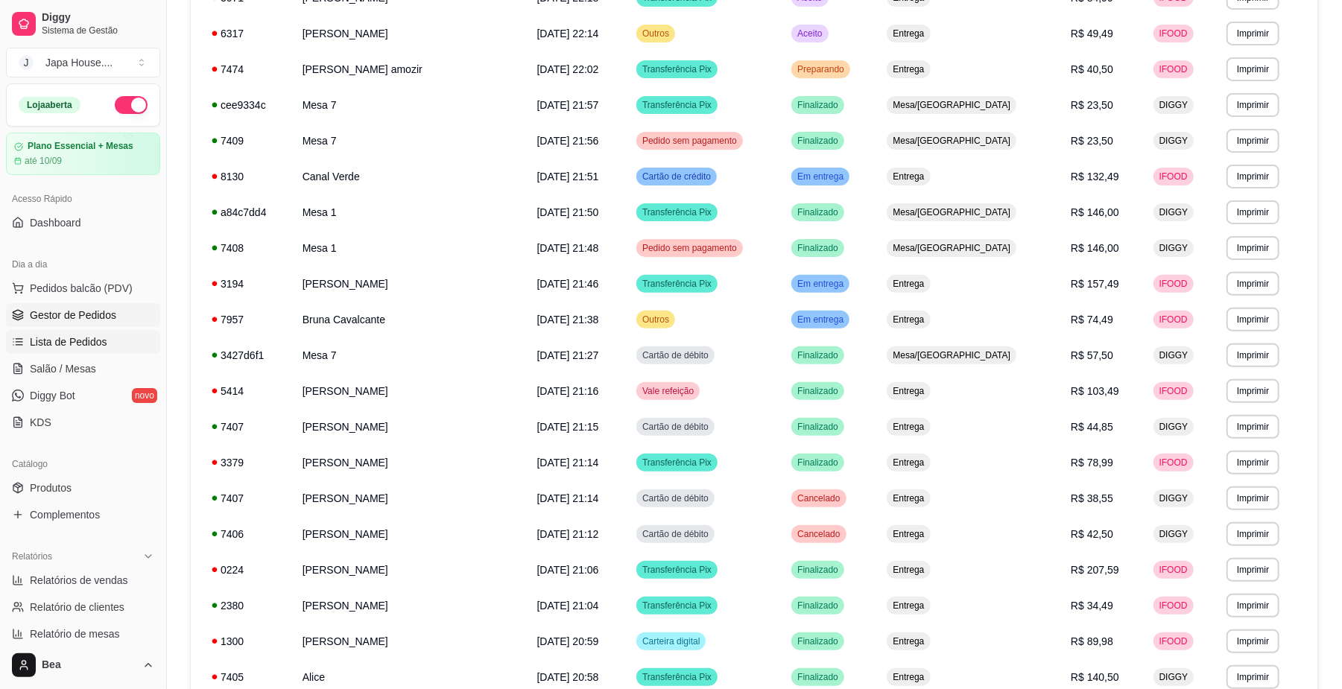
click at [92, 317] on span "Gestor de Pedidos" at bounding box center [73, 315] width 86 height 15
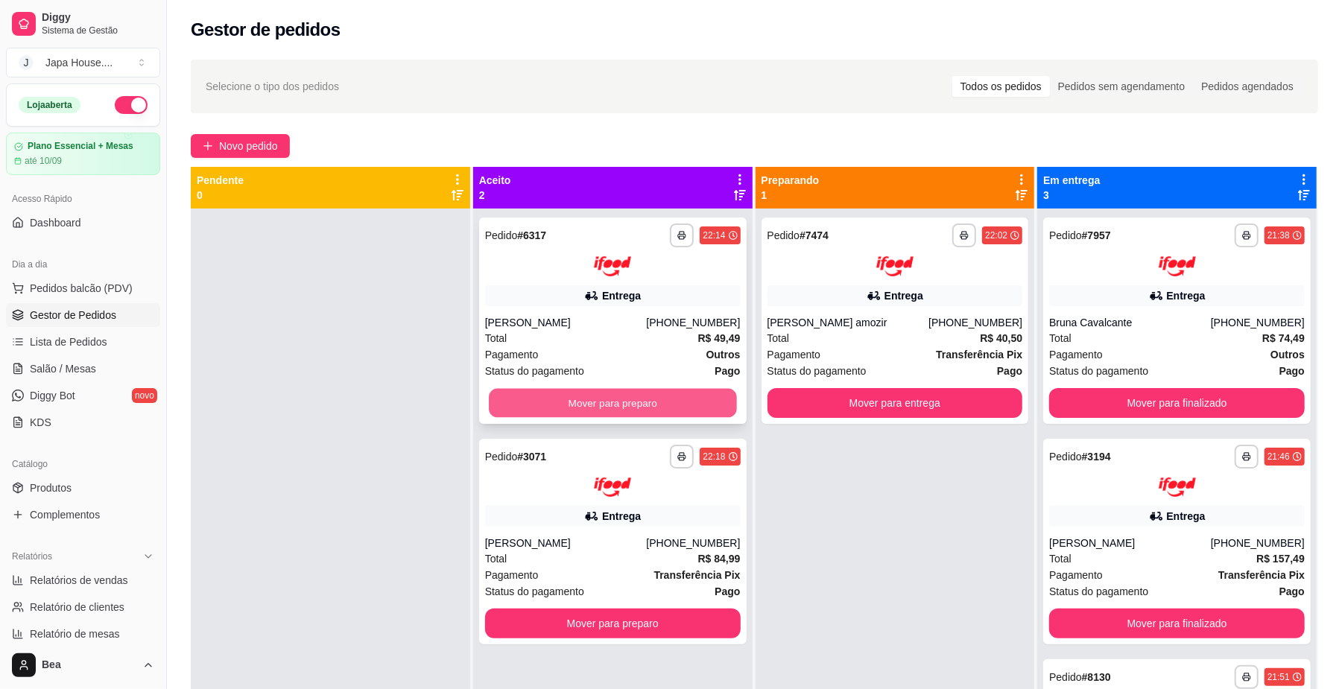
click at [696, 395] on button "Mover para preparo" at bounding box center [612, 402] width 247 height 29
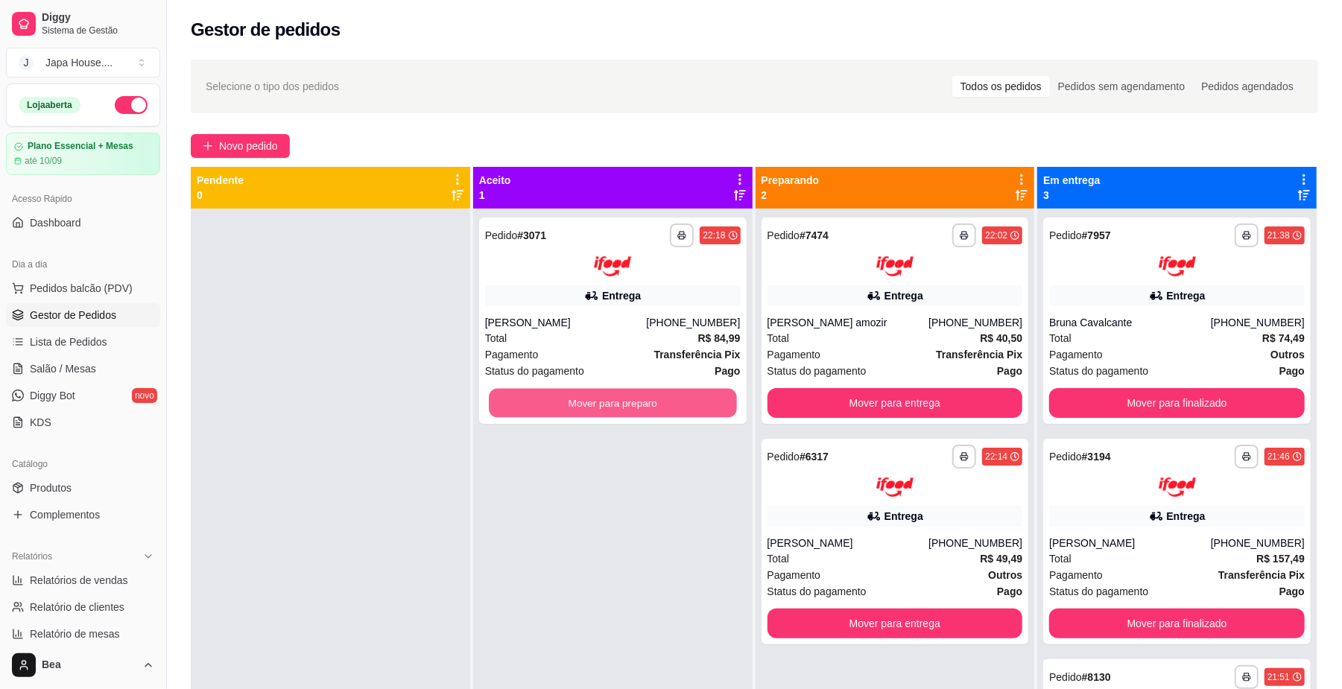
click at [696, 395] on button "Mover para preparo" at bounding box center [612, 402] width 247 height 29
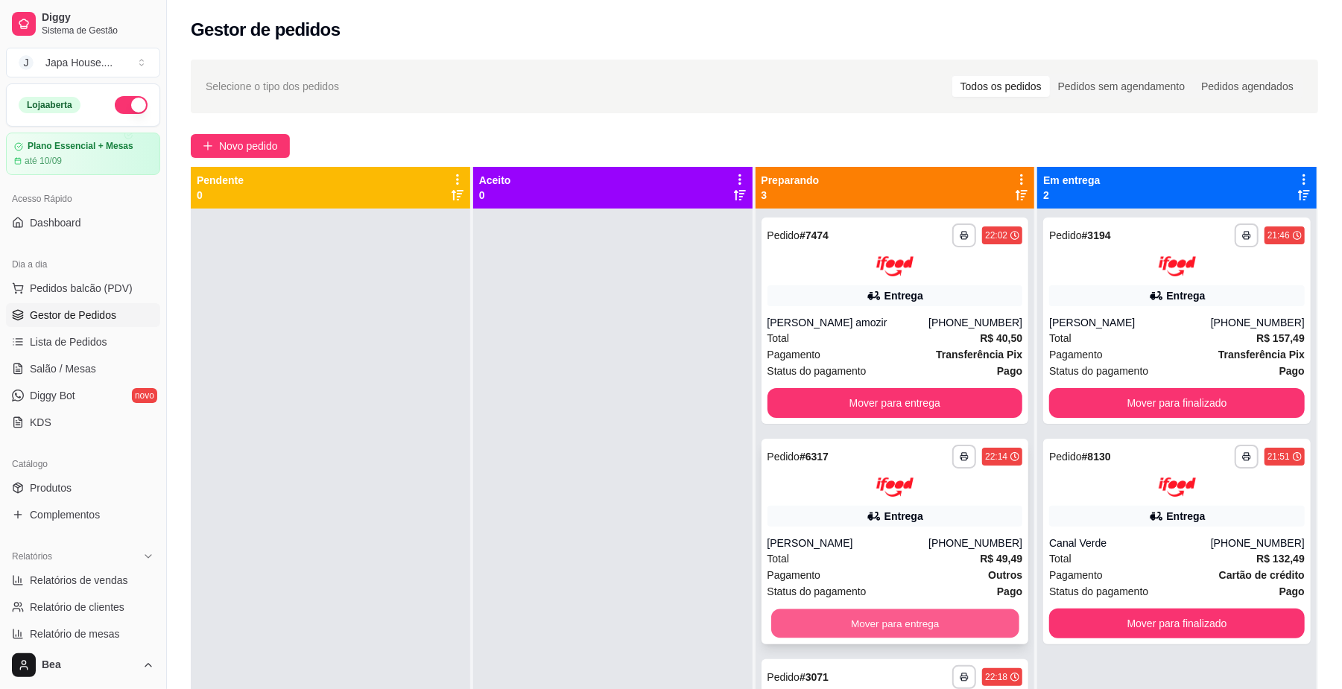
click at [897, 620] on button "Mover para entrega" at bounding box center [894, 623] width 247 height 29
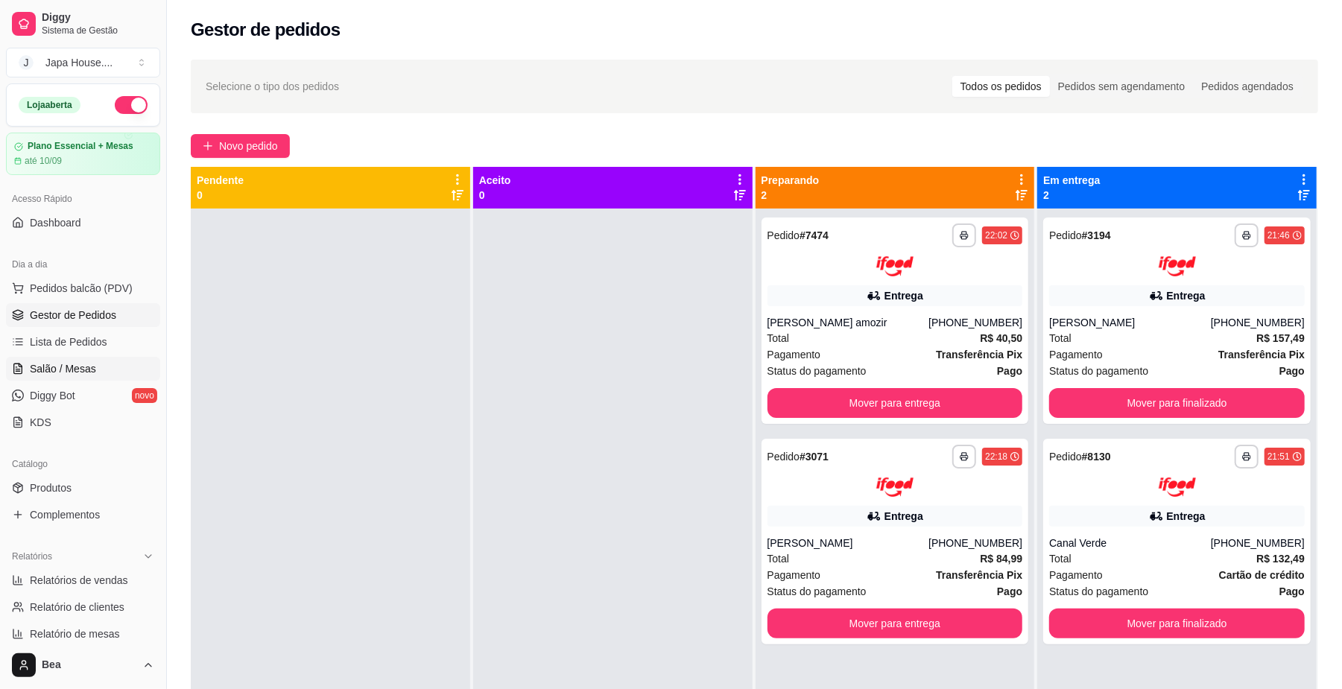
click at [84, 372] on span "Salão / Mesas" at bounding box center [63, 368] width 66 height 15
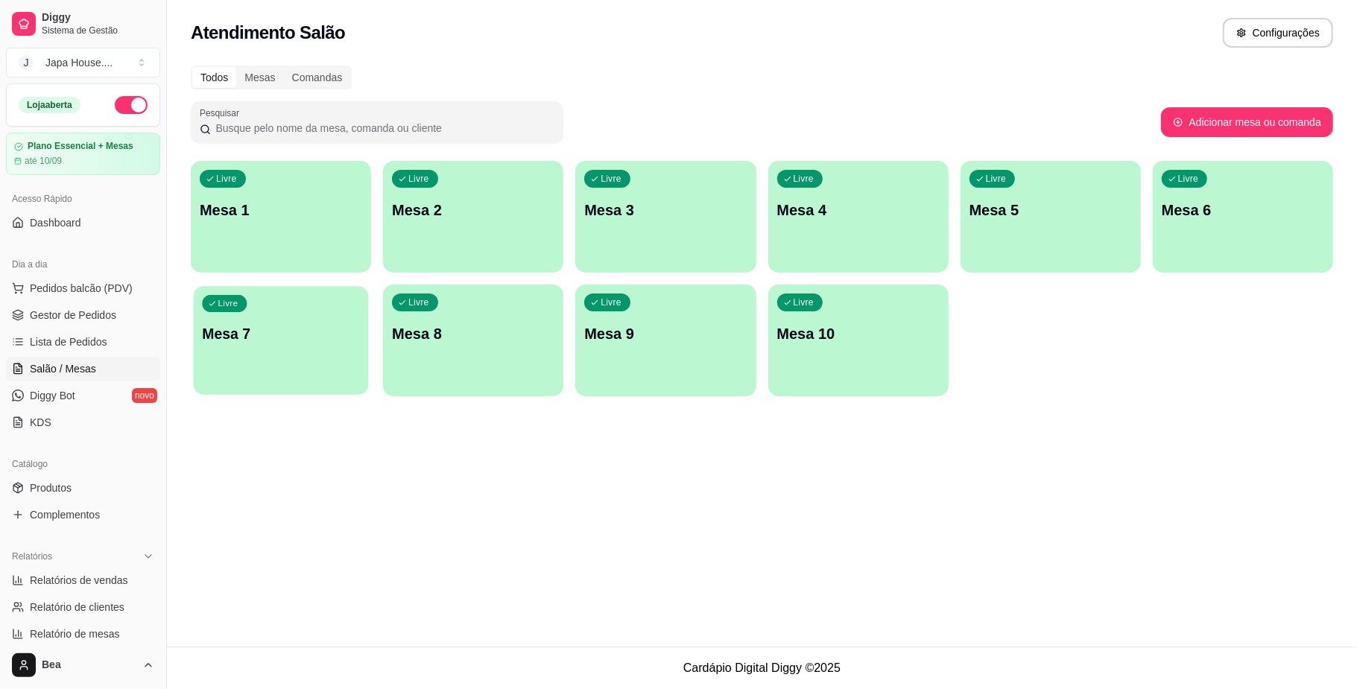
click at [249, 308] on div "Livre Mesa 7" at bounding box center [281, 331] width 175 height 91
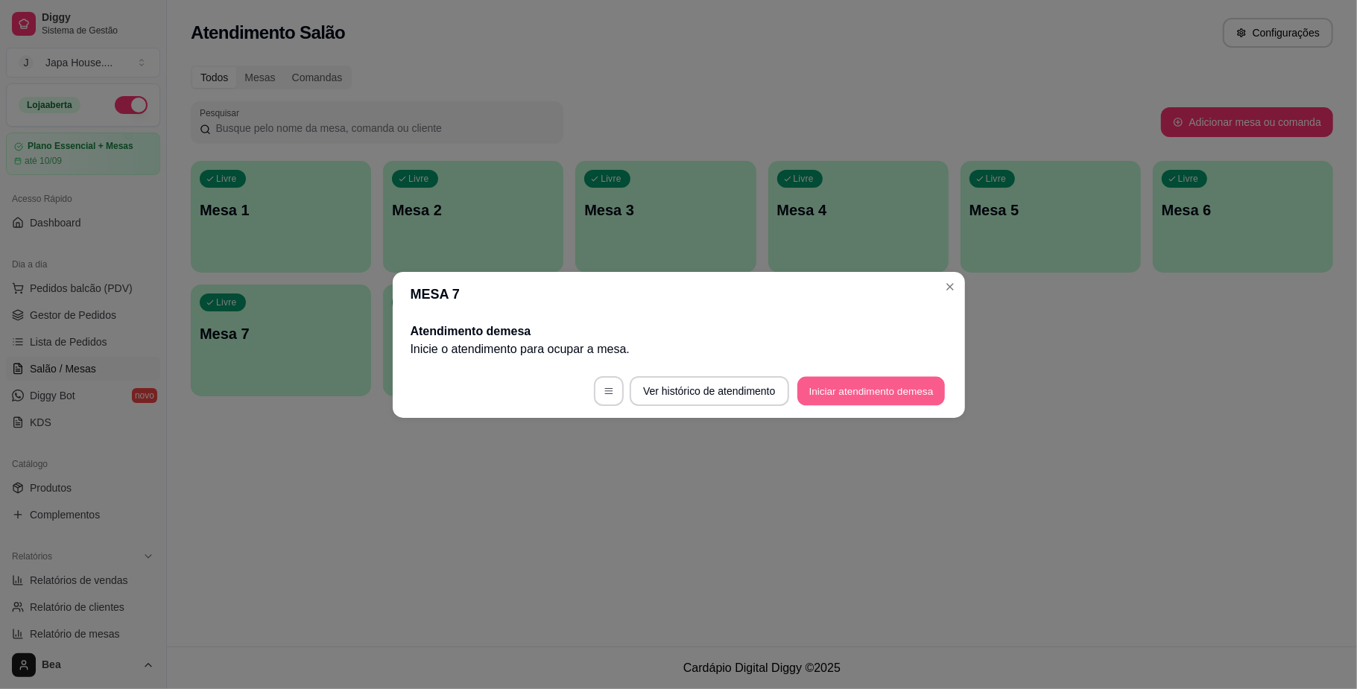
click at [861, 386] on button "Iniciar atendimento de mesa" at bounding box center [870, 390] width 147 height 29
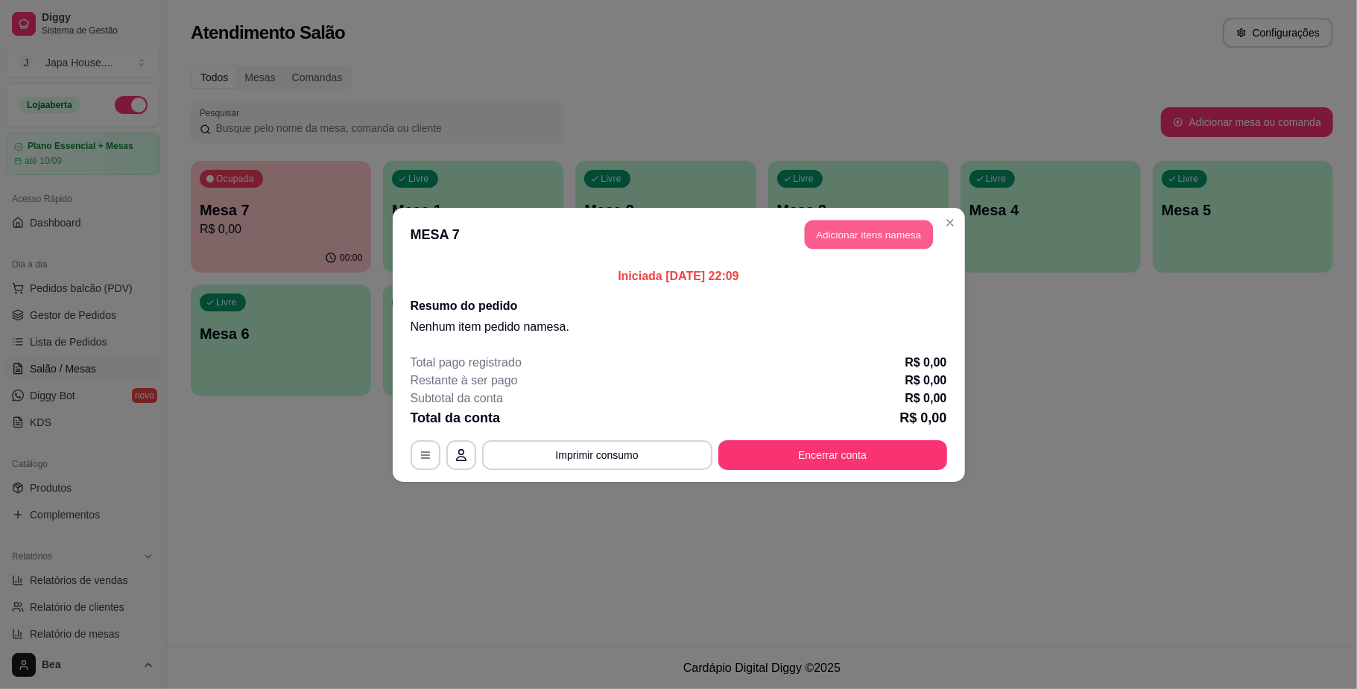
click at [872, 239] on button "Adicionar itens na mesa" at bounding box center [869, 234] width 128 height 29
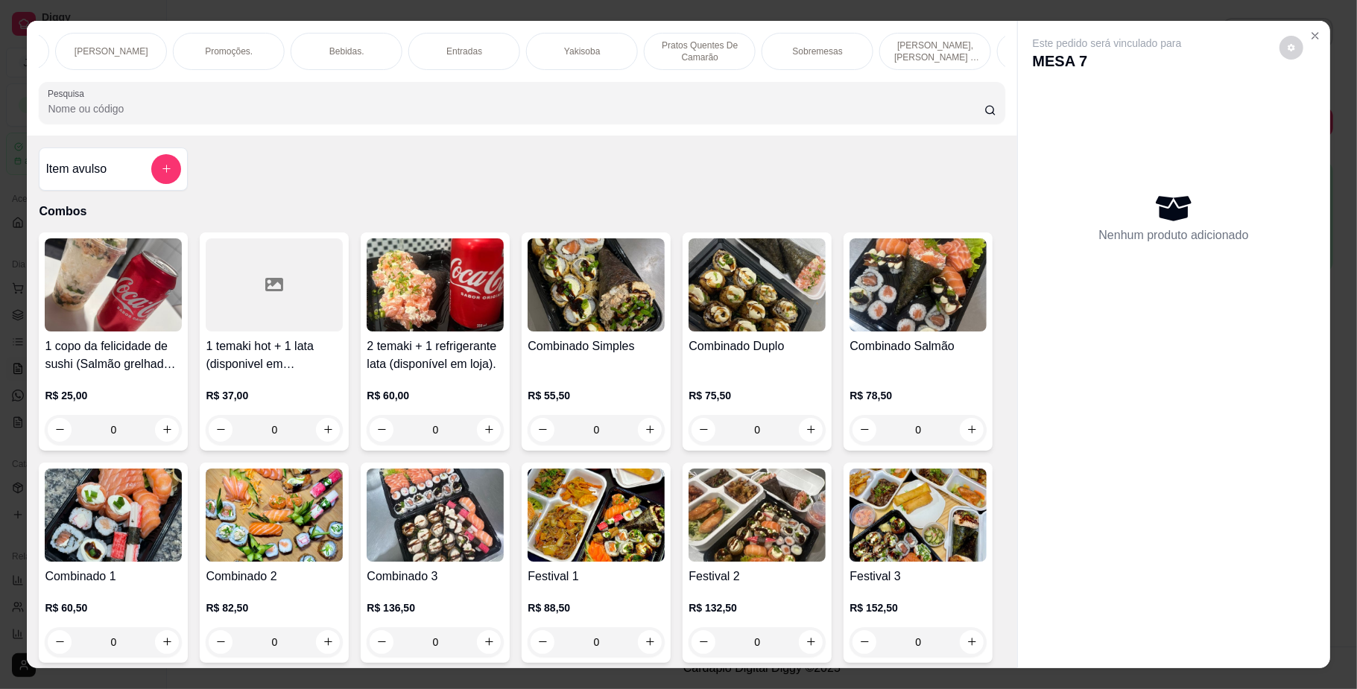
scroll to position [0, 845]
click at [532, 39] on div "Yakisoba" at bounding box center [545, 51] width 112 height 37
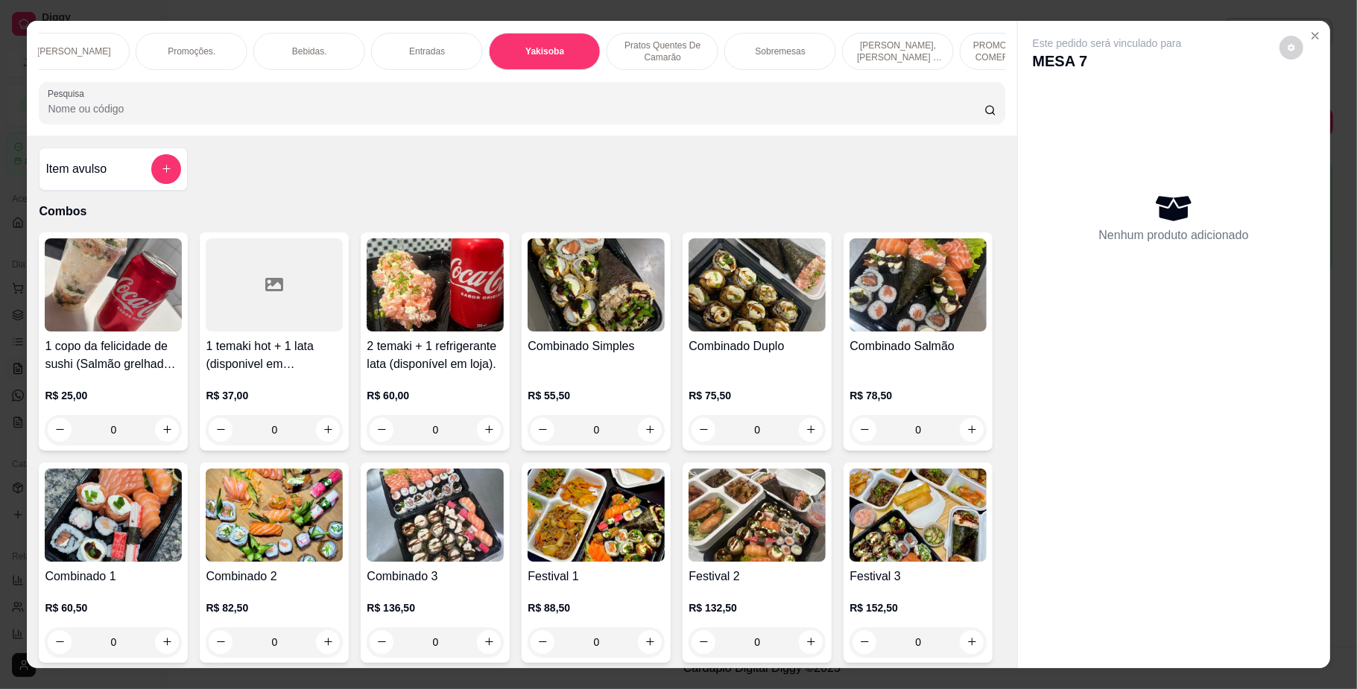
scroll to position [27, 0]
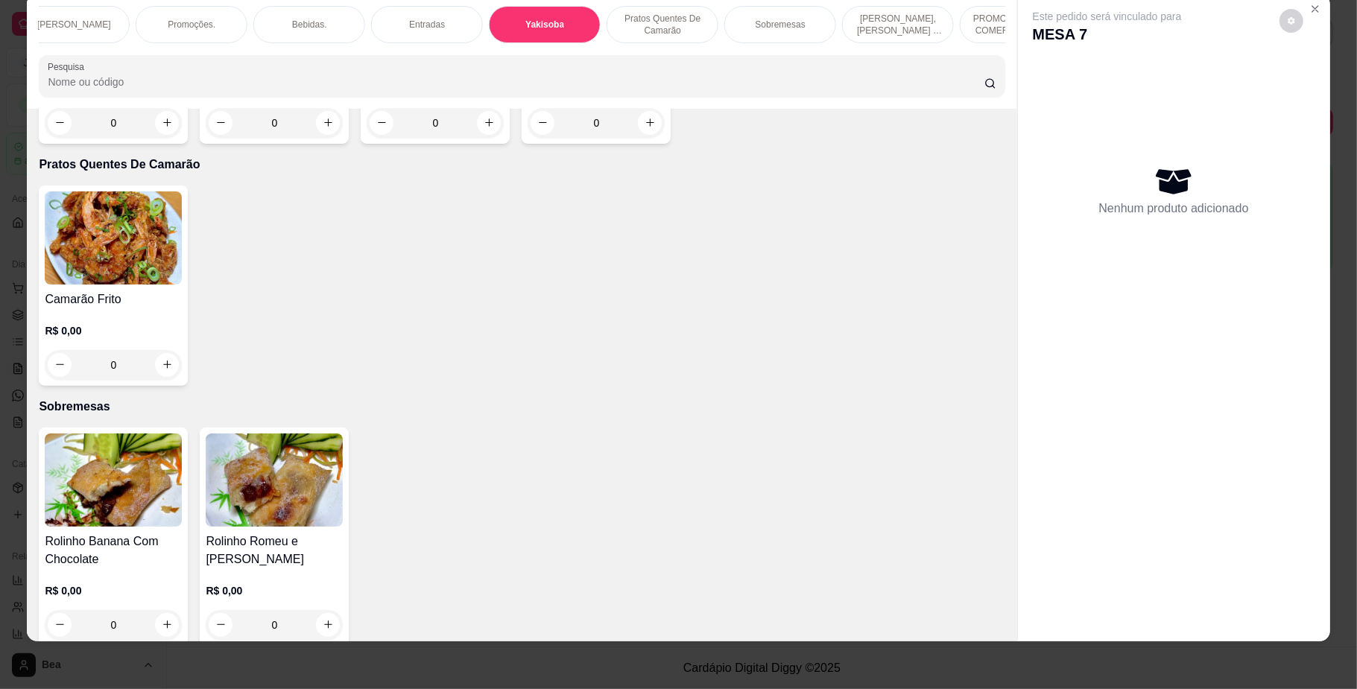
click at [276, 66] on h4 "Yakisoba Especial" at bounding box center [274, 57] width 137 height 18
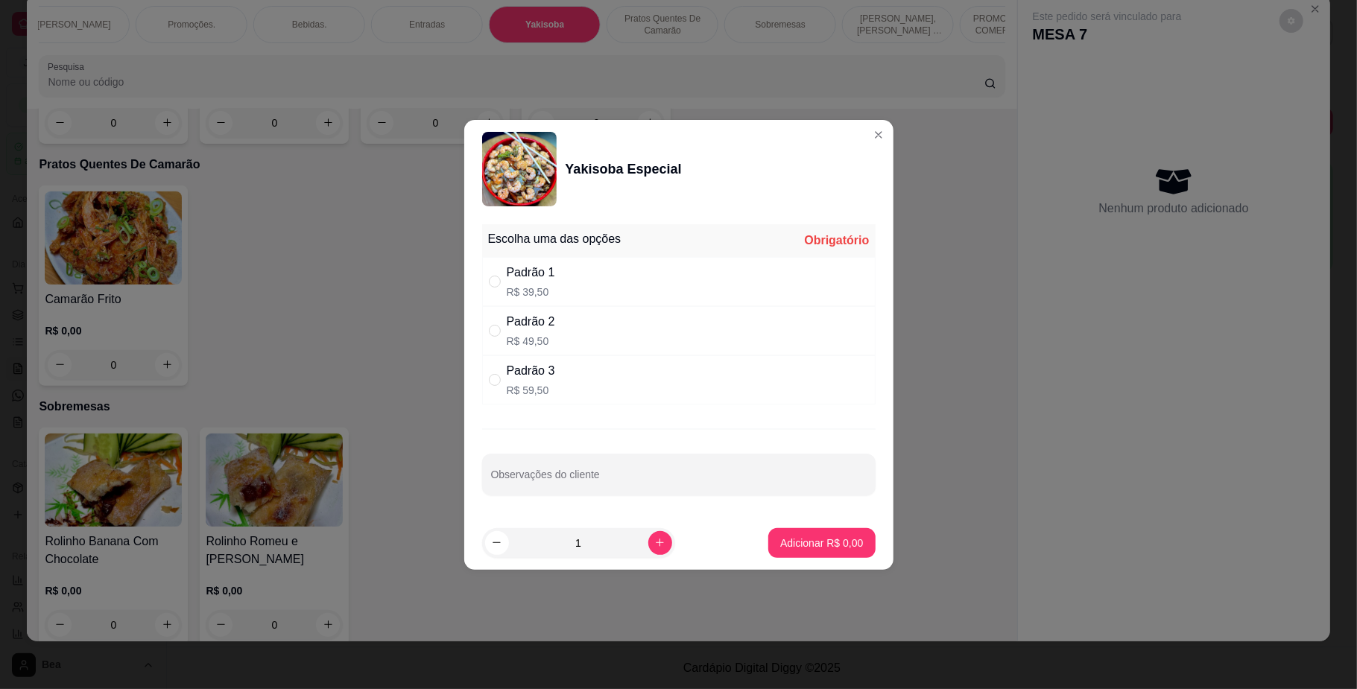
click at [524, 325] on div "Padrão 2" at bounding box center [531, 322] width 48 height 18
radio input "true"
click at [778, 538] on p "Adicionar R$ 49,50" at bounding box center [818, 543] width 86 height 14
type input "1"
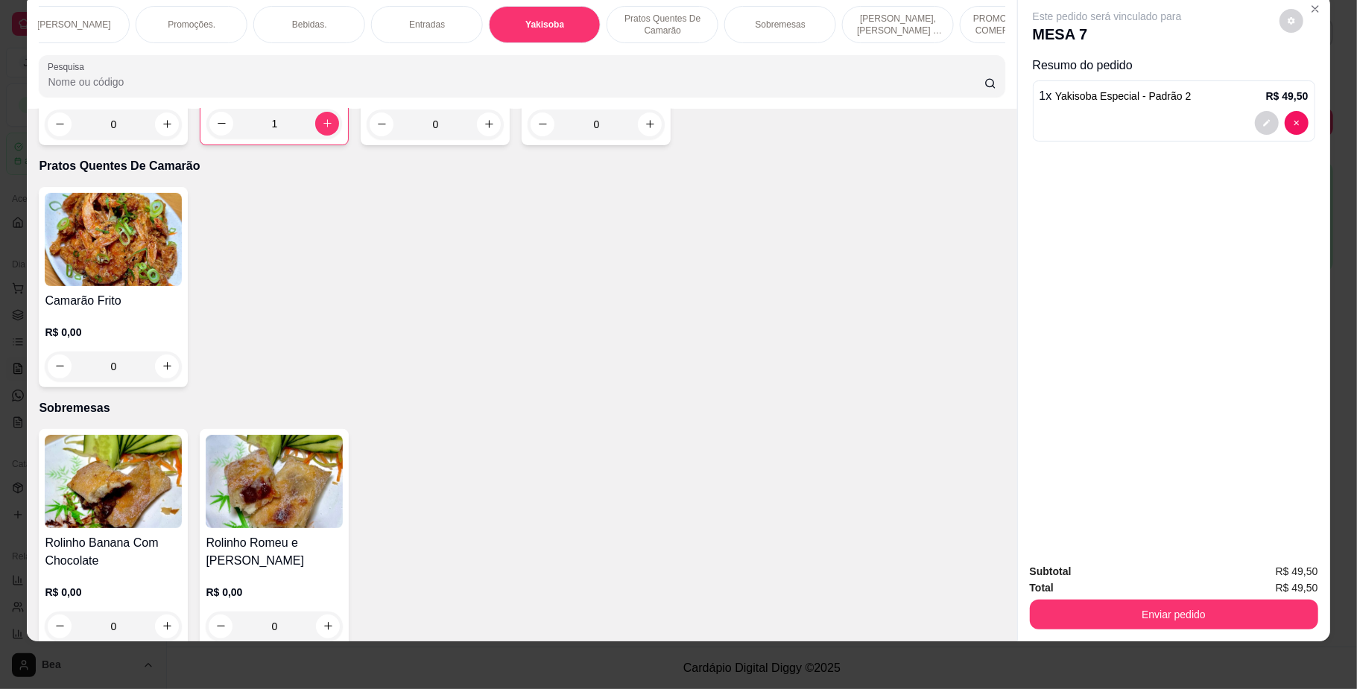
click at [395, 19] on div "Entradas" at bounding box center [427, 24] width 112 height 37
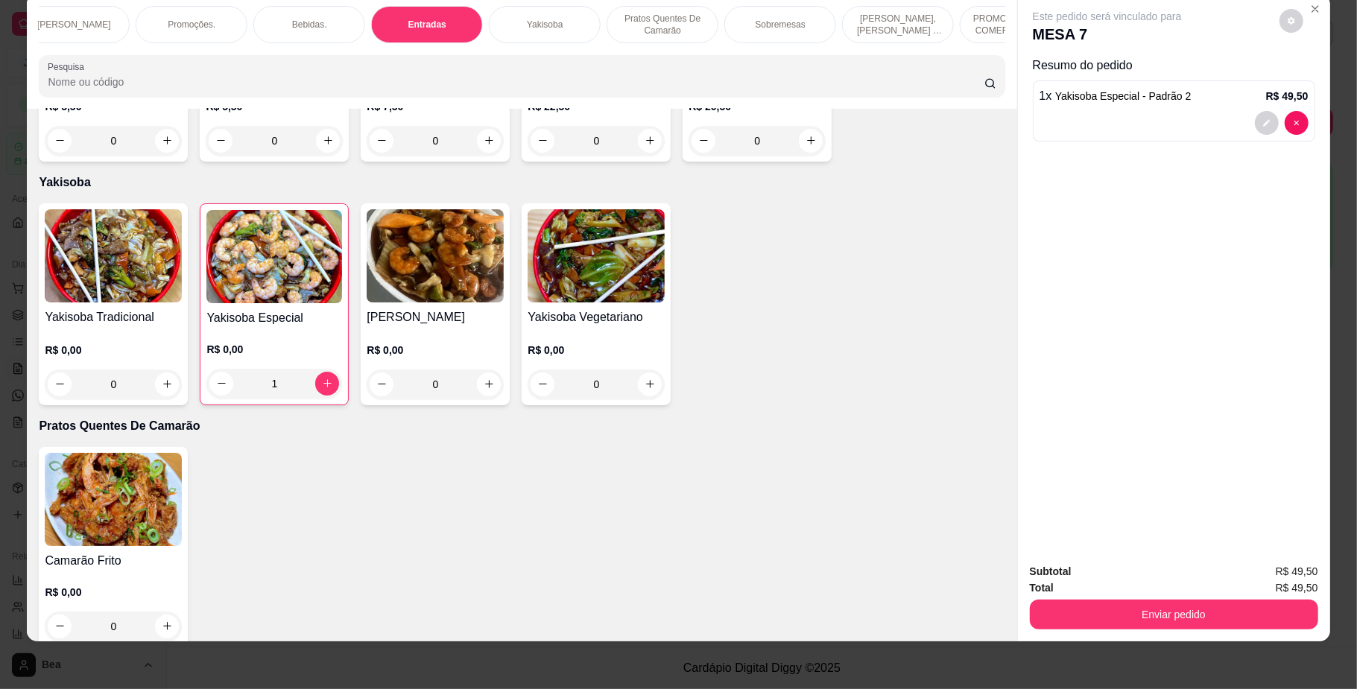
click at [743, 25] on div "Sobremesas" at bounding box center [780, 24] width 112 height 37
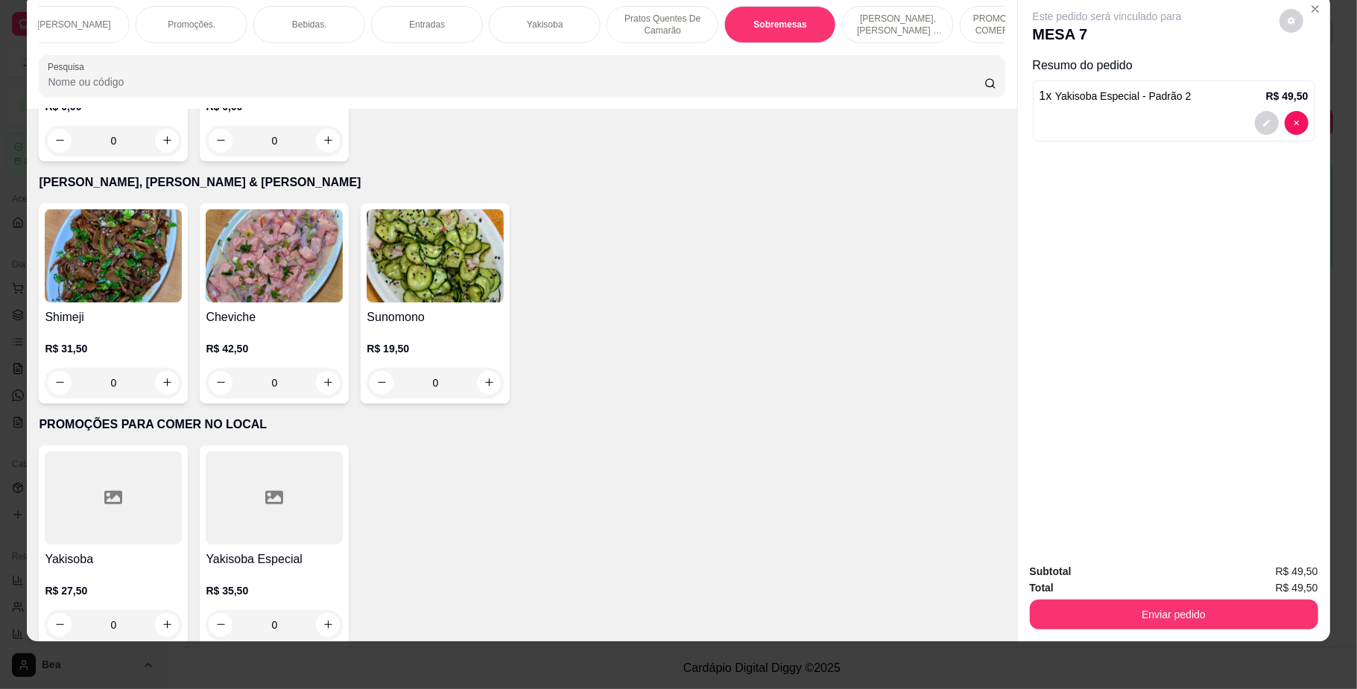
click at [301, 84] on div "Rolinho Romeu e [PERSON_NAME]" at bounding box center [274, 66] width 137 height 36
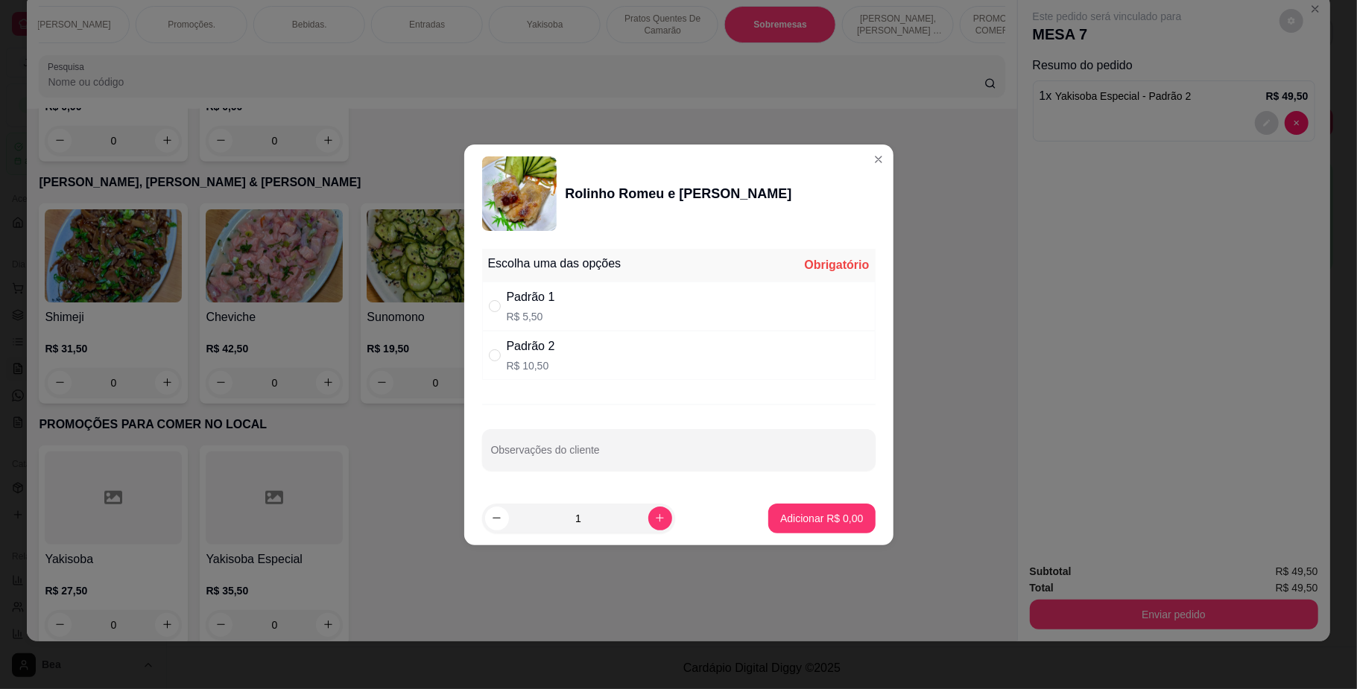
click at [544, 352] on div "Padrão 2" at bounding box center [531, 346] width 48 height 18
radio input "true"
click at [816, 524] on p "Adicionar R$ 10,50" at bounding box center [818, 518] width 86 height 14
type input "1"
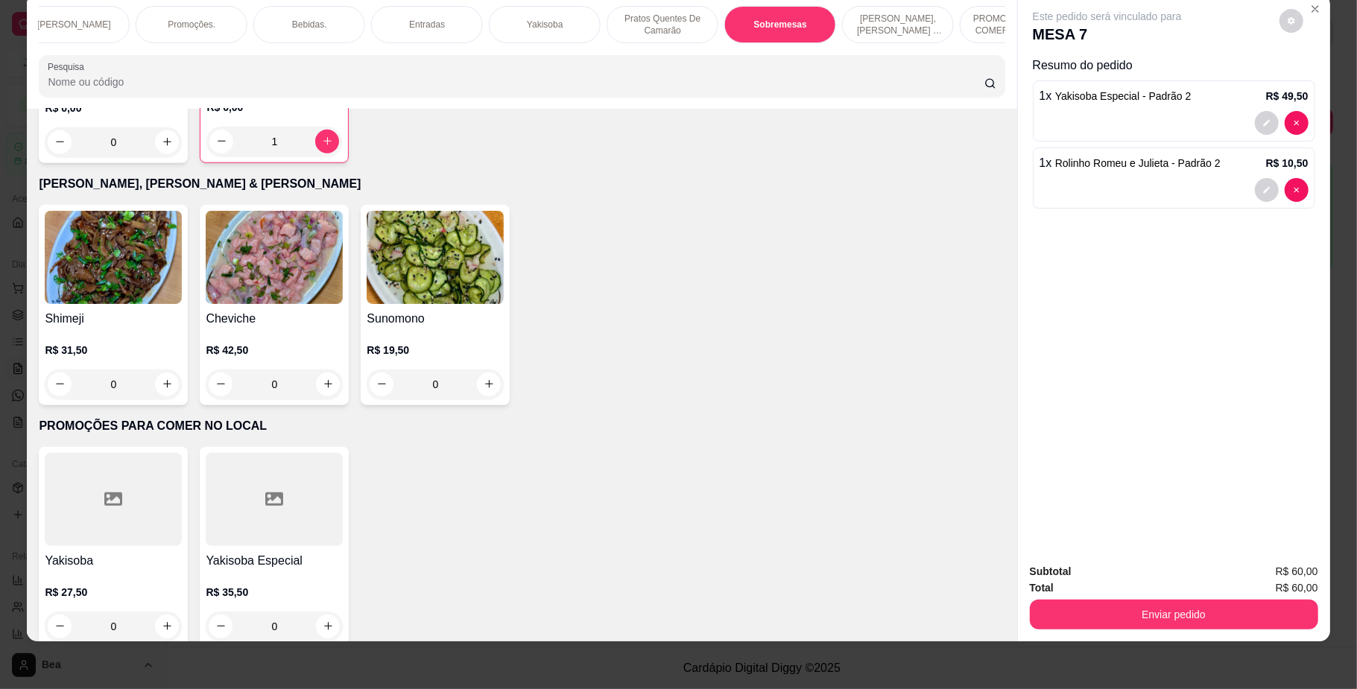
scroll to position [0, 0]
click at [232, 16] on div "Temakis." at bounding box center [212, 24] width 112 height 37
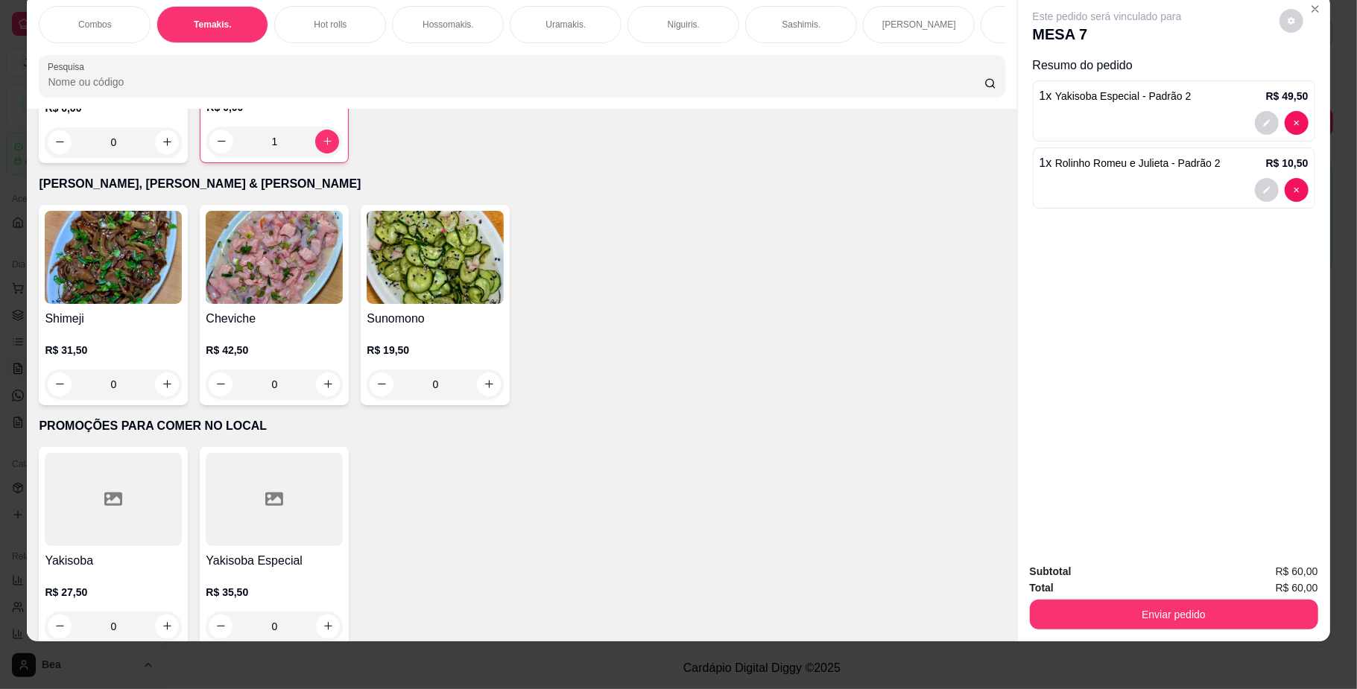
scroll to position [752, 0]
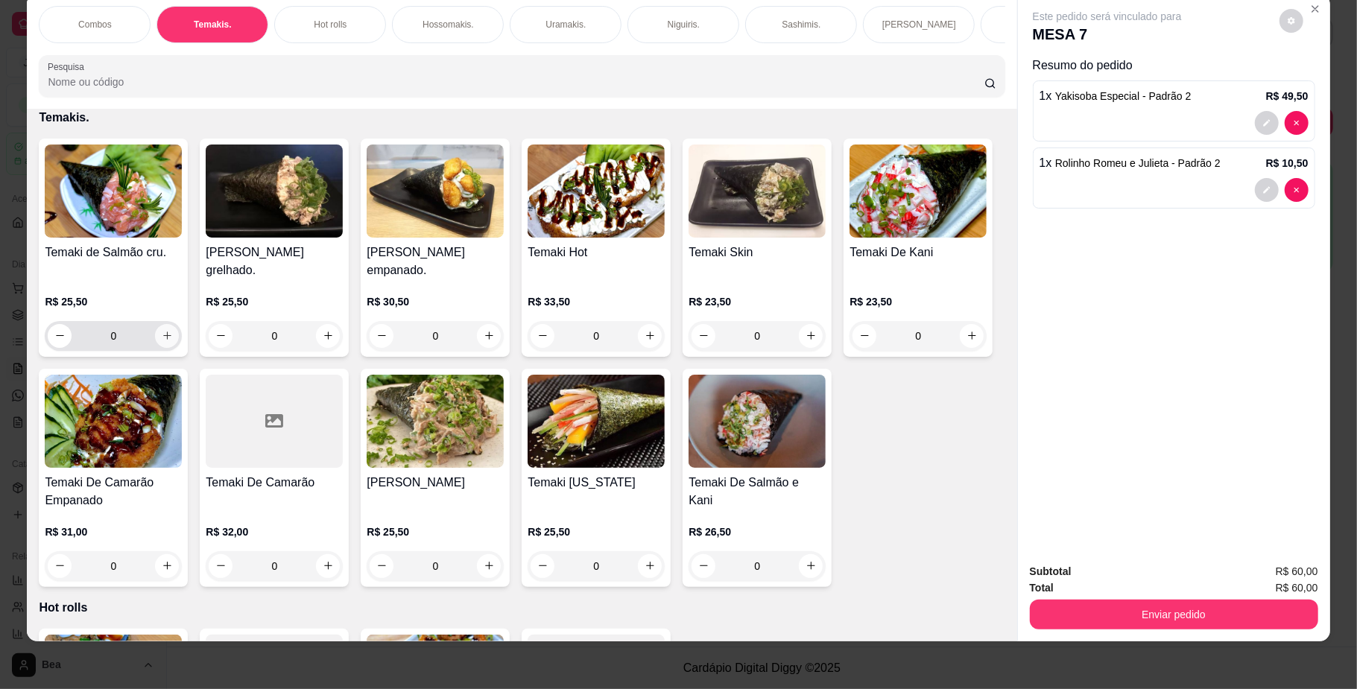
click at [155, 344] on button "increase-product-quantity" at bounding box center [167, 336] width 24 height 24
type input "1"
click at [338, 21] on p "Hot rolls" at bounding box center [330, 25] width 33 height 12
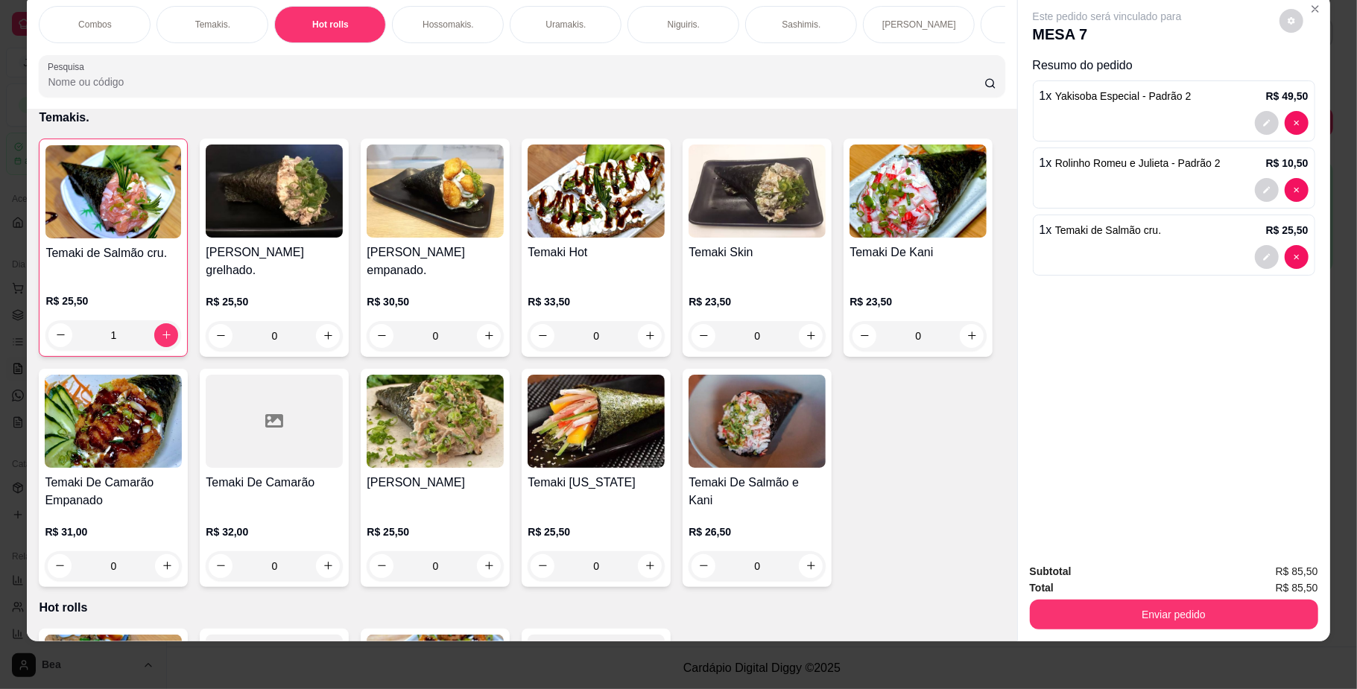
scroll to position [1455, 0]
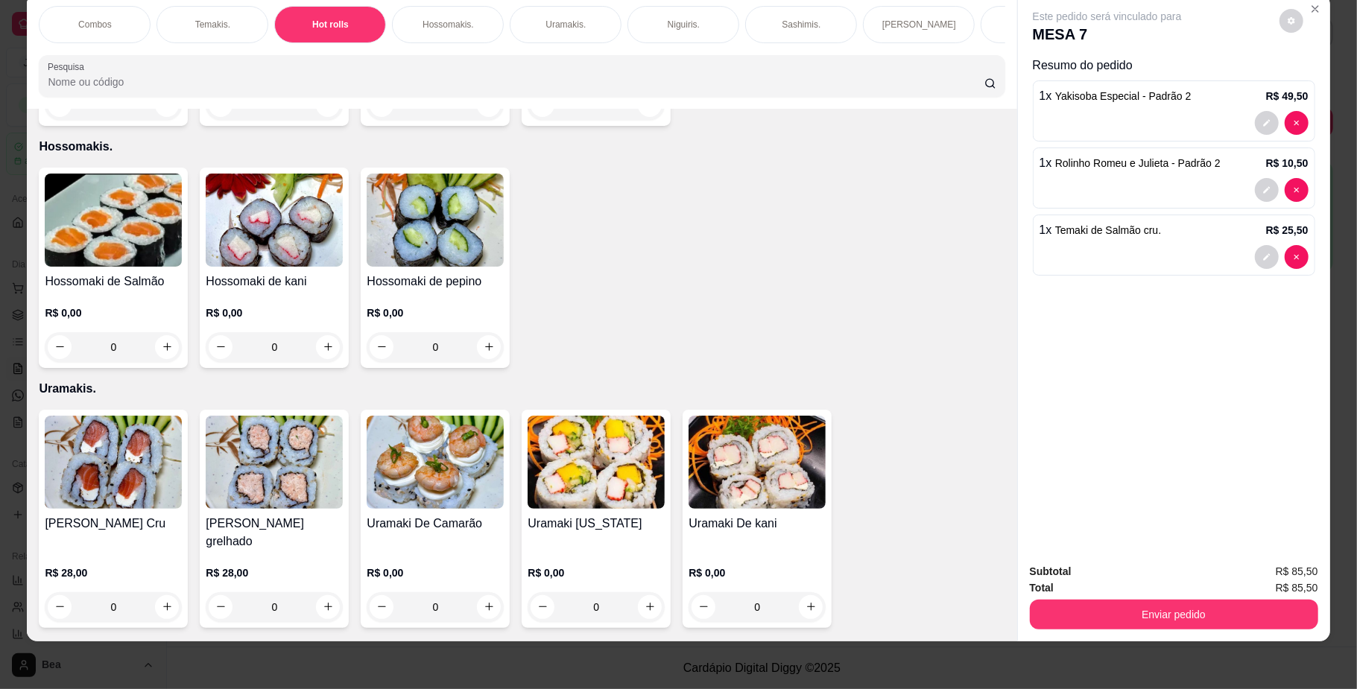
click at [255, 126] on div "Hot Roll De Banana R$ 0,00 0" at bounding box center [274, 26] width 149 height 200
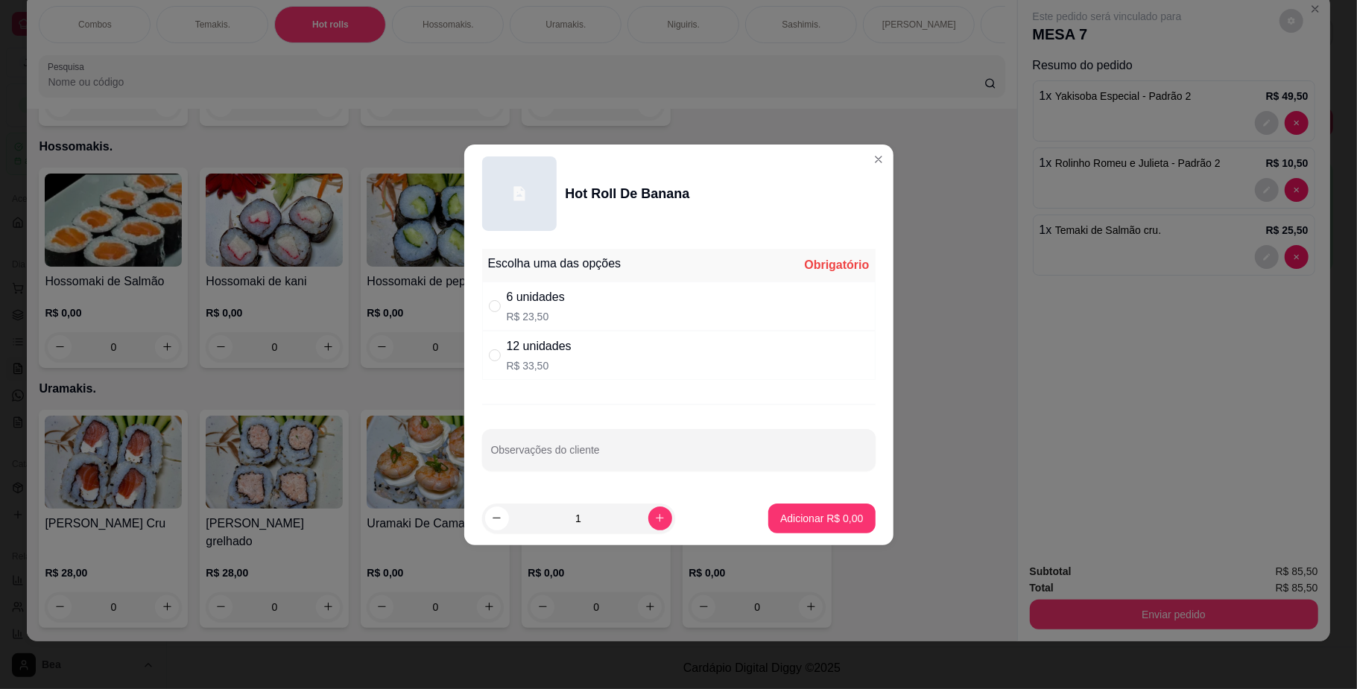
click at [535, 307] on div "6 unidades R$ 23,50" at bounding box center [536, 306] width 58 height 36
radio input "true"
click at [832, 522] on p "Adicionar R$ 23,50" at bounding box center [818, 518] width 89 height 15
type input "1"
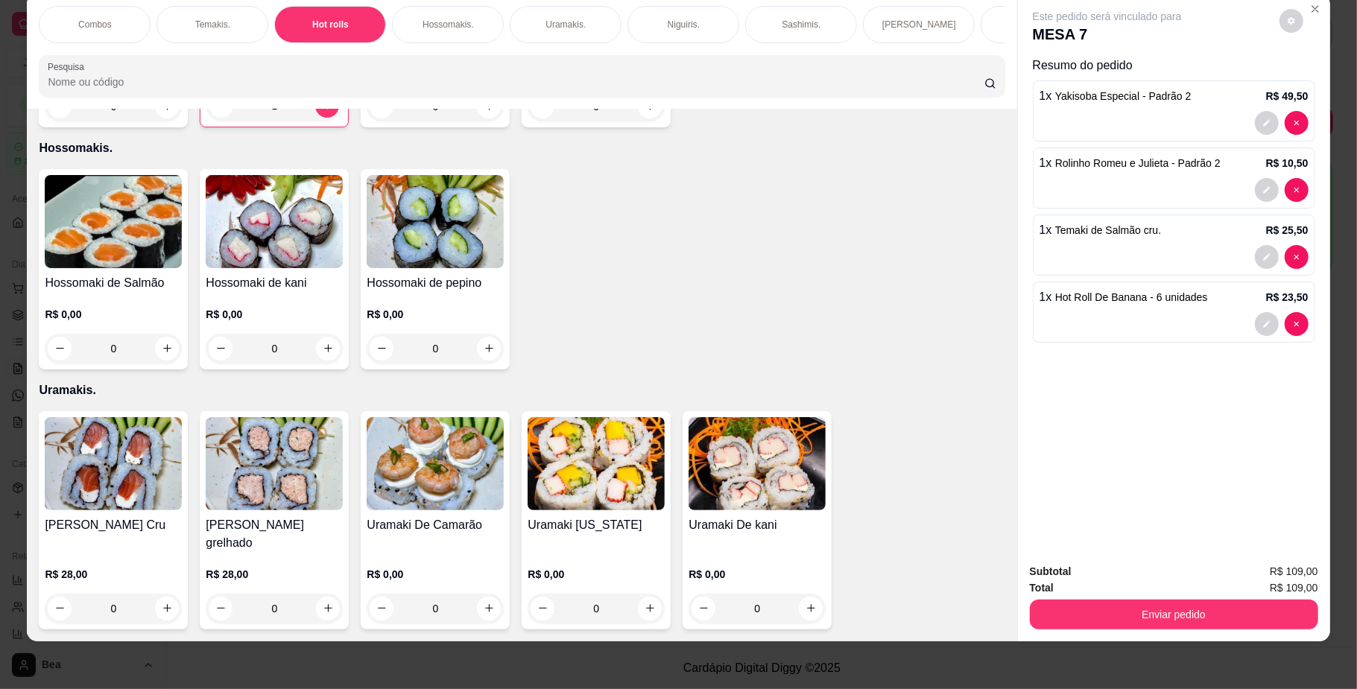
scroll to position [0, 845]
click at [311, 28] on p "Bebidas." at bounding box center [309, 25] width 35 height 12
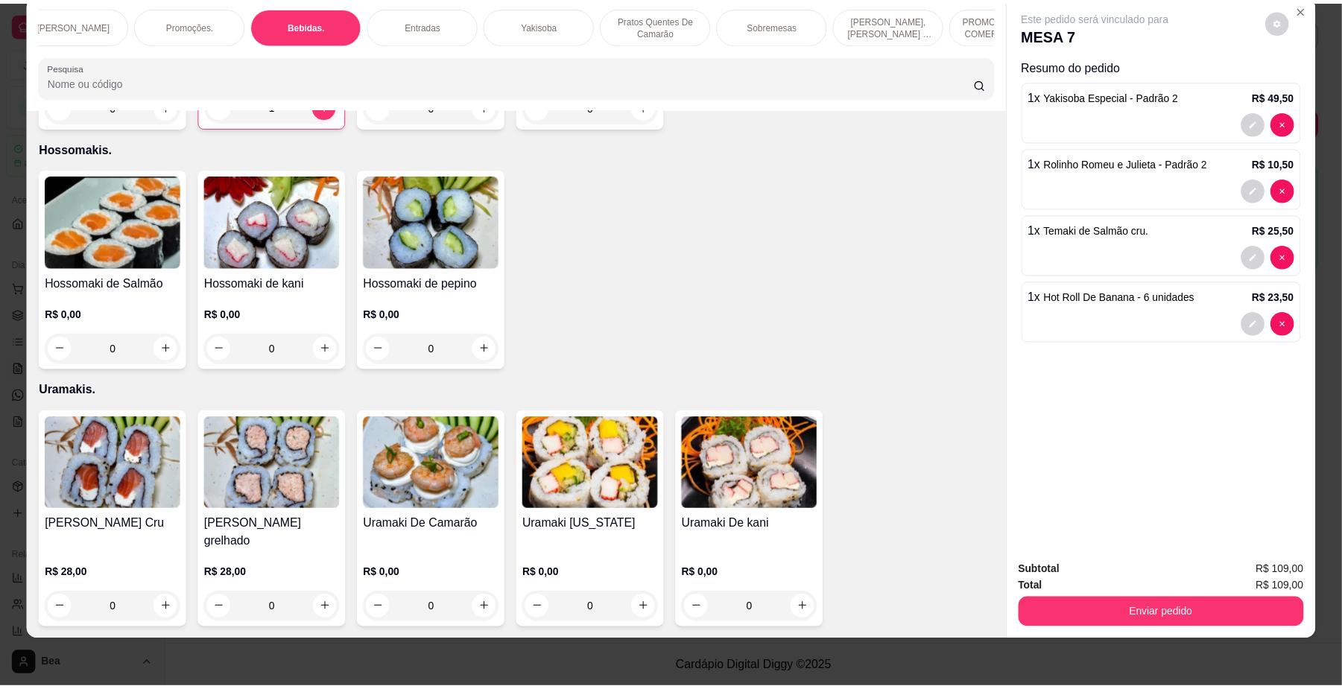
scroll to position [3205, 0]
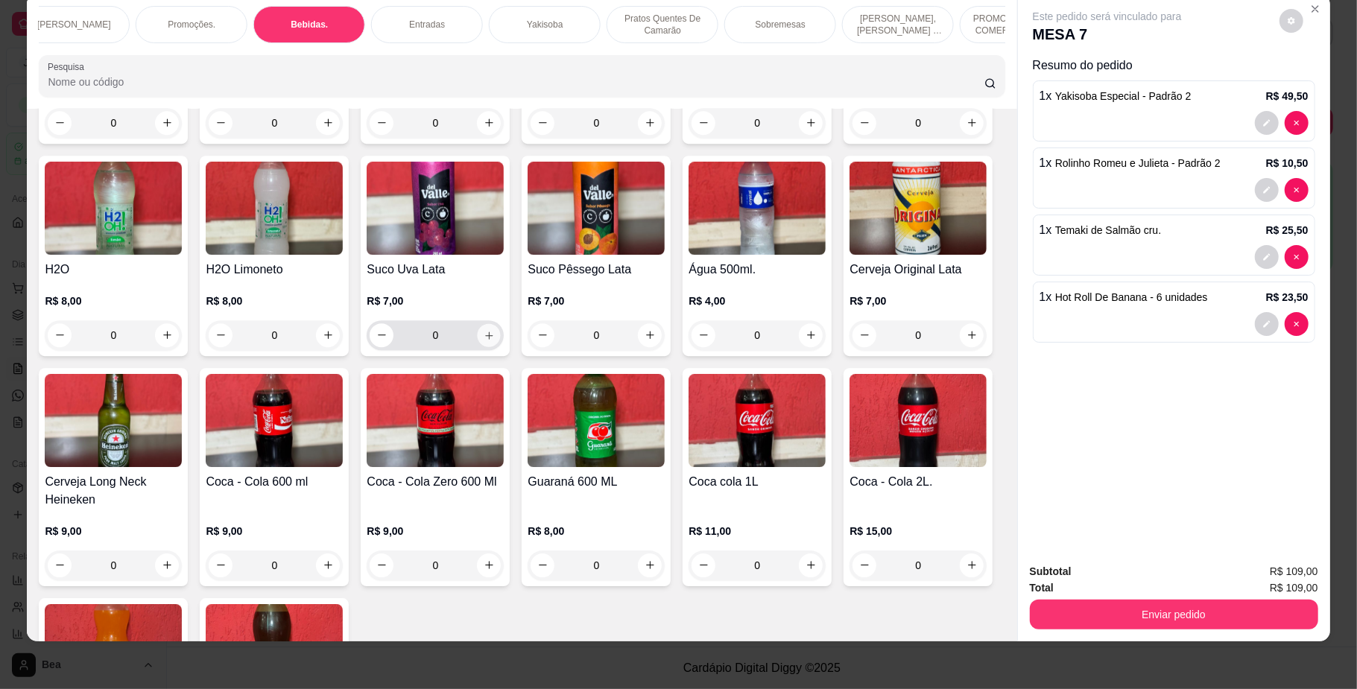
click at [495, 340] on icon "increase-product-quantity" at bounding box center [488, 334] width 11 height 11
type input "1"
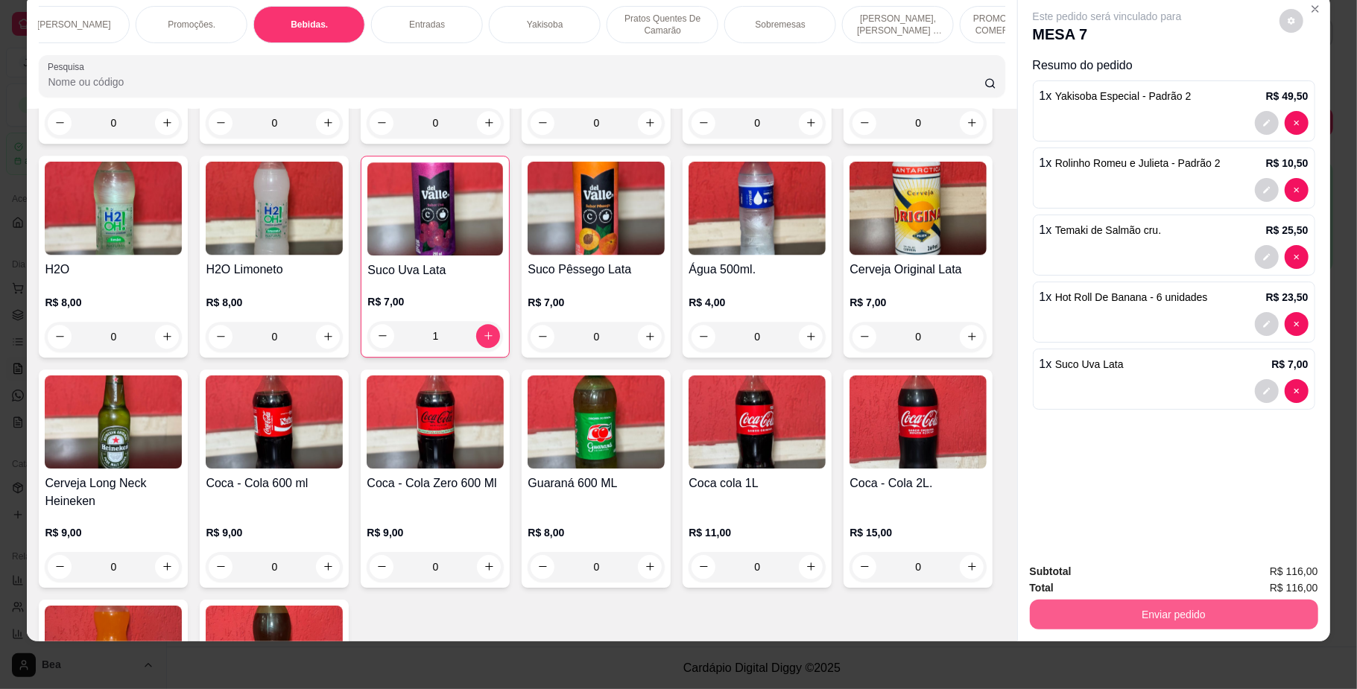
click at [1160, 617] on button "Enviar pedido" at bounding box center [1174, 615] width 288 height 30
click at [1148, 580] on button "Não registrar e enviar pedido" at bounding box center [1122, 578] width 150 height 28
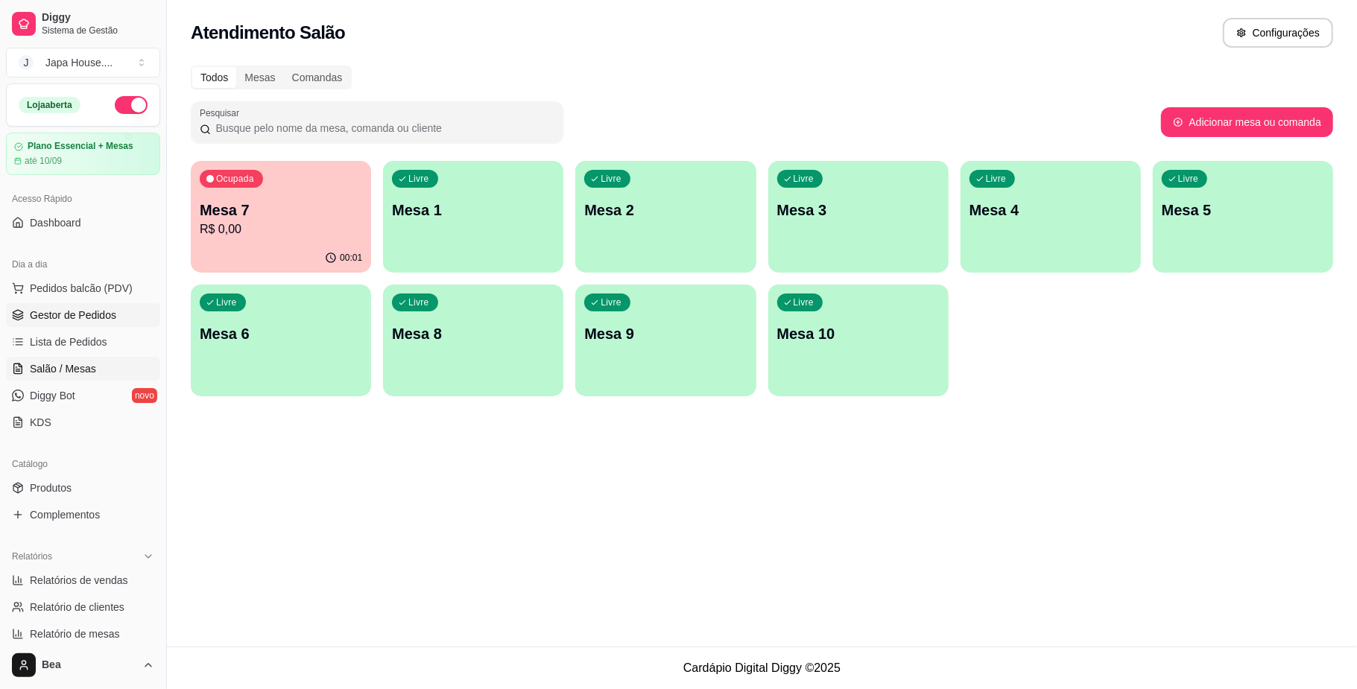
click at [77, 316] on span "Gestor de Pedidos" at bounding box center [73, 315] width 86 height 15
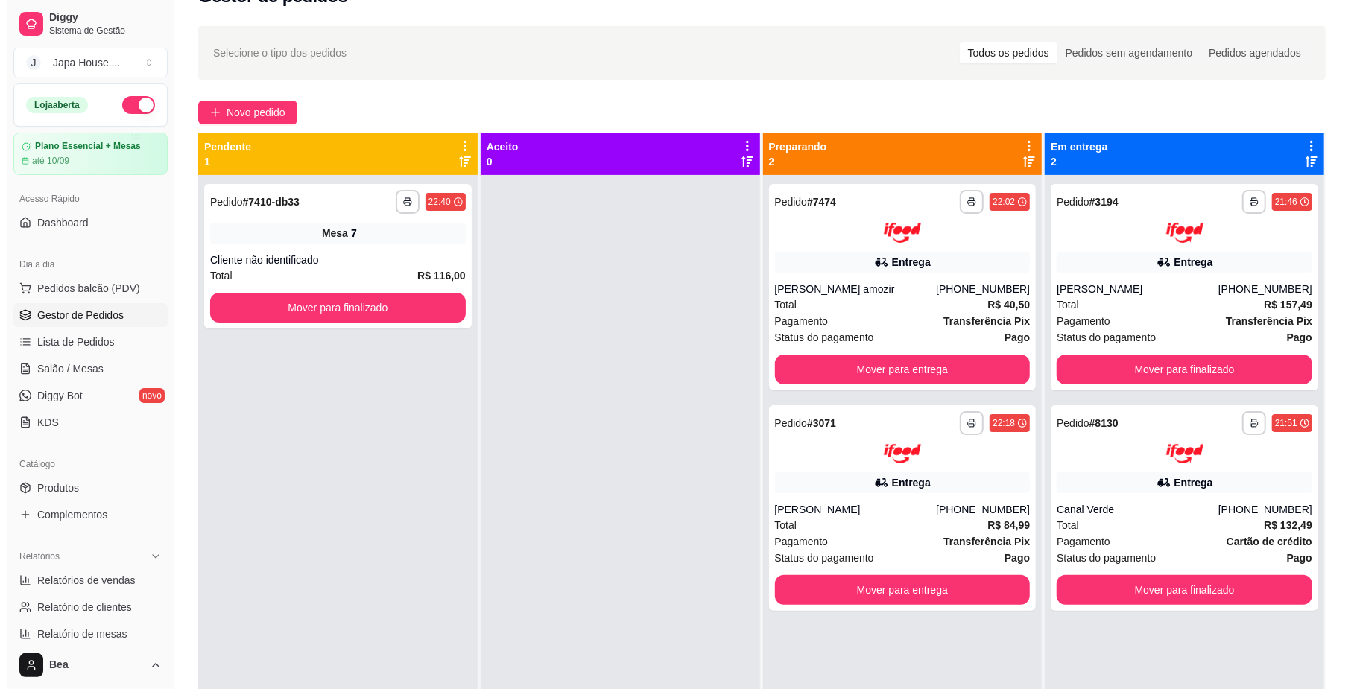
scroll to position [21, 0]
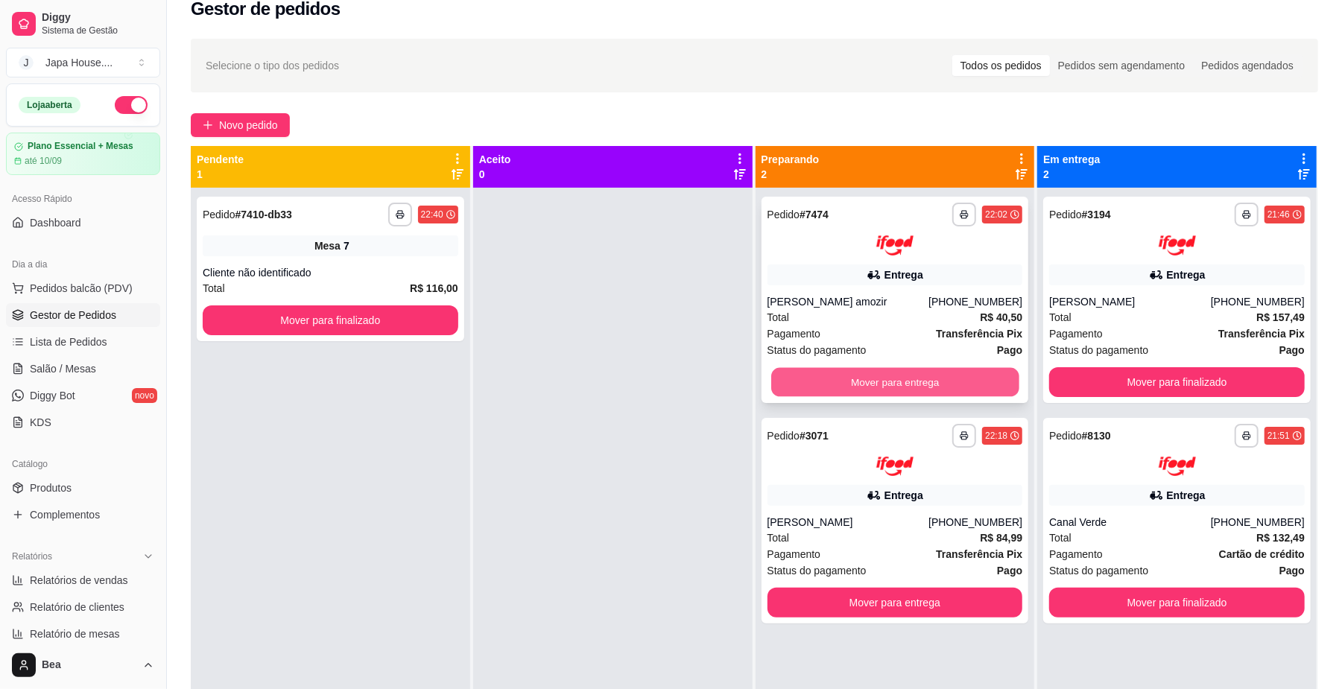
click at [924, 376] on button "Mover para entrega" at bounding box center [894, 381] width 247 height 29
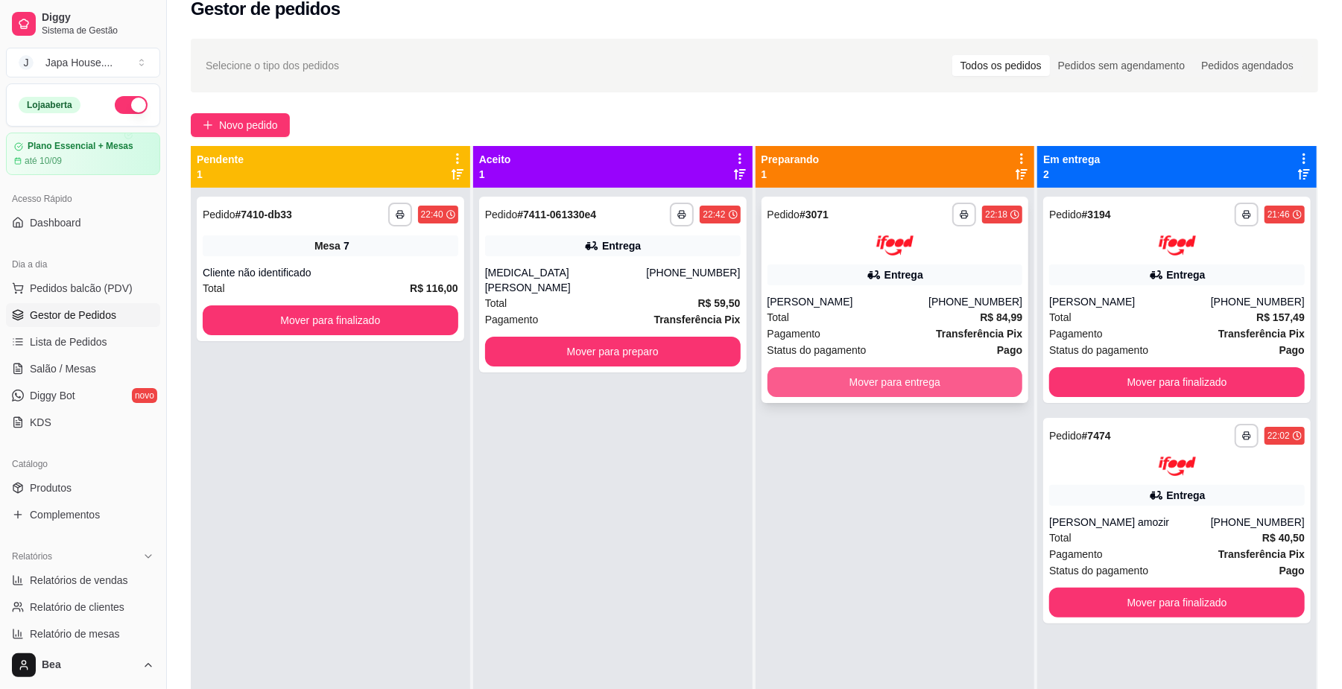
click at [823, 385] on button "Mover para entrega" at bounding box center [895, 382] width 256 height 30
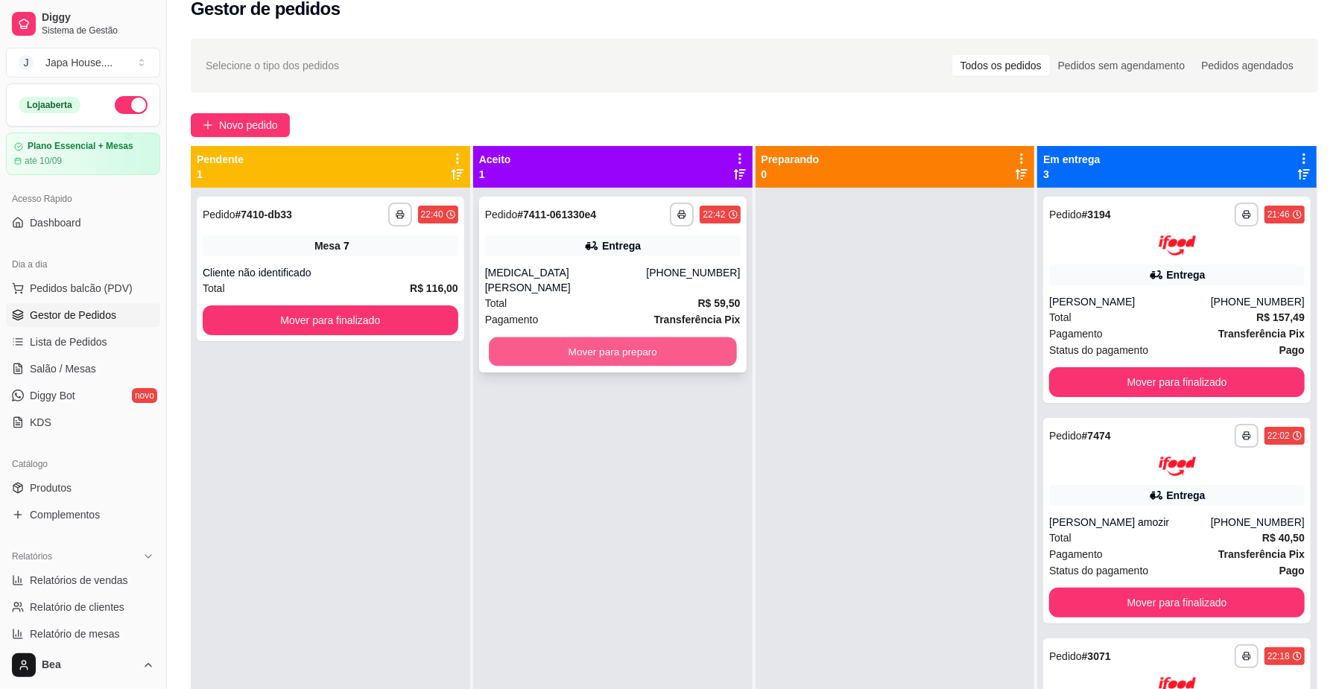
click at [675, 341] on button "Mover para preparo" at bounding box center [612, 351] width 247 height 29
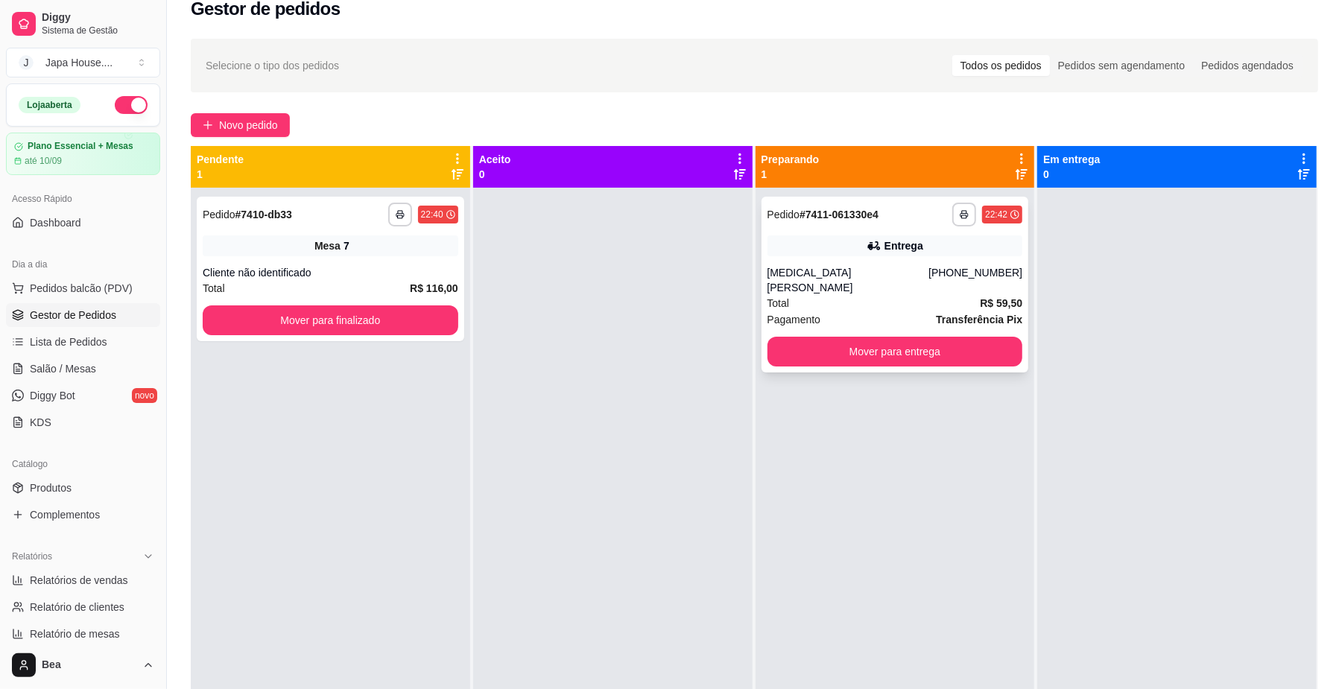
click at [951, 314] on strong "Transferência Pix" at bounding box center [979, 320] width 86 height 12
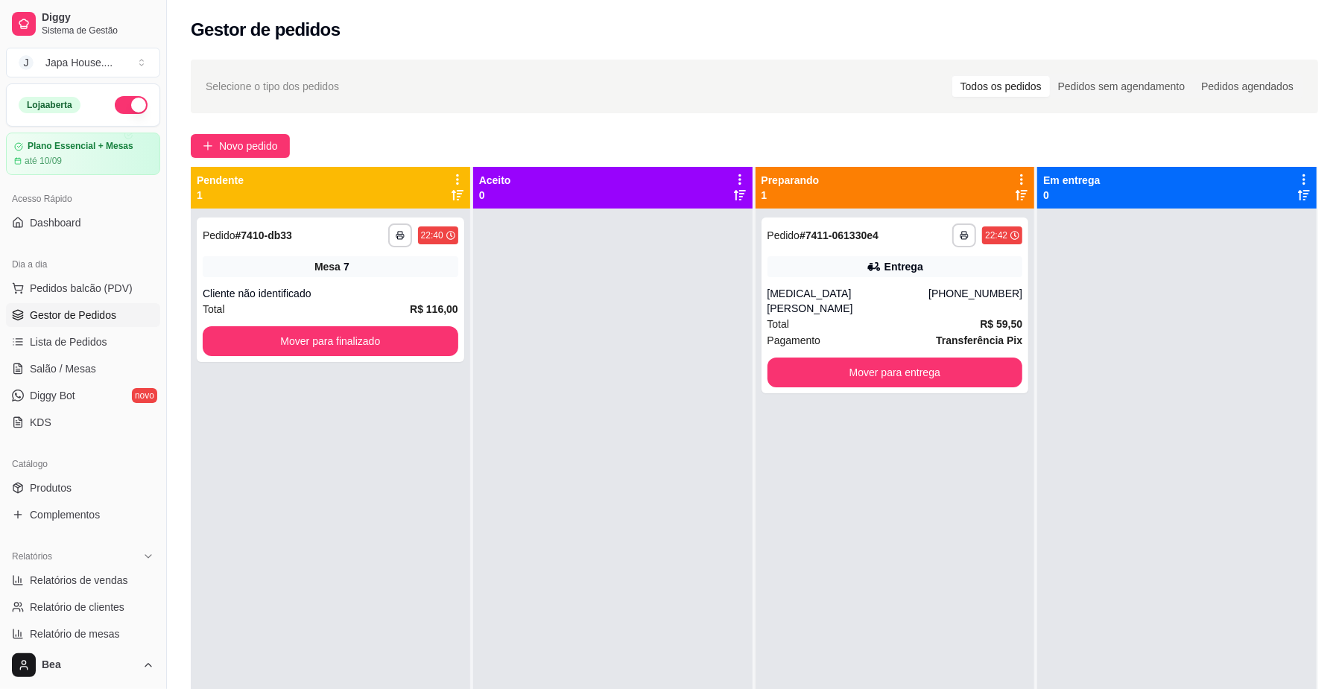
scroll to position [383, 0]
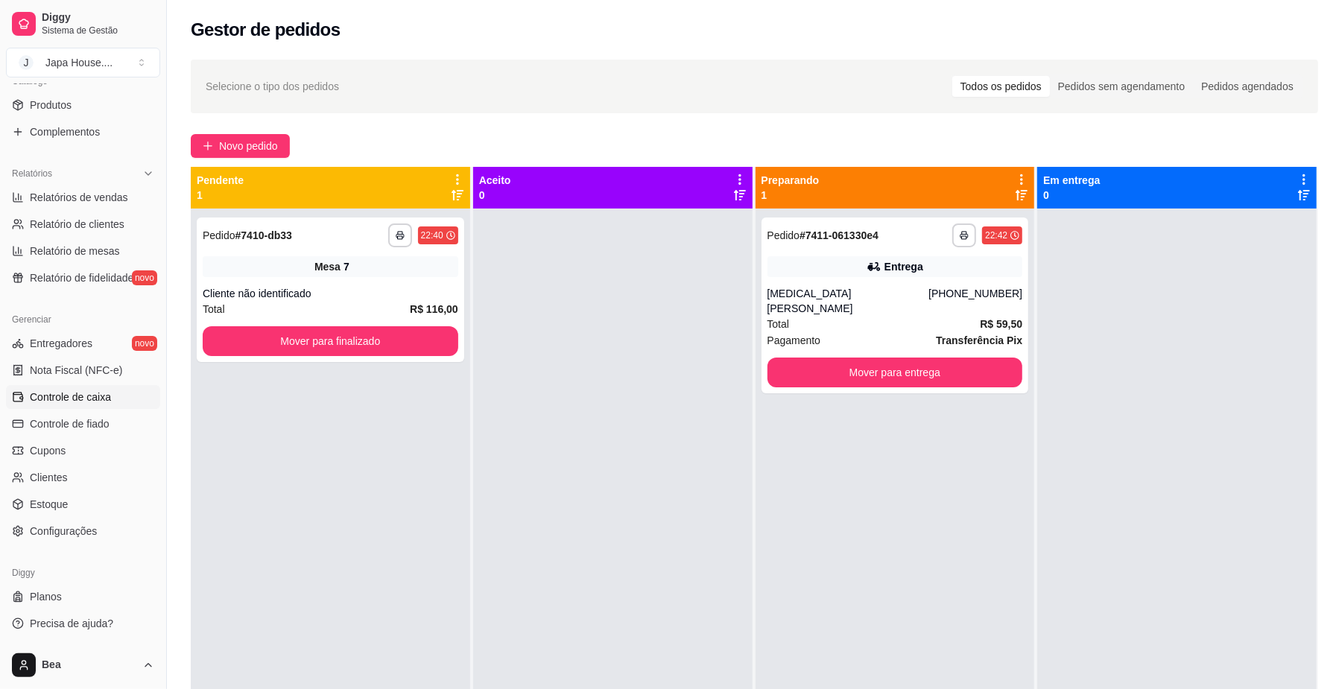
click at [104, 400] on span "Controle de caixa" at bounding box center [70, 397] width 81 height 15
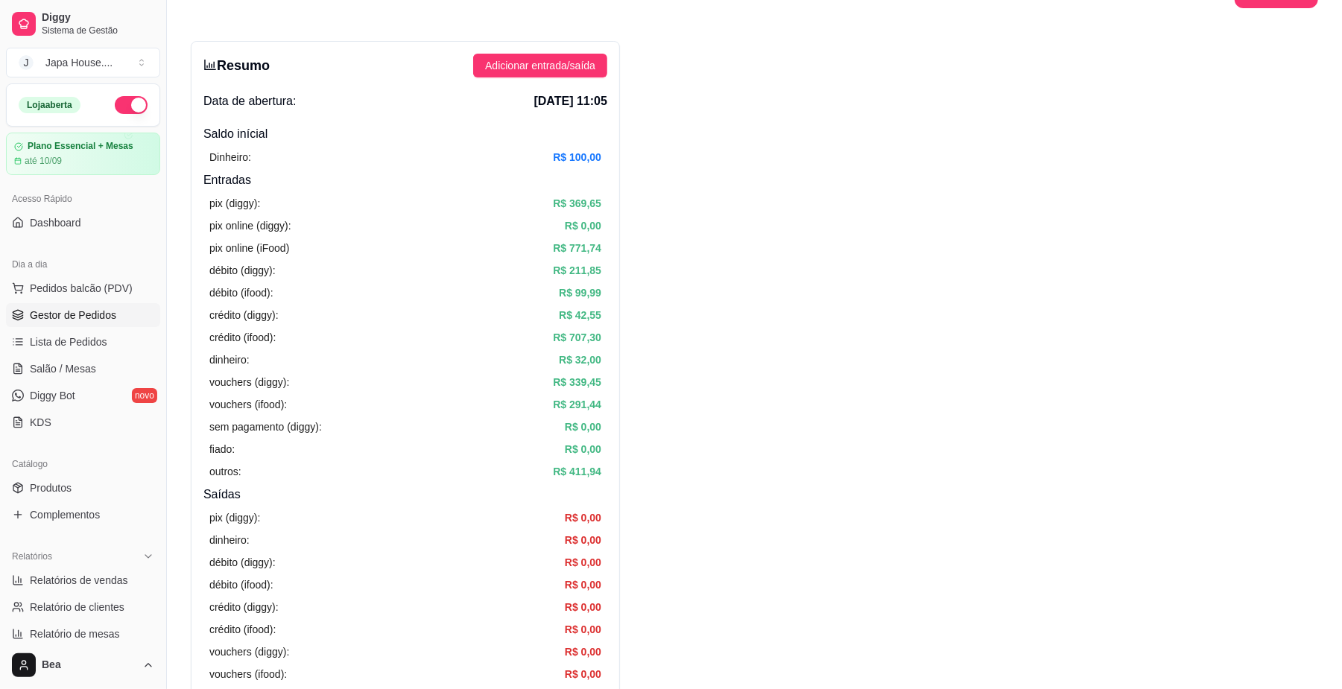
click at [113, 326] on link "Gestor de Pedidos" at bounding box center [83, 315] width 154 height 24
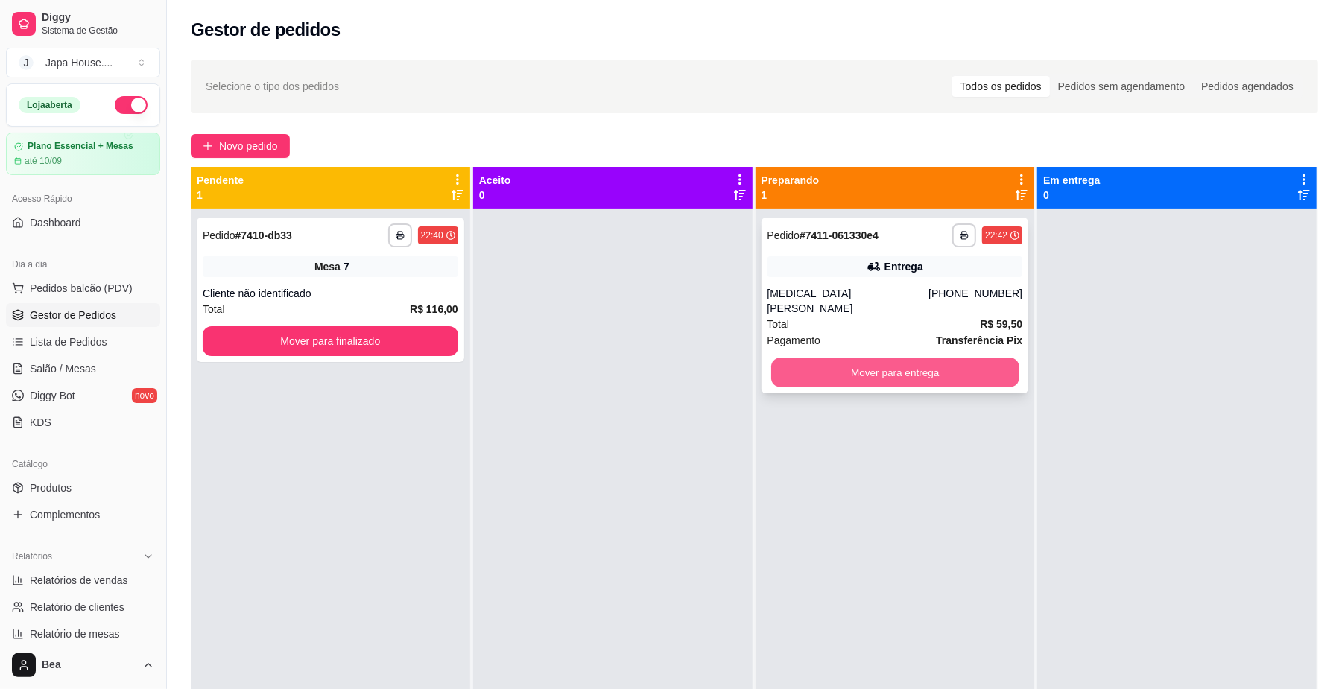
click at [918, 358] on button "Mover para entrega" at bounding box center [894, 372] width 247 height 29
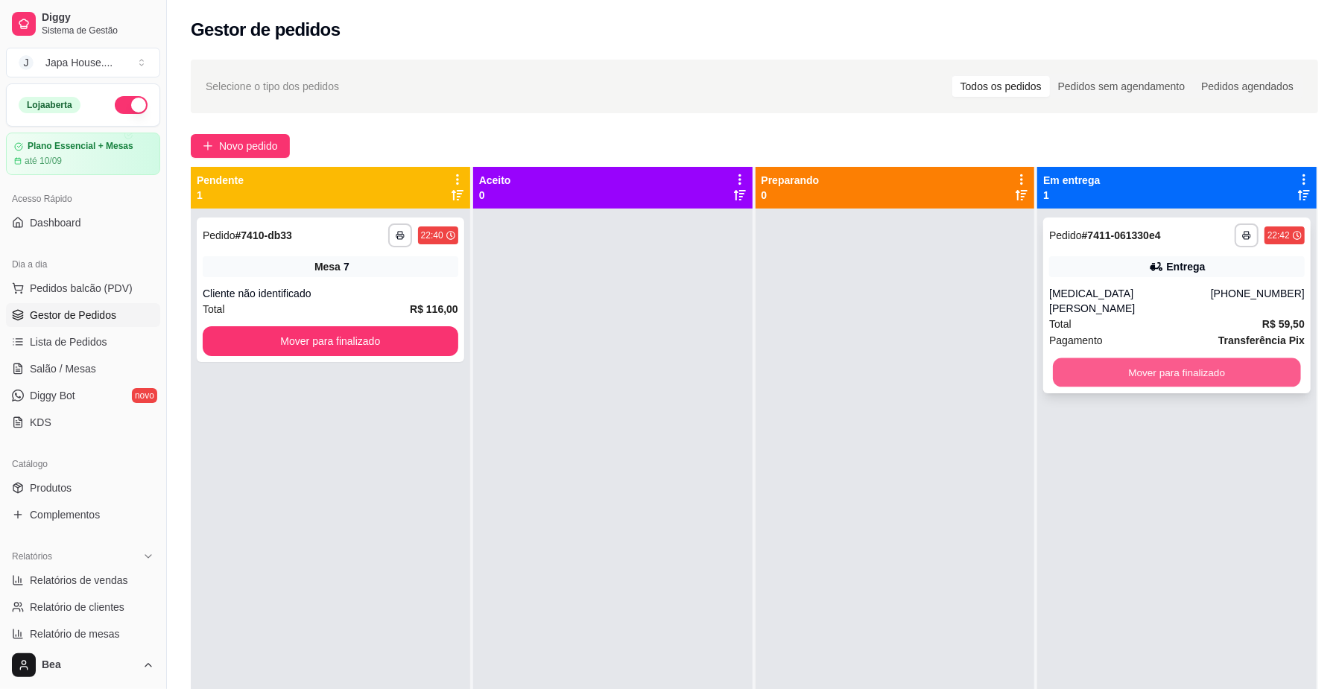
click at [1145, 368] on button "Mover para finalizado" at bounding box center [1176, 372] width 247 height 29
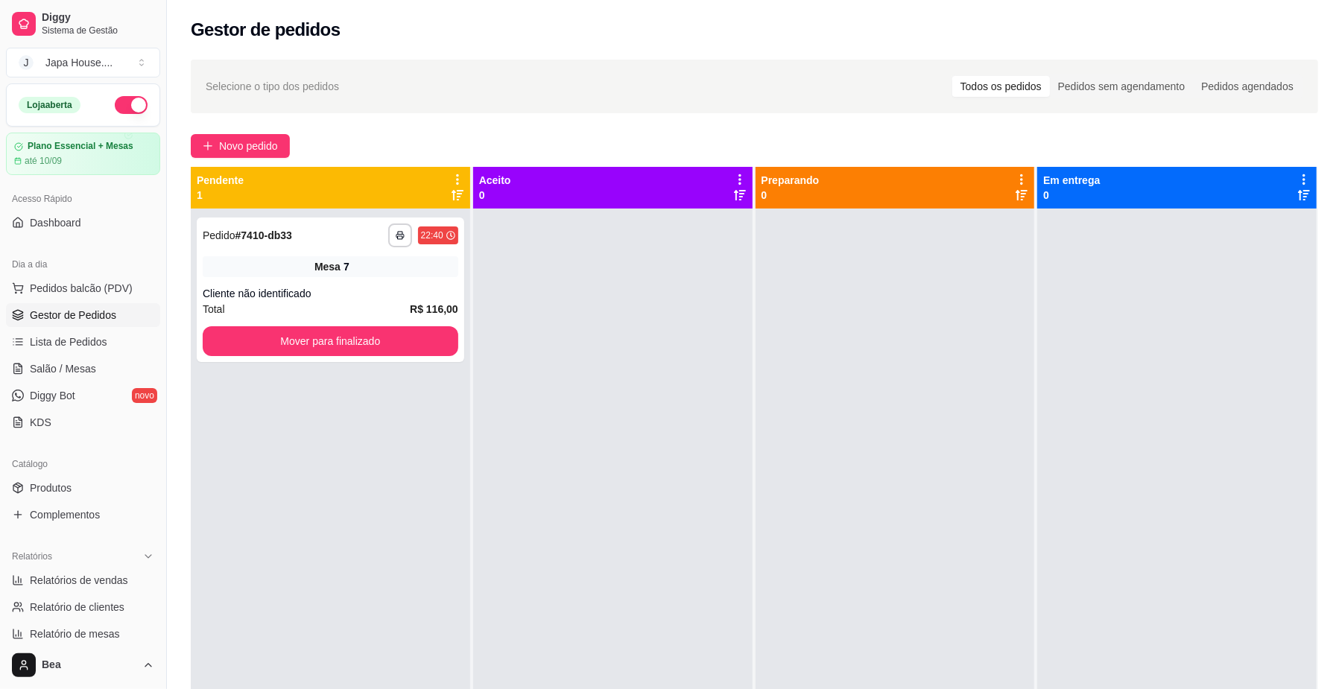
click at [153, 367] on div "Diggy Sistema de Gestão J Japa House. ... Loja aberta Plano Essencial + Mesas a…" at bounding box center [83, 344] width 166 height 689
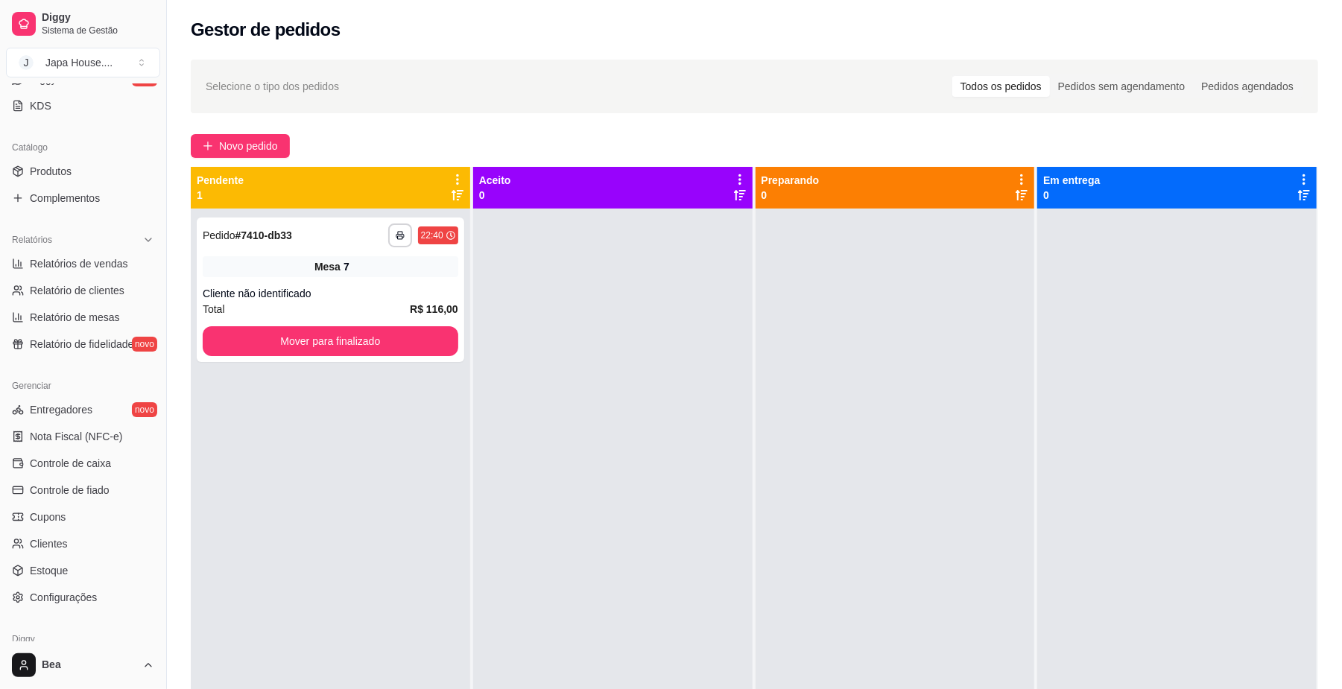
scroll to position [320, 0]
click at [113, 459] on link "Controle de caixa" at bounding box center [83, 460] width 154 height 24
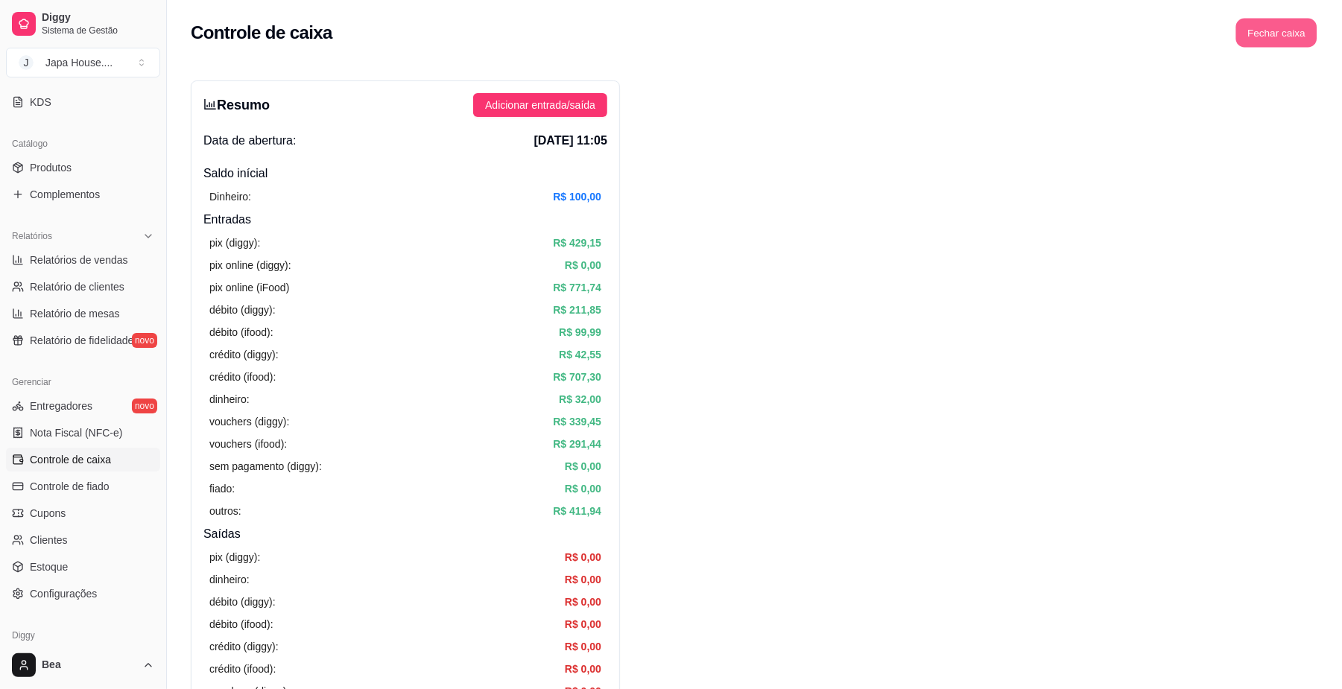
click at [1282, 31] on button "Fechar caixa" at bounding box center [1276, 33] width 81 height 29
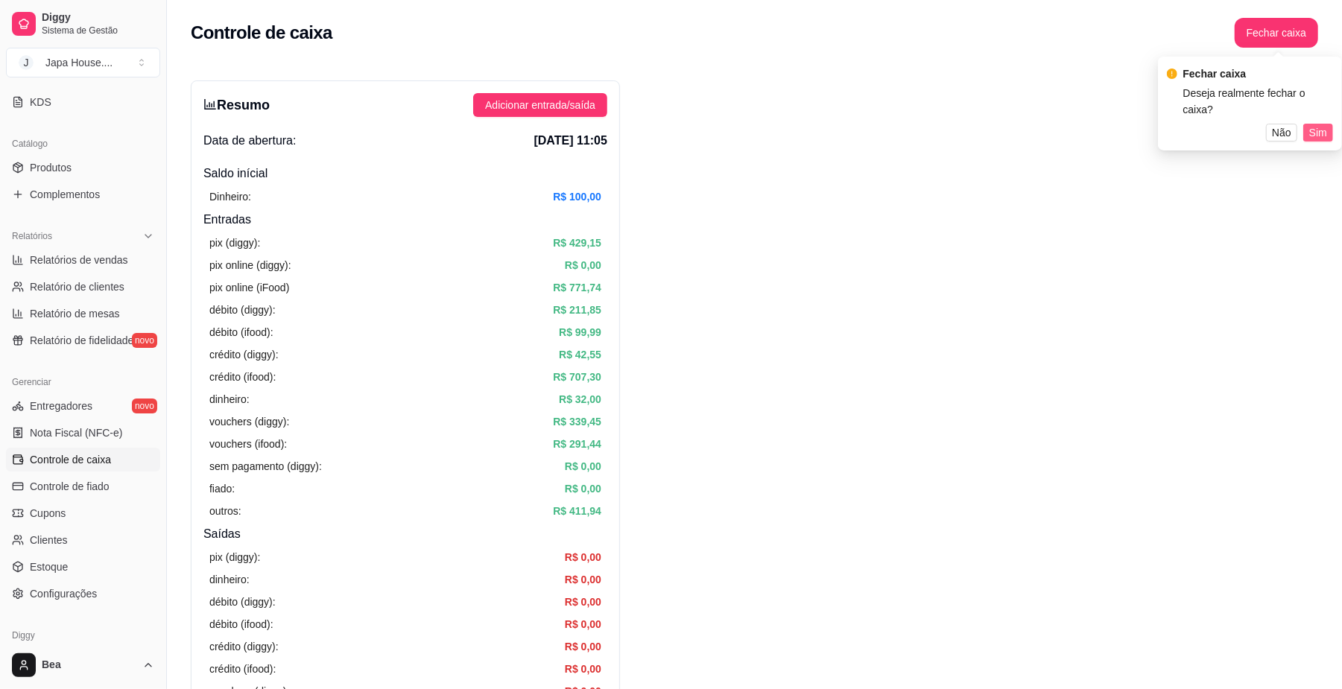
click at [1317, 124] on span "Sim" at bounding box center [1318, 132] width 18 height 16
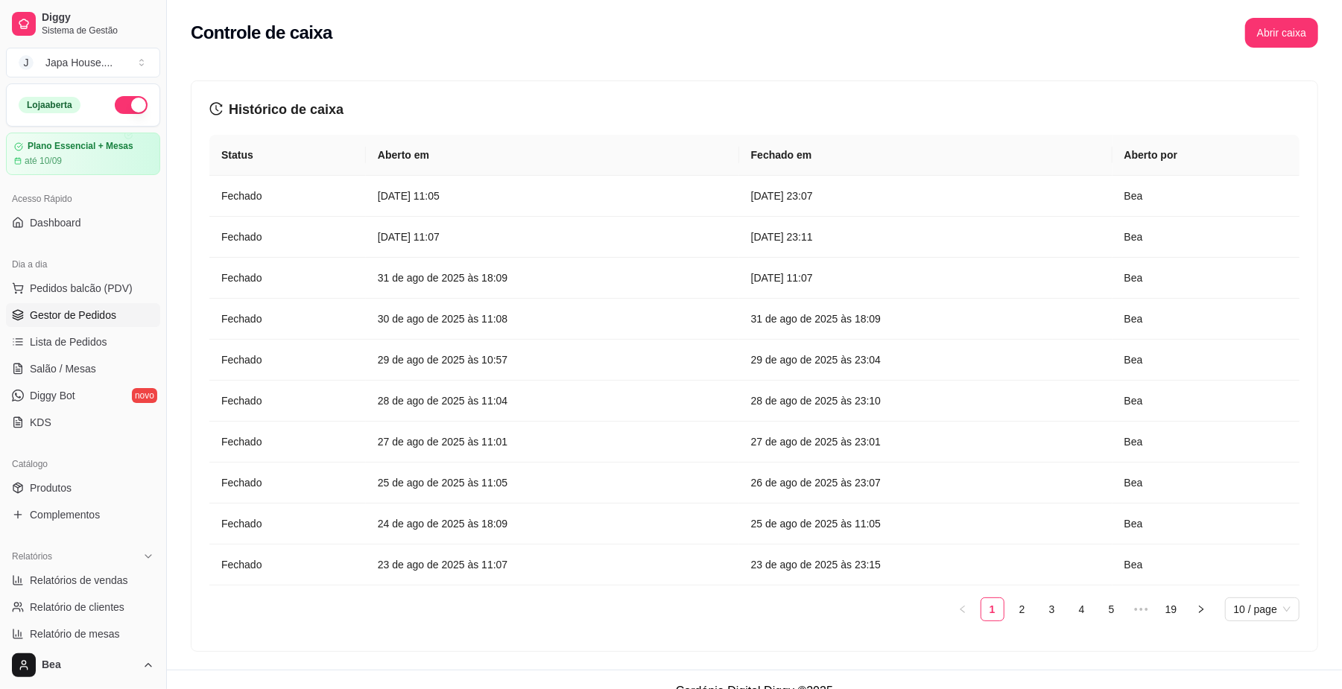
click at [81, 314] on span "Gestor de Pedidos" at bounding box center [73, 315] width 86 height 15
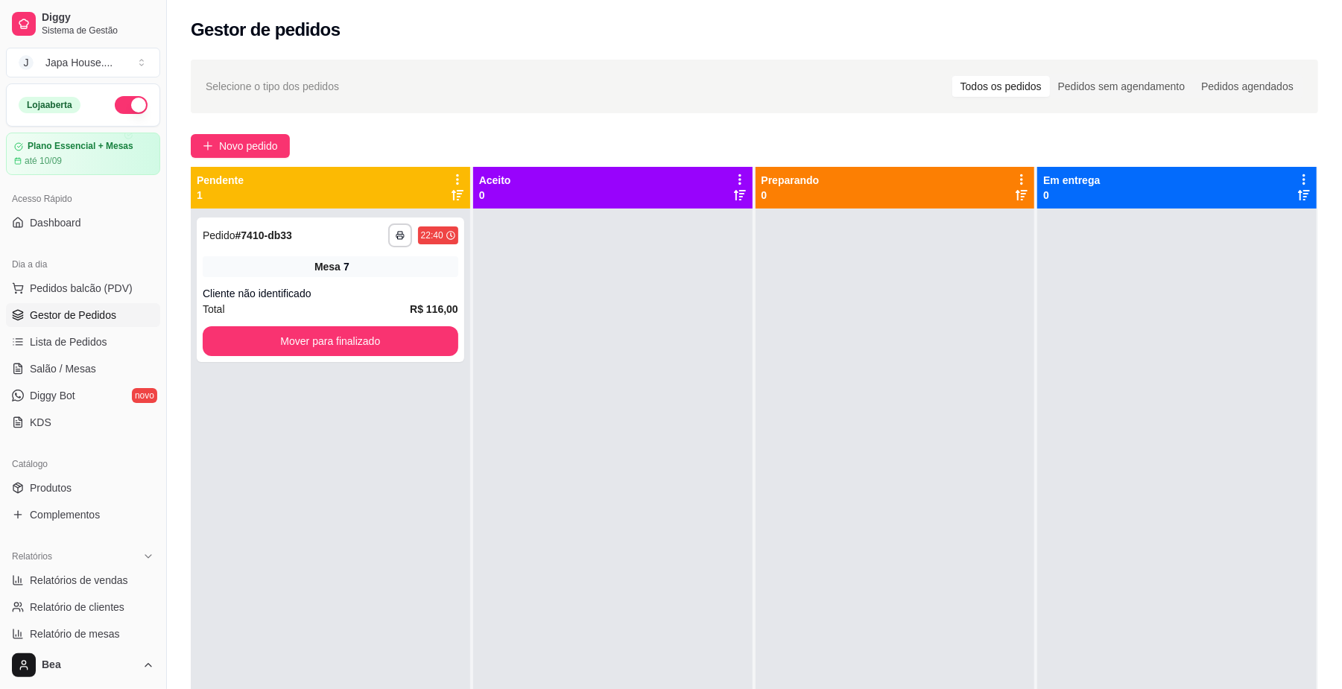
drag, startPoint x: 162, startPoint y: 382, endPoint x: 171, endPoint y: 629, distance: 247.5
click at [171, 629] on div "**********" at bounding box center [671, 458] width 1342 height 916
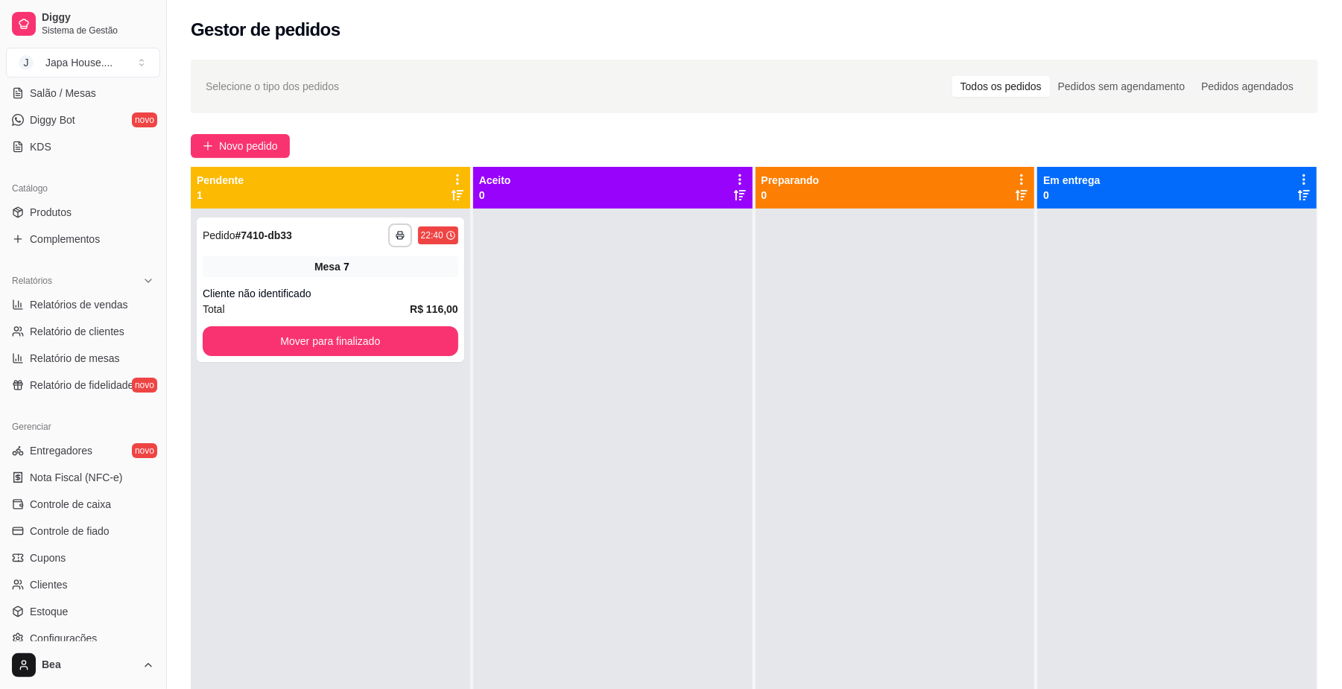
scroll to position [383, 0]
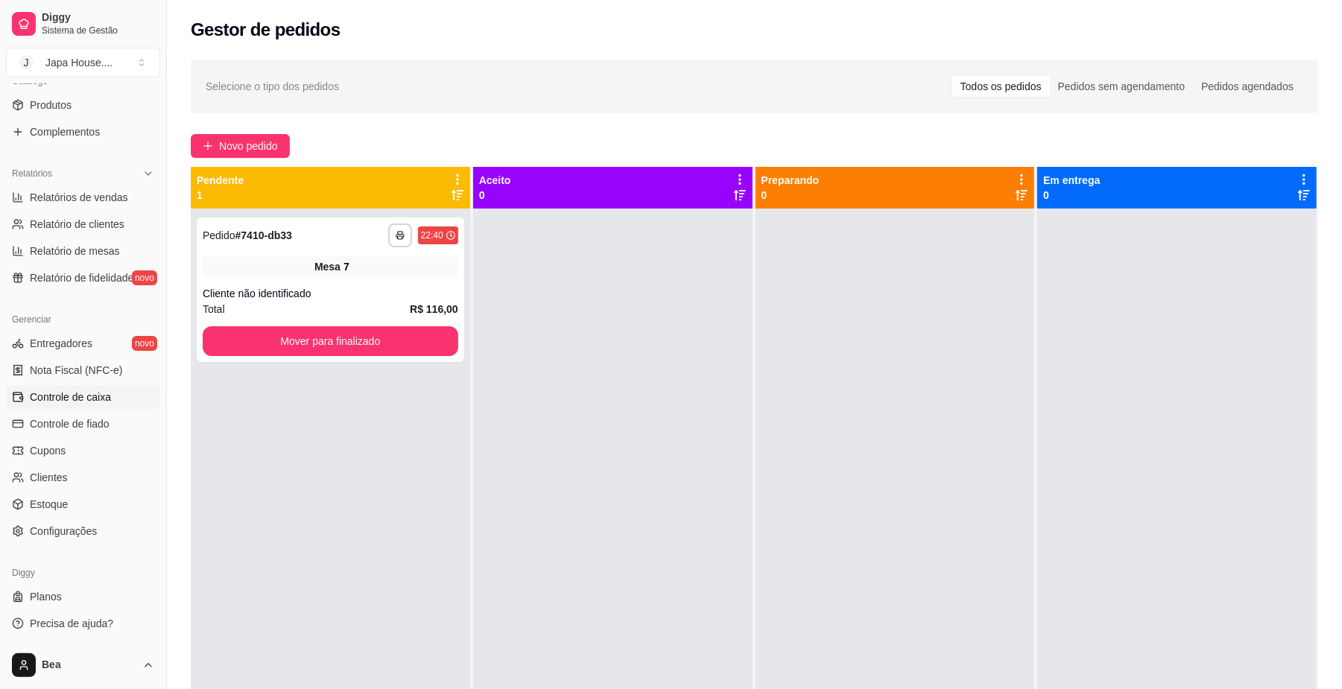
click at [86, 405] on link "Controle de caixa" at bounding box center [83, 397] width 154 height 24
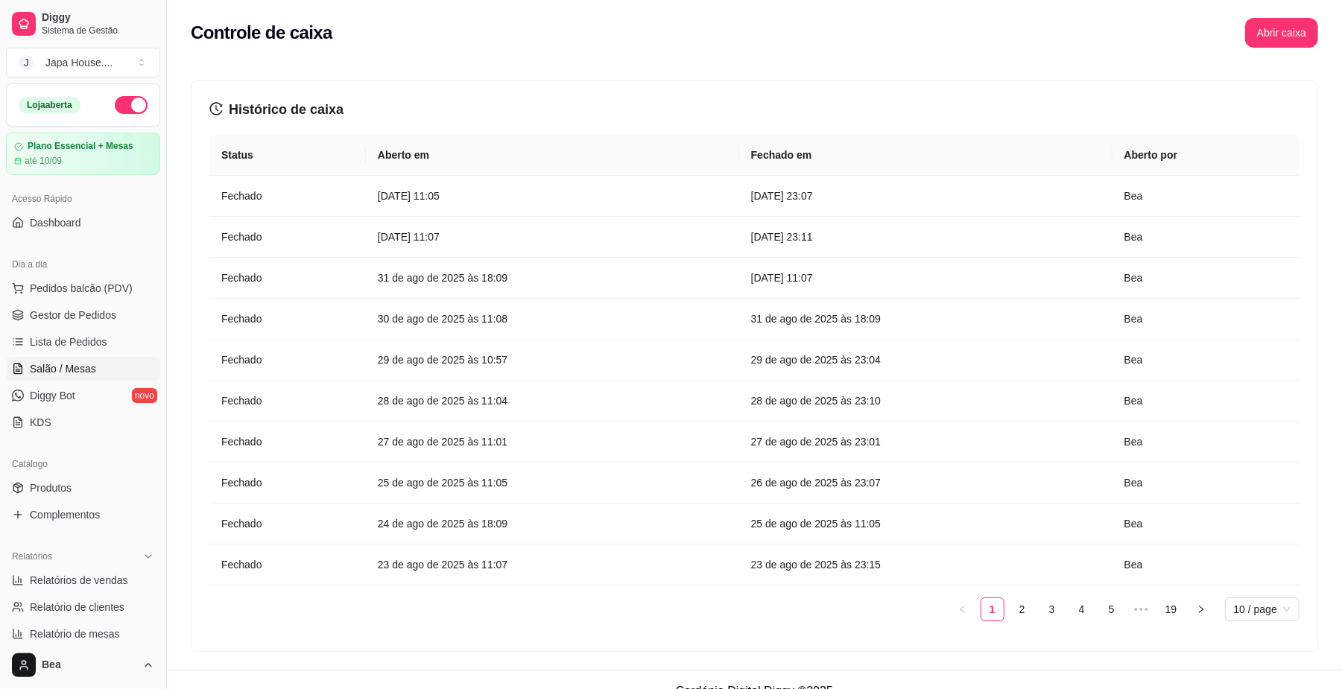
click at [85, 368] on span "Salão / Mesas" at bounding box center [63, 368] width 66 height 15
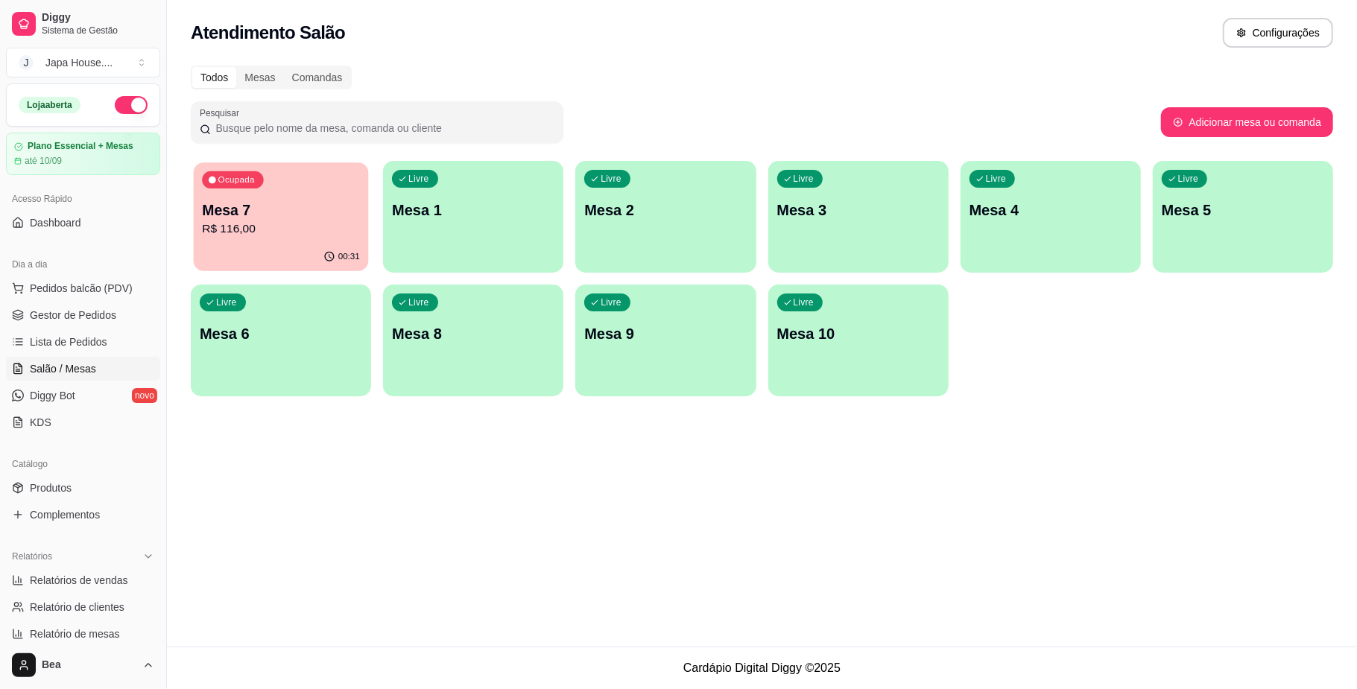
click at [293, 210] on p "Mesa 7" at bounding box center [281, 210] width 158 height 20
click at [107, 311] on span "Gestor de Pedidos" at bounding box center [73, 315] width 86 height 15
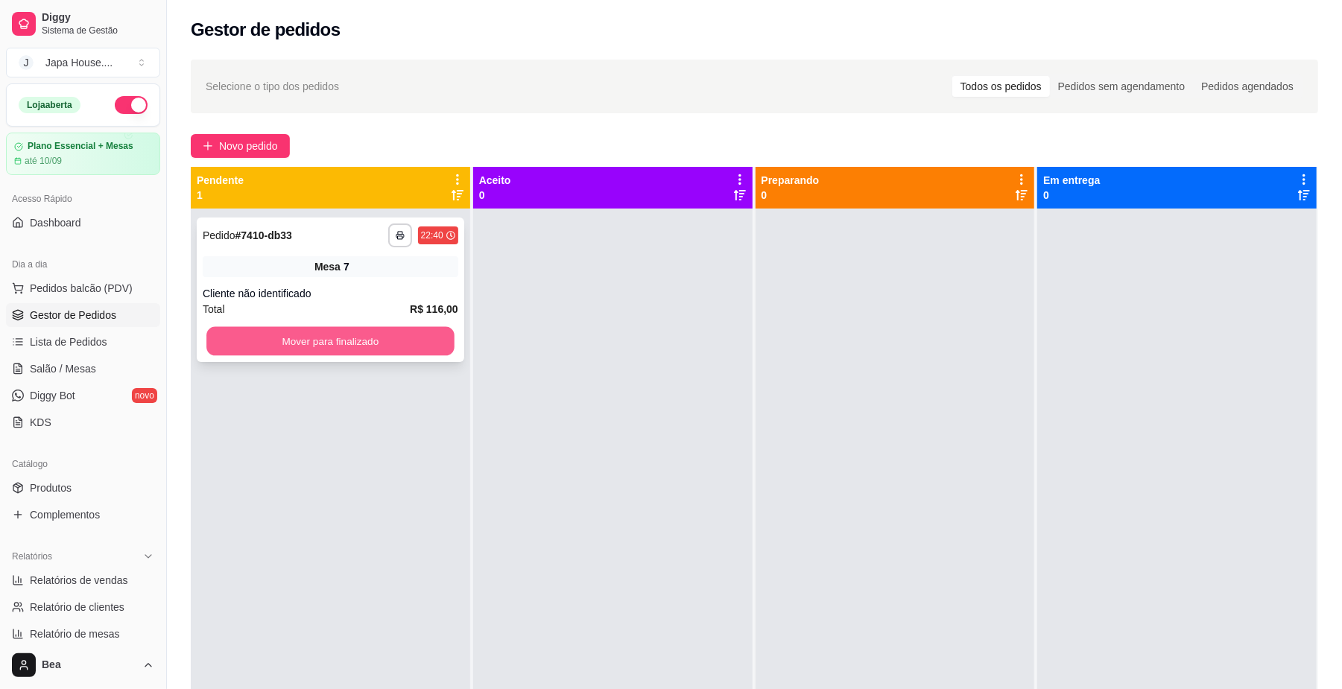
click at [406, 346] on button "Mover para finalizado" at bounding box center [329, 341] width 247 height 29
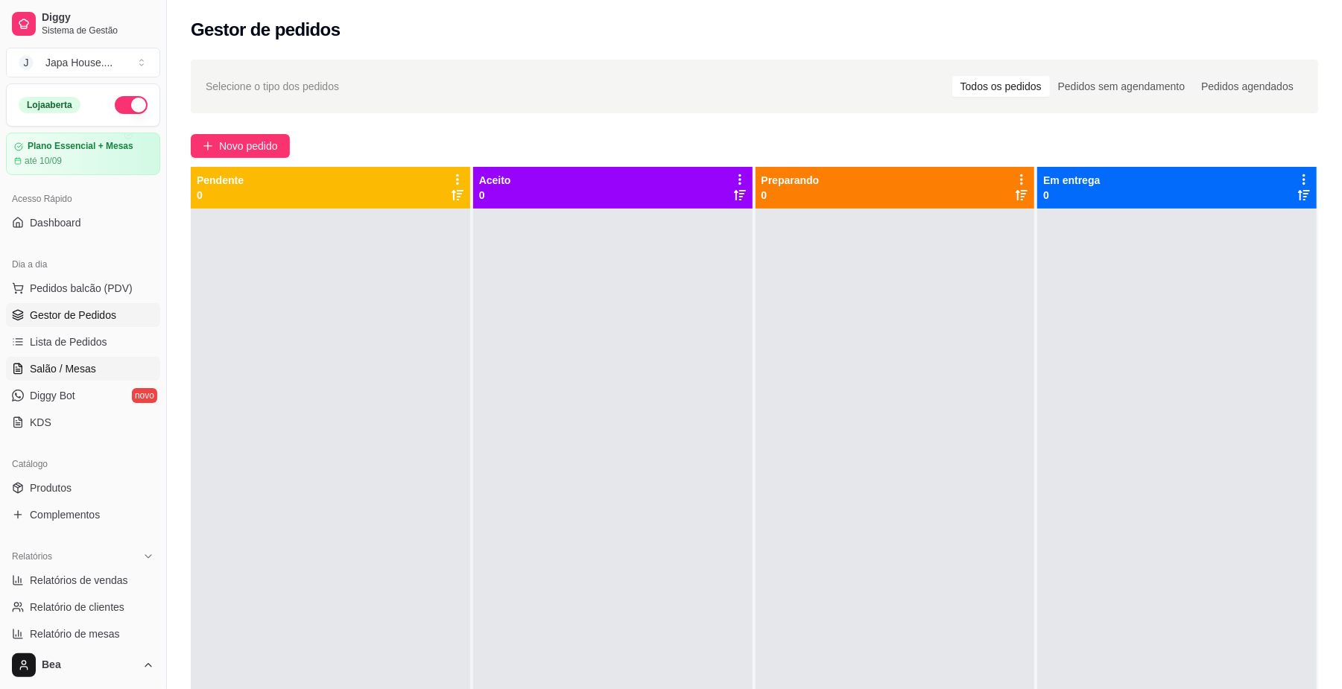
click at [69, 364] on span "Salão / Mesas" at bounding box center [63, 368] width 66 height 15
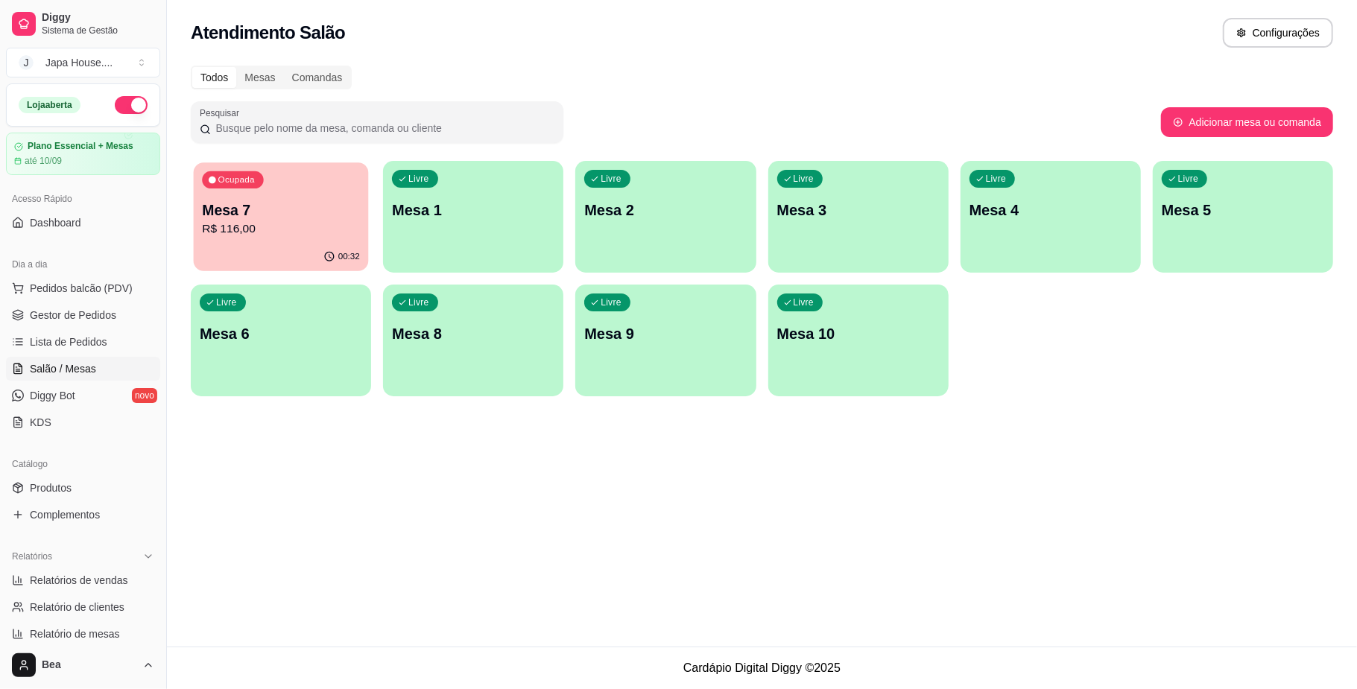
click at [274, 218] on p "Mesa 7" at bounding box center [281, 210] width 158 height 20
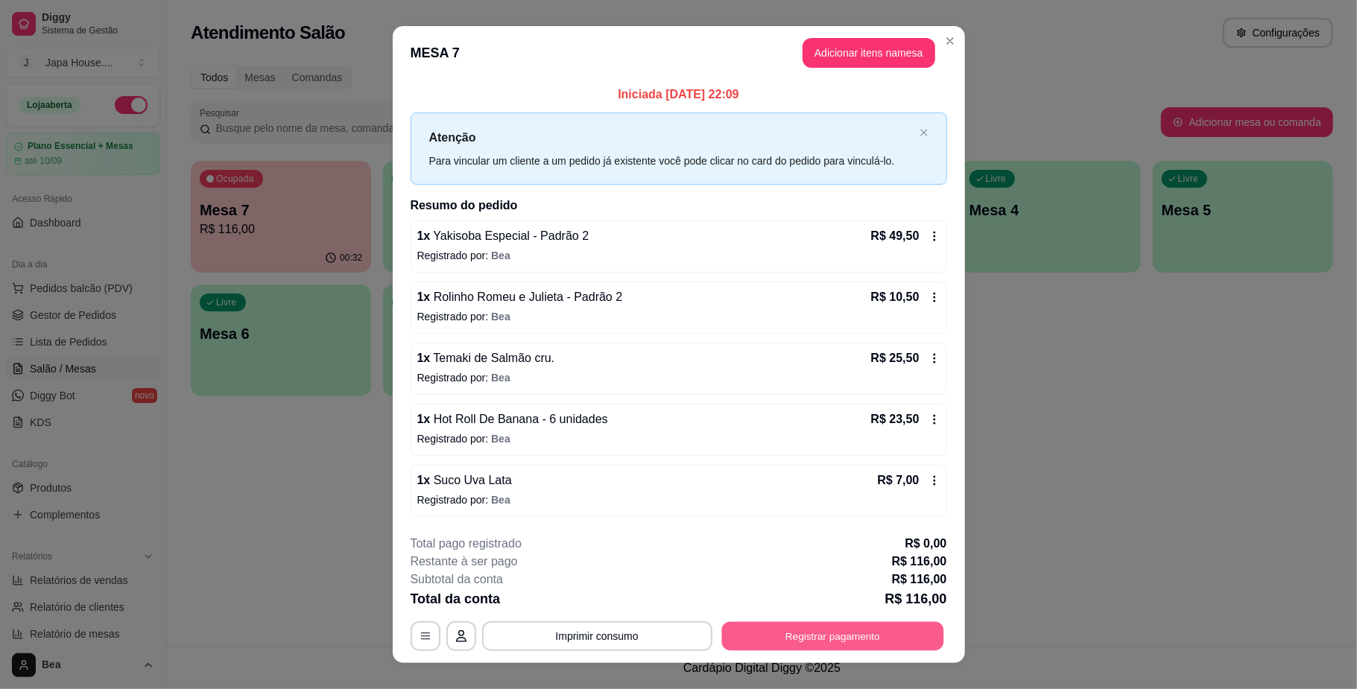
click at [776, 630] on button "Registrar pagamento" at bounding box center [832, 636] width 222 height 29
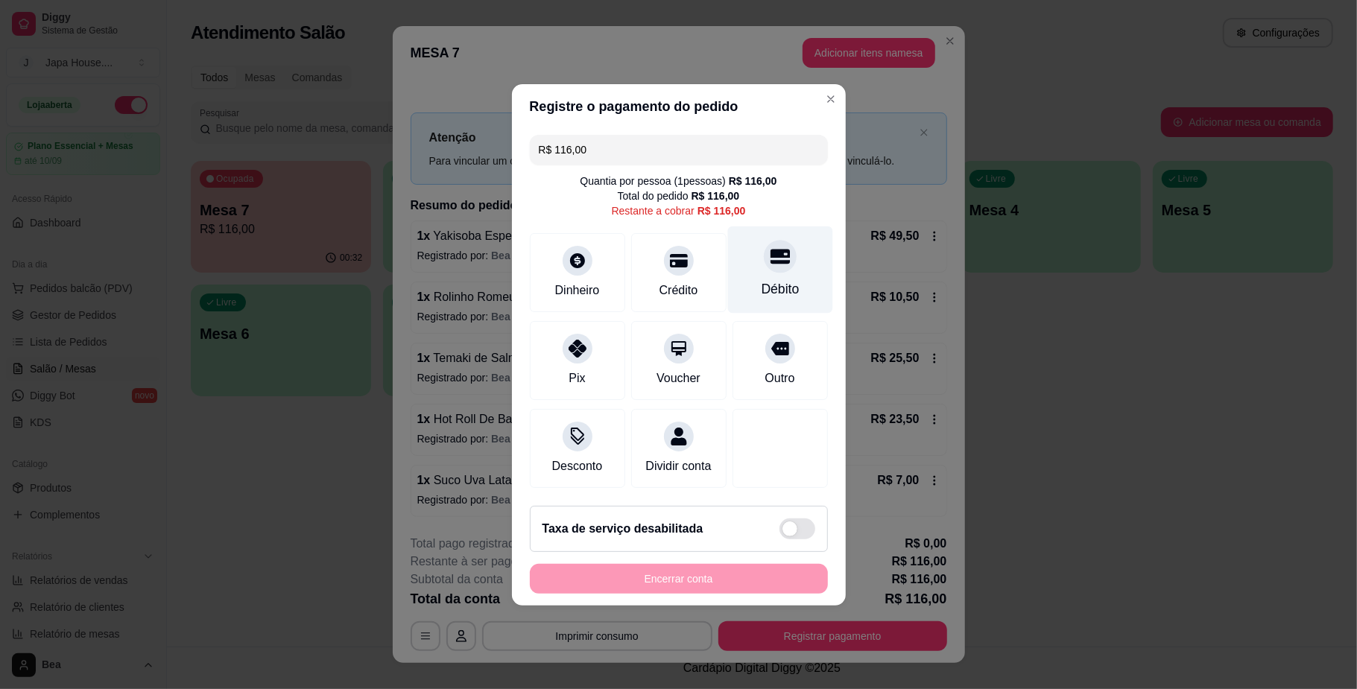
click at [770, 250] on icon at bounding box center [779, 256] width 19 height 19
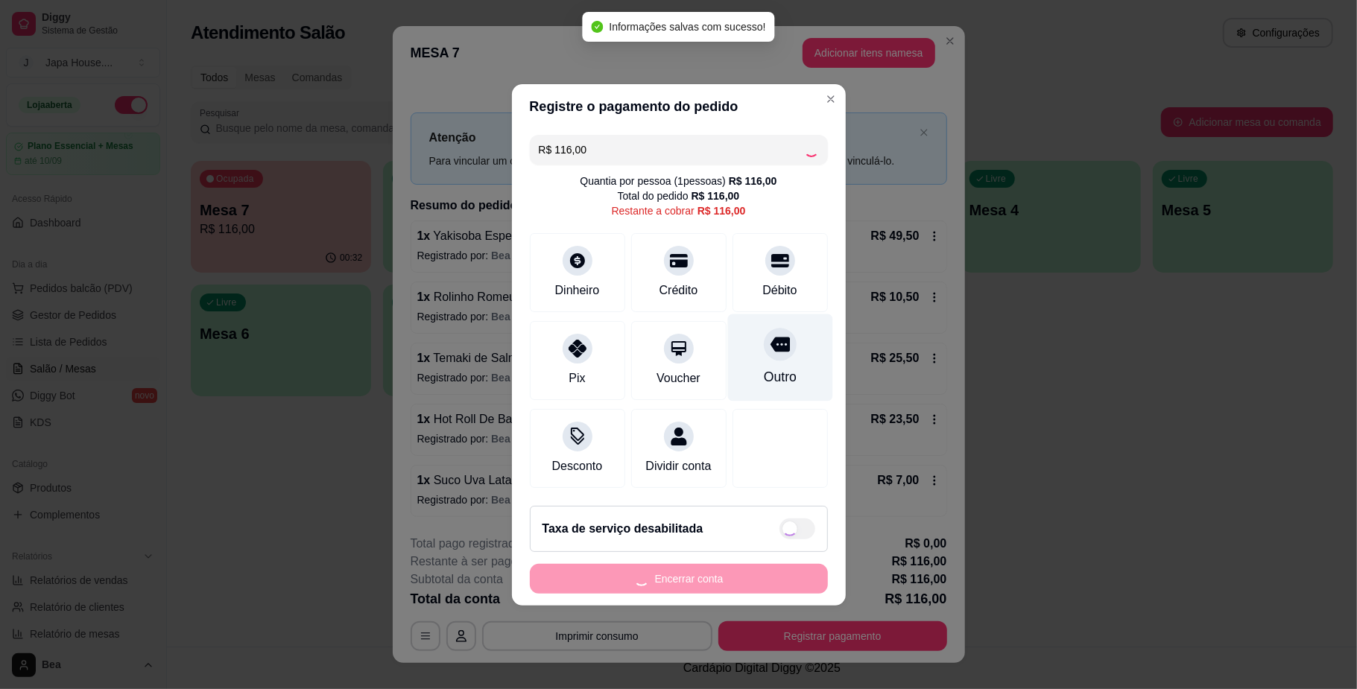
type input "R$ 0,00"
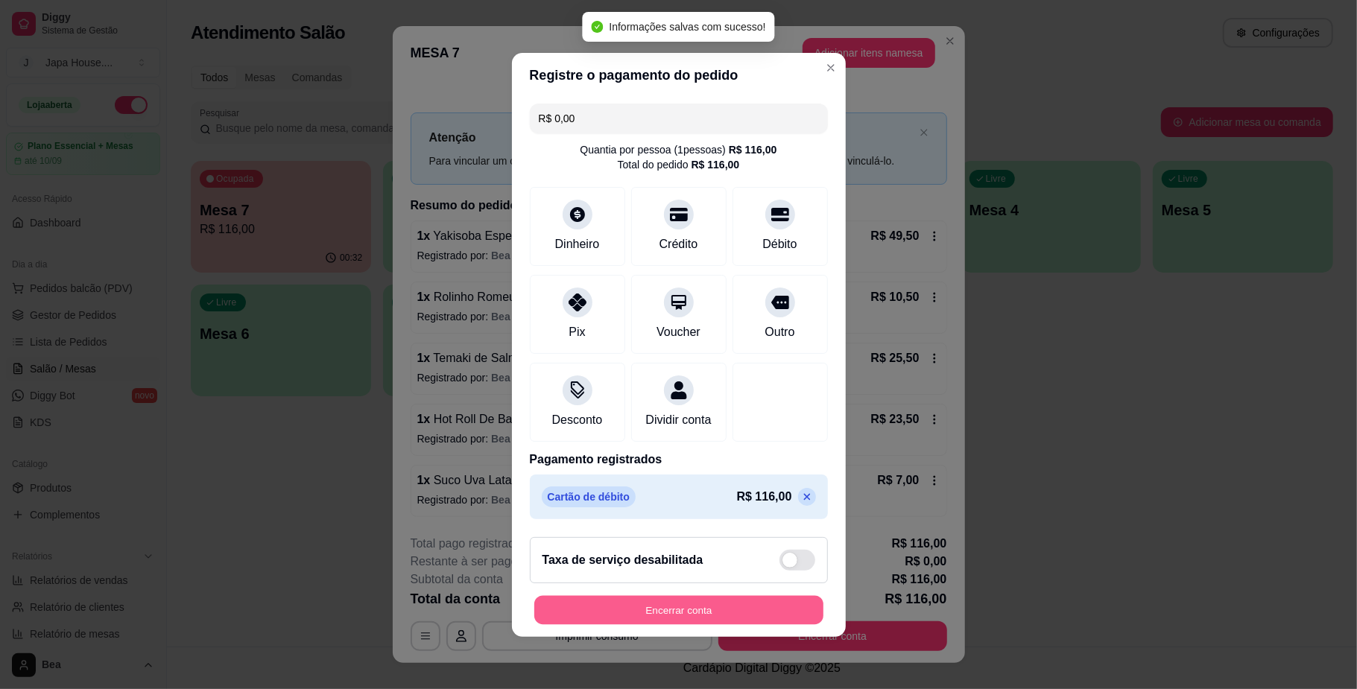
click at [671, 621] on button "Encerrar conta" at bounding box center [678, 609] width 289 height 29
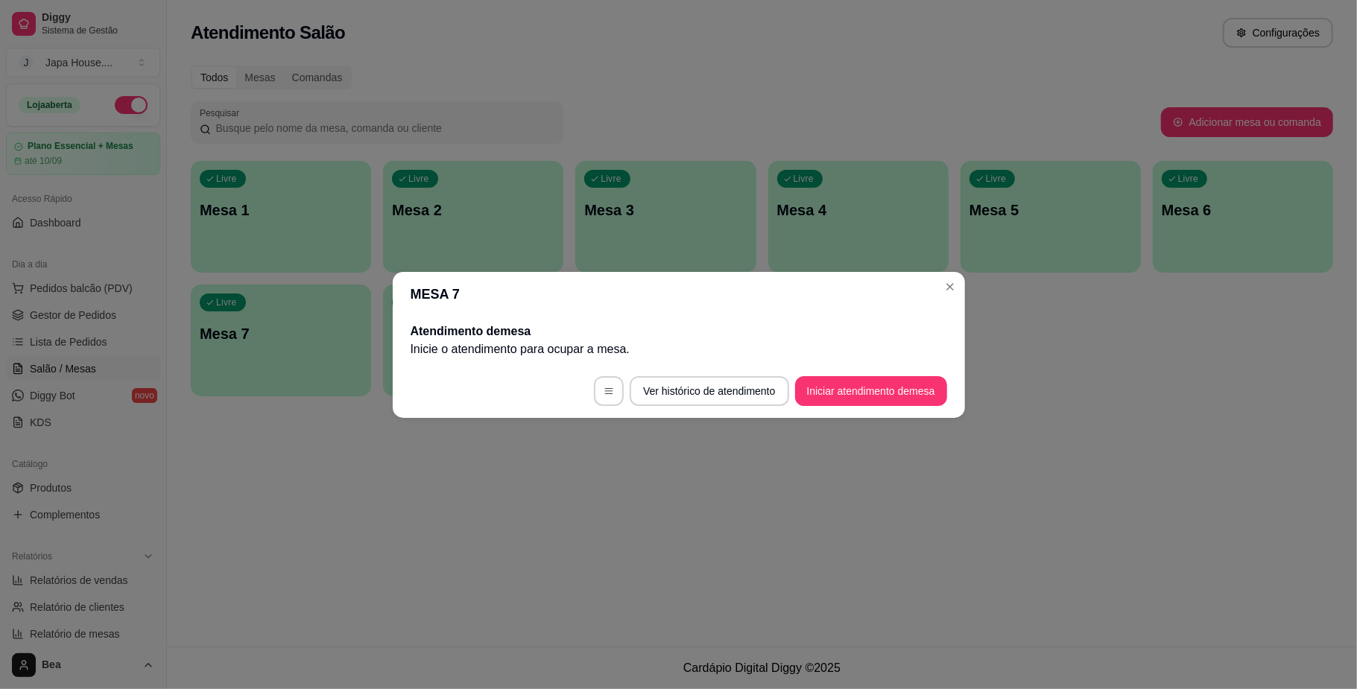
click at [957, 296] on header "MESA 7" at bounding box center [679, 294] width 572 height 45
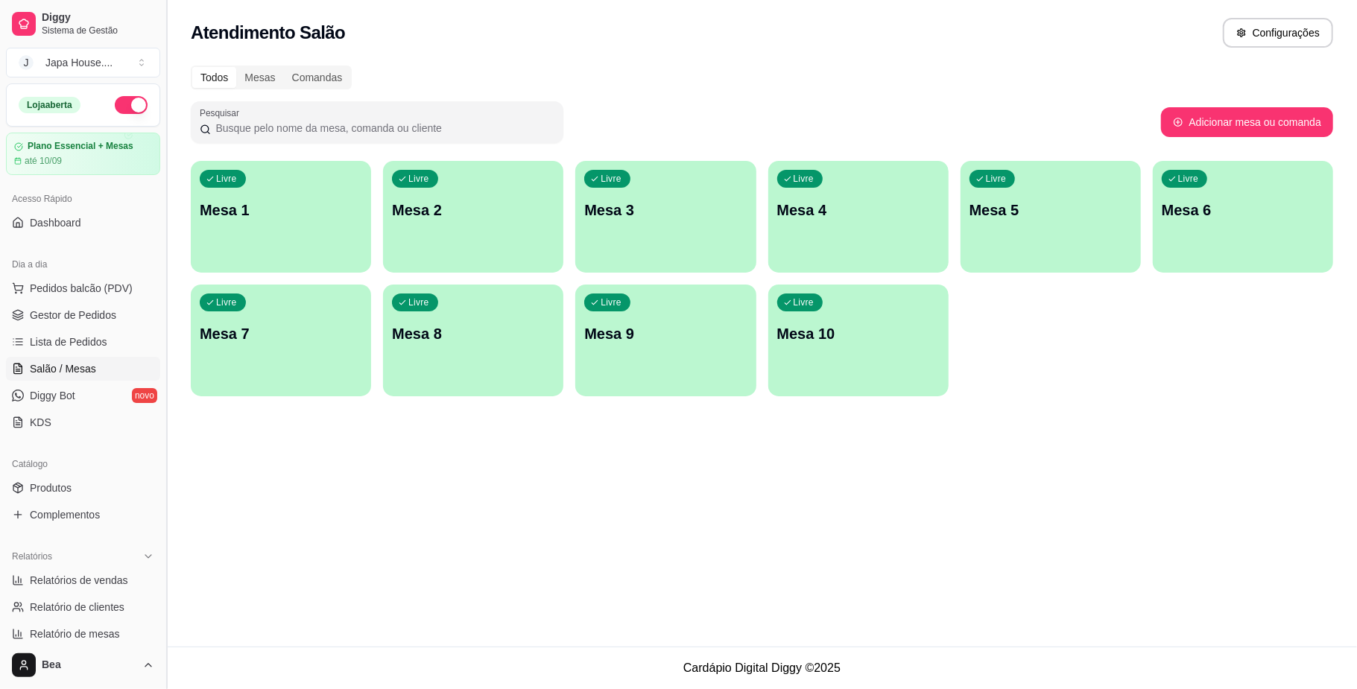
drag, startPoint x: 162, startPoint y: 355, endPoint x: 161, endPoint y: 406, distance: 50.7
click at [161, 406] on button "Toggle Sidebar" at bounding box center [166, 344] width 12 height 689
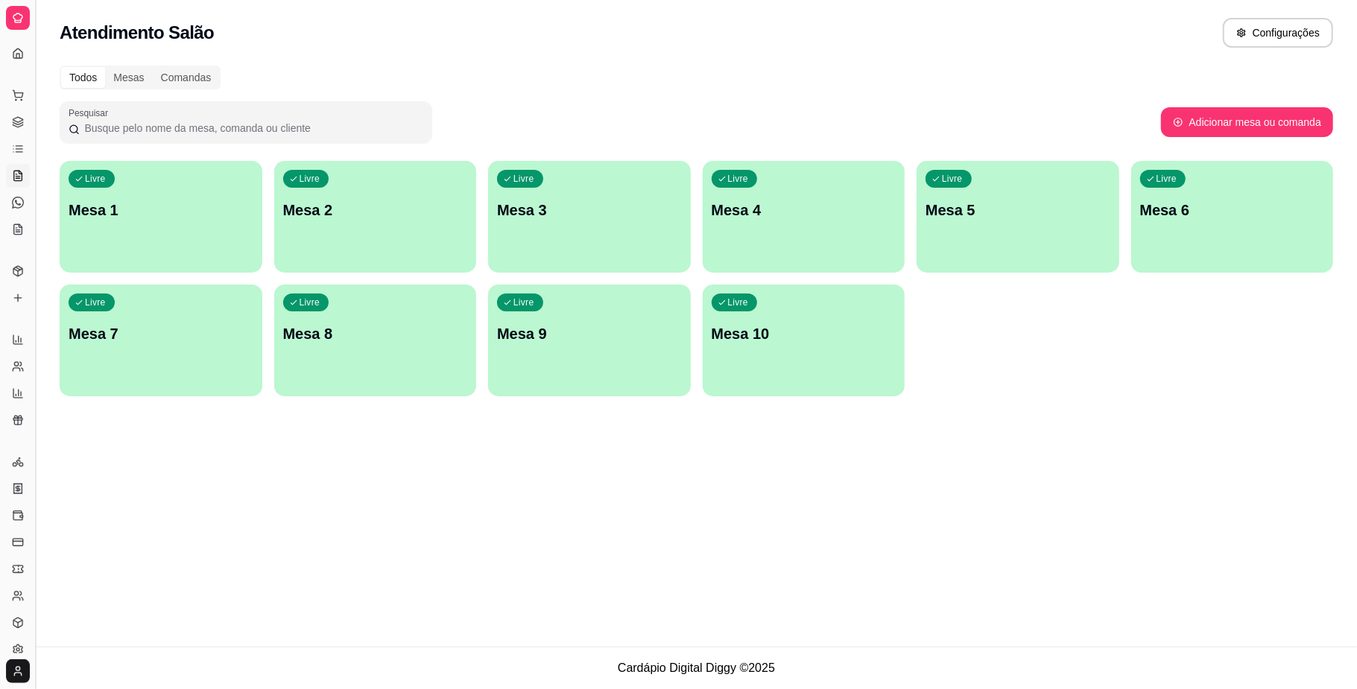
click at [36, 320] on button "Toggle Sidebar" at bounding box center [35, 344] width 12 height 689
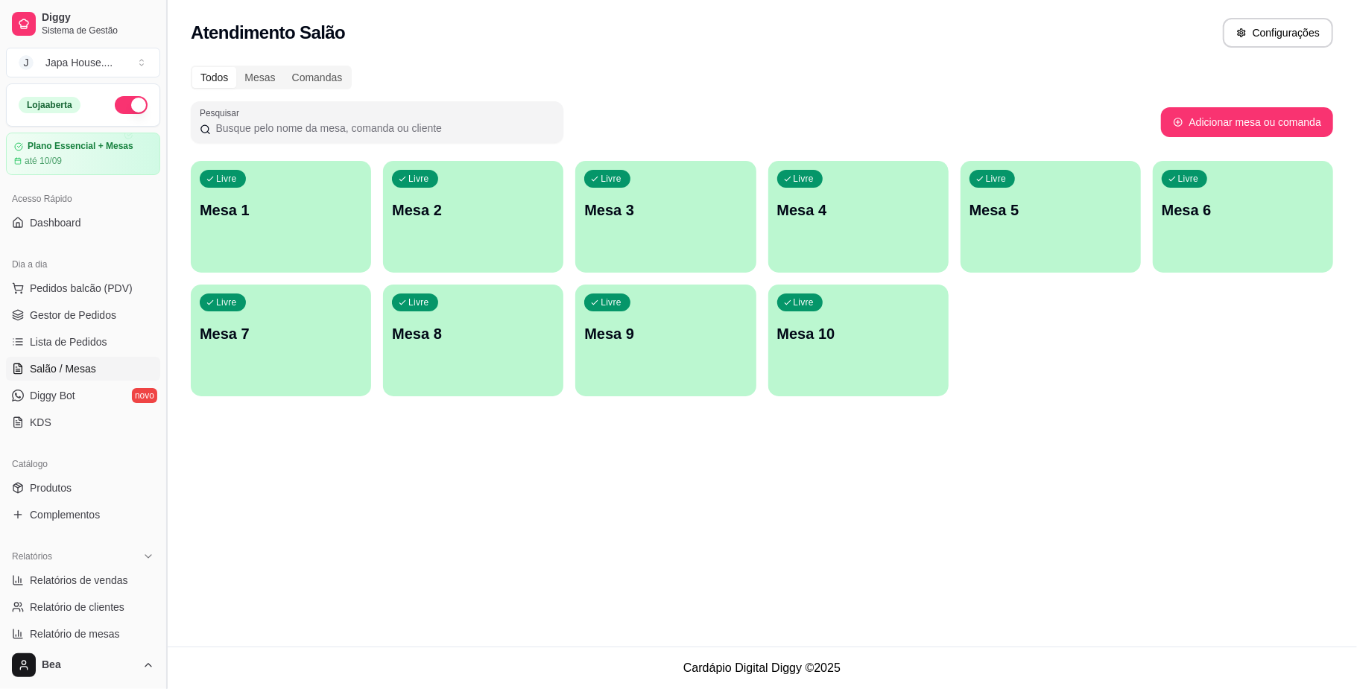
click at [36, 320] on ul "Pedidos balcão (PDV) Gestor de Pedidos Lista de Pedidos Salão / Mesas Diggy Bot…" at bounding box center [83, 355] width 154 height 158
drag, startPoint x: 162, startPoint y: 388, endPoint x: 311, endPoint y: 528, distance: 205.0
click at [311, 528] on div "Diggy Sistema de Gestão J Japa House. ... Loja aberta Plano Essencial + Mesas a…" at bounding box center [678, 344] width 1357 height 689
